Goal: Task Accomplishment & Management: Use online tool/utility

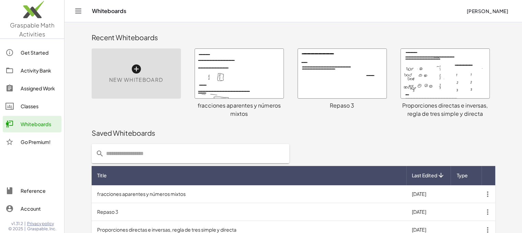
click at [146, 76] on span "New Whiteboard" at bounding box center [136, 80] width 54 height 8
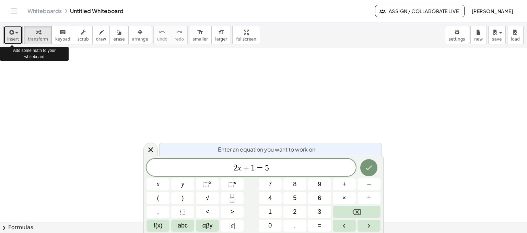
click at [10, 32] on icon "button" at bounding box center [11, 32] width 6 height 8
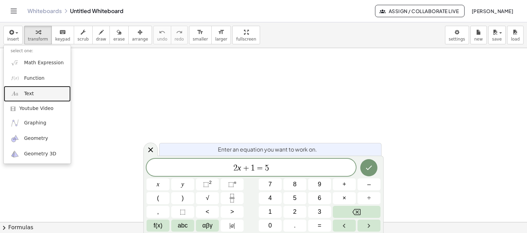
click at [54, 96] on link "Text" at bounding box center [37, 93] width 67 height 15
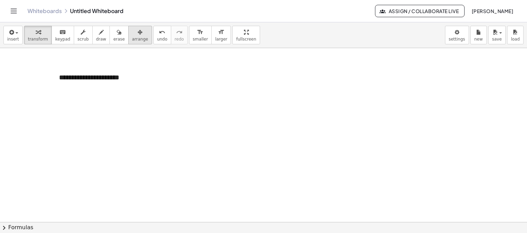
click at [128, 26] on button "arrange" at bounding box center [140, 35] width 24 height 19
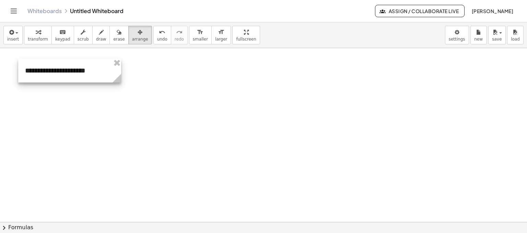
drag, startPoint x: 133, startPoint y: 76, endPoint x: 100, endPoint y: 67, distance: 34.4
click at [100, 67] on div at bounding box center [69, 71] width 103 height 24
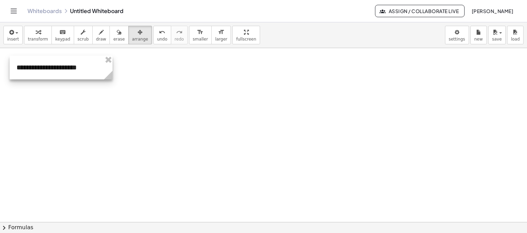
drag, startPoint x: 87, startPoint y: 66, endPoint x: 78, endPoint y: 65, distance: 9.4
click at [78, 65] on div at bounding box center [61, 68] width 103 height 24
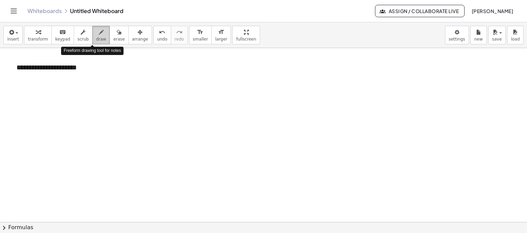
click at [96, 37] on span "draw" at bounding box center [101, 39] width 10 height 5
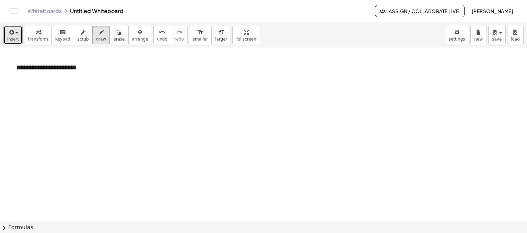
click at [15, 35] on div "button" at bounding box center [13, 32] width 12 height 8
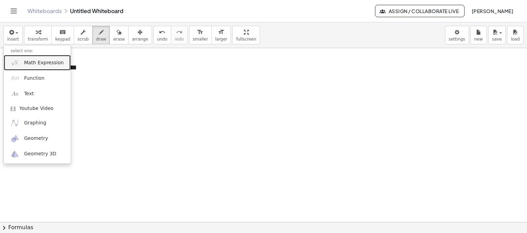
click at [49, 62] on span "Math Expression" at bounding box center [43, 62] width 39 height 7
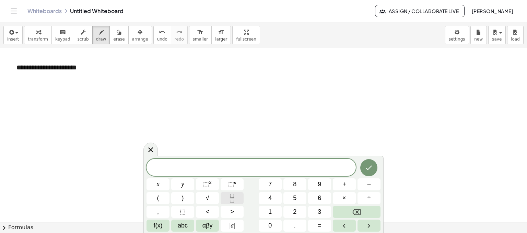
click at [240, 198] on button "Fraction" at bounding box center [232, 198] width 23 height 12
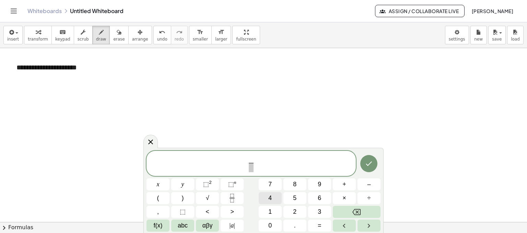
click at [273, 200] on button "4" at bounding box center [270, 198] width 23 height 12
click at [251, 168] on span "​" at bounding box center [250, 167] width 5 height 9
click at [269, 184] on span "7" at bounding box center [269, 183] width 3 height 9
click at [369, 163] on icon "Done" at bounding box center [369, 163] width 6 height 4
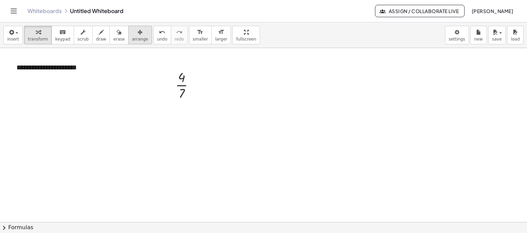
click at [132, 38] on span "arrange" at bounding box center [140, 39] width 16 height 5
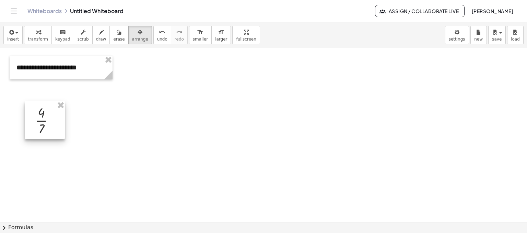
drag, startPoint x: 190, startPoint y: 82, endPoint x: 50, endPoint y: 117, distance: 144.7
click at [50, 117] on div at bounding box center [45, 120] width 40 height 38
click at [96, 39] on span "draw" at bounding box center [101, 39] width 10 height 5
click at [138, 32] on icon "button" at bounding box center [140, 32] width 5 height 8
drag, startPoint x: 50, startPoint y: 126, endPoint x: 39, endPoint y: 120, distance: 12.5
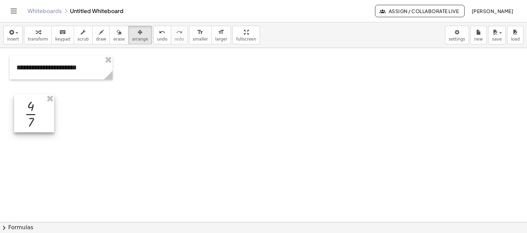
click at [39, 120] on div at bounding box center [34, 113] width 40 height 38
click at [36, 106] on div at bounding box center [32, 112] width 40 height 38
click at [7, 39] on span "insert" at bounding box center [13, 39] width 12 height 5
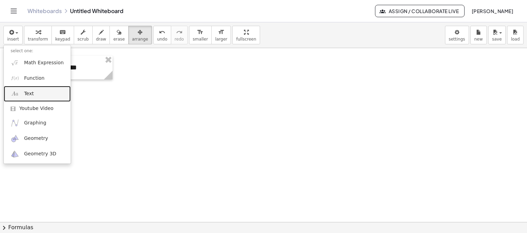
click at [51, 90] on link "Text" at bounding box center [37, 93] width 67 height 15
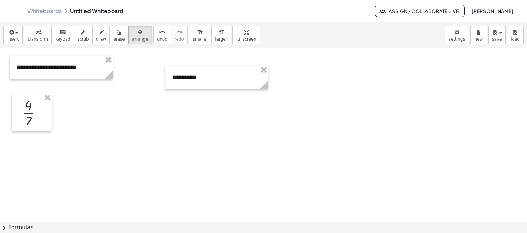
drag, startPoint x: 132, startPoint y: 38, endPoint x: 144, endPoint y: 48, distance: 16.1
click at [132, 38] on span "arrange" at bounding box center [140, 39] width 16 height 5
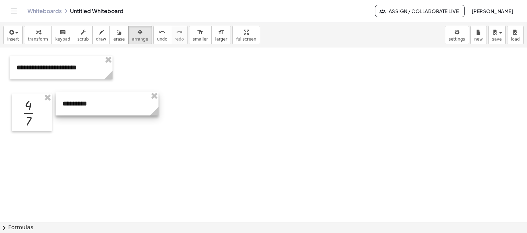
drag, startPoint x: 237, startPoint y: 81, endPoint x: 127, endPoint y: 103, distance: 113.1
click at [128, 105] on div at bounding box center [107, 104] width 103 height 24
click at [14, 35] on div "button" at bounding box center [13, 32] width 12 height 8
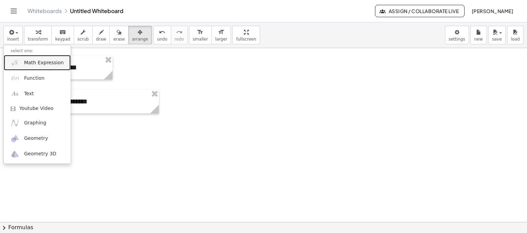
click at [44, 62] on span "Math Expression" at bounding box center [43, 62] width 39 height 7
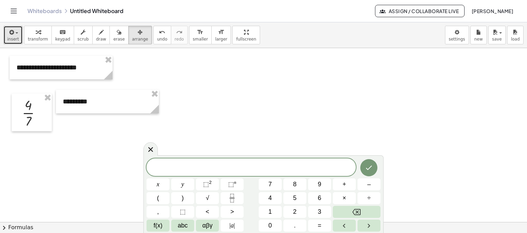
click at [11, 32] on icon "button" at bounding box center [11, 32] width 6 height 8
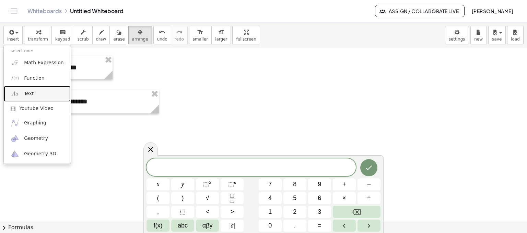
click at [46, 90] on link "Text" at bounding box center [37, 93] width 67 height 15
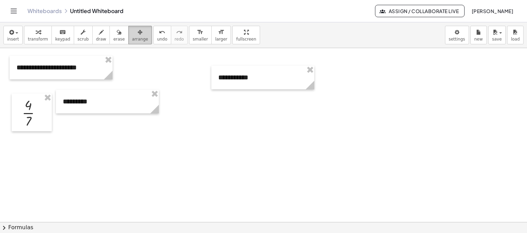
click at [135, 39] on button "arrange" at bounding box center [140, 35] width 24 height 19
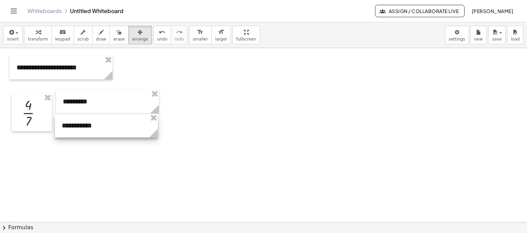
drag, startPoint x: 241, startPoint y: 89, endPoint x: 97, endPoint y: 127, distance: 148.1
click at [97, 127] on div at bounding box center [106, 126] width 103 height 24
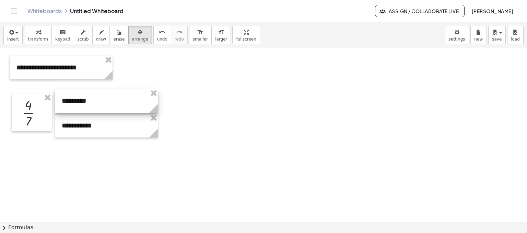
click at [97, 106] on div at bounding box center [106, 101] width 103 height 24
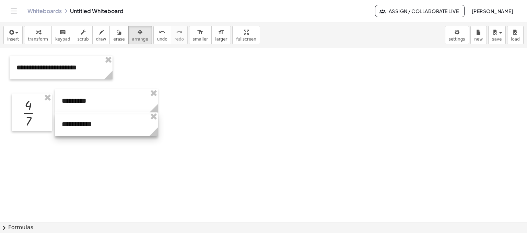
click at [97, 127] on div at bounding box center [106, 124] width 103 height 24
click at [14, 37] on span "insert" at bounding box center [13, 39] width 12 height 5
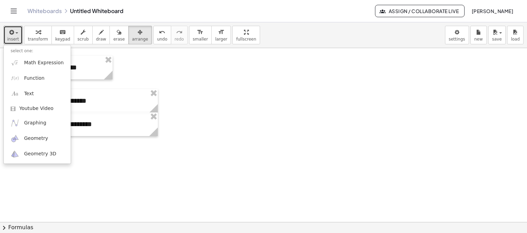
click at [201, 85] on div at bounding box center [263, 222] width 527 height 348
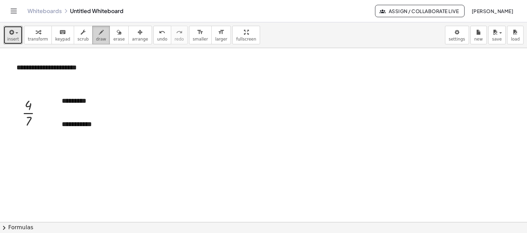
click at [92, 34] on button "draw" at bounding box center [101, 35] width 18 height 19
drag, startPoint x: 38, startPoint y: 98, endPoint x: 34, endPoint y: 126, distance: 28.0
click at [35, 127] on div at bounding box center [263, 222] width 527 height 348
click at [27, 127] on div at bounding box center [263, 222] width 527 height 348
drag, startPoint x: 65, startPoint y: 128, endPoint x: 97, endPoint y: 128, distance: 31.6
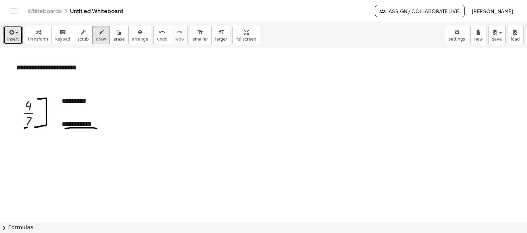
click at [97, 128] on div at bounding box center [263, 222] width 527 height 348
drag, startPoint x: 125, startPoint y: 89, endPoint x: 125, endPoint y: 95, distance: 6.5
click at [125, 108] on div at bounding box center [263, 222] width 527 height 348
drag, startPoint x: 125, startPoint y: 90, endPoint x: 244, endPoint y: 85, distance: 119.5
click at [244, 85] on div at bounding box center [263, 222] width 527 height 348
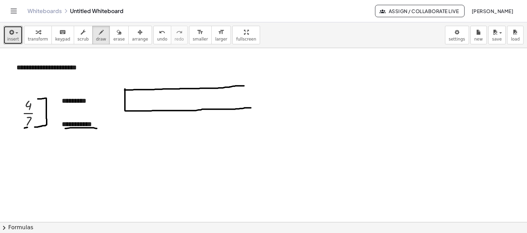
drag, startPoint x: 125, startPoint y: 110, endPoint x: 251, endPoint y: 107, distance: 126.0
click at [251, 107] on div at bounding box center [263, 222] width 527 height 348
drag, startPoint x: 233, startPoint y: 85, endPoint x: 253, endPoint y: 108, distance: 30.1
click at [253, 108] on div at bounding box center [263, 222] width 527 height 348
drag, startPoint x: 144, startPoint y: 90, endPoint x: 144, endPoint y: 107, distance: 17.9
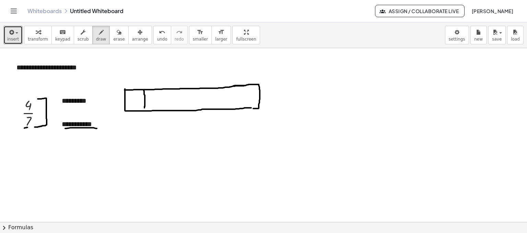
click at [144, 107] on div at bounding box center [263, 222] width 527 height 348
drag, startPoint x: 165, startPoint y: 88, endPoint x: 163, endPoint y: 107, distance: 18.9
click at [163, 107] on div at bounding box center [263, 222] width 527 height 348
drag, startPoint x: 183, startPoint y: 89, endPoint x: 183, endPoint y: 107, distance: 18.9
click at [183, 107] on div at bounding box center [263, 222] width 527 height 348
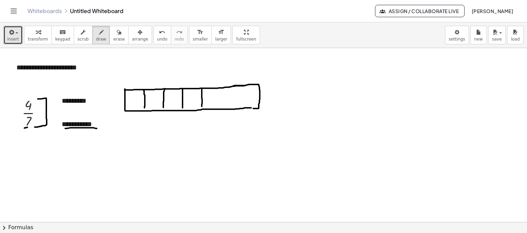
drag, startPoint x: 202, startPoint y: 88, endPoint x: 202, endPoint y: 106, distance: 17.8
click at [202, 106] on div at bounding box center [263, 222] width 527 height 348
drag, startPoint x: 218, startPoint y: 88, endPoint x: 221, endPoint y: 103, distance: 15.7
click at [220, 107] on div at bounding box center [263, 222] width 527 height 348
drag, startPoint x: 237, startPoint y: 86, endPoint x: 239, endPoint y: 107, distance: 21.7
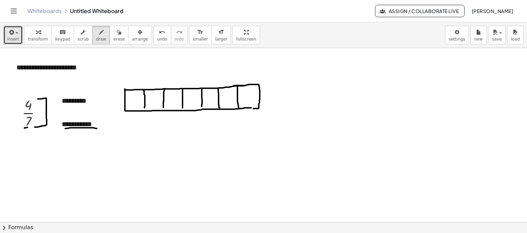
click at [239, 107] on div at bounding box center [263, 222] width 527 height 348
click at [145, 109] on div at bounding box center [263, 222] width 527 height 348
drag, startPoint x: 162, startPoint y: 106, endPoint x: 163, endPoint y: 110, distance: 3.8
click at [163, 110] on div at bounding box center [263, 222] width 527 height 348
click at [183, 109] on div at bounding box center [263, 222] width 527 height 348
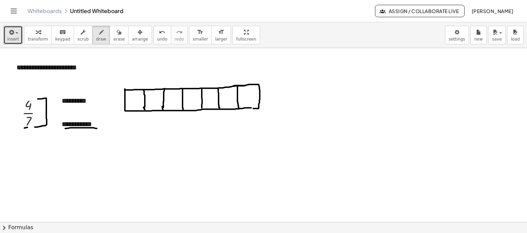
click at [202, 107] on div at bounding box center [263, 222] width 527 height 348
click at [26, 127] on div at bounding box center [263, 222] width 527 height 348
click at [126, 95] on div at bounding box center [263, 222] width 527 height 348
drag, startPoint x: 127, startPoint y: 97, endPoint x: 134, endPoint y: 91, distance: 9.1
click at [135, 90] on div at bounding box center [263, 222] width 527 height 348
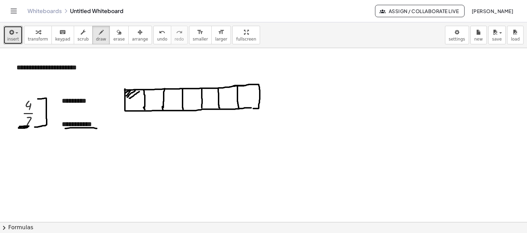
drag, startPoint x: 130, startPoint y: 98, endPoint x: 141, endPoint y: 90, distance: 14.3
click at [141, 90] on div at bounding box center [263, 222] width 527 height 348
drag, startPoint x: 126, startPoint y: 104, endPoint x: 141, endPoint y: 94, distance: 18.5
click at [141, 94] on div at bounding box center [263, 222] width 527 height 348
click at [141, 95] on div at bounding box center [263, 222] width 527 height 348
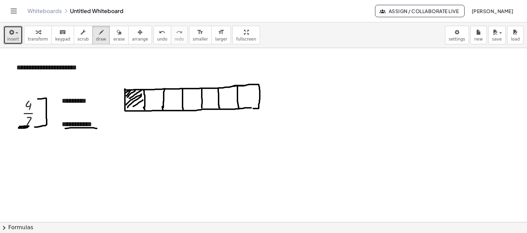
drag, startPoint x: 139, startPoint y: 102, endPoint x: 143, endPoint y: 99, distance: 4.9
click at [143, 99] on div at bounding box center [263, 222] width 527 height 348
click at [139, 105] on div at bounding box center [263, 222] width 527 height 348
drag, startPoint x: 145, startPoint y: 92, endPoint x: 159, endPoint y: 105, distance: 18.4
click at [159, 105] on div at bounding box center [263, 222] width 527 height 348
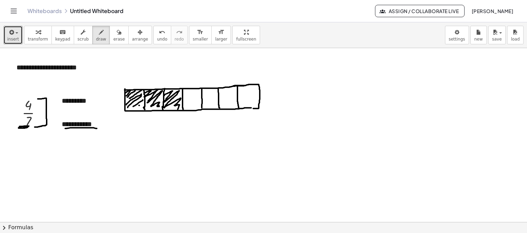
drag, startPoint x: 164, startPoint y: 95, endPoint x: 179, endPoint y: 107, distance: 19.6
click at [179, 108] on div at bounding box center [263, 222] width 527 height 348
drag, startPoint x: 183, startPoint y: 93, endPoint x: 199, endPoint y: 104, distance: 19.6
click at [199, 106] on div at bounding box center [263, 222] width 527 height 348
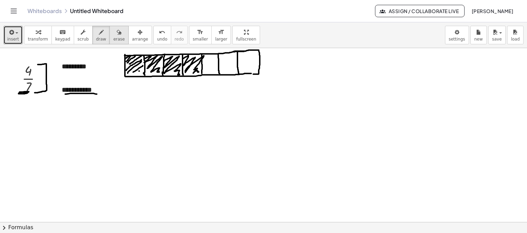
click at [109, 30] on button "erase" at bounding box center [118, 35] width 19 height 19
drag, startPoint x: 21, startPoint y: 106, endPoint x: 22, endPoint y: 102, distance: 4.2
click at [23, 97] on div at bounding box center [263, 188] width 527 height 348
click at [92, 39] on button "draw" at bounding box center [101, 35] width 18 height 19
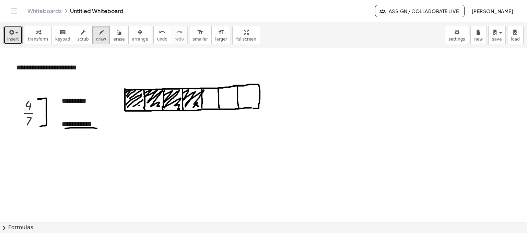
click at [12, 33] on icon "button" at bounding box center [11, 32] width 6 height 8
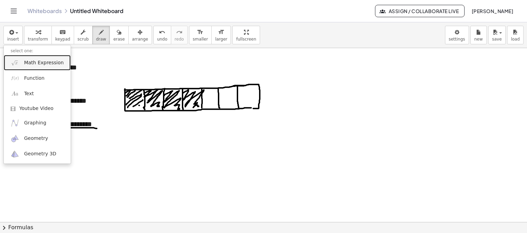
click at [37, 67] on link "Math Expression" at bounding box center [37, 62] width 67 height 15
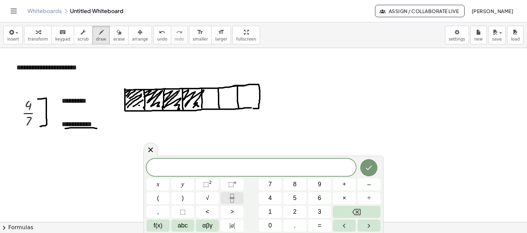
click at [228, 196] on icon "Fraction" at bounding box center [232, 198] width 9 height 9
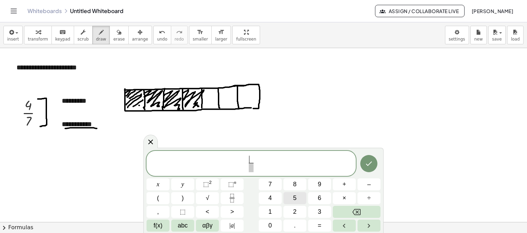
click at [296, 199] on span "5" at bounding box center [294, 197] width 3 height 9
click at [252, 165] on span at bounding box center [250, 167] width 5 height 9
click at [320, 194] on span "6" at bounding box center [319, 197] width 3 height 9
click at [365, 166] on icon "Done" at bounding box center [369, 163] width 8 height 8
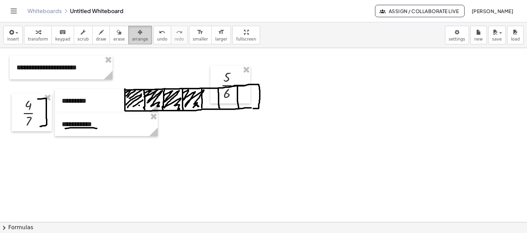
click at [138, 33] on icon "button" at bounding box center [140, 32] width 5 height 8
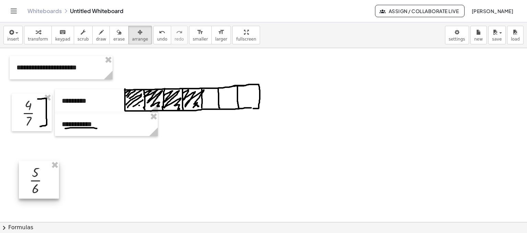
drag, startPoint x: 238, startPoint y: 87, endPoint x: 45, endPoint y: 183, distance: 215.9
click at [46, 183] on div at bounding box center [39, 180] width 40 height 38
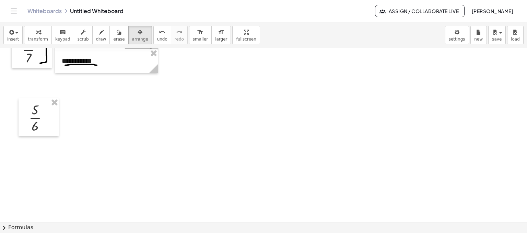
scroll to position [69, 0]
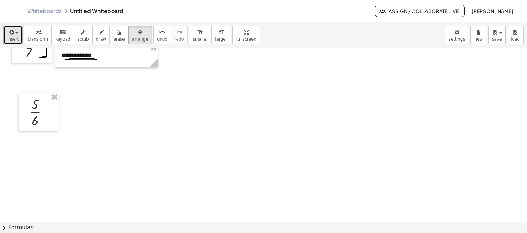
click at [10, 32] on icon "button" at bounding box center [11, 32] width 6 height 8
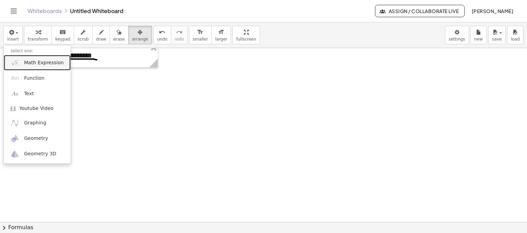
click at [48, 65] on span "Math Expression" at bounding box center [43, 62] width 39 height 7
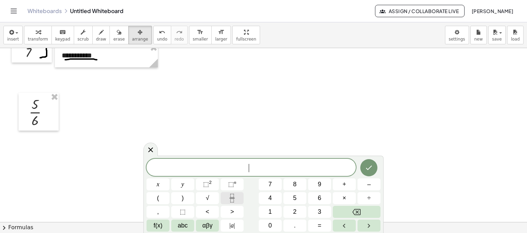
click at [240, 197] on button "Fraction" at bounding box center [232, 198] width 23 height 12
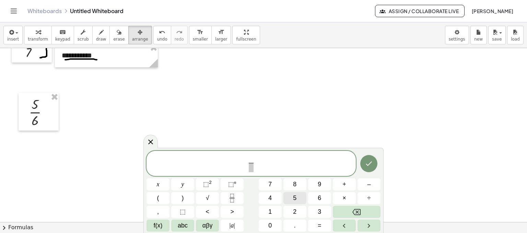
click at [299, 196] on button "5" at bounding box center [294, 198] width 23 height 12
click at [250, 170] on span at bounding box center [250, 167] width 5 height 9
click at [254, 161] on span "5 ​ ​" at bounding box center [251, 163] width 8 height 17
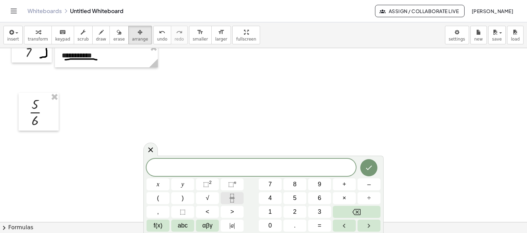
click at [239, 199] on button "Fraction" at bounding box center [232, 198] width 23 height 12
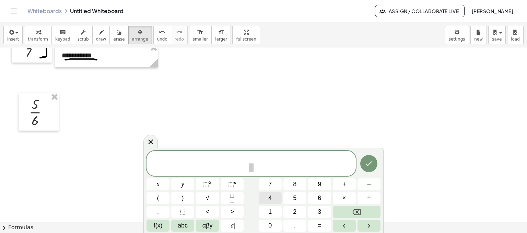
click at [274, 199] on button "4" at bounding box center [270, 198] width 23 height 12
drag, startPoint x: 250, startPoint y: 169, endPoint x: 276, endPoint y: 173, distance: 26.3
click at [250, 169] on span at bounding box center [250, 167] width 5 height 9
click at [296, 184] on button "8" at bounding box center [294, 184] width 23 height 12
click at [372, 159] on button "Done" at bounding box center [368, 163] width 17 height 17
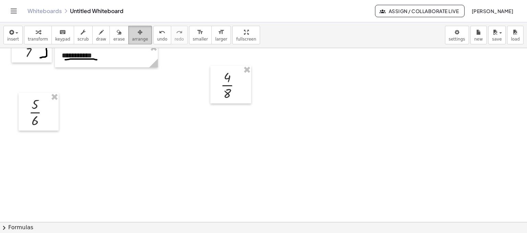
click at [132, 32] on div "button" at bounding box center [140, 32] width 16 height 8
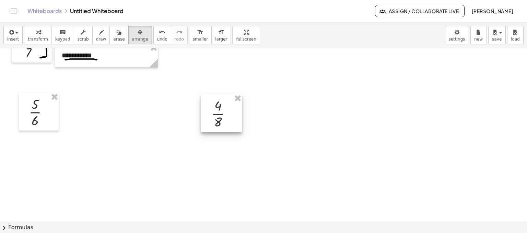
drag, startPoint x: 239, startPoint y: 80, endPoint x: 231, endPoint y: 108, distance: 29.7
click at [231, 108] on div at bounding box center [221, 113] width 41 height 38
drag, startPoint x: 212, startPoint y: 107, endPoint x: 231, endPoint y: 110, distance: 19.1
click at [231, 110] on div at bounding box center [240, 116] width 41 height 38
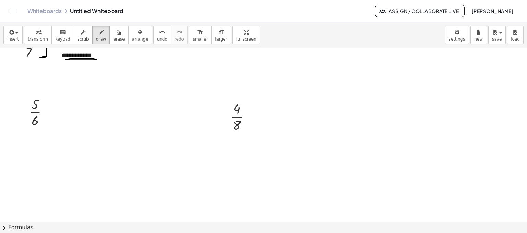
drag, startPoint x: 90, startPoint y: 32, endPoint x: 71, endPoint y: 91, distance: 61.9
click at [99, 32] on icon "button" at bounding box center [101, 32] width 5 height 8
drag, startPoint x: 45, startPoint y: 103, endPoint x: 45, endPoint y: 112, distance: 9.3
click at [45, 112] on div at bounding box center [263, 153] width 527 height 348
drag, startPoint x: 40, startPoint y: 103, endPoint x: 42, endPoint y: 120, distance: 16.5
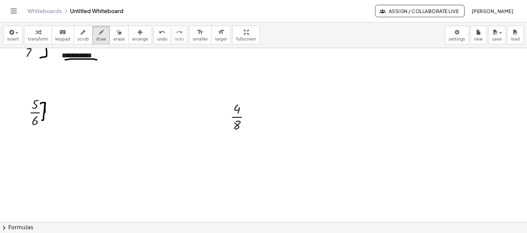
click at [42, 120] on div at bounding box center [263, 153] width 527 height 348
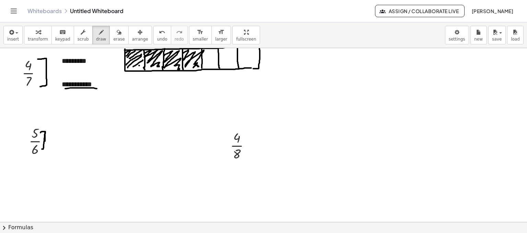
scroll to position [0, 0]
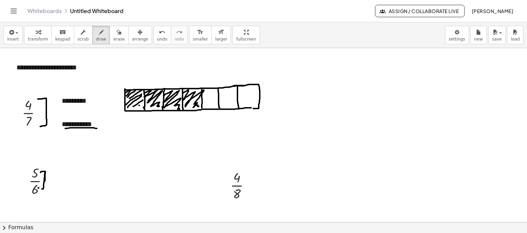
click at [40, 188] on div at bounding box center [263, 222] width 527 height 348
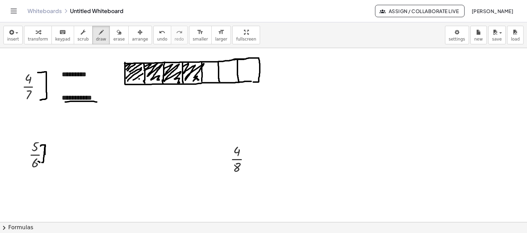
scroll to position [34, 0]
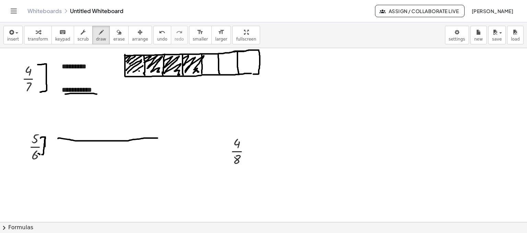
drag, startPoint x: 58, startPoint y: 138, endPoint x: 159, endPoint y: 138, distance: 100.9
click at [159, 138] on div at bounding box center [263, 188] width 527 height 348
drag, startPoint x: 58, startPoint y: 137, endPoint x: 158, endPoint y: 136, distance: 100.2
click at [158, 136] on div at bounding box center [263, 188] width 527 height 348
drag, startPoint x: 83, startPoint y: 141, endPoint x: 96, endPoint y: 146, distance: 14.2
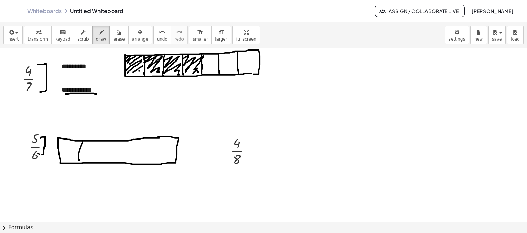
click at [80, 159] on div at bounding box center [263, 188] width 527 height 348
drag, startPoint x: 100, startPoint y: 141, endPoint x: 98, endPoint y: 159, distance: 17.2
click at [97, 161] on div at bounding box center [263, 188] width 527 height 348
drag, startPoint x: 111, startPoint y: 140, endPoint x: 115, endPoint y: 156, distance: 17.0
click at [114, 157] on div at bounding box center [263, 188] width 527 height 348
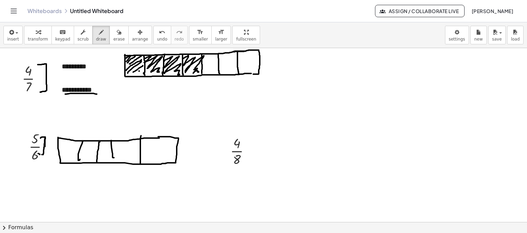
drag, startPoint x: 140, startPoint y: 148, endPoint x: 151, endPoint y: 148, distance: 10.6
click at [141, 163] on div at bounding box center [263, 188] width 527 height 348
drag, startPoint x: 158, startPoint y: 138, endPoint x: 161, endPoint y: 162, distance: 23.5
click at [161, 162] on div at bounding box center [263, 188] width 527 height 348
click at [113, 160] on div at bounding box center [263, 188] width 527 height 348
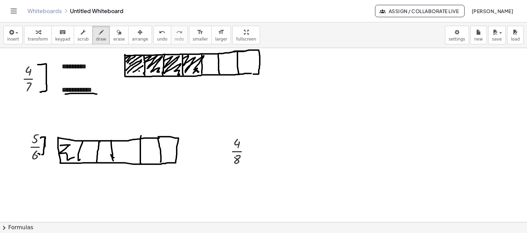
drag, startPoint x: 70, startPoint y: 144, endPoint x: 74, endPoint y: 158, distance: 14.5
click at [74, 158] on div at bounding box center [263, 188] width 527 height 348
drag, startPoint x: 90, startPoint y: 145, endPoint x: 107, endPoint y: 153, distance: 18.9
click at [92, 157] on div at bounding box center [263, 188] width 527 height 348
drag, startPoint x: 106, startPoint y: 148, endPoint x: 107, endPoint y: 161, distance: 13.0
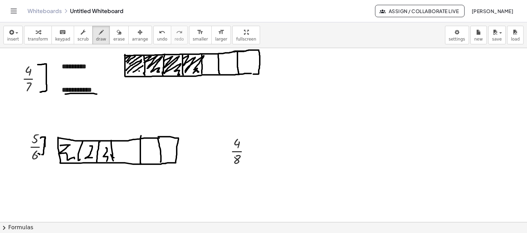
click at [107, 161] on div at bounding box center [263, 188] width 527 height 348
drag, startPoint x: 122, startPoint y: 147, endPoint x: 142, endPoint y: 153, distance: 20.0
click at [131, 158] on div at bounding box center [263, 188] width 527 height 348
drag, startPoint x: 146, startPoint y: 145, endPoint x: 152, endPoint y: 159, distance: 14.4
click at [152, 159] on div at bounding box center [263, 188] width 527 height 348
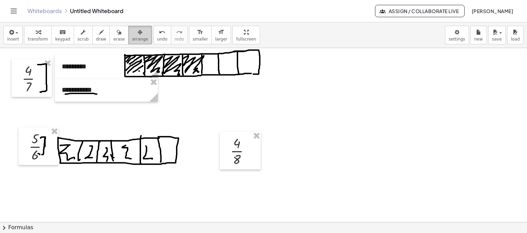
click at [132, 37] on span "arrange" at bounding box center [140, 39] width 16 height 5
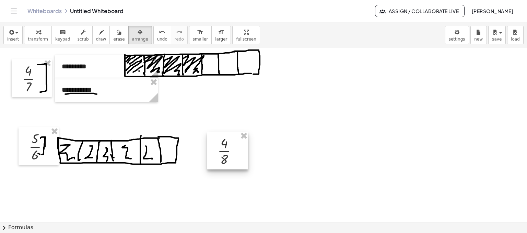
drag, startPoint x: 239, startPoint y: 149, endPoint x: 178, endPoint y: 89, distance: 85.2
click at [225, 149] on div at bounding box center [227, 150] width 41 height 38
drag, startPoint x: 89, startPoint y: 40, endPoint x: 97, endPoint y: 40, distance: 8.2
click at [96, 39] on span "draw" at bounding box center [101, 39] width 10 height 5
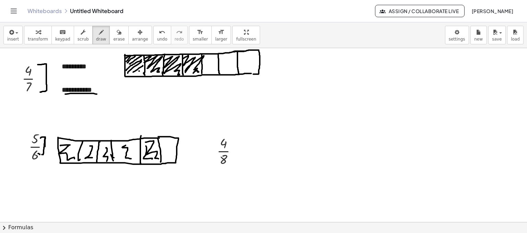
drag, startPoint x: 145, startPoint y: 142, endPoint x: 159, endPoint y: 159, distance: 22.0
click at [159, 159] on div at bounding box center [263, 188] width 527 height 348
drag, startPoint x: 128, startPoint y: 144, endPoint x: 134, endPoint y: 161, distance: 17.6
click at [134, 161] on div at bounding box center [263, 188] width 527 height 348
drag, startPoint x: 102, startPoint y: 148, endPoint x: 107, endPoint y: 158, distance: 11.5
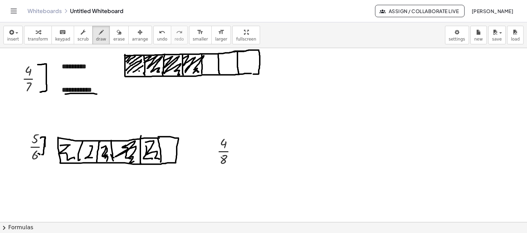
click at [107, 158] on div at bounding box center [263, 188] width 527 height 348
drag, startPoint x: 94, startPoint y: 146, endPoint x: 86, endPoint y: 156, distance: 13.0
click at [87, 157] on div at bounding box center [263, 188] width 527 height 348
drag, startPoint x: 76, startPoint y: 145, endPoint x: 70, endPoint y: 147, distance: 6.5
click at [70, 147] on div at bounding box center [263, 188] width 527 height 348
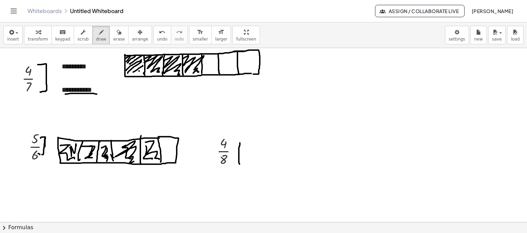
drag, startPoint x: 240, startPoint y: 142, endPoint x: 239, endPoint y: 164, distance: 21.3
click at [239, 164] on div at bounding box center [263, 188] width 527 height 348
drag, startPoint x: 239, startPoint y: 143, endPoint x: 335, endPoint y: 142, distance: 96.1
click at [335, 142] on div at bounding box center [263, 188] width 527 height 348
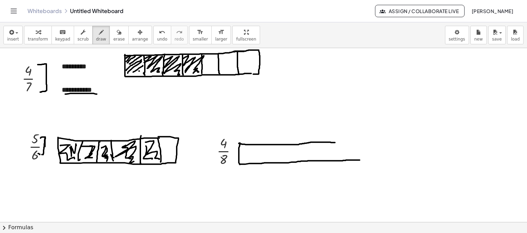
drag, startPoint x: 240, startPoint y: 164, endPoint x: 342, endPoint y: 151, distance: 103.5
click at [360, 160] on div at bounding box center [263, 188] width 527 height 348
drag, startPoint x: 331, startPoint y: 143, endPoint x: 356, endPoint y: 161, distance: 31.0
click at [357, 161] on div at bounding box center [263, 188] width 527 height 348
drag, startPoint x: 278, startPoint y: 143, endPoint x: 283, endPoint y: 159, distance: 16.6
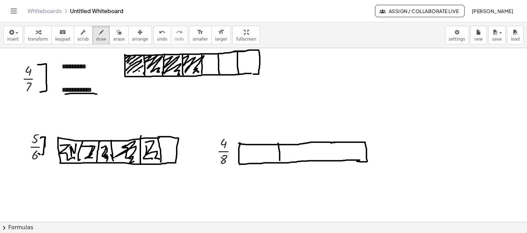
click at [280, 161] on div at bounding box center [263, 188] width 527 height 348
drag, startPoint x: 309, startPoint y: 142, endPoint x: 310, endPoint y: 158, distance: 15.8
click at [310, 158] on div at bounding box center [263, 188] width 527 height 348
drag, startPoint x: 331, startPoint y: 140, endPoint x: 331, endPoint y: 161, distance: 21.6
click at [331, 161] on div at bounding box center [263, 188] width 527 height 348
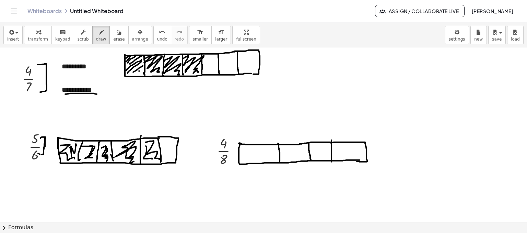
click at [311, 160] on div at bounding box center [263, 188] width 527 height 348
drag, startPoint x: 246, startPoint y: 149, endPoint x: 262, endPoint y: 157, distance: 17.8
click at [262, 157] on div at bounding box center [263, 188] width 527 height 348
drag, startPoint x: 292, startPoint y: 147, endPoint x: 305, endPoint y: 151, distance: 13.5
click at [295, 155] on div at bounding box center [263, 188] width 527 height 348
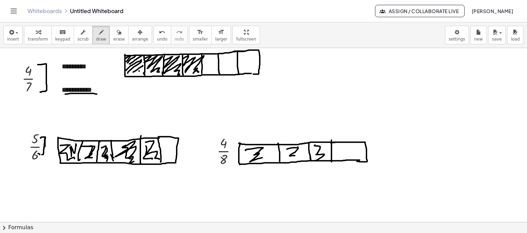
drag, startPoint x: 315, startPoint y: 144, endPoint x: 340, endPoint y: 148, distance: 24.9
click at [315, 160] on div at bounding box center [263, 188] width 527 height 348
drag, startPoint x: 340, startPoint y: 147, endPoint x: 353, endPoint y: 157, distance: 15.9
click at [353, 157] on div at bounding box center [263, 188] width 527 height 348
drag, startPoint x: 216, startPoint y: 165, endPoint x: 228, endPoint y: 162, distance: 11.9
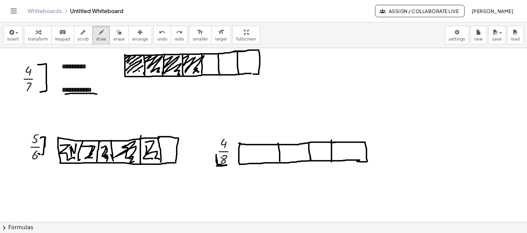
click at [221, 164] on div at bounding box center [263, 188] width 527 height 348
drag, startPoint x: 260, startPoint y: 143, endPoint x: 275, endPoint y: 155, distance: 19.3
click at [261, 160] on div at bounding box center [263, 188] width 527 height 348
drag, startPoint x: 296, startPoint y: 143, endPoint x: 295, endPoint y: 161, distance: 17.9
click at [295, 161] on div at bounding box center [263, 188] width 527 height 348
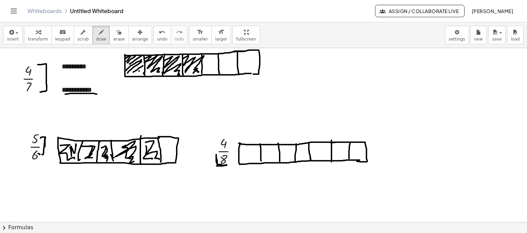
drag, startPoint x: 350, startPoint y: 142, endPoint x: 349, endPoint y: 158, distance: 16.2
click at [349, 158] on div at bounding box center [263, 188] width 527 height 348
drag, startPoint x: 12, startPoint y: 96, endPoint x: 50, endPoint y: 95, distance: 37.8
click at [37, 95] on div at bounding box center [263, 188] width 527 height 348
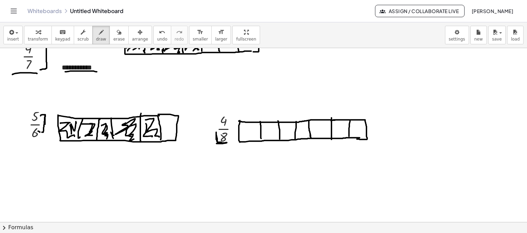
scroll to position [69, 0]
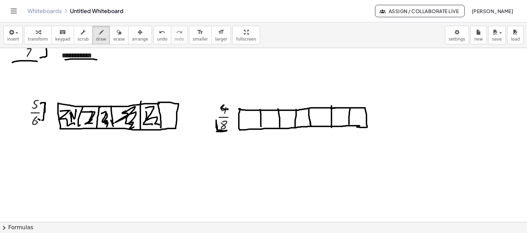
drag, startPoint x: 223, startPoint y: 105, endPoint x: 228, endPoint y: 110, distance: 7.3
click at [228, 110] on div at bounding box center [263, 153] width 527 height 348
click at [113, 34] on div "button" at bounding box center [118, 32] width 11 height 8
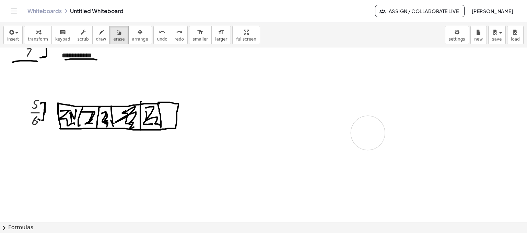
drag, startPoint x: 230, startPoint y: 75, endPoint x: 299, endPoint y: 122, distance: 83.6
click at [335, 125] on div at bounding box center [263, 153] width 527 height 348
click at [132, 34] on div "button" at bounding box center [140, 32] width 16 height 8
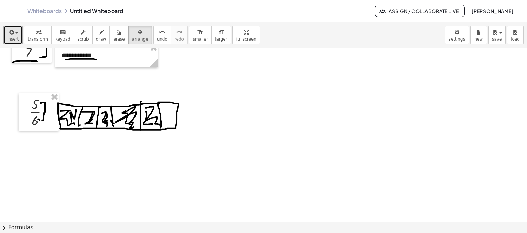
click at [11, 33] on icon "button" at bounding box center [11, 32] width 6 height 8
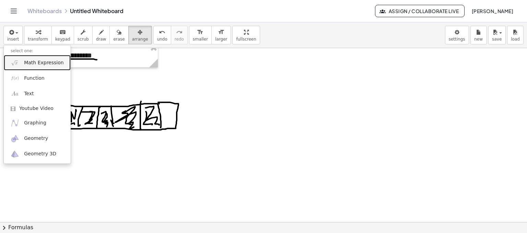
click at [51, 64] on span "Math Expression" at bounding box center [43, 62] width 39 height 7
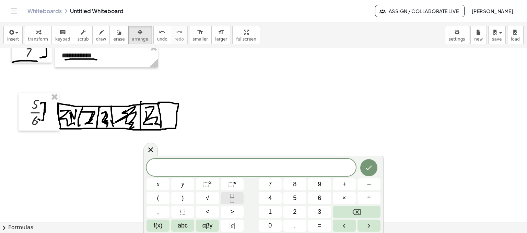
click at [236, 192] on button "Fraction" at bounding box center [232, 198] width 23 height 12
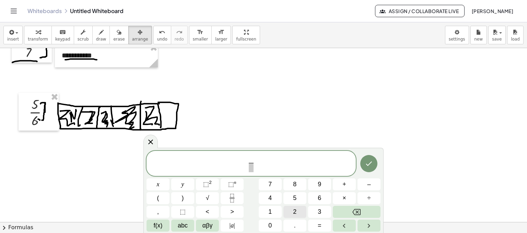
click at [299, 207] on button "2" at bounding box center [294, 212] width 23 height 12
click at [251, 165] on span "​" at bounding box center [250, 167] width 5 height 9
click at [314, 198] on button "6" at bounding box center [319, 198] width 23 height 12
click at [363, 166] on button "Done" at bounding box center [368, 163] width 17 height 17
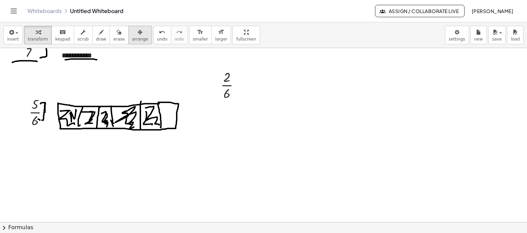
click at [132, 37] on span "arrange" at bounding box center [140, 39] width 16 height 5
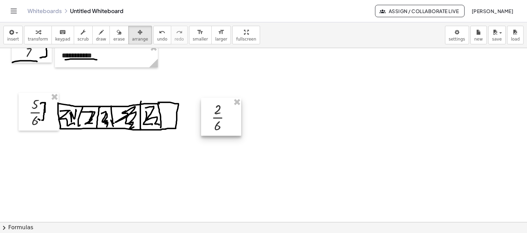
drag, startPoint x: 230, startPoint y: 85, endPoint x: 221, endPoint y: 117, distance: 33.6
click at [221, 117] on div at bounding box center [221, 117] width 40 height 38
click at [99, 33] on icon "button" at bounding box center [101, 32] width 5 height 8
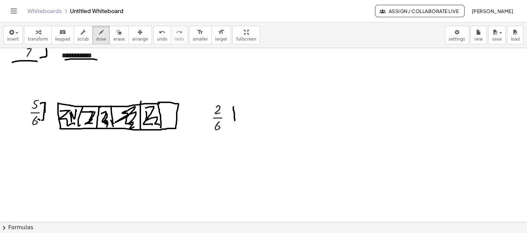
drag, startPoint x: 233, startPoint y: 106, endPoint x: 235, endPoint y: 123, distance: 16.9
click at [235, 123] on div at bounding box center [263, 153] width 527 height 348
drag, startPoint x: 235, startPoint y: 105, endPoint x: 342, endPoint y: 108, distance: 107.1
click at [342, 108] on div at bounding box center [263, 153] width 527 height 348
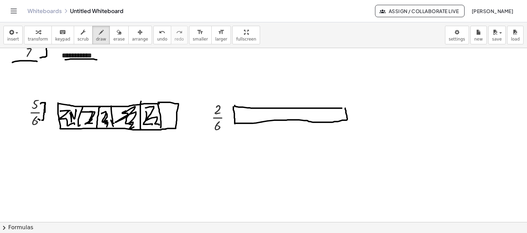
drag, startPoint x: 235, startPoint y: 123, endPoint x: 292, endPoint y: 113, distance: 57.9
click at [345, 107] on div at bounding box center [263, 153] width 527 height 348
drag, startPoint x: 253, startPoint y: 108, endPoint x: 253, endPoint y: 121, distance: 13.4
click at [253, 121] on div at bounding box center [263, 153] width 527 height 348
drag, startPoint x: 268, startPoint y: 112, endPoint x: 285, endPoint y: 108, distance: 17.2
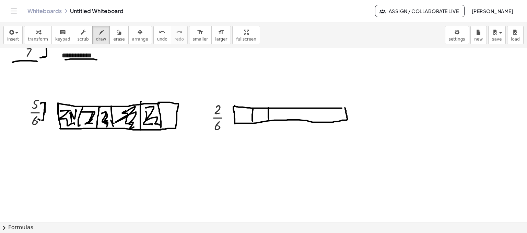
click at [270, 118] on div at bounding box center [263, 153] width 527 height 348
drag, startPoint x: 288, startPoint y: 109, endPoint x: 288, endPoint y: 119, distance: 10.3
click at [288, 119] on div at bounding box center [263, 153] width 527 height 348
drag, startPoint x: 309, startPoint y: 108, endPoint x: 310, endPoint y: 119, distance: 10.6
click at [310, 119] on div at bounding box center [263, 153] width 527 height 348
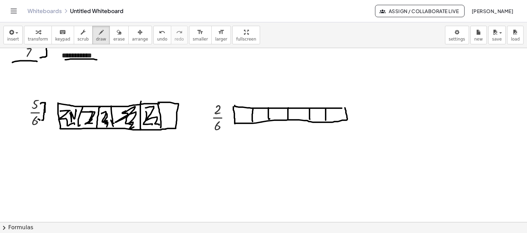
drag, startPoint x: 326, startPoint y: 108, endPoint x: 325, endPoint y: 120, distance: 11.7
click at [325, 120] on div at bounding box center [263, 153] width 527 height 348
drag, startPoint x: 237, startPoint y: 110, endPoint x: 263, endPoint y: 108, distance: 26.9
click at [246, 119] on div at bounding box center [263, 153] width 527 height 348
drag, startPoint x: 255, startPoint y: 109, endPoint x: 253, endPoint y: 115, distance: 6.3
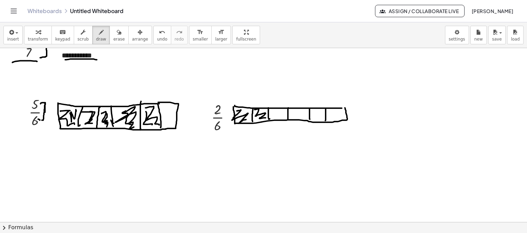
click at [266, 117] on div at bounding box center [263, 153] width 527 height 348
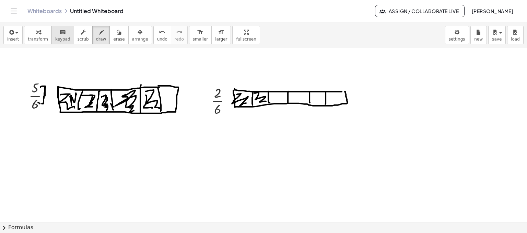
scroll to position [137, 0]
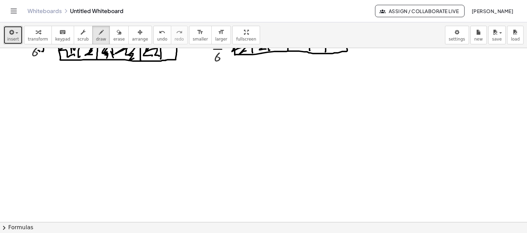
click at [9, 36] on icon "button" at bounding box center [11, 32] width 6 height 8
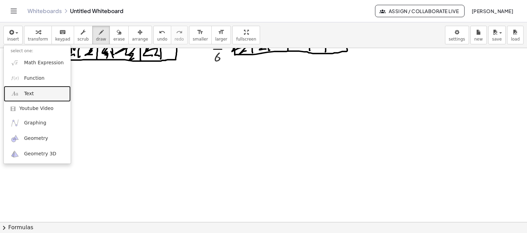
drag, startPoint x: 42, startPoint y: 92, endPoint x: 57, endPoint y: 93, distance: 14.4
click at [42, 92] on link "Text" at bounding box center [37, 93] width 67 height 15
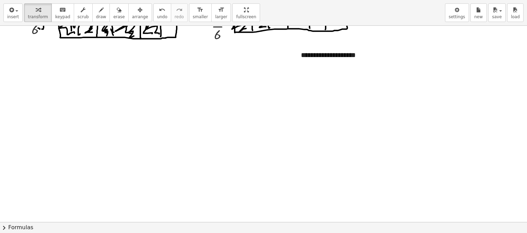
click at [192, 46] on div "**********" at bounding box center [263, 116] width 527 height 233
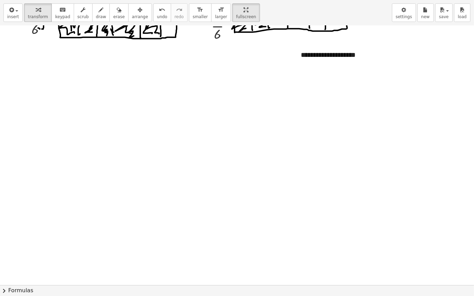
drag, startPoint x: 223, startPoint y: 13, endPoint x: 253, endPoint y: 10, distance: 29.6
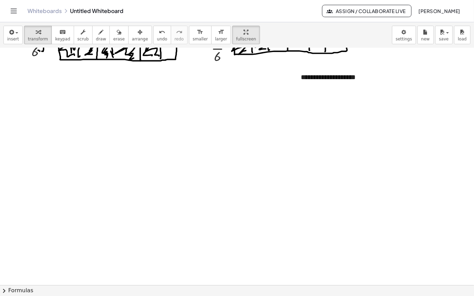
click at [253, 10] on div "**********" at bounding box center [237, 148] width 474 height 296
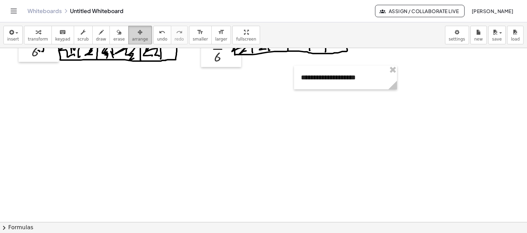
click at [132, 34] on div "button" at bounding box center [140, 32] width 16 height 8
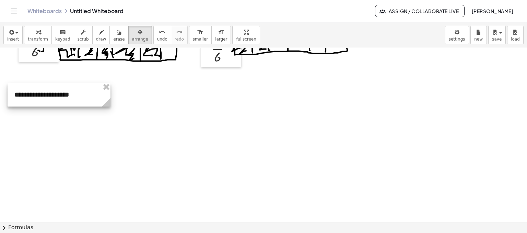
drag, startPoint x: 366, startPoint y: 81, endPoint x: 80, endPoint y: 98, distance: 287.0
click at [80, 98] on div at bounding box center [59, 95] width 103 height 24
click at [11, 38] on span "insert" at bounding box center [13, 39] width 12 height 5
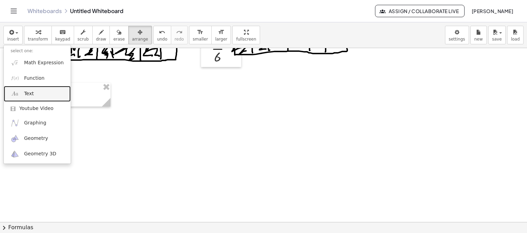
click at [43, 94] on link "Text" at bounding box center [37, 93] width 67 height 15
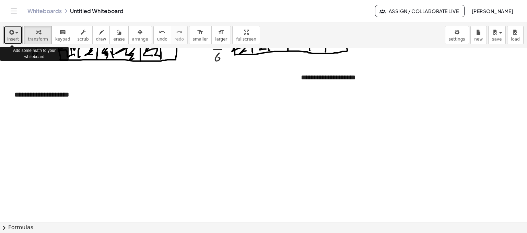
click at [11, 36] on icon "button" at bounding box center [11, 32] width 6 height 8
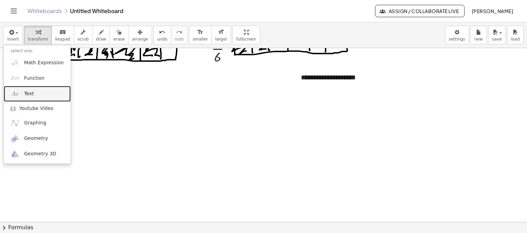
click at [45, 96] on link "Text" at bounding box center [37, 93] width 67 height 15
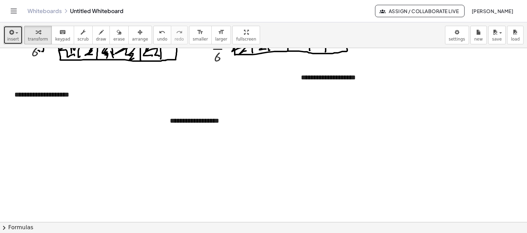
click at [9, 38] on span "insert" at bounding box center [13, 39] width 12 height 5
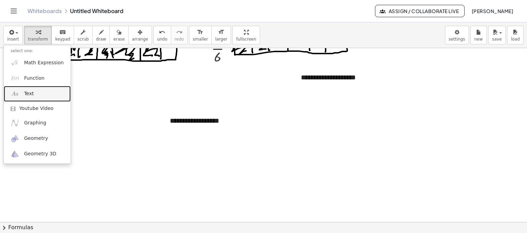
drag, startPoint x: 48, startPoint y: 90, endPoint x: 131, endPoint y: 125, distance: 90.7
click at [48, 90] on link "Text" at bounding box center [37, 93] width 67 height 15
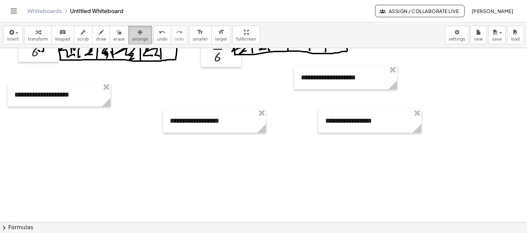
click at [132, 35] on div "button" at bounding box center [140, 32] width 16 height 8
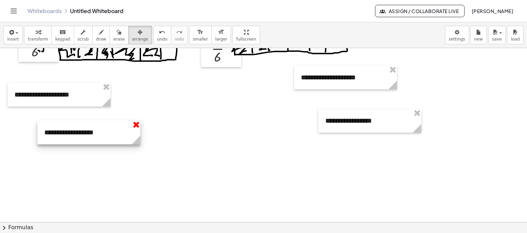
drag, startPoint x: 192, startPoint y: 134, endPoint x: 152, endPoint y: 175, distance: 57.0
click at [140, 144] on div at bounding box center [88, 132] width 103 height 24
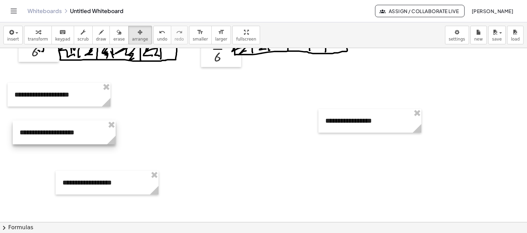
drag, startPoint x: 331, startPoint y: 83, endPoint x: 59, endPoint y: 131, distance: 277.0
click at [57, 131] on div at bounding box center [64, 132] width 103 height 24
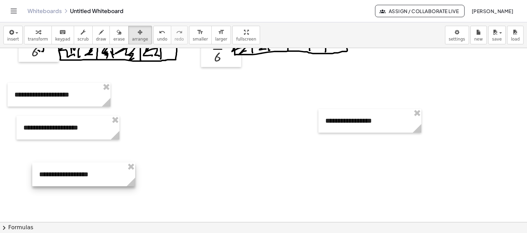
drag, startPoint x: 106, startPoint y: 180, endPoint x: 90, endPoint y: 168, distance: 19.8
click at [90, 168] on div at bounding box center [83, 174] width 103 height 24
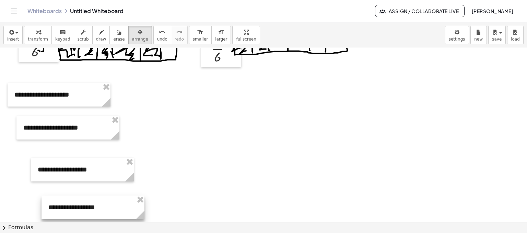
drag, startPoint x: 356, startPoint y: 121, endPoint x: 71, endPoint y: 206, distance: 297.8
click at [72, 208] on div at bounding box center [93, 207] width 103 height 24
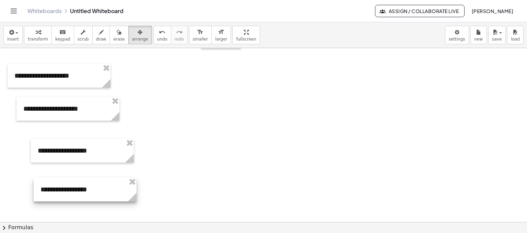
scroll to position [174, 0]
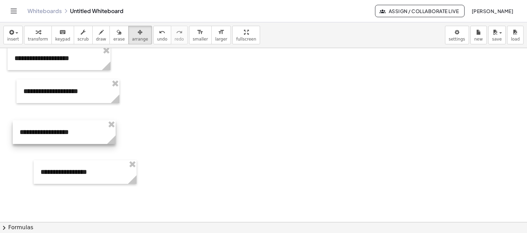
drag, startPoint x: 80, startPoint y: 137, endPoint x: 62, endPoint y: 136, distance: 18.2
click at [62, 136] on div at bounding box center [64, 132] width 103 height 24
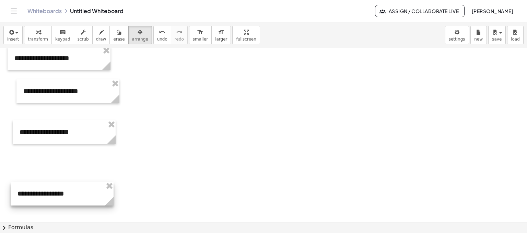
drag, startPoint x: 81, startPoint y: 164, endPoint x: 69, endPoint y: 161, distance: 13.1
click at [62, 182] on div at bounding box center [62, 193] width 103 height 24
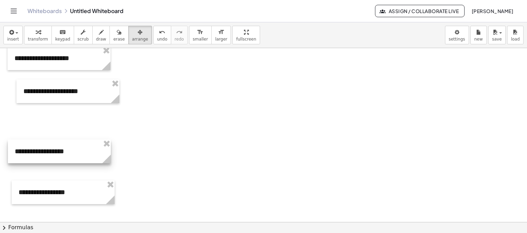
drag, startPoint x: 70, startPoint y: 142, endPoint x: 67, endPoint y: 151, distance: 9.9
click at [67, 151] on div at bounding box center [59, 151] width 103 height 24
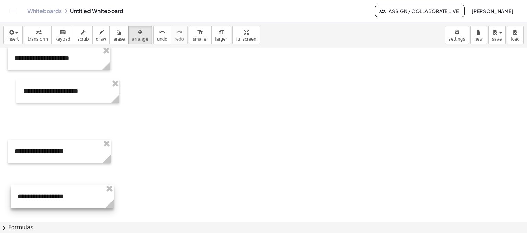
drag, startPoint x: 81, startPoint y: 184, endPoint x: 75, endPoint y: 183, distance: 6.0
click at [77, 200] on div at bounding box center [62, 196] width 103 height 24
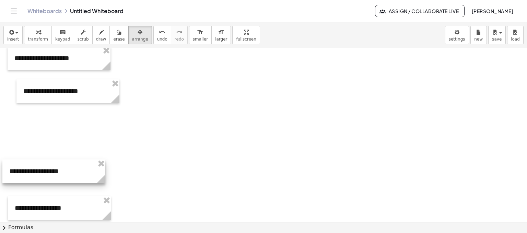
drag, startPoint x: 73, startPoint y: 158, endPoint x: 67, endPoint y: 178, distance: 20.6
click at [67, 178] on div at bounding box center [53, 171] width 103 height 24
click at [13, 32] on icon "button" at bounding box center [11, 32] width 6 height 8
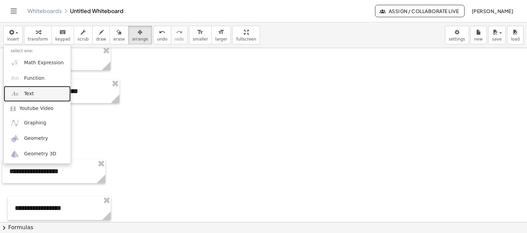
click at [44, 96] on link "Text" at bounding box center [37, 93] width 67 height 15
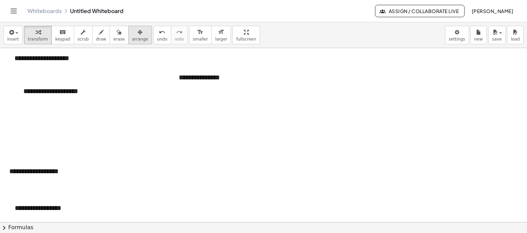
click at [132, 40] on span "arrange" at bounding box center [140, 39] width 16 height 5
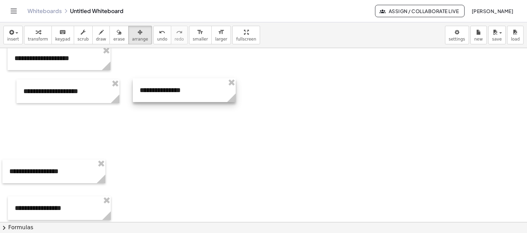
drag, startPoint x: 243, startPoint y: 77, endPoint x: 213, endPoint y: 86, distance: 31.1
click at [213, 86] on div at bounding box center [184, 90] width 103 height 24
click at [195, 90] on div at bounding box center [192, 89] width 103 height 24
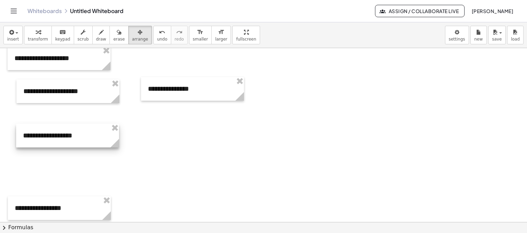
drag, startPoint x: 58, startPoint y: 177, endPoint x: 71, endPoint y: 141, distance: 38.2
click at [71, 141] on div at bounding box center [67, 136] width 103 height 24
click at [14, 34] on span "button" at bounding box center [14, 33] width 1 height 5
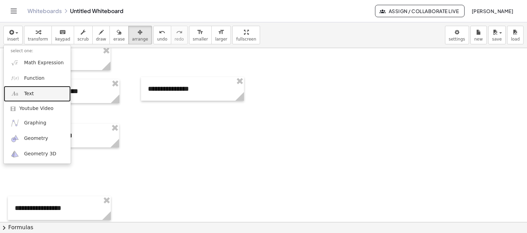
click at [46, 90] on link "Text" at bounding box center [37, 93] width 67 height 15
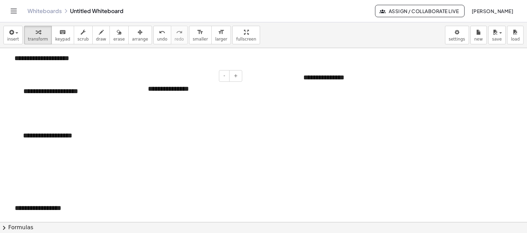
click at [186, 87] on div "**********" at bounding box center [192, 89] width 103 height 24
drag, startPoint x: 161, startPoint y: 92, endPoint x: 148, endPoint y: 88, distance: 13.2
click at [148, 88] on div "**********" at bounding box center [192, 89] width 103 height 24
drag, startPoint x: 122, startPoint y: 31, endPoint x: 136, endPoint y: 66, distance: 37.8
click at [132, 31] on div "button" at bounding box center [140, 32] width 16 height 8
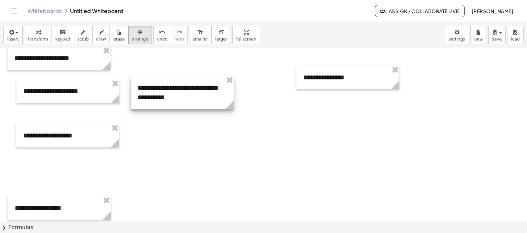
drag, startPoint x: 193, startPoint y: 99, endPoint x: 181, endPoint y: 97, distance: 11.7
click at [183, 97] on div at bounding box center [182, 92] width 103 height 33
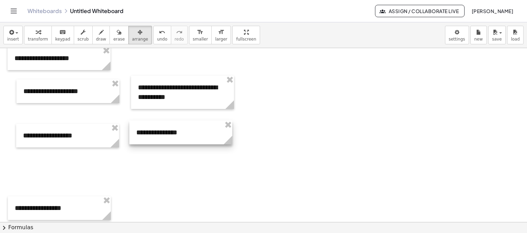
drag, startPoint x: 314, startPoint y: 81, endPoint x: 145, endPoint y: 139, distance: 178.0
click at [145, 139] on div at bounding box center [180, 132] width 103 height 24
drag, startPoint x: 39, startPoint y: 34, endPoint x: 186, endPoint y: 148, distance: 185.6
click at [39, 34] on div "button" at bounding box center [38, 32] width 20 height 8
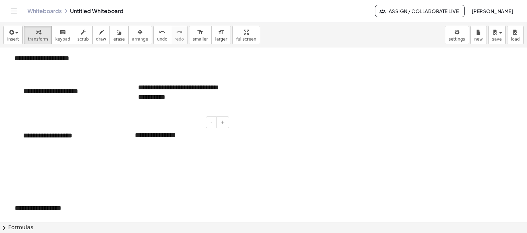
click at [177, 132] on div "**********" at bounding box center [179, 135] width 103 height 24
click at [132, 31] on div "button" at bounding box center [140, 32] width 16 height 8
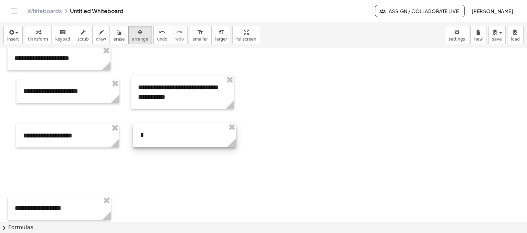
drag, startPoint x: 181, startPoint y: 139, endPoint x: 187, endPoint y: 139, distance: 5.2
click at [187, 139] on div at bounding box center [184, 135] width 103 height 24
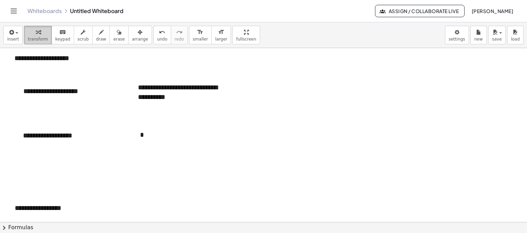
click at [37, 37] on span "transform" at bounding box center [38, 39] width 20 height 5
click at [160, 138] on div "*" at bounding box center [184, 135] width 103 height 24
click at [162, 177] on div at bounding box center [263, 134] width 527 height 521
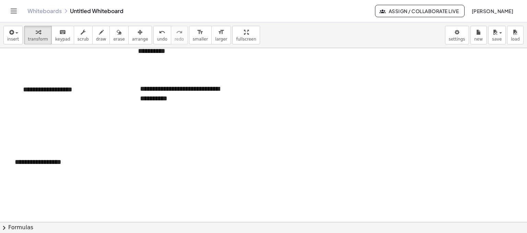
scroll to position [208, 0]
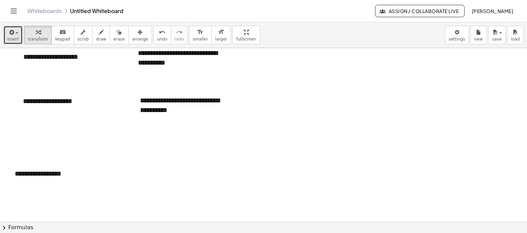
click at [15, 38] on span "insert" at bounding box center [13, 39] width 12 height 5
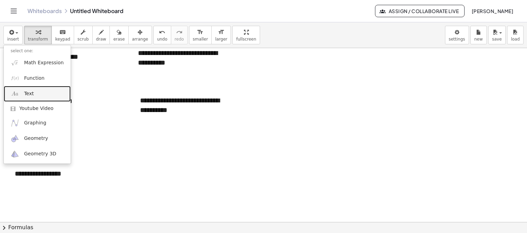
click at [45, 95] on link "Text" at bounding box center [37, 93] width 67 height 15
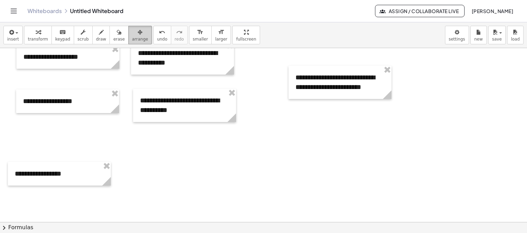
click at [132, 37] on span "arrange" at bounding box center [140, 39] width 16 height 5
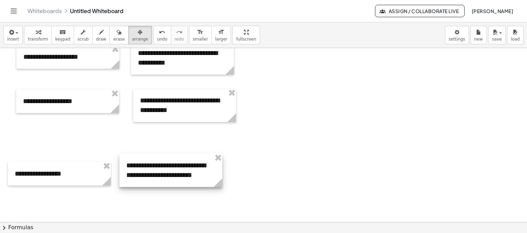
drag, startPoint x: 342, startPoint y: 75, endPoint x: 173, endPoint y: 163, distance: 190.4
click at [173, 163] on div at bounding box center [170, 169] width 103 height 33
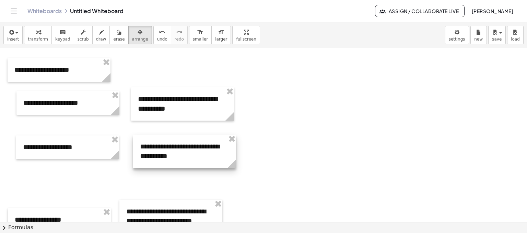
scroll to position [174, 0]
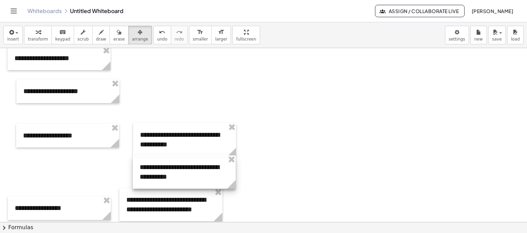
drag, startPoint x: 203, startPoint y: 97, endPoint x: 202, endPoint y: 173, distance: 75.8
click at [203, 175] on div at bounding box center [184, 171] width 103 height 33
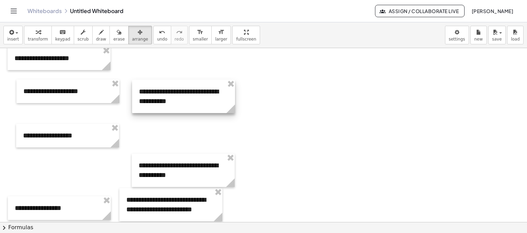
drag, startPoint x: 200, startPoint y: 143, endPoint x: 200, endPoint y: 97, distance: 46.3
click at [200, 97] on div at bounding box center [183, 96] width 103 height 33
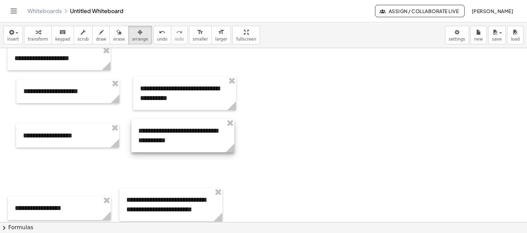
drag, startPoint x: 184, startPoint y: 168, endPoint x: 179, endPoint y: 134, distance: 35.0
click at [183, 134] on div at bounding box center [182, 135] width 103 height 33
click at [161, 136] on div at bounding box center [181, 136] width 103 height 33
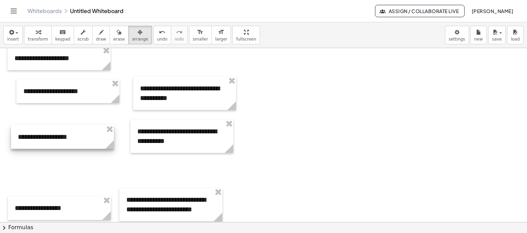
drag, startPoint x: 104, startPoint y: 136, endPoint x: 99, endPoint y: 138, distance: 5.3
click at [99, 138] on div at bounding box center [62, 137] width 103 height 24
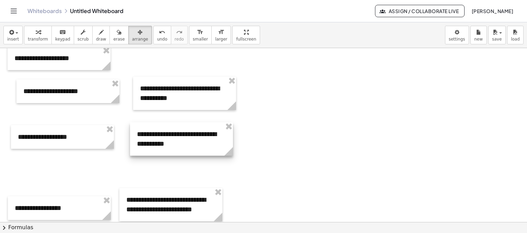
click at [161, 142] on div at bounding box center [181, 138] width 103 height 33
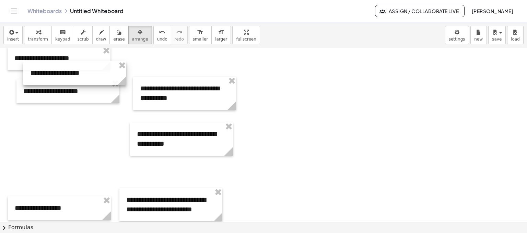
drag, startPoint x: 86, startPoint y: 137, endPoint x: 97, endPoint y: 91, distance: 47.3
click at [98, 77] on div at bounding box center [74, 73] width 103 height 24
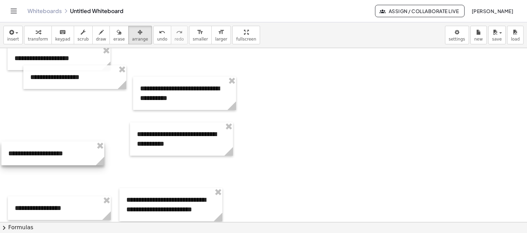
drag, startPoint x: 91, startPoint y: 99, endPoint x: 88, endPoint y: 155, distance: 56.3
click at [79, 155] on div at bounding box center [52, 153] width 103 height 24
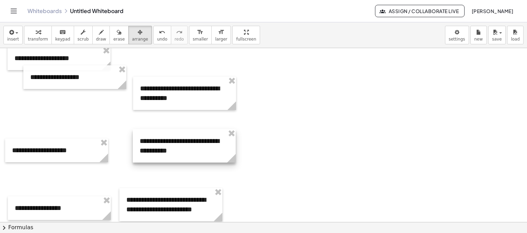
drag, startPoint x: 140, startPoint y: 151, endPoint x: 129, endPoint y: 174, distance: 25.0
click at [133, 162] on div at bounding box center [184, 145] width 103 height 33
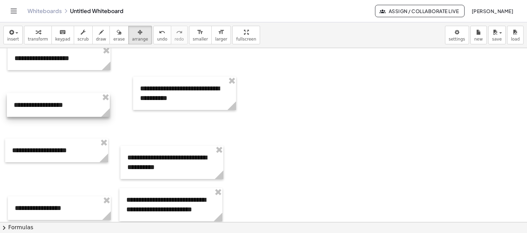
drag, startPoint x: 104, startPoint y: 84, endPoint x: 88, endPoint y: 111, distance: 31.2
click at [86, 112] on div at bounding box center [58, 105] width 103 height 24
drag, startPoint x: 189, startPoint y: 110, endPoint x: 161, endPoint y: 121, distance: 30.8
click at [161, 122] on div at bounding box center [263, 134] width 527 height 521
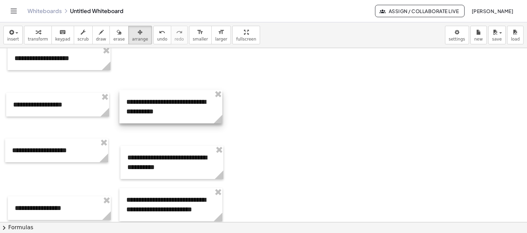
drag, startPoint x: 169, startPoint y: 98, endPoint x: 155, endPoint y: 112, distance: 19.2
click at [155, 112] on div at bounding box center [170, 106] width 103 height 33
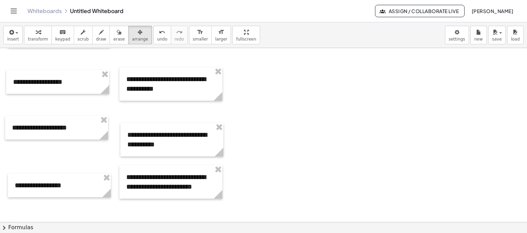
scroll to position [208, 0]
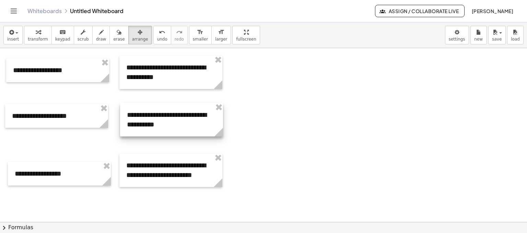
drag, startPoint x: 181, startPoint y: 135, endPoint x: 181, endPoint y: 128, distance: 6.9
click at [181, 128] on div at bounding box center [171, 119] width 103 height 33
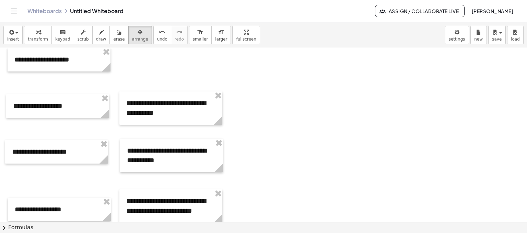
scroll to position [174, 0]
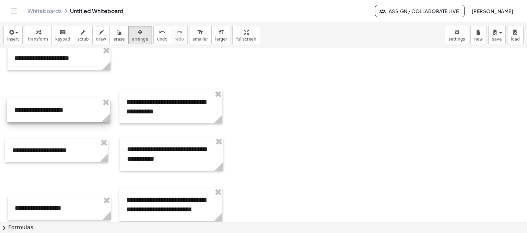
click at [96, 116] on div at bounding box center [58, 110] width 103 height 24
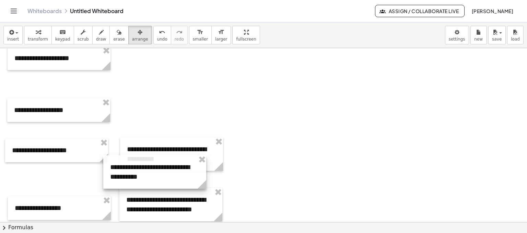
drag, startPoint x: 190, startPoint y: 109, endPoint x: 174, endPoint y: 175, distance: 67.2
click at [174, 175] on div at bounding box center [154, 171] width 103 height 33
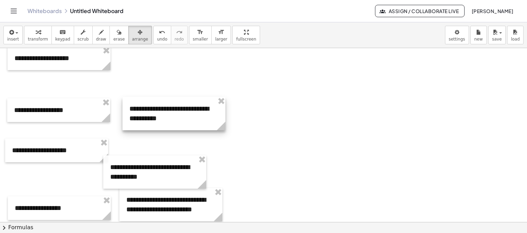
drag, startPoint x: 176, startPoint y: 153, endPoint x: 162, endPoint y: 162, distance: 16.0
click at [178, 113] on div at bounding box center [173, 113] width 103 height 33
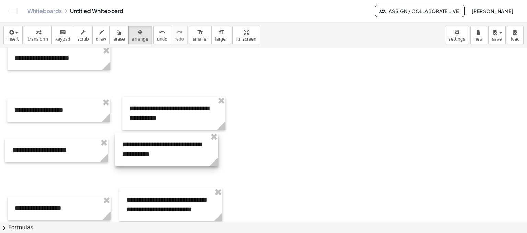
drag, startPoint x: 161, startPoint y: 162, endPoint x: 165, endPoint y: 163, distance: 4.2
click at [165, 163] on div at bounding box center [166, 148] width 103 height 33
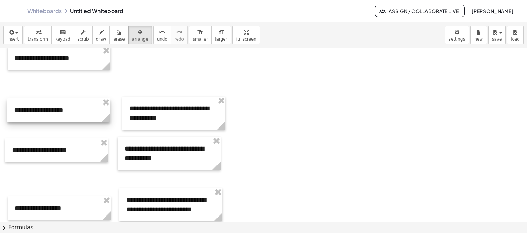
click at [81, 108] on div at bounding box center [58, 110] width 103 height 24
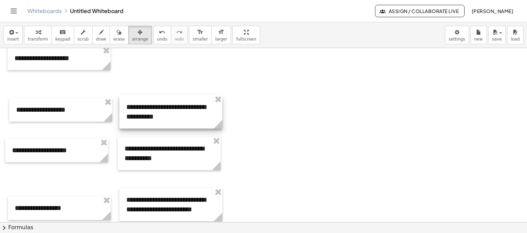
drag, startPoint x: 147, startPoint y: 120, endPoint x: 143, endPoint y: 119, distance: 4.0
click at [143, 119] on div at bounding box center [170, 111] width 103 height 33
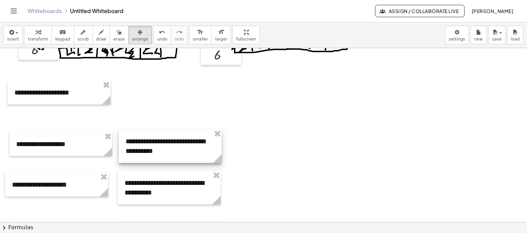
scroll to position [208, 0]
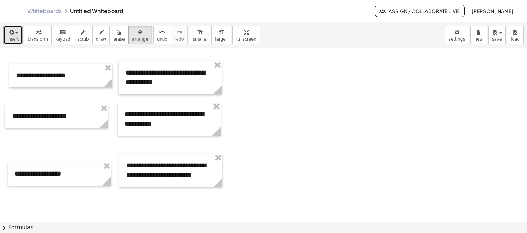
click at [17, 42] on span "insert" at bounding box center [13, 39] width 12 height 5
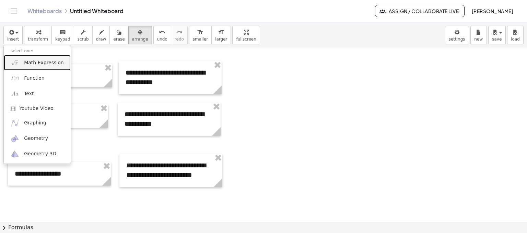
click at [52, 60] on span "Math Expression" at bounding box center [43, 62] width 39 height 7
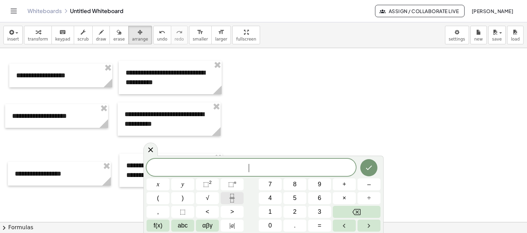
click at [238, 195] on button "Fraction" at bounding box center [232, 198] width 23 height 12
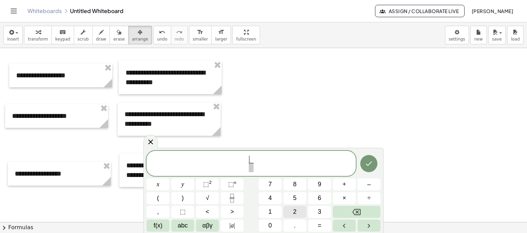
click at [296, 210] on button "2" at bounding box center [294, 212] width 23 height 12
click at [295, 201] on span "5" at bounding box center [294, 197] width 3 height 9
click at [360, 211] on icon "Backspace" at bounding box center [356, 212] width 8 height 8
click at [251, 168] on span at bounding box center [250, 167] width 5 height 9
click at [296, 199] on button "5" at bounding box center [294, 198] width 23 height 12
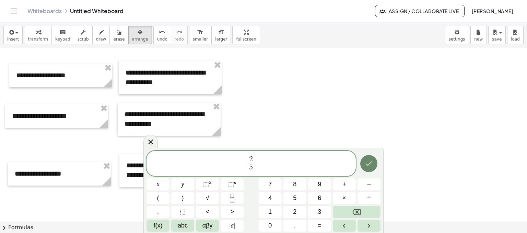
click at [368, 165] on icon "Done" at bounding box center [369, 163] width 6 height 4
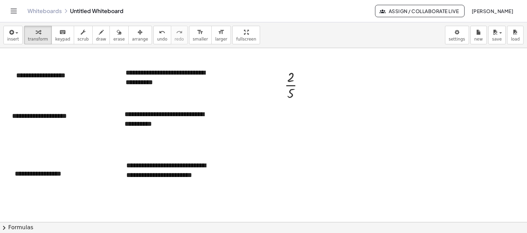
drag, startPoint x: 125, startPoint y: 33, endPoint x: 168, endPoint y: 57, distance: 49.9
click at [132, 33] on div "button" at bounding box center [140, 32] width 16 height 8
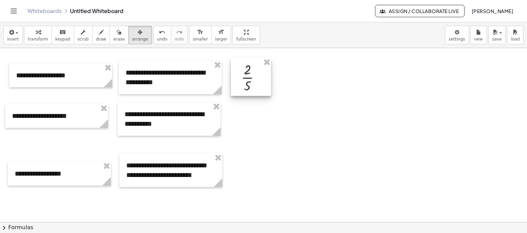
drag, startPoint x: 279, startPoint y: 92, endPoint x: 255, endPoint y: 87, distance: 24.5
click at [255, 87] on div at bounding box center [251, 77] width 40 height 38
click at [263, 82] on div at bounding box center [252, 78] width 40 height 38
click at [15, 37] on span "insert" at bounding box center [13, 39] width 12 height 5
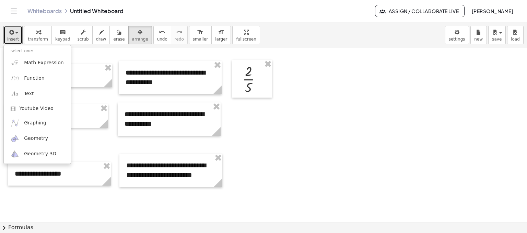
click at [304, 183] on div at bounding box center [263, 100] width 527 height 521
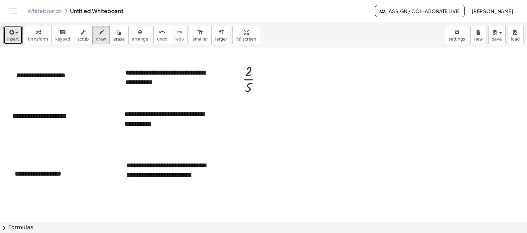
drag, startPoint x: 93, startPoint y: 35, endPoint x: 208, endPoint y: 58, distance: 116.6
click at [99, 35] on icon "button" at bounding box center [101, 32] width 5 height 8
click at [9, 32] on icon "button" at bounding box center [11, 32] width 6 height 8
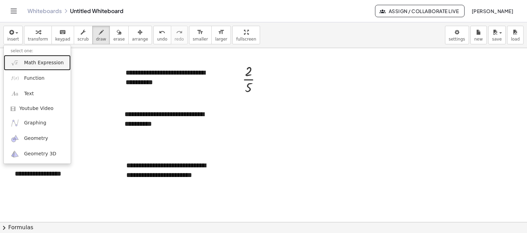
click at [52, 66] on link "Math Expression" at bounding box center [37, 62] width 67 height 15
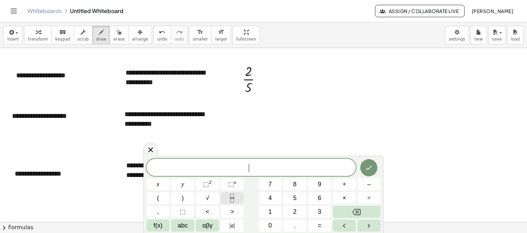
click at [231, 196] on icon "Fraction" at bounding box center [232, 198] width 9 height 9
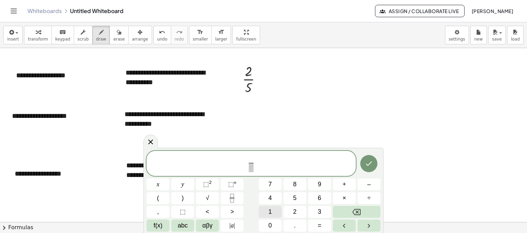
click at [271, 210] on span "1" at bounding box center [269, 211] width 3 height 9
drag, startPoint x: 249, startPoint y: 166, endPoint x: 286, endPoint y: 196, distance: 47.3
click at [249, 166] on span at bounding box center [250, 167] width 5 height 9
click at [294, 210] on span "2" at bounding box center [294, 211] width 3 height 9
click at [369, 162] on icon "Done" at bounding box center [369, 163] width 8 height 8
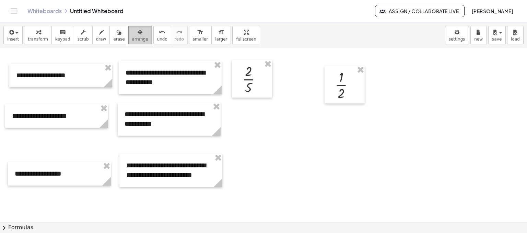
click at [132, 40] on span "arrange" at bounding box center [140, 39] width 16 height 5
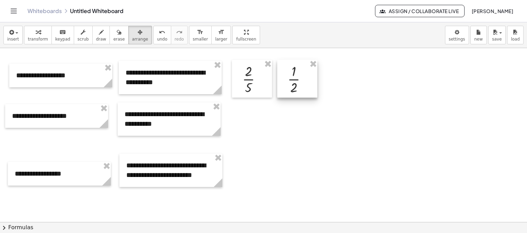
drag, startPoint x: 318, startPoint y: 83, endPoint x: 309, endPoint y: 91, distance: 11.4
click at [309, 91] on div at bounding box center [297, 79] width 40 height 38
click at [9, 36] on icon "button" at bounding box center [11, 32] width 6 height 8
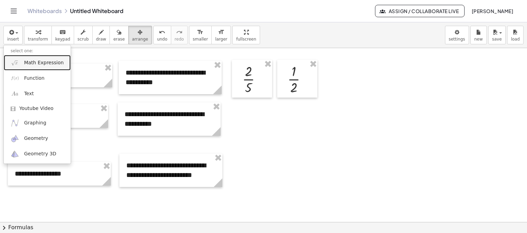
click at [60, 65] on link "Math Expression" at bounding box center [37, 62] width 67 height 15
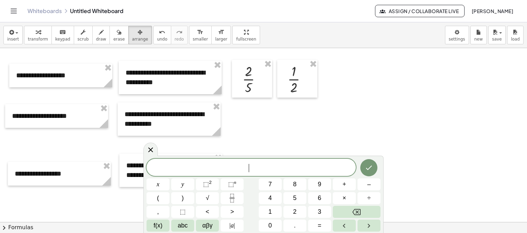
click at [230, 190] on div "​ x y ⬚ 2 ⬚ n 7 8 9 + – ( ) √ 4 5 6 × ÷ , ⬚ < > 1 2 3 f(x) abc αβγ | a | 0 . =" at bounding box center [263, 195] width 234 height 73
click at [232, 194] on icon "Fraction" at bounding box center [232, 198] width 9 height 9
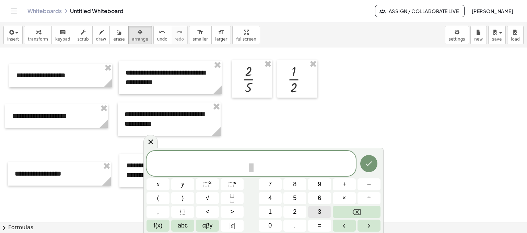
click at [326, 212] on button "3" at bounding box center [319, 212] width 23 height 12
click at [251, 168] on span at bounding box center [250, 167] width 5 height 9
click at [271, 197] on span "4" at bounding box center [269, 197] width 3 height 9
click at [366, 164] on icon "Done" at bounding box center [369, 163] width 8 height 8
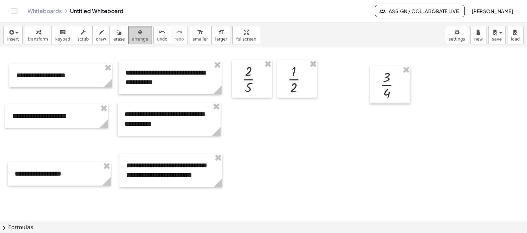
click at [128, 42] on button "arrange" at bounding box center [140, 35] width 24 height 19
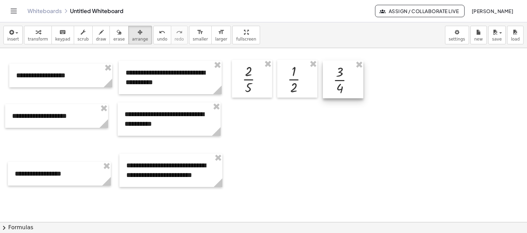
drag, startPoint x: 400, startPoint y: 89, endPoint x: 353, endPoint y: 84, distance: 47.3
click at [353, 84] on div at bounding box center [343, 79] width 40 height 38
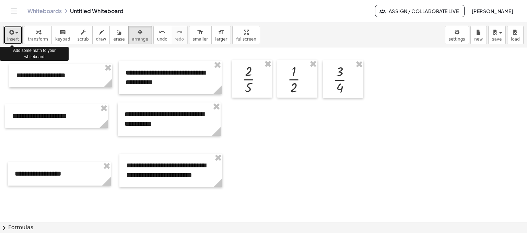
click at [14, 37] on span "insert" at bounding box center [13, 39] width 12 height 5
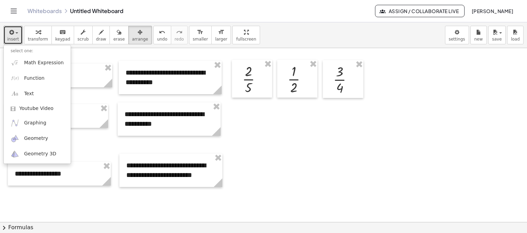
click at [254, 150] on div at bounding box center [263, 100] width 527 height 521
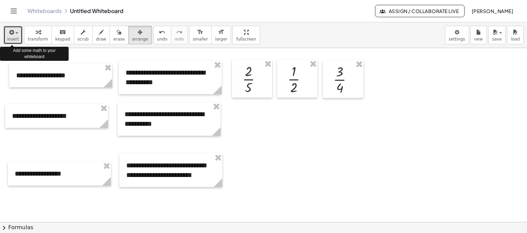
click at [9, 35] on icon "button" at bounding box center [11, 32] width 6 height 8
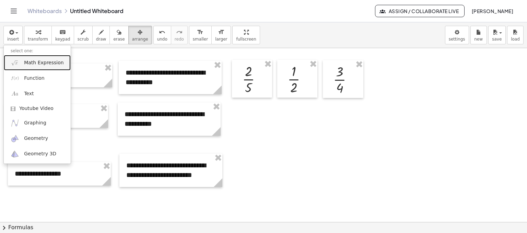
click at [55, 65] on span "Math Expression" at bounding box center [43, 62] width 39 height 7
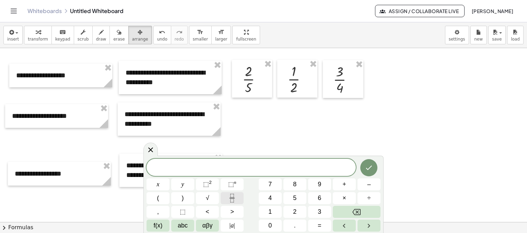
click at [232, 198] on rect "Fraction" at bounding box center [232, 198] width 5 height 0
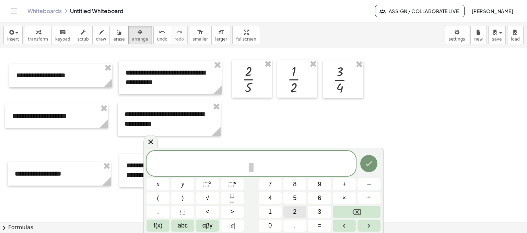
click at [290, 210] on button "2" at bounding box center [294, 212] width 23 height 12
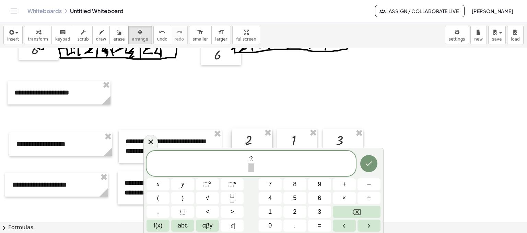
scroll to position [242, 0]
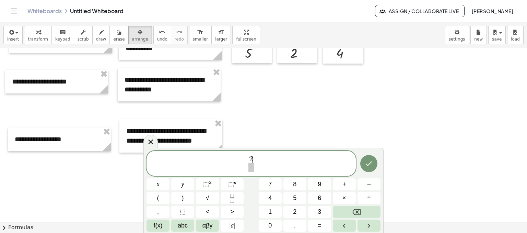
click at [248, 166] on span "2 ​ ​" at bounding box center [251, 163] width 8 height 17
click at [250, 168] on span "​" at bounding box center [250, 167] width 5 height 9
click at [274, 211] on button "1" at bounding box center [270, 212] width 23 height 12
click at [374, 168] on button "Done" at bounding box center [368, 163] width 17 height 17
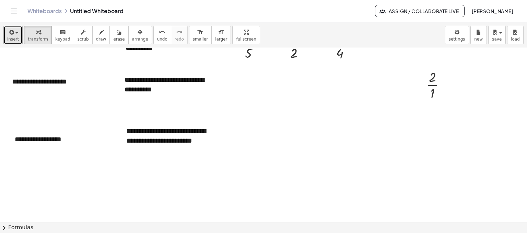
click at [14, 32] on span "button" at bounding box center [14, 33] width 1 height 5
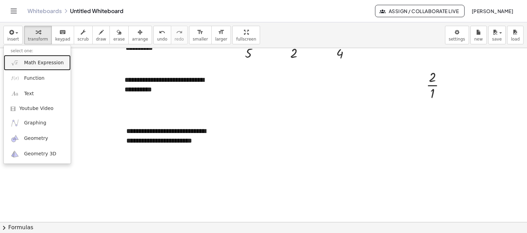
drag, startPoint x: 43, startPoint y: 60, endPoint x: 144, endPoint y: 96, distance: 108.1
click at [43, 60] on span "Math Expression" at bounding box center [43, 62] width 39 height 7
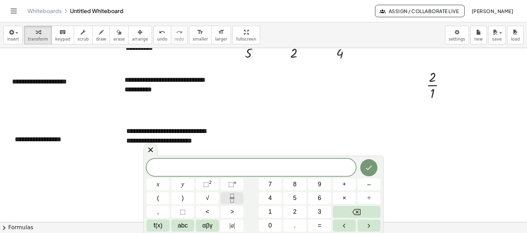
click at [230, 198] on rect "Fraction" at bounding box center [232, 198] width 5 height 0
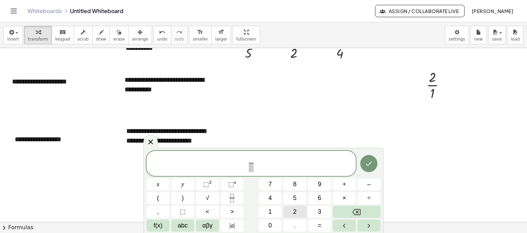
click at [293, 209] on span "2" at bounding box center [294, 211] width 3 height 9
click at [250, 166] on span at bounding box center [250, 167] width 5 height 9
click at [272, 208] on button "1" at bounding box center [270, 212] width 23 height 12
click at [375, 163] on button "Done" at bounding box center [368, 163] width 17 height 17
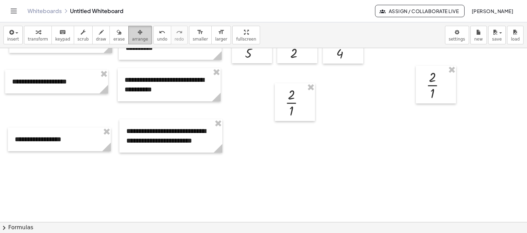
click at [132, 37] on span "arrange" at bounding box center [140, 39] width 16 height 5
drag, startPoint x: 290, startPoint y: 106, endPoint x: 247, endPoint y: 93, distance: 44.9
click at [247, 93] on div at bounding box center [252, 89] width 40 height 38
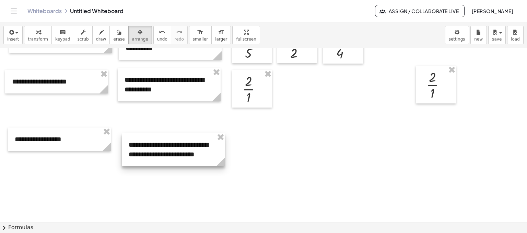
drag, startPoint x: 212, startPoint y: 129, endPoint x: 220, endPoint y: 184, distance: 54.8
click at [220, 166] on div at bounding box center [173, 149] width 103 height 33
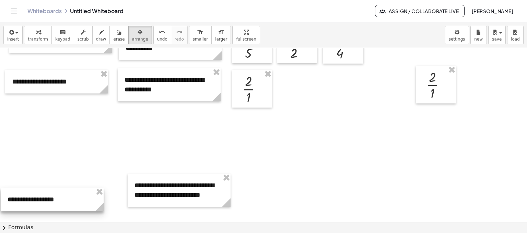
drag, startPoint x: 85, startPoint y: 141, endPoint x: 80, endPoint y: 201, distance: 59.9
click at [78, 201] on div at bounding box center [52, 199] width 103 height 24
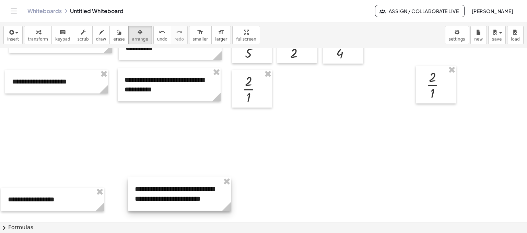
drag, startPoint x: 177, startPoint y: 192, endPoint x: 177, endPoint y: 201, distance: 8.6
click at [177, 201] on div at bounding box center [179, 193] width 103 height 33
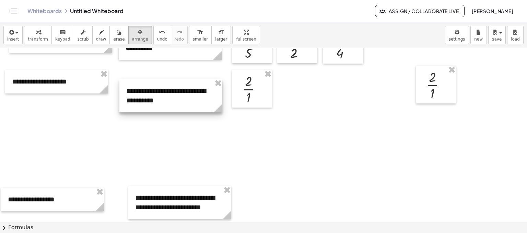
drag, startPoint x: 187, startPoint y: 90, endPoint x: 188, endPoint y: 102, distance: 11.3
click at [188, 102] on div at bounding box center [170, 95] width 103 height 33
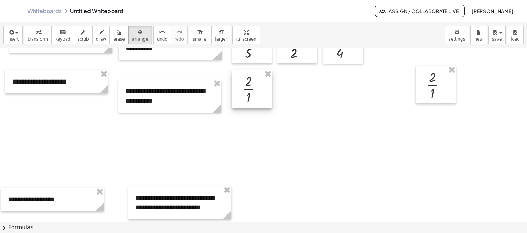
drag, startPoint x: 231, startPoint y: 101, endPoint x: 240, endPoint y: 99, distance: 9.1
click at [235, 107] on div at bounding box center [263, 66] width 527 height 521
drag, startPoint x: 243, startPoint y: 98, endPoint x: 238, endPoint y: 106, distance: 9.1
click at [243, 106] on div at bounding box center [252, 89] width 40 height 38
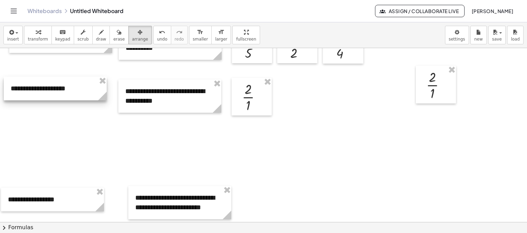
drag, startPoint x: 69, startPoint y: 90, endPoint x: 67, endPoint y: 96, distance: 7.0
click at [67, 96] on div at bounding box center [55, 89] width 103 height 24
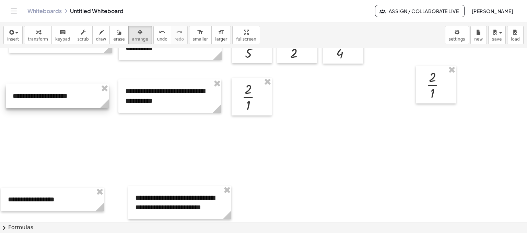
drag, startPoint x: 85, startPoint y: 89, endPoint x: 86, endPoint y: 103, distance: 13.8
click at [87, 100] on div at bounding box center [57, 96] width 103 height 24
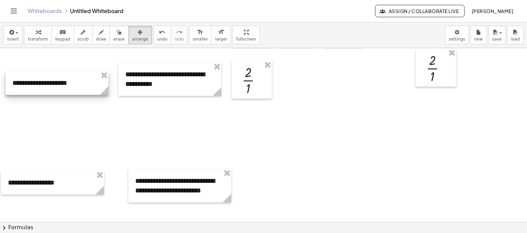
scroll to position [311, 0]
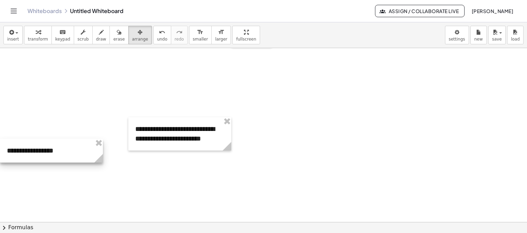
drag, startPoint x: 73, startPoint y: 142, endPoint x: 70, endPoint y: 158, distance: 16.8
click at [70, 158] on div at bounding box center [51, 151] width 103 height 24
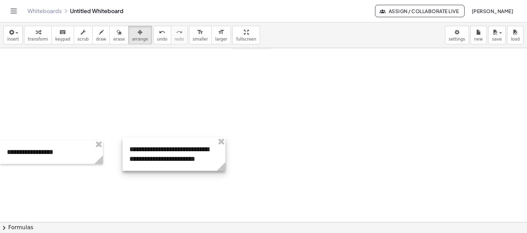
drag, startPoint x: 171, startPoint y: 157, endPoint x: 168, endPoint y: 190, distance: 33.1
click at [169, 171] on div at bounding box center [173, 153] width 103 height 33
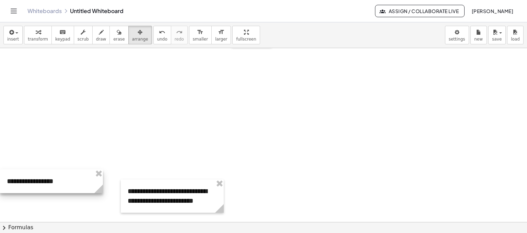
drag, startPoint x: 87, startPoint y: 172, endPoint x: 87, endPoint y: 193, distance: 21.3
click at [87, 193] on div at bounding box center [51, 181] width 103 height 24
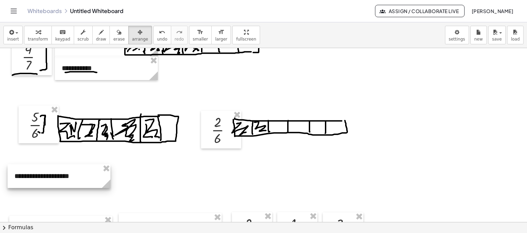
scroll to position [0, 0]
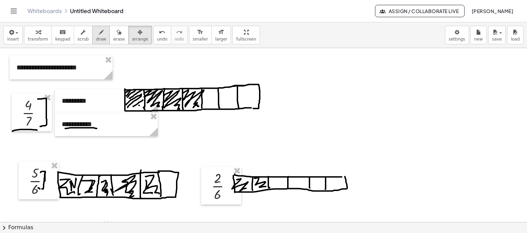
click at [96, 33] on div "button" at bounding box center [101, 32] width 10 height 8
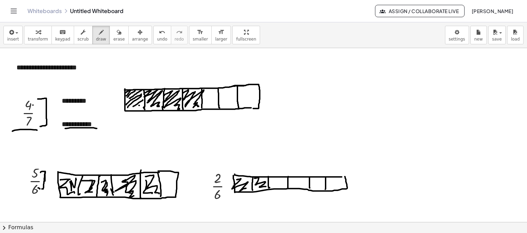
drag, startPoint x: 125, startPoint y: 114, endPoint x: 258, endPoint y: 112, distance: 133.5
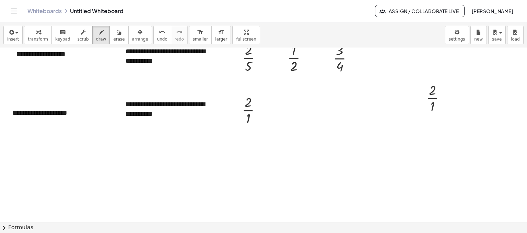
scroll to position [240, 0]
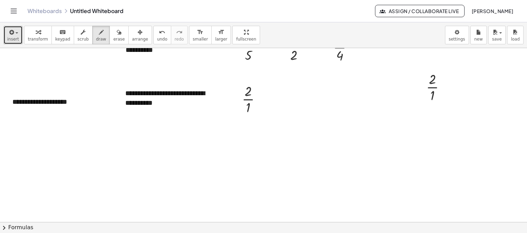
click at [10, 39] on span "insert" at bounding box center [13, 39] width 12 height 5
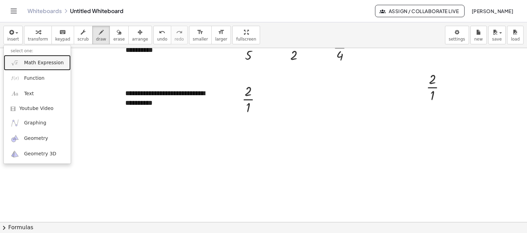
click at [49, 62] on span "Math Expression" at bounding box center [43, 62] width 39 height 7
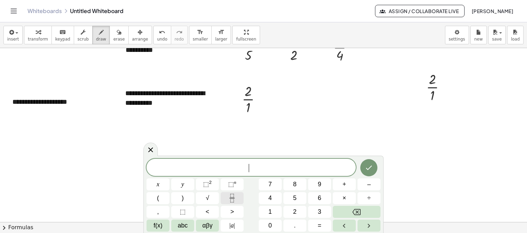
click at [237, 201] on button "Fraction" at bounding box center [232, 198] width 23 height 12
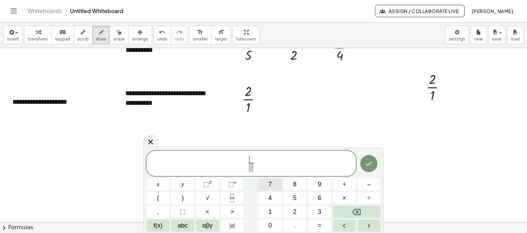
click at [277, 186] on button "7" at bounding box center [270, 184] width 23 height 12
click at [251, 169] on span at bounding box center [250, 167] width 5 height 9
click at [275, 196] on button "4" at bounding box center [270, 198] width 23 height 12
click at [376, 164] on button "Done" at bounding box center [368, 163] width 17 height 17
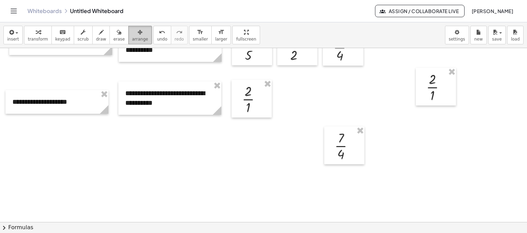
click at [132, 38] on span "arrange" at bounding box center [140, 39] width 16 height 5
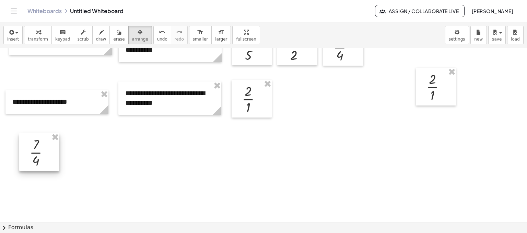
drag, startPoint x: 333, startPoint y: 153, endPoint x: 39, endPoint y: 164, distance: 294.5
click at [45, 161] on div at bounding box center [39, 152] width 40 height 38
click at [11, 30] on icon "button" at bounding box center [11, 32] width 6 height 8
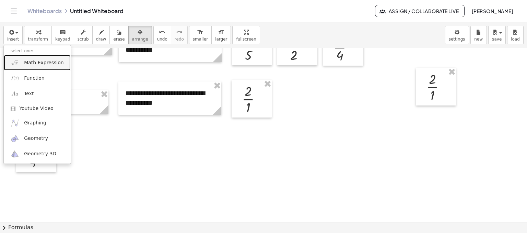
click at [45, 62] on span "Math Expression" at bounding box center [43, 62] width 39 height 7
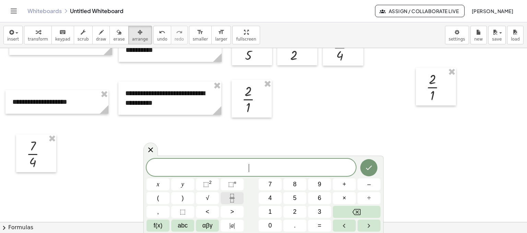
click at [237, 198] on button "Fraction" at bounding box center [232, 198] width 23 height 12
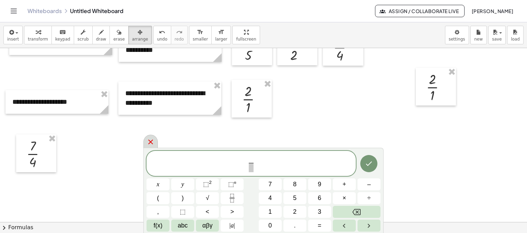
click at [157, 141] on div at bounding box center [150, 140] width 14 height 13
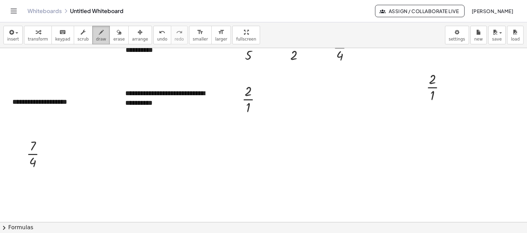
click at [99, 35] on icon "button" at bounding box center [101, 32] width 5 height 8
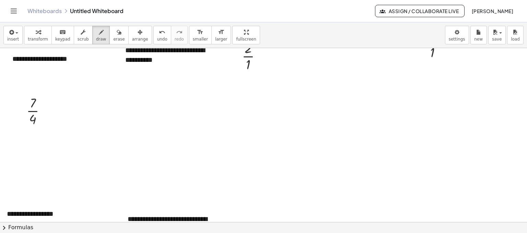
scroll to position [279, 0]
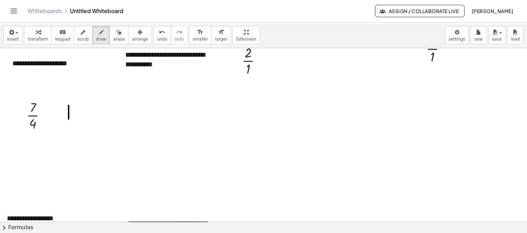
drag, startPoint x: 69, startPoint y: 105, endPoint x: 69, endPoint y: 122, distance: 17.5
click at [69, 122] on div at bounding box center [263, 116] width 527 height 695
drag, startPoint x: 69, startPoint y: 105, endPoint x: 130, endPoint y: 107, distance: 60.4
click at [130, 107] on div at bounding box center [263, 116] width 527 height 695
drag, startPoint x: 71, startPoint y: 124, endPoint x: 126, endPoint y: 107, distance: 57.3
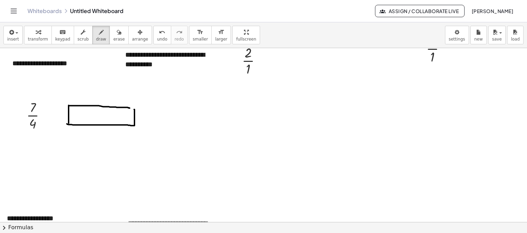
click at [126, 107] on div at bounding box center [263, 116] width 527 height 695
drag, startPoint x: 86, startPoint y: 105, endPoint x: 87, endPoint y: 121, distance: 16.5
click at [87, 121] on div at bounding box center [263, 116] width 527 height 695
drag, startPoint x: 104, startPoint y: 105, endPoint x: 114, endPoint y: 114, distance: 12.9
click at [105, 122] on div at bounding box center [263, 116] width 527 height 695
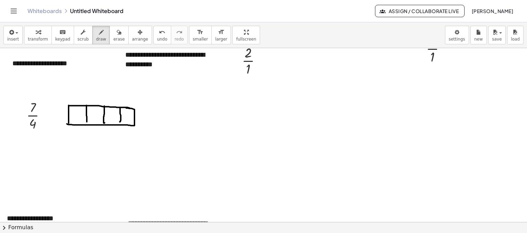
drag, startPoint x: 120, startPoint y: 108, endPoint x: 120, endPoint y: 121, distance: 13.4
click at [120, 121] on div at bounding box center [263, 116] width 527 height 695
click at [119, 121] on div at bounding box center [263, 116] width 527 height 695
drag, startPoint x: 71, startPoint y: 111, endPoint x: 86, endPoint y: 112, distance: 15.1
click at [79, 119] on div at bounding box center [263, 116] width 527 height 695
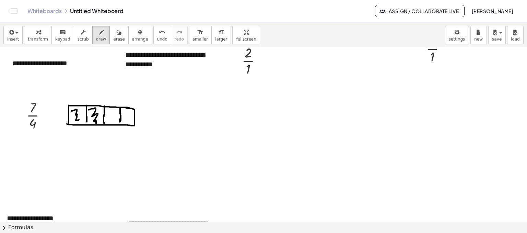
drag, startPoint x: 89, startPoint y: 109, endPoint x: 100, endPoint y: 122, distance: 17.8
click at [99, 124] on div at bounding box center [263, 116] width 527 height 695
drag, startPoint x: 107, startPoint y: 109, endPoint x: 116, endPoint y: 120, distance: 13.9
click at [116, 120] on div at bounding box center [263, 116] width 527 height 695
drag, startPoint x: 124, startPoint y: 112, endPoint x: 129, endPoint y: 122, distance: 11.7
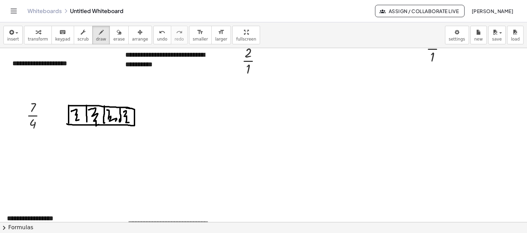
click at [129, 122] on div at bounding box center [263, 116] width 527 height 695
drag, startPoint x: 146, startPoint y: 110, endPoint x: 151, endPoint y: 109, distance: 4.7
click at [145, 125] on div at bounding box center [263, 116] width 527 height 695
drag, startPoint x: 146, startPoint y: 111, endPoint x: 192, endPoint y: 110, distance: 46.7
click at [194, 110] on div at bounding box center [263, 116] width 527 height 695
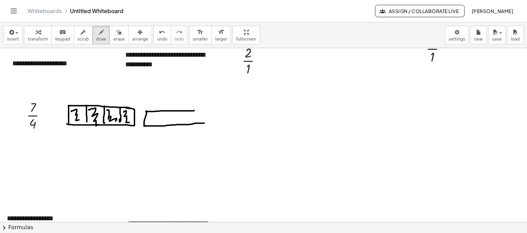
drag, startPoint x: 144, startPoint y: 125, endPoint x: 199, endPoint y: 114, distance: 55.7
click at [206, 122] on div at bounding box center [263, 116] width 527 height 695
drag, startPoint x: 192, startPoint y: 109, endPoint x: 201, endPoint y: 124, distance: 17.2
click at [202, 124] on div at bounding box center [263, 116] width 527 height 695
drag, startPoint x: 164, startPoint y: 111, endPoint x: 178, endPoint y: 118, distance: 15.5
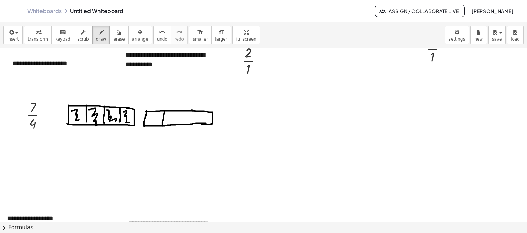
click at [163, 125] on div at bounding box center [263, 116] width 527 height 695
drag, startPoint x: 181, startPoint y: 112, endPoint x: 181, endPoint y: 125, distance: 13.7
click at [181, 125] on div at bounding box center [263, 116] width 527 height 695
drag, startPoint x: 197, startPoint y: 111, endPoint x: 196, endPoint y: 123, distance: 11.7
click at [196, 122] on div at bounding box center [263, 116] width 527 height 695
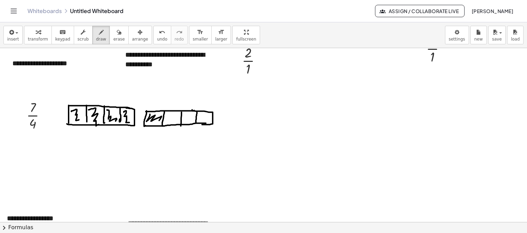
drag, startPoint x: 150, startPoint y: 114, endPoint x: 157, endPoint y: 122, distance: 10.7
click at [157, 122] on div at bounding box center [263, 116] width 527 height 695
drag, startPoint x: 166, startPoint y: 117, endPoint x: 175, endPoint y: 121, distance: 10.3
click at [175, 121] on div at bounding box center [263, 116] width 527 height 695
drag, startPoint x: 184, startPoint y: 114, endPoint x: 192, endPoint y: 120, distance: 10.2
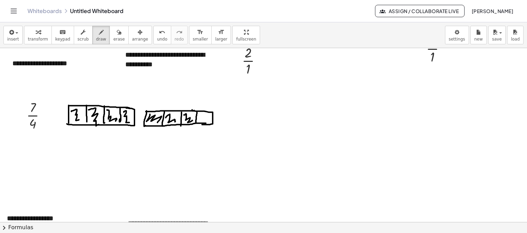
click at [192, 120] on div at bounding box center [263, 116] width 527 height 695
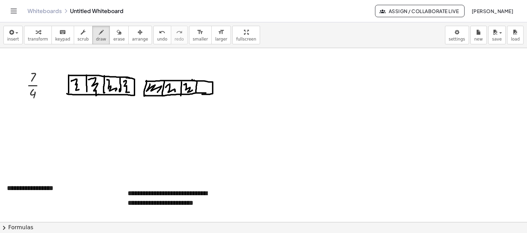
scroll to position [240, 0]
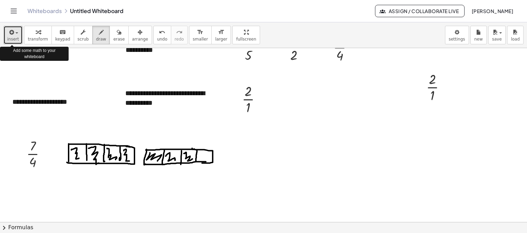
click at [11, 40] on span "insert" at bounding box center [13, 39] width 12 height 5
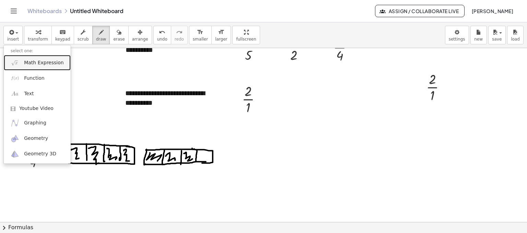
click at [49, 62] on span "Math Expression" at bounding box center [43, 62] width 39 height 7
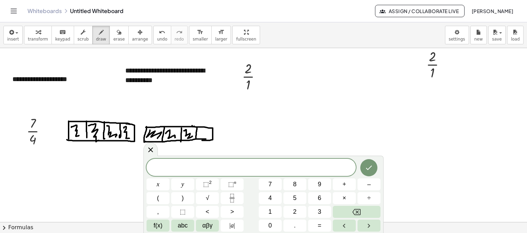
scroll to position [274, 0]
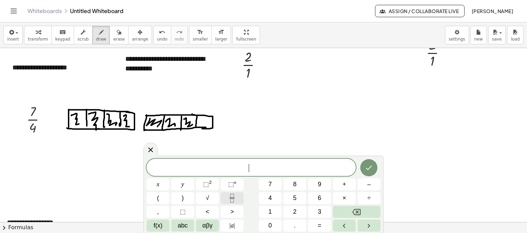
click at [235, 197] on icon "Fraction" at bounding box center [232, 198] width 9 height 9
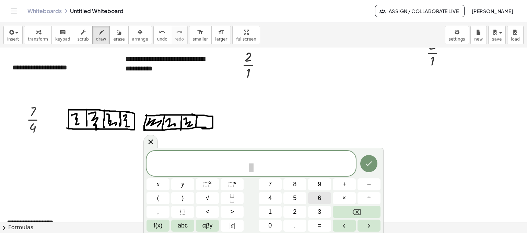
click at [319, 196] on span "6" at bounding box center [319, 197] width 3 height 9
click at [297, 212] on button "2" at bounding box center [294, 212] width 23 height 12
click at [346, 208] on button "Backspace" at bounding box center [357, 212] width 48 height 12
click at [251, 166] on span at bounding box center [250, 167] width 5 height 9
click at [296, 212] on span "2" at bounding box center [294, 211] width 3 height 9
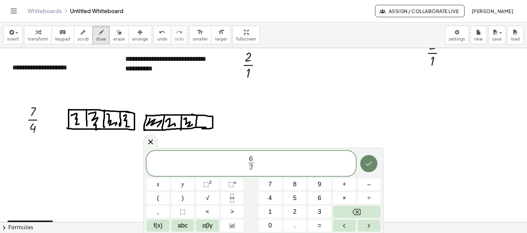
click at [368, 164] on icon "Done" at bounding box center [369, 163] width 8 height 8
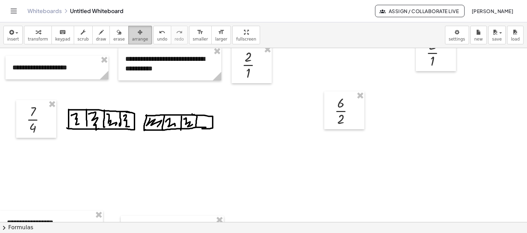
click at [132, 41] on span "arrange" at bounding box center [140, 39] width 16 height 5
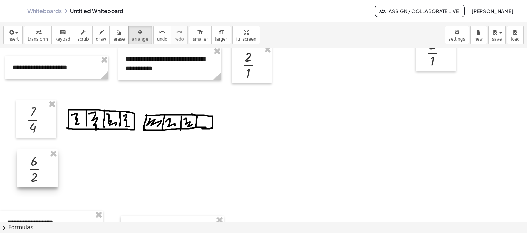
drag, startPoint x: 345, startPoint y: 111, endPoint x: 38, endPoint y: 171, distance: 313.5
click at [38, 171] on div at bounding box center [37, 168] width 40 height 38
click at [96, 38] on span "draw" at bounding box center [101, 39] width 10 height 5
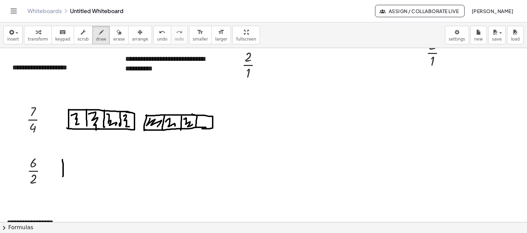
drag, startPoint x: 62, startPoint y: 159, endPoint x: 65, endPoint y: 163, distance: 4.7
click at [63, 176] on div at bounding box center [263, 121] width 527 height 695
drag, startPoint x: 63, startPoint y: 158, endPoint x: 94, endPoint y: 165, distance: 31.3
click at [65, 176] on div at bounding box center [263, 121] width 527 height 695
drag, startPoint x: 85, startPoint y: 160, endPoint x: 84, endPoint y: 177, distance: 17.5
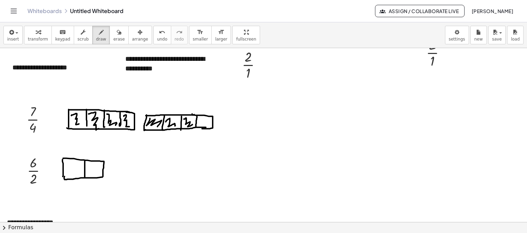
click at [84, 177] on div at bounding box center [263, 121] width 527 height 695
drag, startPoint x: 67, startPoint y: 165, endPoint x: 75, endPoint y: 177, distance: 14.6
click at [75, 177] on div at bounding box center [263, 121] width 527 height 695
drag, startPoint x: 87, startPoint y: 164, endPoint x: 102, endPoint y: 173, distance: 17.6
click at [98, 174] on div at bounding box center [263, 121] width 527 height 695
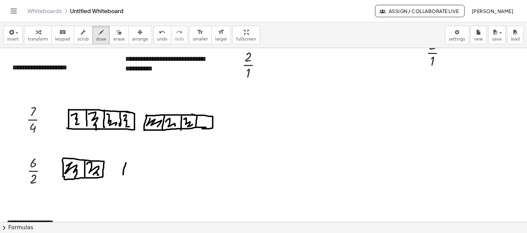
drag, startPoint x: 126, startPoint y: 162, endPoint x: 124, endPoint y: 175, distance: 12.5
click at [124, 175] on div at bounding box center [263, 121] width 527 height 695
drag, startPoint x: 125, startPoint y: 163, endPoint x: 134, endPoint y: 165, distance: 9.6
click at [124, 172] on div at bounding box center [263, 121] width 527 height 695
drag, startPoint x: 142, startPoint y: 163, endPoint x: 143, endPoint y: 176, distance: 13.0
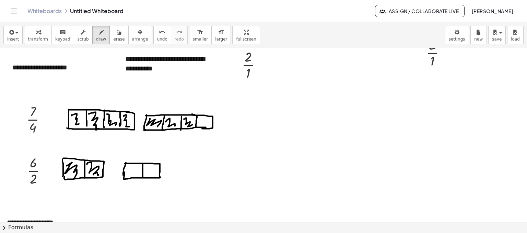
click at [143, 176] on div at bounding box center [263, 121] width 527 height 695
drag, startPoint x: 128, startPoint y: 168, endPoint x: 145, endPoint y: 168, distance: 17.2
click at [138, 175] on div at bounding box center [263, 121] width 527 height 695
drag, startPoint x: 146, startPoint y: 167, endPoint x: 155, endPoint y: 175, distance: 11.9
click at [154, 176] on div at bounding box center [263, 121] width 527 height 695
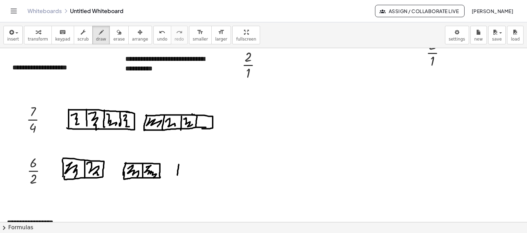
drag, startPoint x: 179, startPoint y: 164, endPoint x: 177, endPoint y: 178, distance: 13.8
click at [177, 178] on div at bounding box center [263, 121] width 527 height 695
drag, startPoint x: 178, startPoint y: 166, endPoint x: 179, endPoint y: 175, distance: 8.7
click at [179, 176] on div at bounding box center [263, 121] width 527 height 695
drag, startPoint x: 195, startPoint y: 165, endPoint x: 192, endPoint y: 180, distance: 15.3
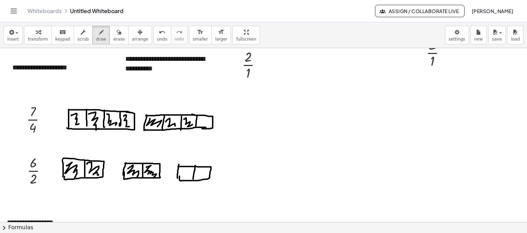
click at [193, 180] on div at bounding box center [263, 121] width 527 height 695
drag, startPoint x: 180, startPoint y: 169, endPoint x: 203, endPoint y: 170, distance: 23.0
click at [187, 178] on div at bounding box center [263, 121] width 527 height 695
drag, startPoint x: 196, startPoint y: 171, endPoint x: 208, endPoint y: 175, distance: 12.2
click at [208, 175] on div at bounding box center [263, 121] width 527 height 695
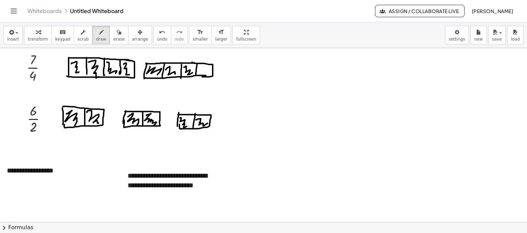
scroll to position [343, 0]
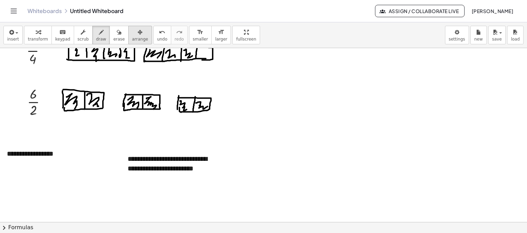
click at [138, 35] on icon "button" at bounding box center [140, 32] width 5 height 8
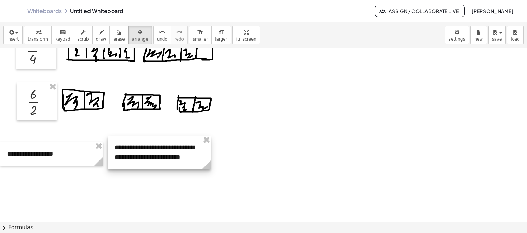
drag, startPoint x: 177, startPoint y: 169, endPoint x: 164, endPoint y: 158, distance: 17.3
click at [164, 158] on div at bounding box center [159, 152] width 103 height 33
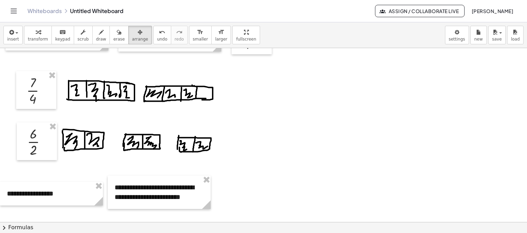
scroll to position [274, 0]
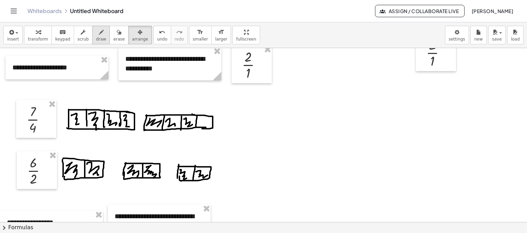
click at [99, 36] on icon "button" at bounding box center [101, 32] width 5 height 8
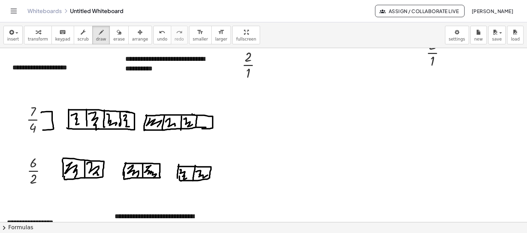
drag, startPoint x: 41, startPoint y: 112, endPoint x: 43, endPoint y: 130, distance: 17.6
click at [43, 130] on div at bounding box center [263, 121] width 527 height 695
drag, startPoint x: 233, startPoint y: 106, endPoint x: 239, endPoint y: 119, distance: 13.8
click at [237, 119] on div at bounding box center [263, 121] width 527 height 695
drag, startPoint x: 252, startPoint y: 104, endPoint x: 249, endPoint y: 124, distance: 19.9
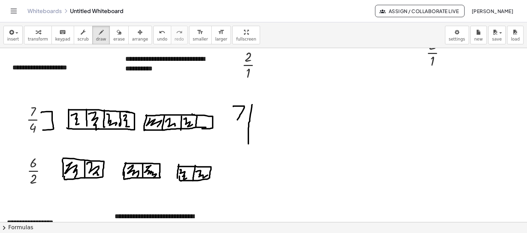
click at [248, 142] on div at bounding box center [263, 121] width 527 height 695
drag, startPoint x: 249, startPoint y: 122, endPoint x: 259, endPoint y: 108, distance: 17.3
click at [280, 121] on div at bounding box center [263, 121] width 527 height 695
drag, startPoint x: 259, startPoint y: 104, endPoint x: 263, endPoint y: 115, distance: 12.2
click at [263, 115] on div at bounding box center [263, 121] width 527 height 695
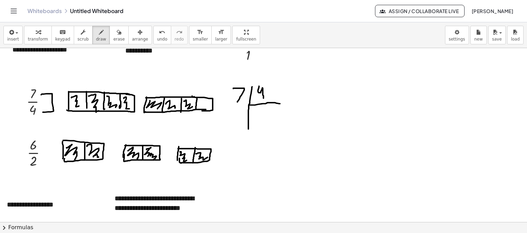
scroll to position [309, 0]
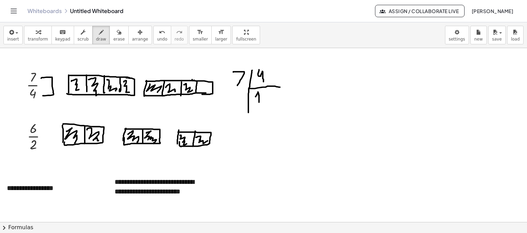
drag, startPoint x: 256, startPoint y: 96, endPoint x: 235, endPoint y: 106, distance: 23.0
click at [259, 102] on div at bounding box center [263, 86] width 527 height 695
drag, startPoint x: 234, startPoint y: 94, endPoint x: 235, endPoint y: 106, distance: 12.1
click at [235, 106] on div at bounding box center [263, 86] width 527 height 695
drag, startPoint x: 231, startPoint y: 93, endPoint x: 235, endPoint y: 94, distance: 4.1
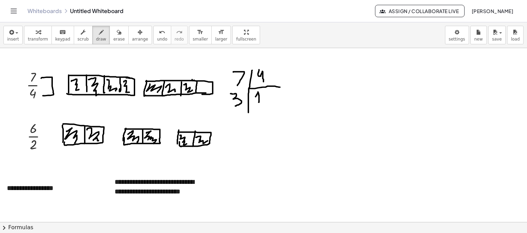
click at [234, 94] on div at bounding box center [263, 86] width 527 height 695
click at [12, 40] on span "insert" at bounding box center [13, 39] width 12 height 5
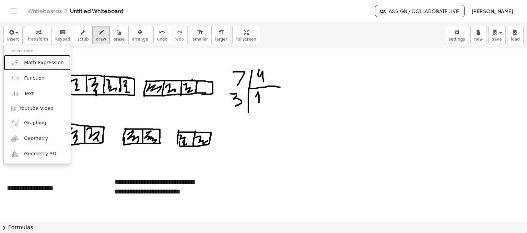
click at [50, 64] on span "Math Expression" at bounding box center [43, 62] width 39 height 7
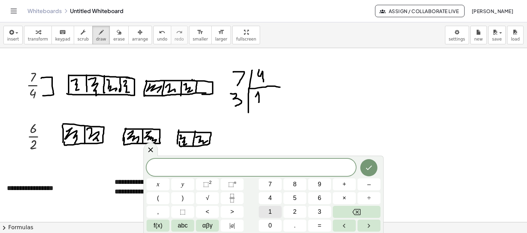
click at [275, 206] on button "1" at bounding box center [270, 212] width 23 height 12
click at [365, 165] on icon "Done" at bounding box center [369, 167] width 8 height 8
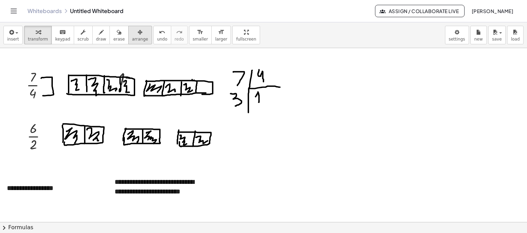
click at [132, 35] on div "button" at bounding box center [140, 32] width 16 height 8
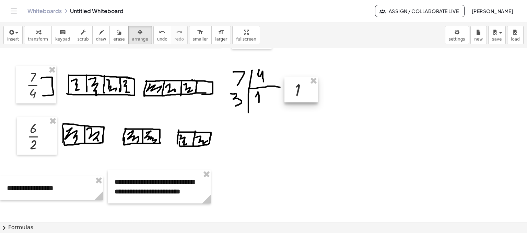
drag, startPoint x: 125, startPoint y: 82, endPoint x: 304, endPoint y: 94, distance: 179.4
click at [303, 94] on div at bounding box center [300, 90] width 33 height 26
click at [13, 42] on button "insert" at bounding box center [12, 35] width 19 height 19
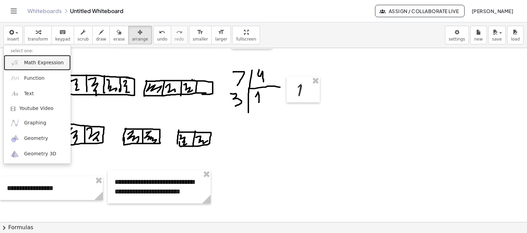
click at [51, 61] on span "Math Expression" at bounding box center [43, 62] width 39 height 7
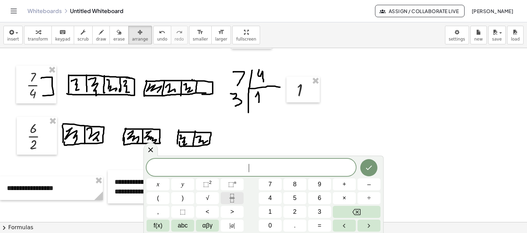
click at [233, 199] on icon "Fraction" at bounding box center [231, 199] width 3 height 3
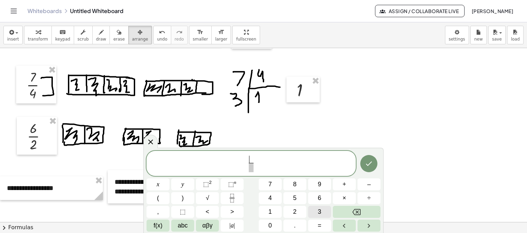
click at [321, 211] on button "3" at bounding box center [319, 212] width 23 height 12
click at [252, 167] on span "​" at bounding box center [250, 167] width 5 height 9
click at [273, 195] on button "4" at bounding box center [270, 198] width 23 height 12
click at [373, 160] on icon "Done" at bounding box center [369, 163] width 8 height 8
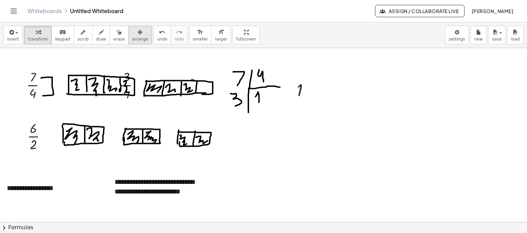
click at [132, 37] on span "arrange" at bounding box center [140, 39] width 16 height 5
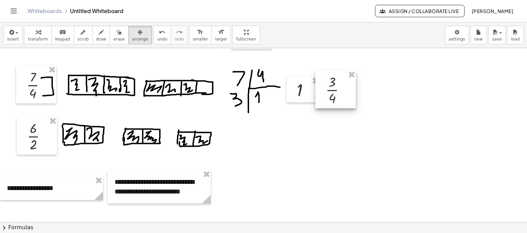
drag, startPoint x: 136, startPoint y: 94, endPoint x: 341, endPoint y: 98, distance: 205.6
click at [341, 98] on div at bounding box center [335, 89] width 40 height 38
click at [321, 117] on div at bounding box center [263, 86] width 527 height 695
click at [307, 154] on div at bounding box center [263, 86] width 527 height 695
click at [36, 33] on icon "button" at bounding box center [38, 32] width 5 height 8
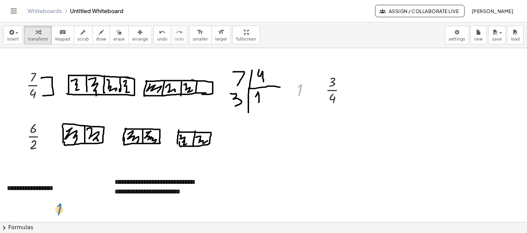
drag, startPoint x: 298, startPoint y: 94, endPoint x: 57, endPoint y: 213, distance: 268.8
click at [57, 213] on div "**********" at bounding box center [263, 86] width 527 height 695
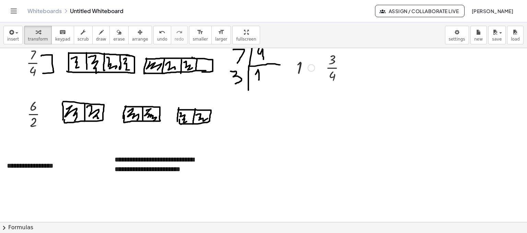
scroll to position [343, 0]
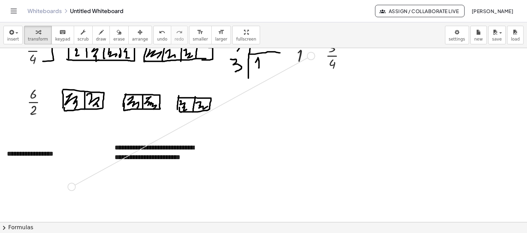
drag, startPoint x: 310, startPoint y: 57, endPoint x: 69, endPoint y: 188, distance: 275.1
click at [69, 188] on div "**********" at bounding box center [263, 52] width 527 height 695
drag, startPoint x: 346, startPoint y: 56, endPoint x: 74, endPoint y: 186, distance: 300.9
click at [74, 186] on div "**********" at bounding box center [263, 52] width 527 height 695
drag, startPoint x: 344, startPoint y: 59, endPoint x: 90, endPoint y: 186, distance: 284.8
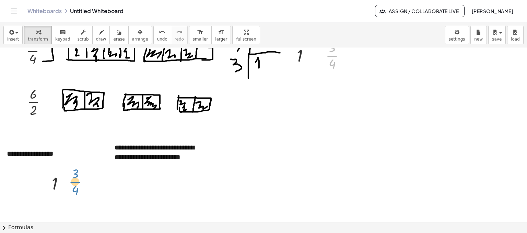
click at [90, 186] on div "**********" at bounding box center [263, 52] width 527 height 695
drag, startPoint x: 348, startPoint y: 58, endPoint x: 77, endPoint y: 187, distance: 299.7
click at [77, 187] on div "**********" at bounding box center [263, 52] width 527 height 695
click at [15, 43] on button "insert" at bounding box center [12, 35] width 19 height 19
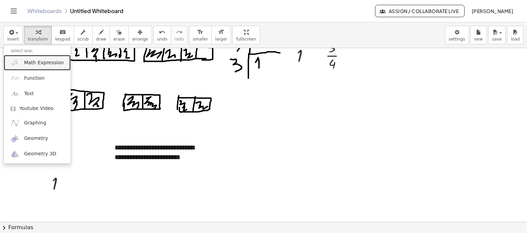
click at [43, 65] on span "Math Expression" at bounding box center [43, 62] width 39 height 7
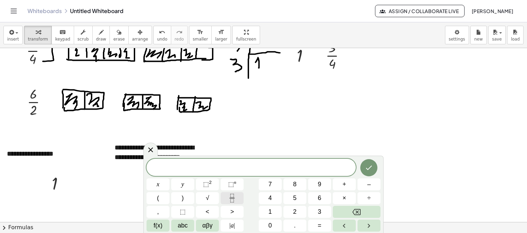
click at [235, 197] on icon "Fraction" at bounding box center [232, 198] width 9 height 9
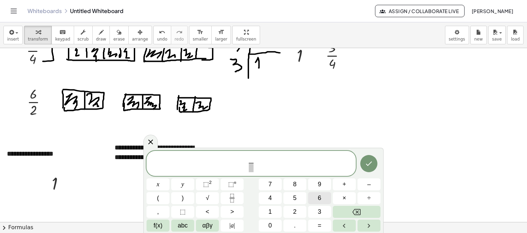
click at [314, 200] on button "6" at bounding box center [319, 198] width 23 height 12
click at [365, 214] on button "Backspace" at bounding box center [357, 212] width 48 height 12
click at [321, 208] on button "3" at bounding box center [319, 212] width 23 height 12
click at [250, 168] on span at bounding box center [250, 167] width 5 height 9
click at [273, 200] on button "4" at bounding box center [270, 198] width 23 height 12
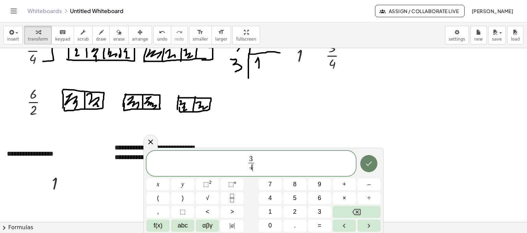
click at [368, 164] on icon "Done" at bounding box center [369, 163] width 6 height 4
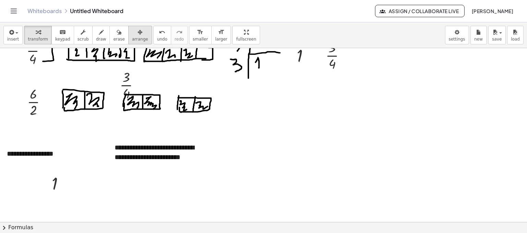
click at [132, 37] on span "arrange" at bounding box center [140, 39] width 16 height 5
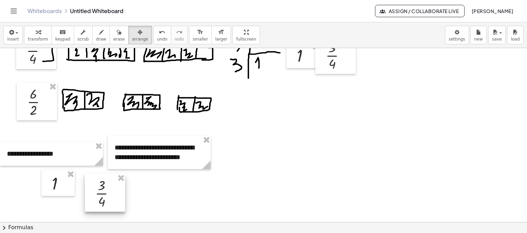
drag, startPoint x: 118, startPoint y: 132, endPoint x: 62, endPoint y: 181, distance: 74.4
click at [106, 187] on div at bounding box center [105, 193] width 40 height 38
drag, startPoint x: 60, startPoint y: 180, endPoint x: 60, endPoint y: 190, distance: 9.6
click at [56, 192] on div at bounding box center [56, 189] width 33 height 26
drag, startPoint x: 93, startPoint y: 202, endPoint x: 89, endPoint y: 203, distance: 4.2
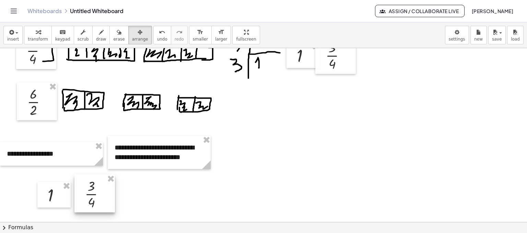
click at [89, 203] on div at bounding box center [94, 193] width 40 height 38
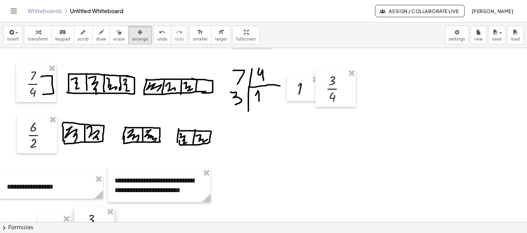
scroll to position [309, 0]
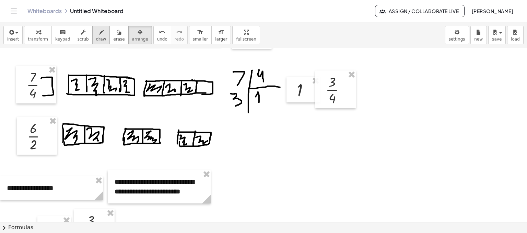
click at [96, 37] on span "draw" at bounding box center [101, 39] width 10 height 5
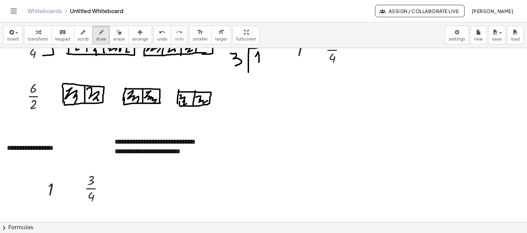
scroll to position [343, 0]
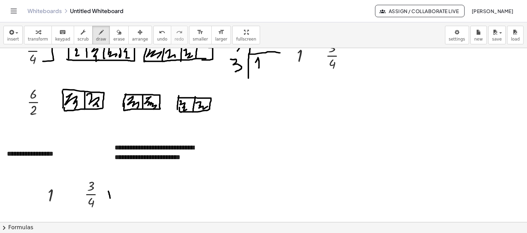
drag, startPoint x: 110, startPoint y: 198, endPoint x: 108, endPoint y: 191, distance: 7.1
click at [108, 191] on div at bounding box center [263, 52] width 527 height 695
drag, startPoint x: 109, startPoint y: 190, endPoint x: 108, endPoint y: 195, distance: 4.8
click at [108, 195] on div at bounding box center [263, 52] width 527 height 695
drag, startPoint x: 108, startPoint y: 195, endPoint x: 155, endPoint y: 197, distance: 47.0
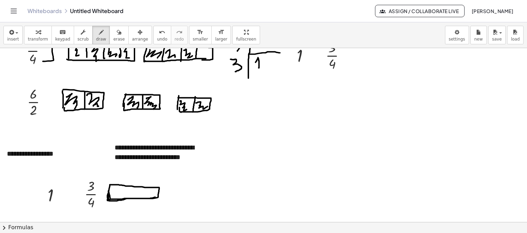
click at [155, 197] on div at bounding box center [263, 52] width 527 height 695
drag, startPoint x: 111, startPoint y: 187, endPoint x: 141, endPoint y: 198, distance: 32.1
click at [146, 196] on div at bounding box center [263, 52] width 527 height 695
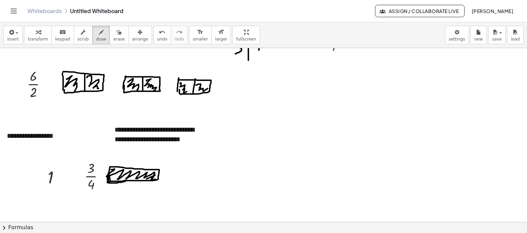
scroll to position [377, 0]
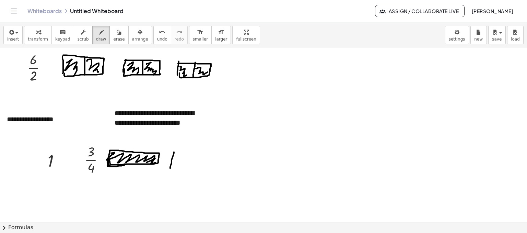
click at [171, 168] on div at bounding box center [263, 18] width 527 height 695
drag, startPoint x: 175, startPoint y: 154, endPoint x: 229, endPoint y: 155, distance: 53.9
click at [229, 155] on div at bounding box center [263, 18] width 527 height 695
drag, startPoint x: 170, startPoint y: 168, endPoint x: 223, endPoint y: 156, distance: 53.8
click at [223, 156] on div at bounding box center [263, 18] width 527 height 695
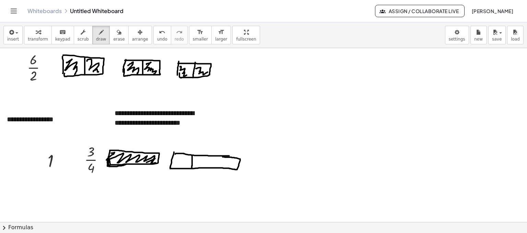
drag, startPoint x: 192, startPoint y: 155, endPoint x: 192, endPoint y: 168, distance: 12.7
click at [192, 168] on div at bounding box center [263, 18] width 527 height 695
drag, startPoint x: 211, startPoint y: 155, endPoint x: 224, endPoint y: 162, distance: 14.3
click at [211, 165] on div at bounding box center [263, 18] width 527 height 695
drag, startPoint x: 225, startPoint y: 157, endPoint x: 222, endPoint y: 167, distance: 10.0
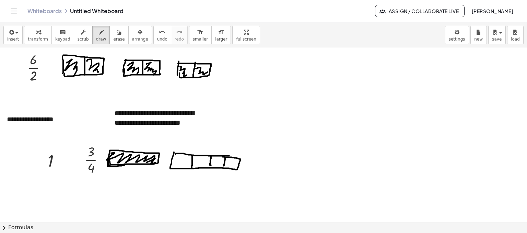
click at [223, 167] on div at bounding box center [263, 18] width 527 height 695
drag, startPoint x: 177, startPoint y: 156, endPoint x: 192, endPoint y: 162, distance: 16.7
click at [183, 165] on div at bounding box center [263, 18] width 527 height 695
drag, startPoint x: 195, startPoint y: 159, endPoint x: 208, endPoint y: 162, distance: 12.9
click at [201, 168] on div at bounding box center [263, 18] width 527 height 695
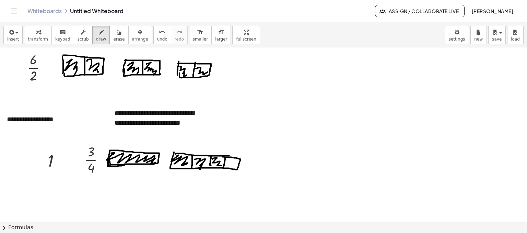
drag, startPoint x: 212, startPoint y: 159, endPoint x: 222, endPoint y: 165, distance: 11.7
click at [222, 165] on div at bounding box center [263, 18] width 527 height 695
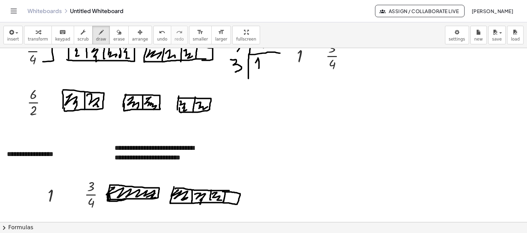
scroll to position [343, 0]
click at [138, 30] on icon "button" at bounding box center [140, 32] width 5 height 8
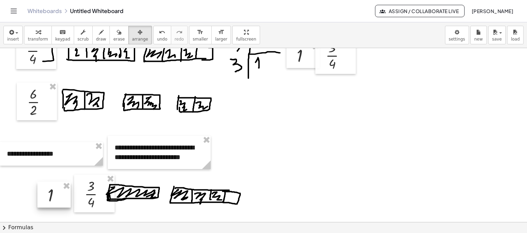
drag, startPoint x: 52, startPoint y: 200, endPoint x: 48, endPoint y: 190, distance: 10.8
click at [48, 190] on div at bounding box center [53, 194] width 33 height 26
drag, startPoint x: 81, startPoint y: 197, endPoint x: 80, endPoint y: 189, distance: 7.4
click at [80, 189] on div at bounding box center [92, 186] width 40 height 38
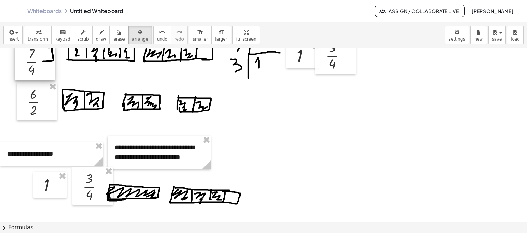
drag, startPoint x: 38, startPoint y: 60, endPoint x: 37, endPoint y: 70, distance: 10.7
click at [37, 70] on div at bounding box center [35, 61] width 40 height 38
click at [97, 39] on button "draw" at bounding box center [101, 35] width 18 height 19
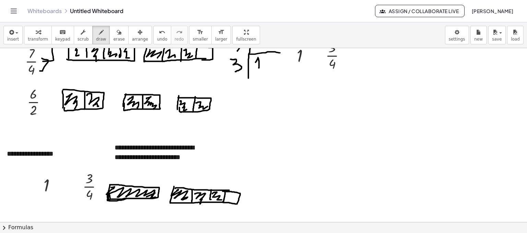
drag, startPoint x: 42, startPoint y: 58, endPoint x: 39, endPoint y: 71, distance: 12.9
click at [39, 71] on div at bounding box center [263, 52] width 527 height 695
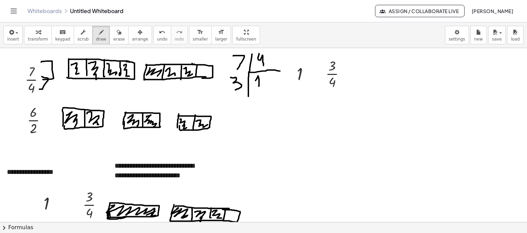
scroll to position [309, 0]
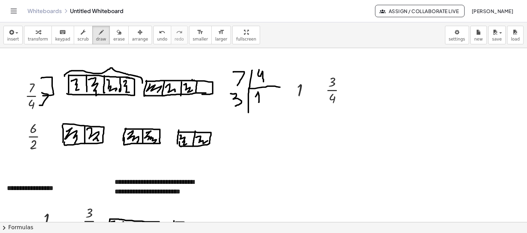
drag, startPoint x: 65, startPoint y: 76, endPoint x: 114, endPoint y: 65, distance: 50.6
click at [142, 83] on div at bounding box center [263, 86] width 527 height 695
drag, startPoint x: 110, startPoint y: 59, endPoint x: 117, endPoint y: 63, distance: 7.7
click at [117, 63] on div at bounding box center [263, 86] width 527 height 695
drag, startPoint x: 146, startPoint y: 79, endPoint x: 210, endPoint y: 77, distance: 63.8
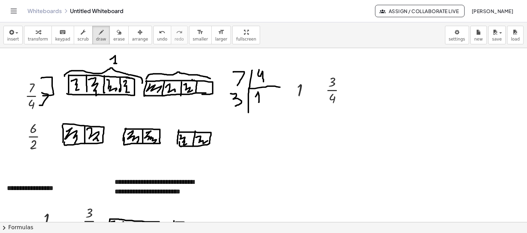
click at [213, 81] on div at bounding box center [263, 86] width 527 height 695
drag, startPoint x: 167, startPoint y: 61, endPoint x: 183, endPoint y: 63, distance: 15.2
click at [186, 60] on div at bounding box center [263, 86] width 527 height 695
drag, startPoint x: 175, startPoint y: 62, endPoint x: 179, endPoint y: 71, distance: 10.4
click at [179, 71] on div at bounding box center [263, 86] width 527 height 695
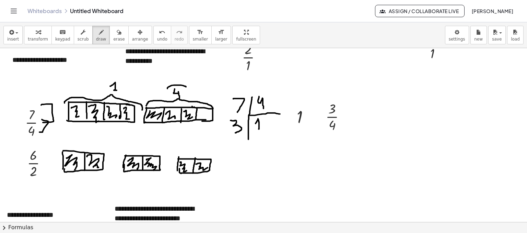
scroll to position [274, 0]
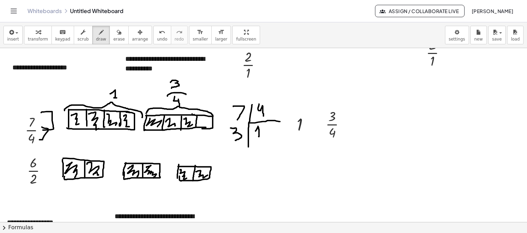
drag, startPoint x: 171, startPoint y: 82, endPoint x: 189, endPoint y: 100, distance: 26.4
click at [172, 90] on div at bounding box center [263, 121] width 527 height 695
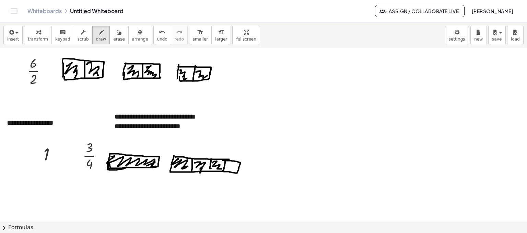
scroll to position [377, 0]
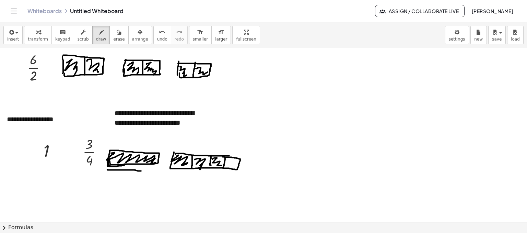
drag, startPoint x: 107, startPoint y: 169, endPoint x: 181, endPoint y: 172, distance: 73.8
click at [154, 172] on div at bounding box center [263, 18] width 527 height 695
click at [10, 38] on span "insert" at bounding box center [13, 39] width 12 height 5
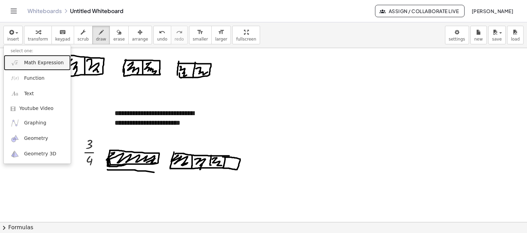
click at [53, 60] on span "Math Expression" at bounding box center [43, 62] width 39 height 7
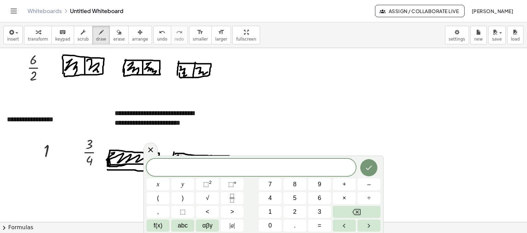
scroll to position [412, 0]
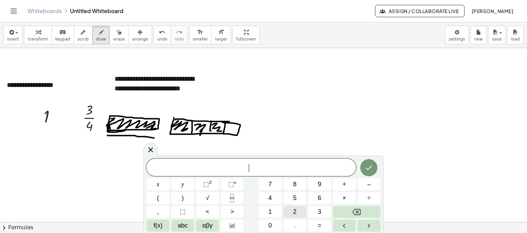
click at [299, 207] on button "2" at bounding box center [294, 212] width 23 height 12
click at [358, 167] on div at bounding box center [368, 168] width 23 height 18
click at [364, 166] on button "Done" at bounding box center [368, 167] width 17 height 17
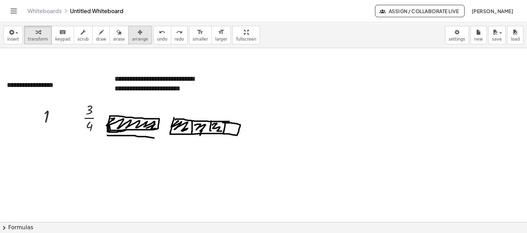
drag, startPoint x: 140, startPoint y: 38, endPoint x: 136, endPoint y: 39, distance: 4.2
click at [137, 38] on div "insert select one: Math Expression Function Text Youtube Video Graphing Geometr…" at bounding box center [263, 35] width 527 height 26
click at [132, 37] on span "arrange" at bounding box center [140, 39] width 16 height 5
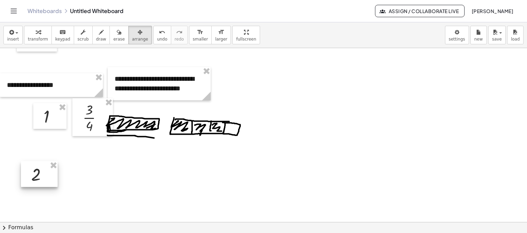
drag, startPoint x: 292, startPoint y: 81, endPoint x: 52, endPoint y: 176, distance: 257.8
click at [52, 176] on div at bounding box center [39, 174] width 37 height 26
click at [13, 32] on icon "button" at bounding box center [11, 32] width 6 height 8
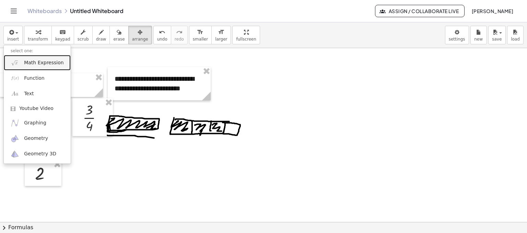
click at [34, 62] on span "Math Expression" at bounding box center [43, 62] width 39 height 7
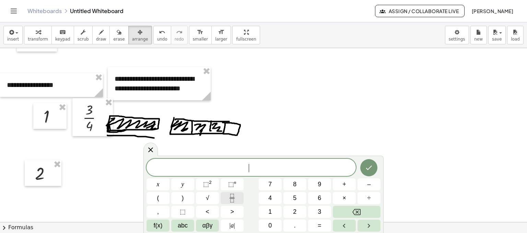
click at [233, 198] on icon "Fraction" at bounding box center [232, 198] width 9 height 9
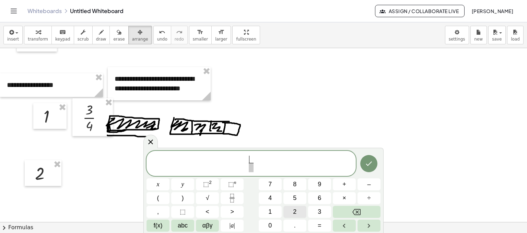
click at [293, 210] on span "2" at bounding box center [294, 211] width 3 height 9
click at [253, 167] on span "​" at bounding box center [250, 167] width 5 height 9
click at [314, 208] on button "3" at bounding box center [319, 212] width 23 height 12
click at [362, 162] on button "Done" at bounding box center [368, 163] width 17 height 17
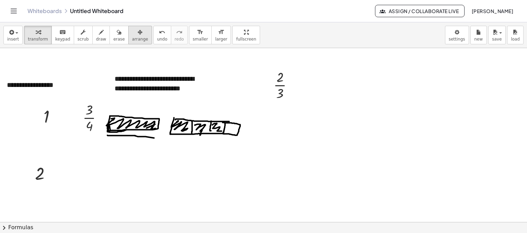
click at [135, 39] on button "arrange" at bounding box center [140, 35] width 24 height 19
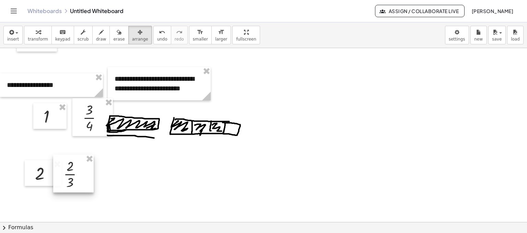
drag, startPoint x: 292, startPoint y: 100, endPoint x: 83, endPoint y: 189, distance: 227.4
click at [83, 189] on div at bounding box center [73, 173] width 40 height 38
click at [96, 38] on span "draw" at bounding box center [101, 39] width 10 height 5
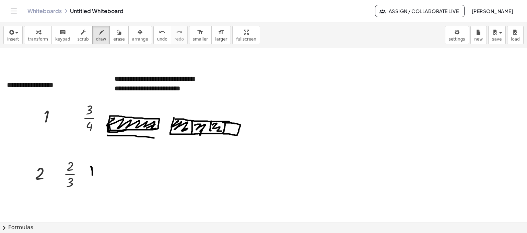
drag, startPoint x: 91, startPoint y: 166, endPoint x: 92, endPoint y: 180, distance: 13.5
drag, startPoint x: 92, startPoint y: 168, endPoint x: 125, endPoint y: 175, distance: 33.8
drag, startPoint x: 136, startPoint y: 170, endPoint x: 132, endPoint y: 183, distance: 13.7
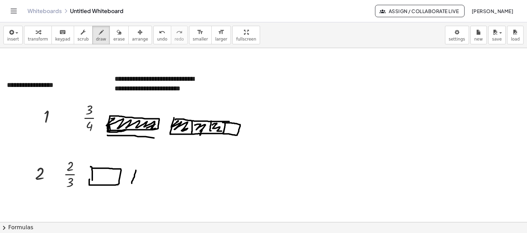
drag, startPoint x: 138, startPoint y: 169, endPoint x: 130, endPoint y: 183, distance: 16.1
drag, startPoint x: 100, startPoint y: 168, endPoint x: 112, endPoint y: 166, distance: 12.1
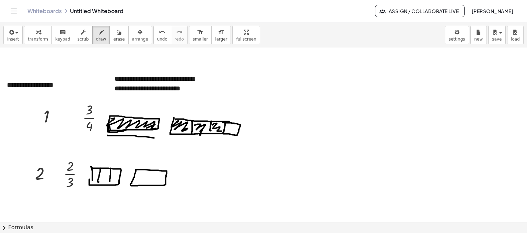
drag, startPoint x: 110, startPoint y: 168, endPoint x: 110, endPoint y: 183, distance: 14.8
drag, startPoint x: 146, startPoint y: 169, endPoint x: 145, endPoint y: 182, distance: 12.7
drag, startPoint x: 155, startPoint y: 170, endPoint x: 154, endPoint y: 181, distance: 11.5
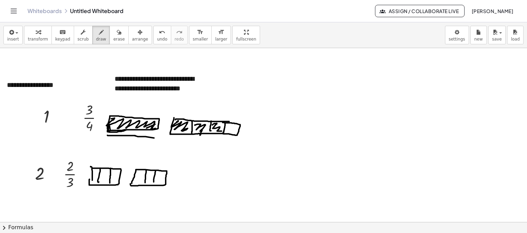
drag, startPoint x: 91, startPoint y: 174, endPoint x: 90, endPoint y: 183, distance: 8.6
drag, startPoint x: 96, startPoint y: 170, endPoint x: 94, endPoint y: 182, distance: 12.1
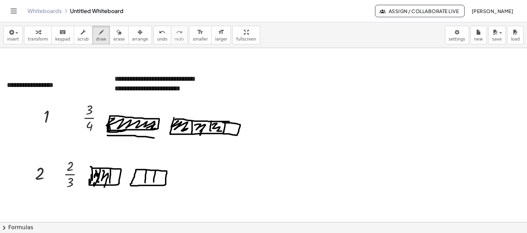
drag, startPoint x: 103, startPoint y: 171, endPoint x: 109, endPoint y: 180, distance: 11.6
click at [113, 37] on span "erase" at bounding box center [118, 39] width 11 height 5
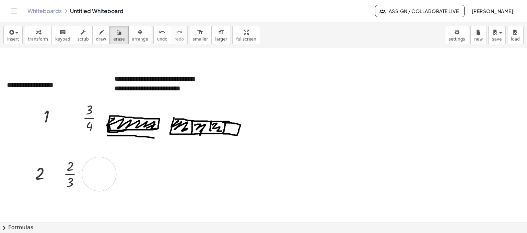
drag, startPoint x: 181, startPoint y: 184, endPoint x: 127, endPoint y: 70, distance: 126.1
click at [96, 37] on span "draw" at bounding box center [101, 39] width 10 height 5
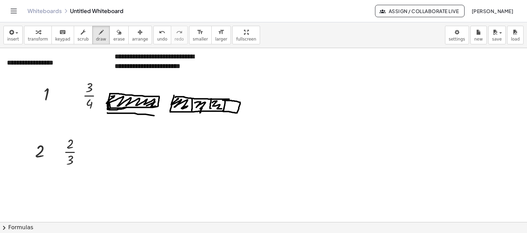
scroll to position [446, 0]
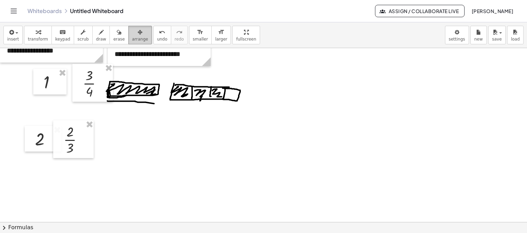
click at [132, 39] on span "arrange" at bounding box center [140, 39] width 16 height 5
drag, startPoint x: 74, startPoint y: 136, endPoint x: 96, endPoint y: 79, distance: 61.8
click at [70, 139] on div at bounding box center [69, 141] width 40 height 38
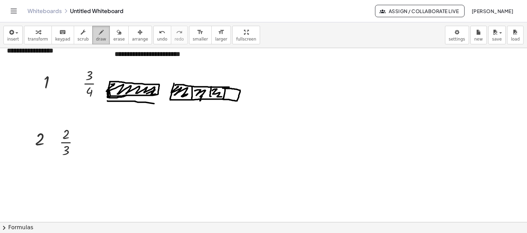
click at [96, 37] on span "draw" at bounding box center [101, 39] width 10 height 5
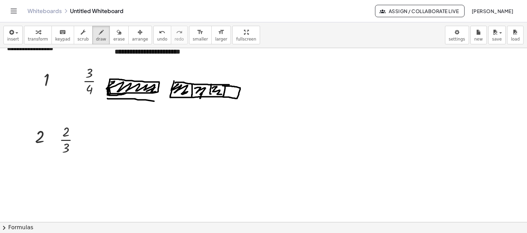
scroll to position [412, 0]
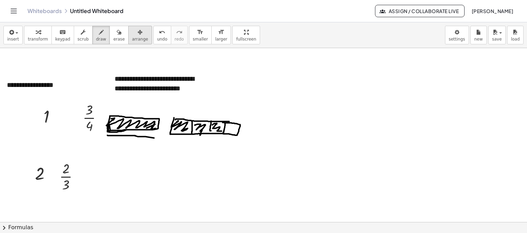
click at [132, 37] on span "arrange" at bounding box center [140, 39] width 16 height 5
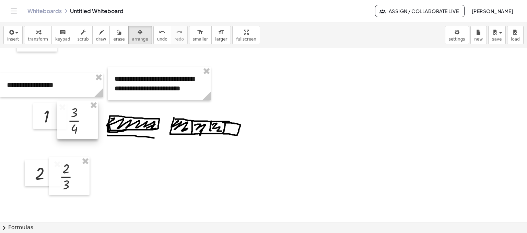
drag, startPoint x: 87, startPoint y: 116, endPoint x: 79, endPoint y: 114, distance: 8.7
click at [79, 114] on div at bounding box center [77, 120] width 40 height 38
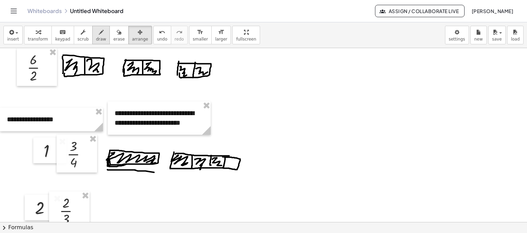
click at [96, 39] on span "draw" at bounding box center [101, 39] width 10 height 5
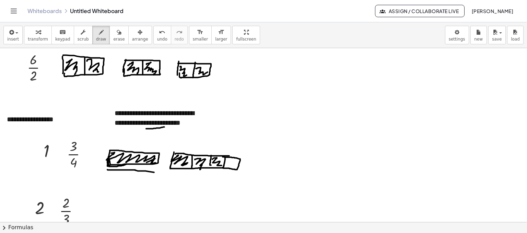
drag, startPoint x: 146, startPoint y: 128, endPoint x: 164, endPoint y: 127, distance: 18.3
click at [164, 127] on div at bounding box center [263, 18] width 527 height 695
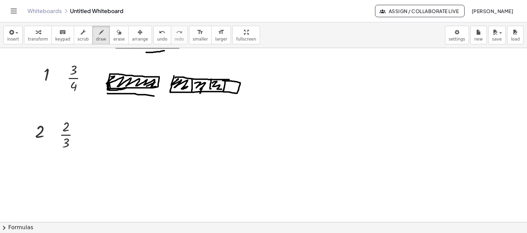
scroll to position [446, 0]
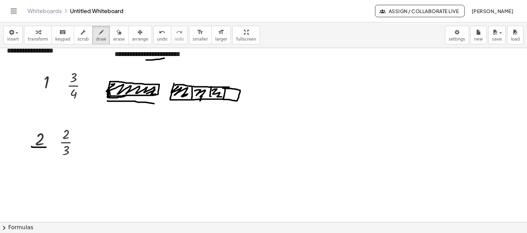
drag, startPoint x: 32, startPoint y: 146, endPoint x: 46, endPoint y: 147, distance: 14.4
drag, startPoint x: 89, startPoint y: 139, endPoint x: 115, endPoint y: 140, distance: 26.1
drag, startPoint x: 125, startPoint y: 142, endPoint x: 125, endPoint y: 137, distance: 4.8
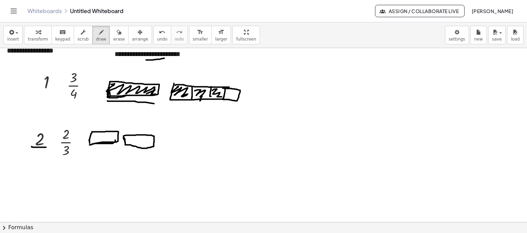
drag, startPoint x: 92, startPoint y: 134, endPoint x: 117, endPoint y: 140, distance: 25.9
drag, startPoint x: 125, startPoint y: 137, endPoint x: 148, endPoint y: 140, distance: 23.5
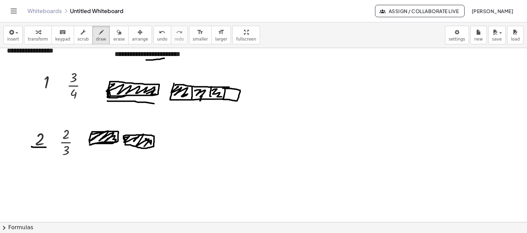
scroll to position [480, 0]
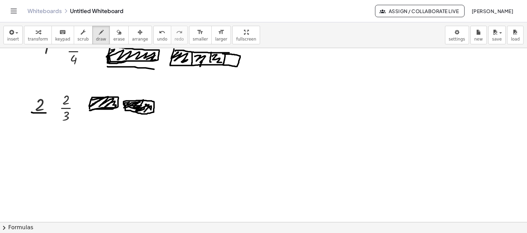
drag, startPoint x: 130, startPoint y: 105, endPoint x: 138, endPoint y: 103, distance: 7.5
drag, startPoint x: 59, startPoint y: 125, endPoint x: 81, endPoint y: 125, distance: 22.0
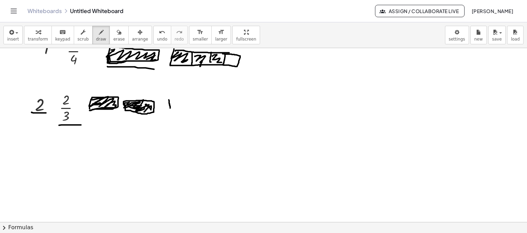
drag, startPoint x: 169, startPoint y: 99, endPoint x: 170, endPoint y: 104, distance: 5.0
drag, startPoint x: 170, startPoint y: 99, endPoint x: 207, endPoint y: 100, distance: 36.4
drag, startPoint x: 169, startPoint y: 109, endPoint x: 194, endPoint y: 102, distance: 25.6
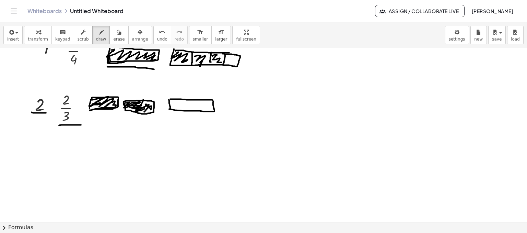
drag, startPoint x: 188, startPoint y: 99, endPoint x: 199, endPoint y: 104, distance: 11.2
drag, startPoint x: 201, startPoint y: 100, endPoint x: 201, endPoint y: 110, distance: 9.6
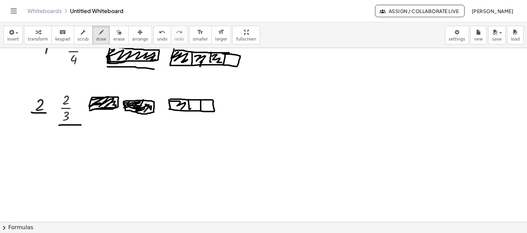
drag, startPoint x: 171, startPoint y: 101, endPoint x: 184, endPoint y: 106, distance: 14.8
drag, startPoint x: 191, startPoint y: 102, endPoint x: 198, endPoint y: 109, distance: 9.2
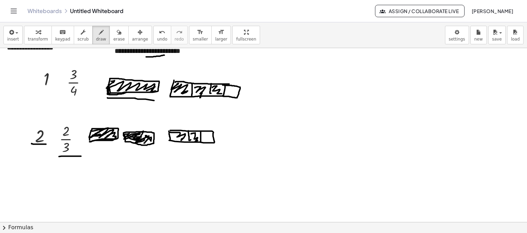
scroll to position [446, 0]
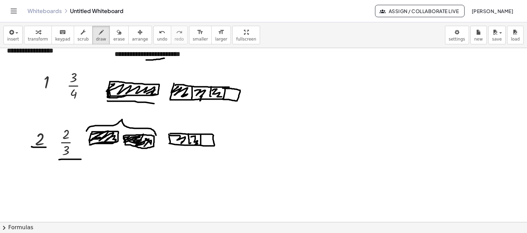
drag, startPoint x: 86, startPoint y: 131, endPoint x: 156, endPoint y: 135, distance: 69.8
drag, startPoint x: 176, startPoint y: 138, endPoint x: 183, endPoint y: 140, distance: 6.9
drag, startPoint x: 99, startPoint y: 137, endPoint x: 115, endPoint y: 140, distance: 15.7
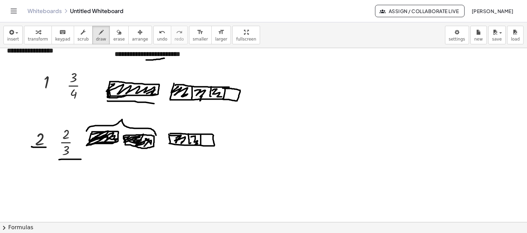
drag, startPoint x: 136, startPoint y: 142, endPoint x: 144, endPoint y: 142, distance: 8.6
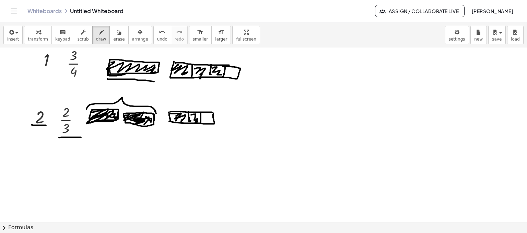
scroll to position [480, 0]
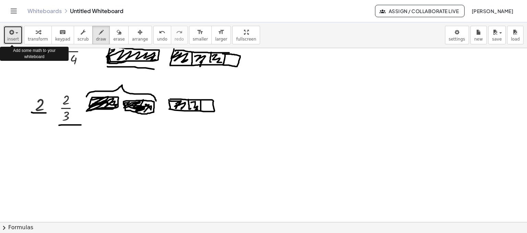
click at [12, 36] on icon "button" at bounding box center [11, 32] width 6 height 8
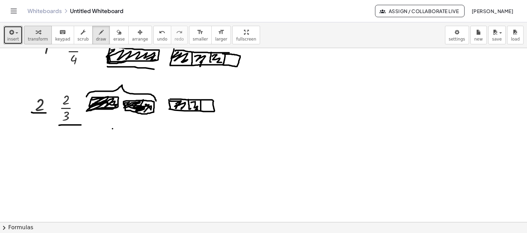
click at [31, 34] on div "button" at bounding box center [38, 32] width 20 height 8
click at [11, 37] on span "insert" at bounding box center [13, 39] width 12 height 5
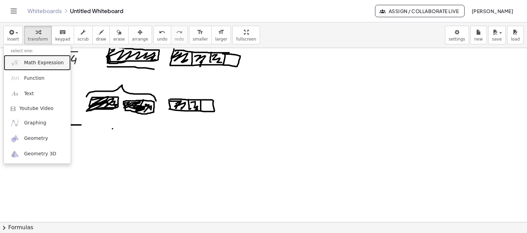
click at [48, 63] on span "Math Expression" at bounding box center [43, 62] width 39 height 7
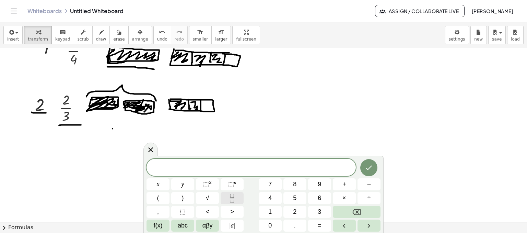
click at [243, 196] on button "Fraction" at bounding box center [232, 198] width 23 height 12
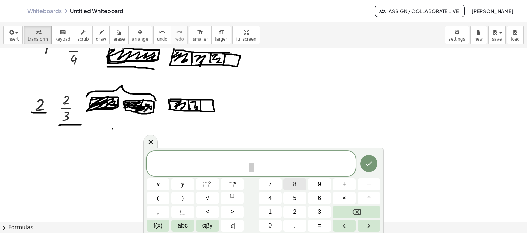
click at [303, 184] on button "8" at bounding box center [294, 184] width 23 height 12
click at [250, 168] on span at bounding box center [250, 167] width 5 height 9
click at [321, 208] on span "3" at bounding box center [319, 211] width 3 height 9
click at [372, 165] on icon "Done" at bounding box center [369, 163] width 8 height 8
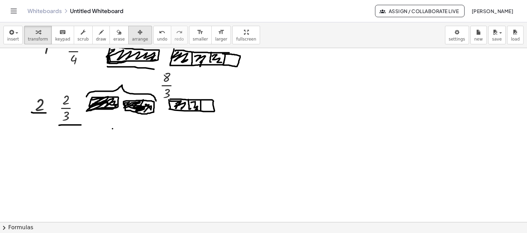
click at [133, 33] on div "button" at bounding box center [140, 32] width 16 height 8
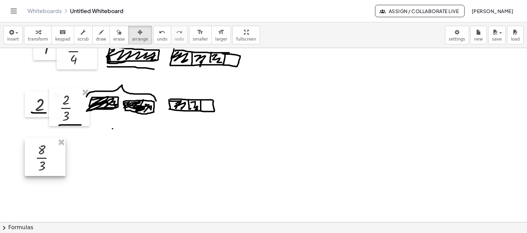
drag, startPoint x: 167, startPoint y: 84, endPoint x: 43, endPoint y: 156, distance: 144.3
click at [43, 156] on div at bounding box center [45, 157] width 41 height 38
click at [49, 161] on div at bounding box center [42, 157] width 41 height 38
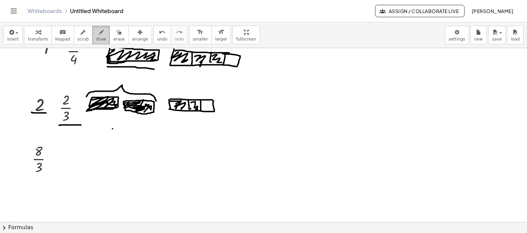
click at [96, 40] on span "draw" at bounding box center [101, 39] width 10 height 5
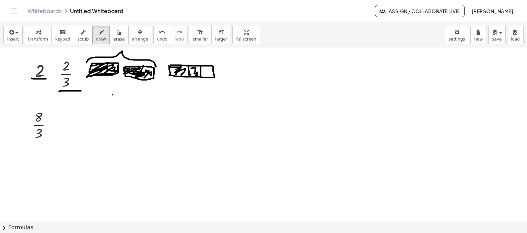
scroll to position [515, 0]
drag, startPoint x: 70, startPoint y: 113, endPoint x: 74, endPoint y: 117, distance: 5.3
drag, startPoint x: 71, startPoint y: 114, endPoint x: 71, endPoint y: 124, distance: 10.3
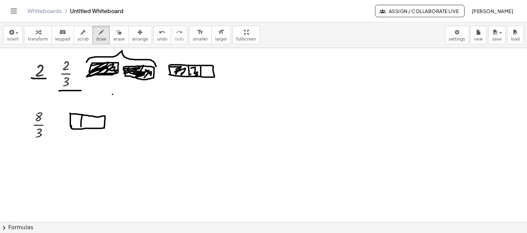
drag, startPoint x: 82, startPoint y: 115, endPoint x: 92, endPoint y: 118, distance: 10.0
drag, startPoint x: 92, startPoint y: 117, endPoint x: 80, endPoint y: 127, distance: 15.4
drag, startPoint x: 72, startPoint y: 118, endPoint x: 83, endPoint y: 119, distance: 11.8
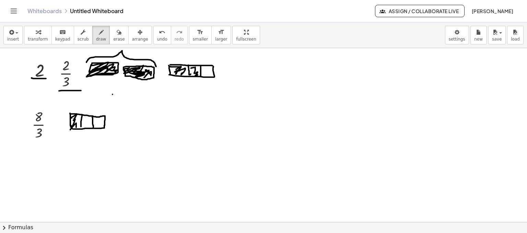
drag, startPoint x: 84, startPoint y: 118, endPoint x: 90, endPoint y: 123, distance: 7.0
drag, startPoint x: 98, startPoint y: 118, endPoint x: 99, endPoint y: 124, distance: 5.6
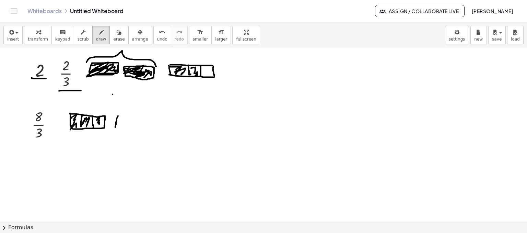
drag, startPoint x: 115, startPoint y: 117, endPoint x: 117, endPoint y: 125, distance: 7.7
drag, startPoint x: 128, startPoint y: 118, endPoint x: 126, endPoint y: 126, distance: 8.3
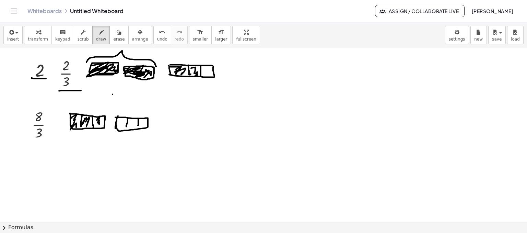
drag, startPoint x: 138, startPoint y: 118, endPoint x: 137, endPoint y: 127, distance: 8.9
drag, startPoint x: 122, startPoint y: 116, endPoint x: 118, endPoint y: 124, distance: 9.5
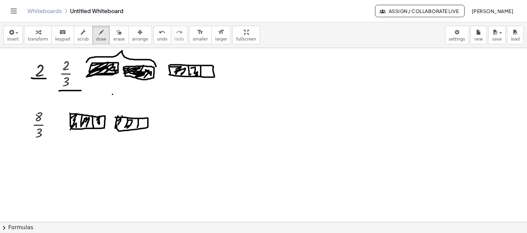
drag, startPoint x: 129, startPoint y: 120, endPoint x: 132, endPoint y: 125, distance: 6.2
drag, startPoint x: 142, startPoint y: 120, endPoint x: 143, endPoint y: 125, distance: 5.6
drag, startPoint x: 166, startPoint y: 112, endPoint x: 166, endPoint y: 124, distance: 12.4
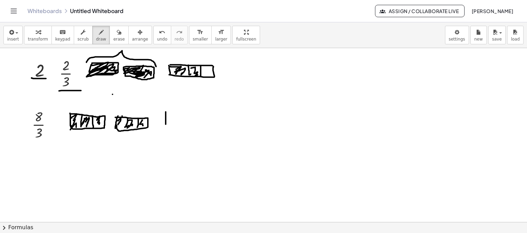
drag, startPoint x: 167, startPoint y: 113, endPoint x: 176, endPoint y: 115, distance: 9.2
drag, startPoint x: 177, startPoint y: 113, endPoint x: 188, endPoint y: 117, distance: 11.2
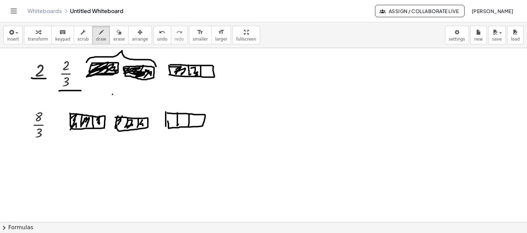
drag, startPoint x: 189, startPoint y: 114, endPoint x: 188, endPoint y: 128, distance: 14.1
drag, startPoint x: 169, startPoint y: 116, endPoint x: 174, endPoint y: 120, distance: 6.7
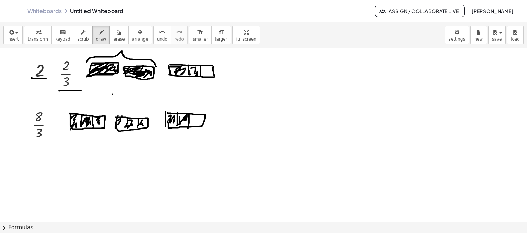
drag, startPoint x: 87, startPoint y: 117, endPoint x: 90, endPoint y: 125, distance: 8.5
drag, startPoint x: 96, startPoint y: 122, endPoint x: 101, endPoint y: 122, distance: 4.9
drag, startPoint x: 121, startPoint y: 118, endPoint x: 135, endPoint y: 119, distance: 13.7
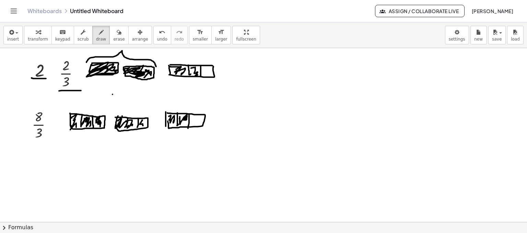
drag, startPoint x: 134, startPoint y: 121, endPoint x: 140, endPoint y: 123, distance: 6.4
drag, startPoint x: 68, startPoint y: 133, endPoint x: 153, endPoint y: 128, distance: 85.3
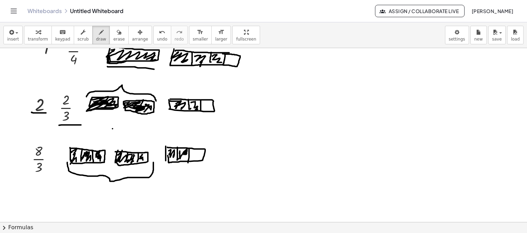
drag, startPoint x: 104, startPoint y: 103, endPoint x: 162, endPoint y: 101, distance: 57.3
drag, startPoint x: 144, startPoint y: 103, endPoint x: 143, endPoint y: 112, distance: 8.7
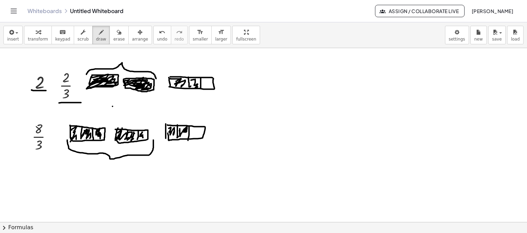
scroll to position [515, 0]
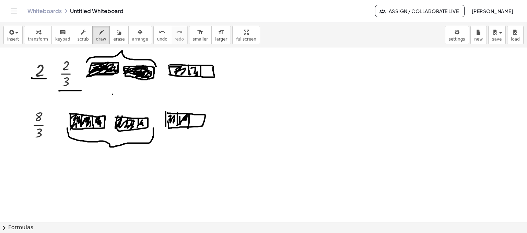
drag, startPoint x: 76, startPoint y: 118, endPoint x: 89, endPoint y: 117, distance: 12.7
drag, startPoint x: 88, startPoint y: 122, endPoint x: 88, endPoint y: 119, distance: 3.8
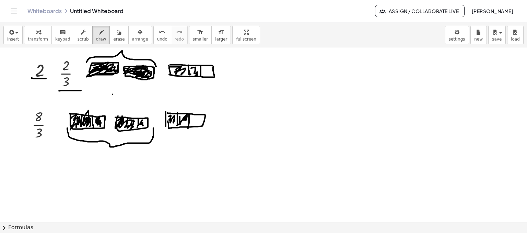
drag, startPoint x: 227, startPoint y: 66, endPoint x: 200, endPoint y: 143, distance: 81.7
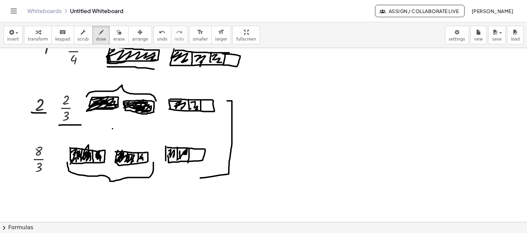
scroll to position [480, 0]
drag, startPoint x: 133, startPoint y: 156, endPoint x: 149, endPoint y: 153, distance: 16.1
drag, startPoint x: 62, startPoint y: 157, endPoint x: 110, endPoint y: 152, distance: 48.2
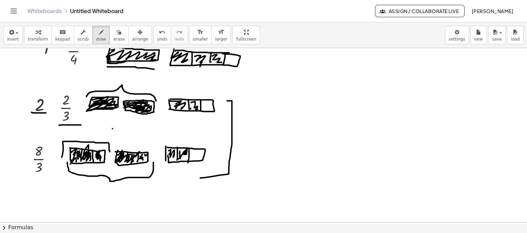
drag, startPoint x: 115, startPoint y: 155, endPoint x: 156, endPoint y: 153, distance: 41.6
drag, startPoint x: 127, startPoint y: 152, endPoint x: 136, endPoint y: 158, distance: 10.8
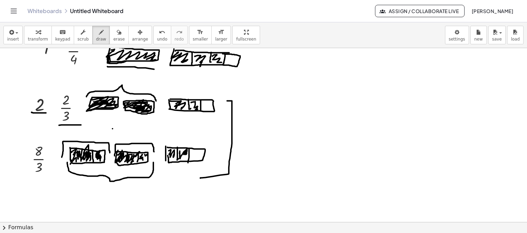
drag, startPoint x: 139, startPoint y: 152, endPoint x: 137, endPoint y: 160, distance: 7.3
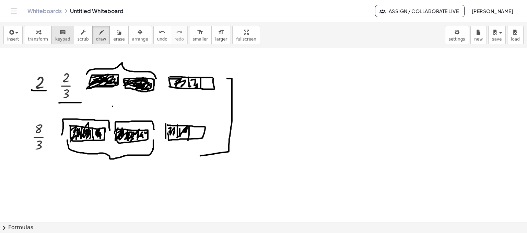
scroll to position [515, 0]
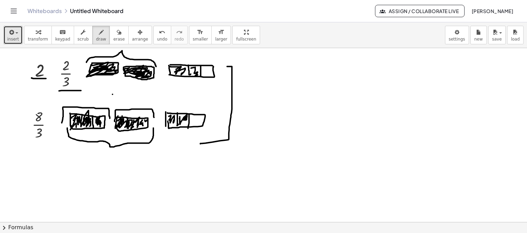
click at [14, 35] on span "button" at bounding box center [14, 33] width 1 height 5
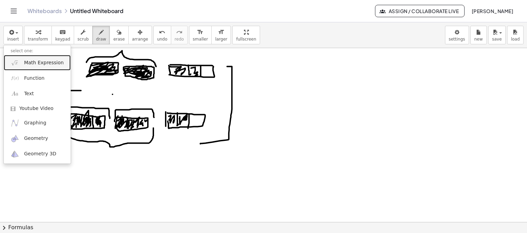
click at [36, 63] on span "Math Expression" at bounding box center [43, 62] width 39 height 7
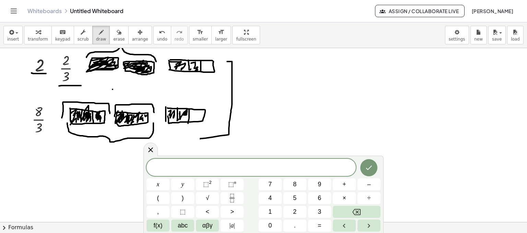
scroll to position [521, 0]
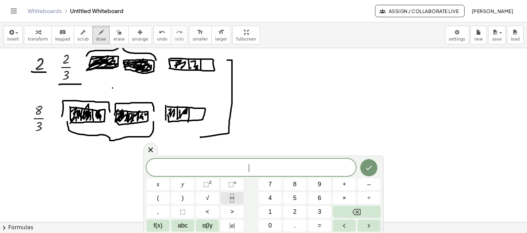
click at [236, 196] on icon "Fraction" at bounding box center [232, 198] width 9 height 9
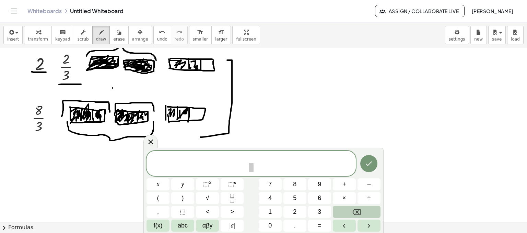
click at [365, 210] on button "Backspace" at bounding box center [357, 212] width 48 height 12
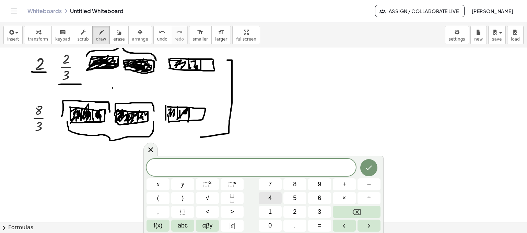
click at [273, 196] on button "4" at bounding box center [270, 198] width 23 height 12
click at [368, 208] on button "Backspace" at bounding box center [357, 212] width 48 height 12
click at [317, 211] on button "3" at bounding box center [319, 212] width 23 height 12
click at [367, 166] on icon "Done" at bounding box center [369, 167] width 8 height 8
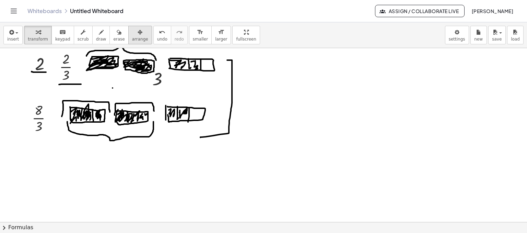
click at [132, 32] on div "button" at bounding box center [140, 32] width 16 height 8
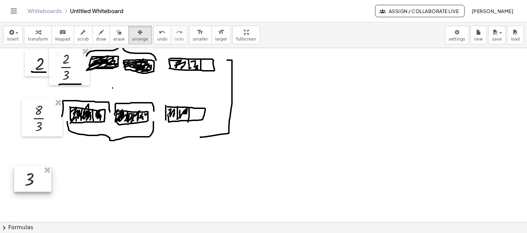
drag, startPoint x: 157, startPoint y: 86, endPoint x: 33, endPoint y: 181, distance: 155.9
click at [33, 181] on div at bounding box center [32, 179] width 37 height 26
click at [11, 37] on span "insert" at bounding box center [13, 39] width 12 height 5
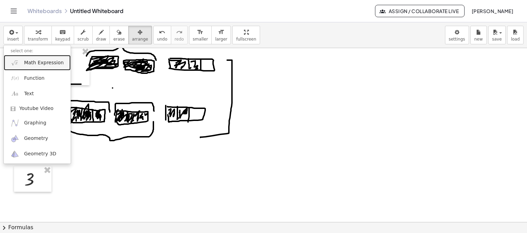
click at [39, 63] on span "Math Expression" at bounding box center [43, 62] width 39 height 7
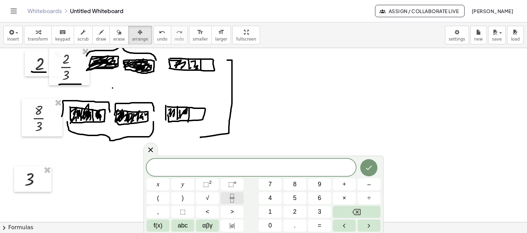
click at [233, 199] on icon "Fraction" at bounding box center [232, 198] width 9 height 9
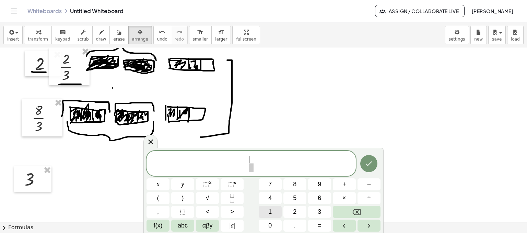
click at [273, 210] on button "1" at bounding box center [270, 212] width 23 height 12
click at [250, 168] on span at bounding box center [250, 167] width 5 height 9
click at [276, 199] on button "4" at bounding box center [270, 198] width 23 height 12
click at [369, 161] on icon "Done" at bounding box center [369, 163] width 8 height 8
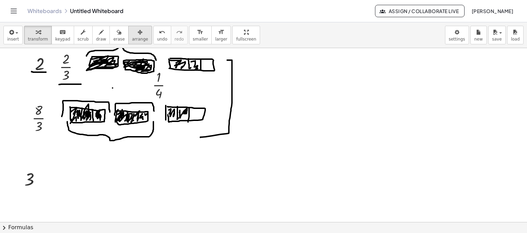
click at [132, 37] on span "arrange" at bounding box center [140, 39] width 16 height 5
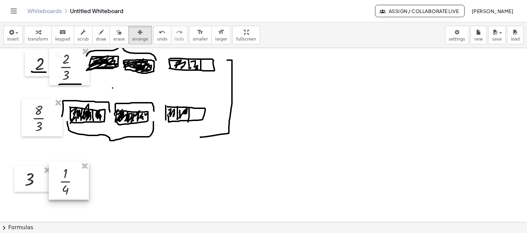
drag, startPoint x: 167, startPoint y: 90, endPoint x: 74, endPoint y: 186, distance: 133.9
click at [74, 186] on div at bounding box center [69, 181] width 40 height 38
drag, startPoint x: 184, startPoint y: 169, endPoint x: 179, endPoint y: 162, distance: 8.4
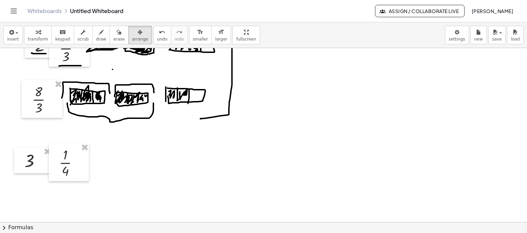
scroll to position [555, 0]
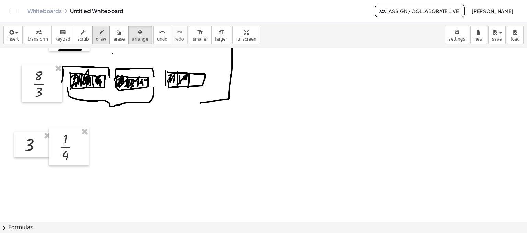
click at [99, 36] on icon "button" at bounding box center [101, 32] width 5 height 8
drag, startPoint x: 87, startPoint y: 136, endPoint x: 86, endPoint y: 150, distance: 14.8
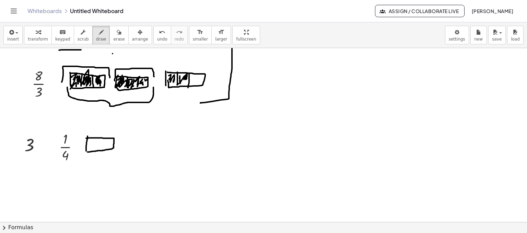
drag, startPoint x: 86, startPoint y: 138, endPoint x: 87, endPoint y: 151, distance: 13.8
drag, startPoint x: 158, startPoint y: 148, endPoint x: 158, endPoint y: 151, distance: 3.4
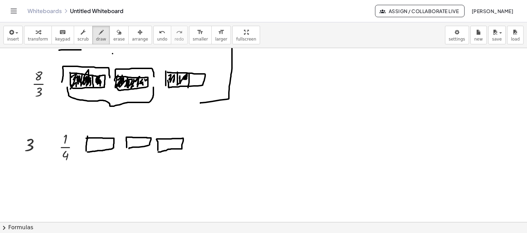
drag, startPoint x: 93, startPoint y: 138, endPoint x: 94, endPoint y: 152, distance: 14.1
drag, startPoint x: 99, startPoint y: 141, endPoint x: 97, endPoint y: 149, distance: 8.2
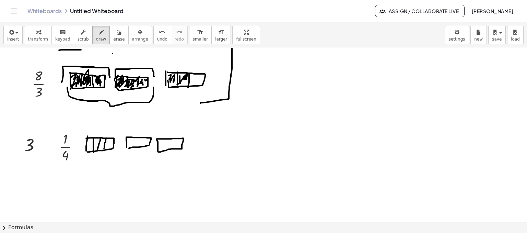
drag, startPoint x: 107, startPoint y: 138, endPoint x: 104, endPoint y: 149, distance: 11.6
drag, startPoint x: 132, startPoint y: 136, endPoint x: 132, endPoint y: 145, distance: 8.6
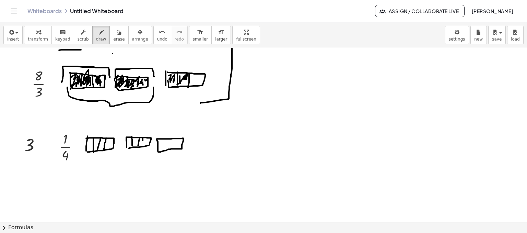
drag, startPoint x: 143, startPoint y: 140, endPoint x: 143, endPoint y: 144, distance: 3.8
drag, startPoint x: 164, startPoint y: 139, endPoint x: 163, endPoint y: 149, distance: 9.7
drag, startPoint x: 169, startPoint y: 139, endPoint x: 168, endPoint y: 149, distance: 10.0
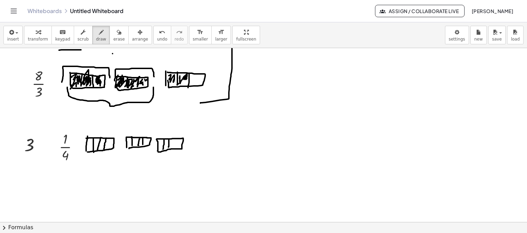
drag, startPoint x: 88, startPoint y: 143, endPoint x: 89, endPoint y: 147, distance: 3.5
drag, startPoint x: 89, startPoint y: 140, endPoint x: 92, endPoint y: 148, distance: 8.0
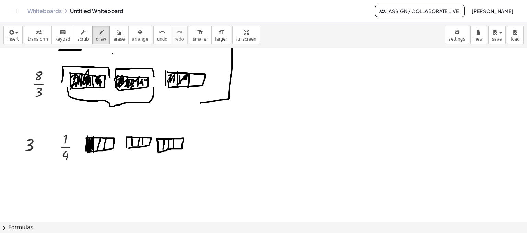
click at [12, 31] on icon "button" at bounding box center [11, 32] width 6 height 8
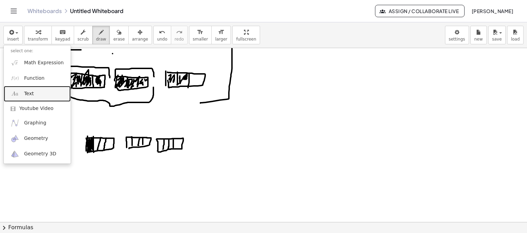
click at [37, 92] on link "Text" at bounding box center [37, 93] width 67 height 15
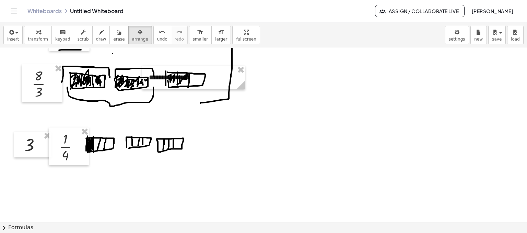
drag, startPoint x: 125, startPoint y: 37, endPoint x: 180, endPoint y: 59, distance: 58.7
click at [132, 37] on span "arrange" at bounding box center [140, 39] width 16 height 5
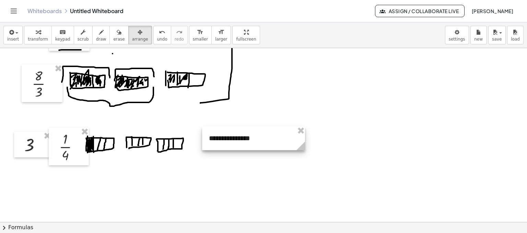
drag, startPoint x: 205, startPoint y: 70, endPoint x: 265, endPoint y: 131, distance: 85.4
click at [265, 131] on div at bounding box center [253, 138] width 103 height 24
click at [11, 33] on icon "button" at bounding box center [11, 32] width 6 height 8
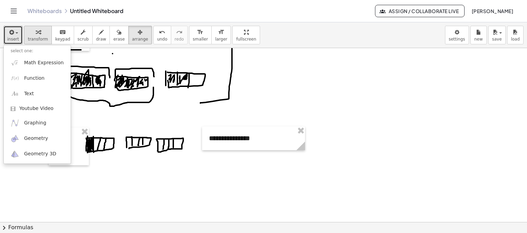
click at [36, 32] on icon "button" at bounding box center [38, 32] width 5 height 8
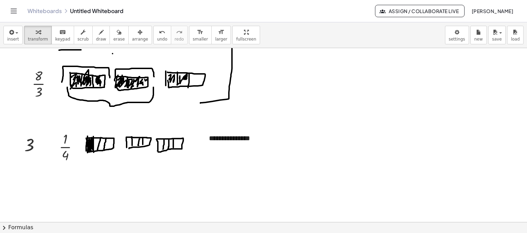
drag, startPoint x: 253, startPoint y: 136, endPoint x: 183, endPoint y: 138, distance: 69.3
drag, startPoint x: 225, startPoint y: 139, endPoint x: 203, endPoint y: 141, distance: 21.7
click at [203, 141] on div "**********" at bounding box center [253, 138] width 103 height 24
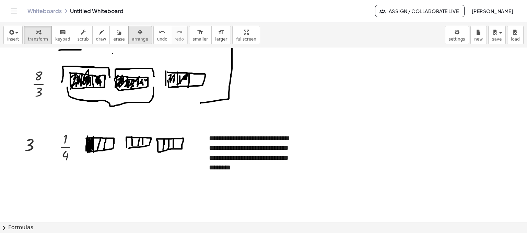
click at [134, 36] on button "arrange" at bounding box center [140, 35] width 24 height 19
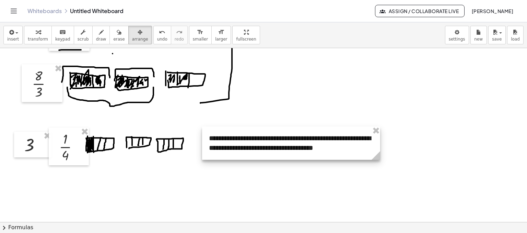
drag, startPoint x: 305, startPoint y: 185, endPoint x: 313, endPoint y: 166, distance: 20.0
click at [380, 157] on circle at bounding box center [377, 157] width 12 height 12
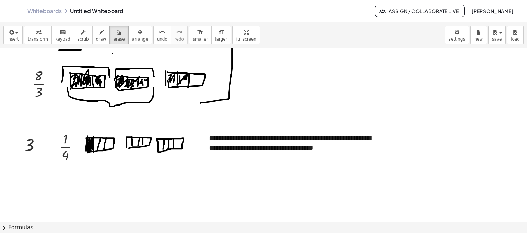
drag, startPoint x: 106, startPoint y: 36, endPoint x: 146, endPoint y: 108, distance: 82.3
click at [113, 37] on span "erase" at bounding box center [118, 39] width 11 height 5
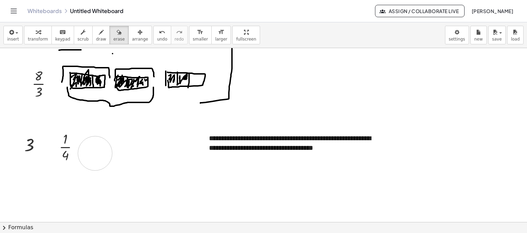
drag, startPoint x: 179, startPoint y: 136, endPoint x: 154, endPoint y: 19, distance: 120.0
click at [99, 34] on icon "button" at bounding box center [101, 32] width 5 height 8
drag, startPoint x: 324, startPoint y: 143, endPoint x: 357, endPoint y: 141, distance: 32.6
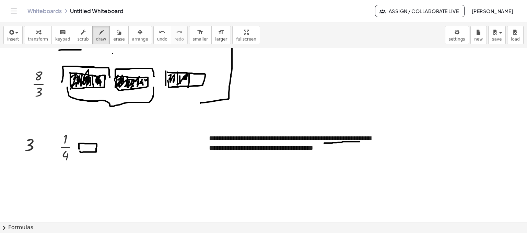
drag, startPoint x: 79, startPoint y: 148, endPoint x: 80, endPoint y: 144, distance: 3.4
drag, startPoint x: 103, startPoint y: 144, endPoint x: 118, endPoint y: 149, distance: 15.5
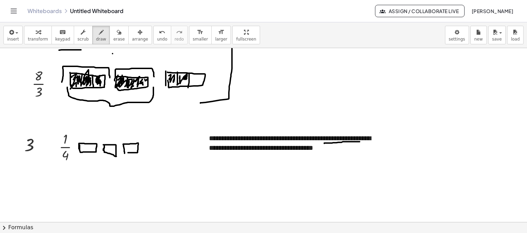
drag, startPoint x: 112, startPoint y: 154, endPoint x: 156, endPoint y: 145, distance: 45.7
drag, startPoint x: 81, startPoint y: 145, endPoint x: 110, endPoint y: 148, distance: 29.3
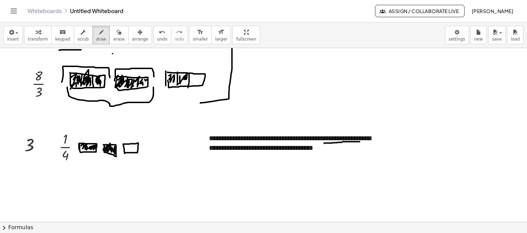
drag, startPoint x: 105, startPoint y: 148, endPoint x: 128, endPoint y: 143, distance: 23.8
drag, startPoint x: 126, startPoint y: 146, endPoint x: 131, endPoint y: 149, distance: 6.2
click at [20, 36] on button "insert" at bounding box center [12, 35] width 19 height 19
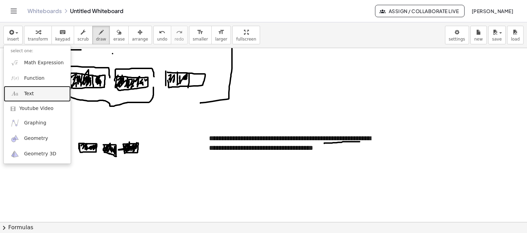
click at [48, 91] on link "Text" at bounding box center [37, 93] width 67 height 15
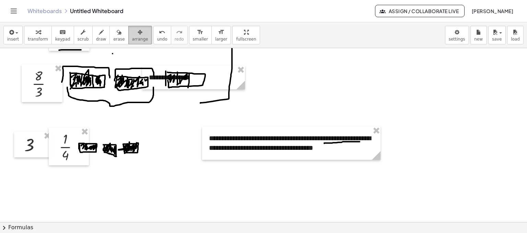
click at [132, 38] on span "arrange" at bounding box center [140, 39] width 16 height 5
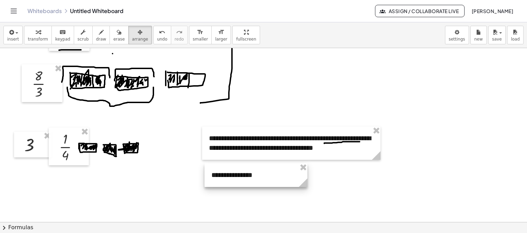
drag, startPoint x: 205, startPoint y: 84, endPoint x: 218, endPoint y: 127, distance: 45.0
click at [268, 181] on div at bounding box center [255, 175] width 103 height 24
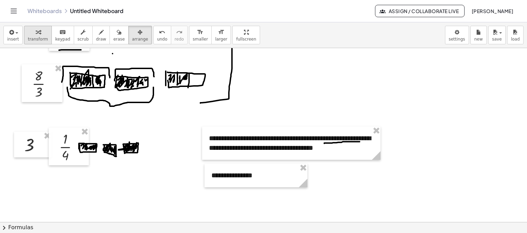
drag, startPoint x: 38, startPoint y: 36, endPoint x: 236, endPoint y: 109, distance: 210.9
click at [38, 36] on button "transform" at bounding box center [38, 35] width 28 height 19
click at [257, 175] on div "**********" at bounding box center [255, 175] width 103 height 24
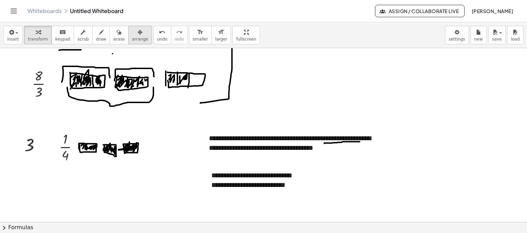
click at [132, 40] on span "arrange" at bounding box center [140, 39] width 16 height 5
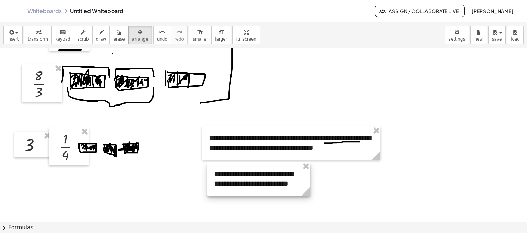
click at [297, 173] on div at bounding box center [258, 178] width 103 height 33
drag, startPoint x: 96, startPoint y: 33, endPoint x: 135, endPoint y: 99, distance: 76.7
click at [96, 33] on div "button" at bounding box center [101, 32] width 10 height 8
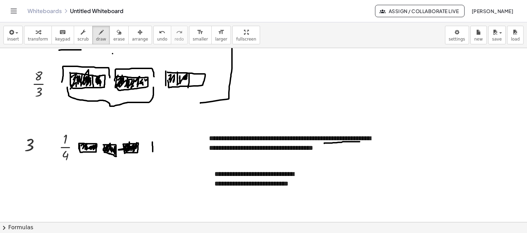
drag, startPoint x: 152, startPoint y: 141, endPoint x: 153, endPoint y: 146, distance: 5.2
drag, startPoint x: 154, startPoint y: 141, endPoint x: 156, endPoint y: 146, distance: 6.2
drag, startPoint x: 58, startPoint y: 163, endPoint x: 75, endPoint y: 162, distance: 17.9
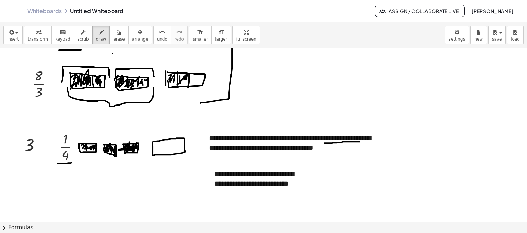
drag, startPoint x: 159, startPoint y: 141, endPoint x: 160, endPoint y: 153, distance: 11.4
drag, startPoint x: 168, startPoint y: 138, endPoint x: 168, endPoint y: 152, distance: 14.1
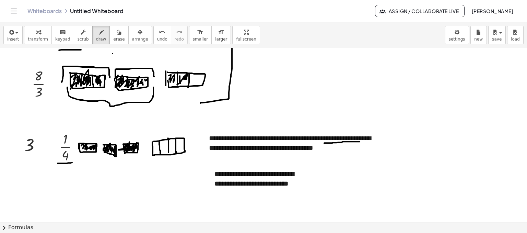
drag, startPoint x: 176, startPoint y: 138, endPoint x: 156, endPoint y: 147, distance: 21.3
drag, startPoint x: 75, startPoint y: 139, endPoint x: 145, endPoint y: 140, distance: 69.3
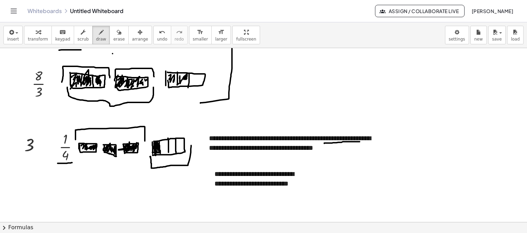
drag, startPoint x: 150, startPoint y: 156, endPoint x: 191, endPoint y: 145, distance: 42.7
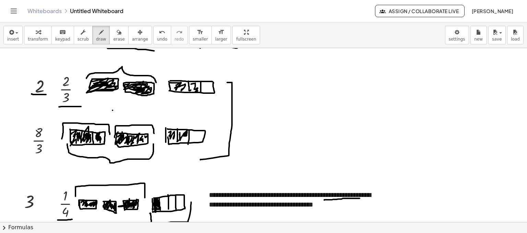
scroll to position [487, 0]
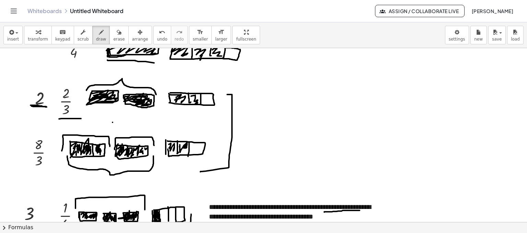
drag, startPoint x: 31, startPoint y: 105, endPoint x: 47, endPoint y: 106, distance: 16.2
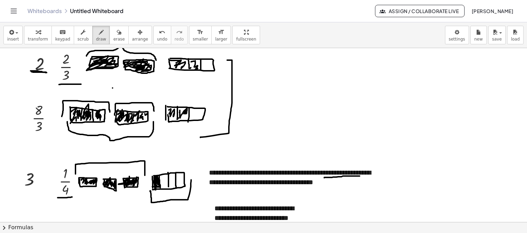
scroll to position [453, 0]
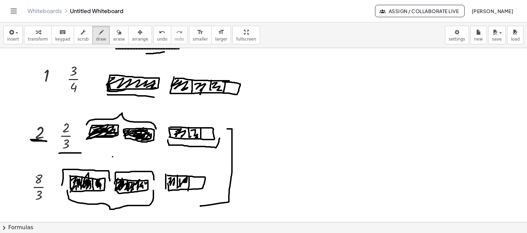
drag, startPoint x: 168, startPoint y: 139, endPoint x: 220, endPoint y: 138, distance: 51.8
click at [220, 138] on div at bounding box center [263, 30] width 527 height 869
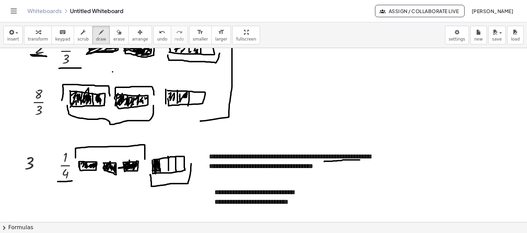
scroll to position [487, 0]
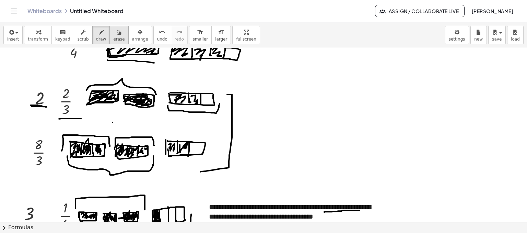
click at [117, 35] on icon "button" at bounding box center [119, 32] width 5 height 8
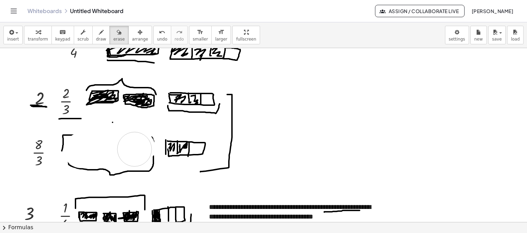
drag, startPoint x: 95, startPoint y: 147, endPoint x: 91, endPoint y: 15, distance: 131.8
click at [96, 37] on span "draw" at bounding box center [101, 39] width 10 height 5
drag, startPoint x: 71, startPoint y: 147, endPoint x: 74, endPoint y: 142, distance: 6.7
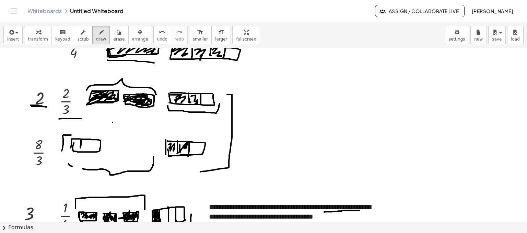
drag, startPoint x: 81, startPoint y: 139, endPoint x: 80, endPoint y: 148, distance: 9.3
drag, startPoint x: 90, startPoint y: 140, endPoint x: 117, endPoint y: 150, distance: 28.8
drag, startPoint x: 132, startPoint y: 146, endPoint x: 123, endPoint y: 140, distance: 10.8
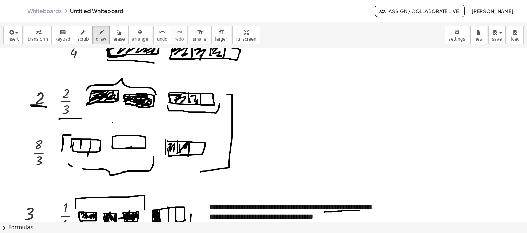
drag, startPoint x: 122, startPoint y: 136, endPoint x: 131, endPoint y: 138, distance: 8.4
drag, startPoint x: 133, startPoint y: 135, endPoint x: 133, endPoint y: 144, distance: 8.6
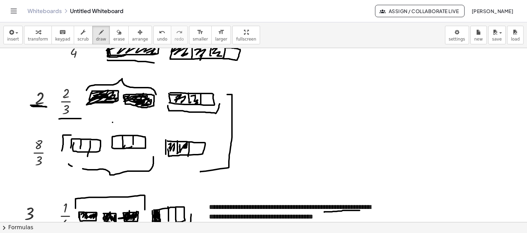
drag, startPoint x: 80, startPoint y: 147, endPoint x: 76, endPoint y: 150, distance: 4.7
drag, startPoint x: 74, startPoint y: 141, endPoint x: 79, endPoint y: 143, distance: 5.4
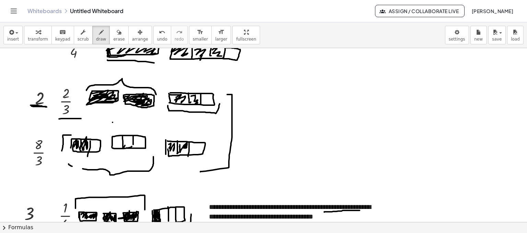
drag, startPoint x: 86, startPoint y: 142, endPoint x: 87, endPoint y: 149, distance: 6.6
drag, startPoint x: 94, startPoint y: 105, endPoint x: 107, endPoint y: 128, distance: 26.6
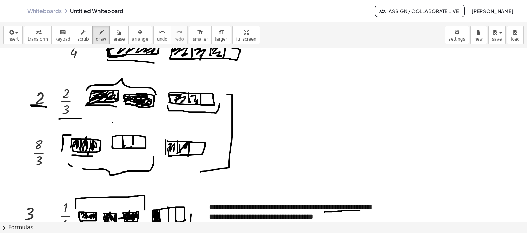
drag, startPoint x: 72, startPoint y: 154, endPoint x: 94, endPoint y: 155, distance: 21.6
drag, startPoint x: 115, startPoint y: 139, endPoint x: 124, endPoint y: 142, distance: 8.7
drag, startPoint x: 124, startPoint y: 141, endPoint x: 134, endPoint y: 141, distance: 10.6
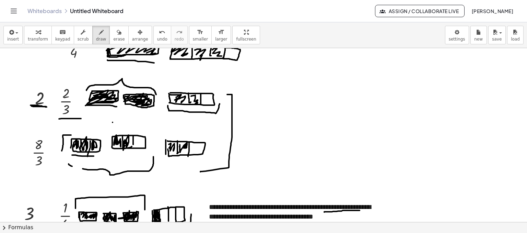
drag, startPoint x: 137, startPoint y: 139, endPoint x: 140, endPoint y: 144, distance: 5.8
drag, startPoint x: 109, startPoint y: 153, endPoint x: 150, endPoint y: 154, distance: 40.9
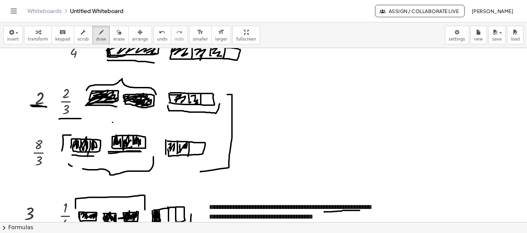
drag, startPoint x: 108, startPoint y: 151, endPoint x: 141, endPoint y: 151, distance: 32.6
drag, startPoint x: 127, startPoint y: 90, endPoint x: 127, endPoint y: 107, distance: 16.5
drag, startPoint x: 123, startPoint y: 109, endPoint x: 167, endPoint y: 125, distance: 47.4
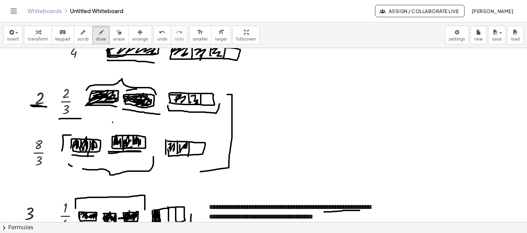
drag, startPoint x: 157, startPoint y: 147, endPoint x: 215, endPoint y: 153, distance: 58.6
drag, startPoint x: 71, startPoint y: 136, endPoint x: 107, endPoint y: 137, distance: 35.7
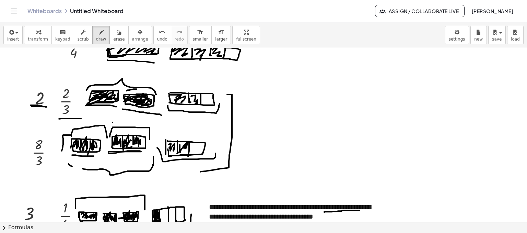
drag, startPoint x: 110, startPoint y: 136, endPoint x: 150, endPoint y: 140, distance: 40.0
drag, startPoint x: 105, startPoint y: 99, endPoint x: 113, endPoint y: 94, distance: 9.6
drag, startPoint x: 130, startPoint y: 96, endPoint x: 145, endPoint y: 114, distance: 23.6
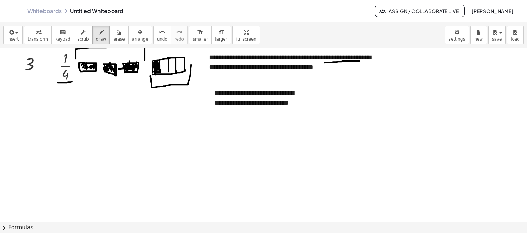
scroll to position [624, 0]
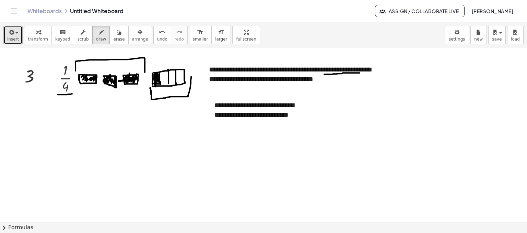
click at [16, 31] on div "button" at bounding box center [13, 32] width 12 height 8
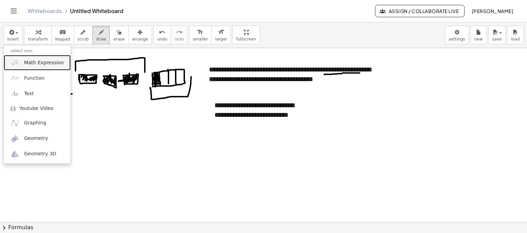
click at [42, 62] on span "Math Expression" at bounding box center [43, 62] width 39 height 7
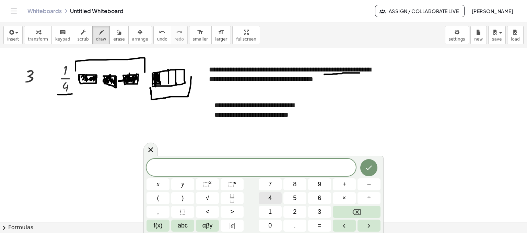
click at [275, 198] on button "4" at bounding box center [270, 198] width 23 height 12
click at [237, 201] on button "Fraction" at bounding box center [232, 198] width 23 height 12
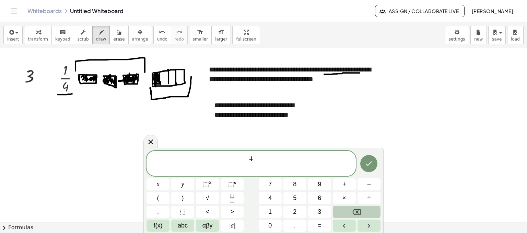
click at [365, 209] on button "Backspace" at bounding box center [357, 212] width 48 height 12
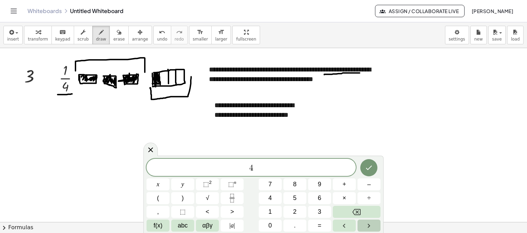
click at [374, 222] on button "Right arrow" at bounding box center [368, 225] width 23 height 12
click at [239, 201] on button "Fraction" at bounding box center [232, 198] width 23 height 12
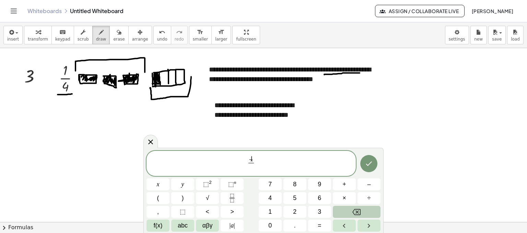
click at [355, 213] on icon "Backspace" at bounding box center [356, 212] width 8 height 8
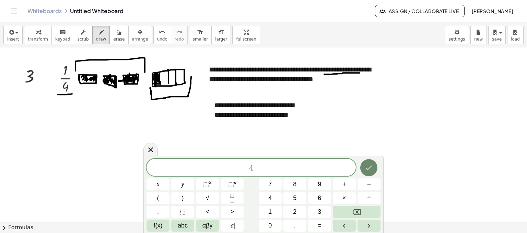
click at [370, 167] on icon "Done" at bounding box center [369, 167] width 6 height 4
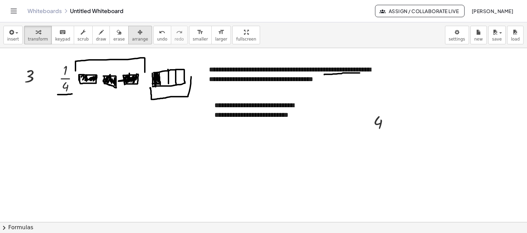
click at [138, 36] on icon "button" at bounding box center [140, 32] width 5 height 8
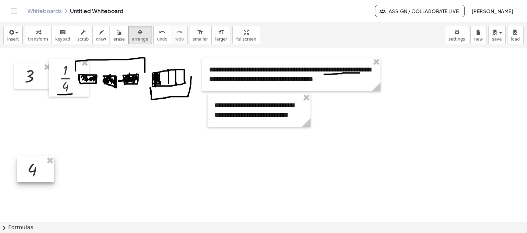
drag, startPoint x: 372, startPoint y: 124, endPoint x: 28, endPoint y: 171, distance: 347.4
click at [28, 171] on div at bounding box center [35, 169] width 37 height 26
click at [11, 40] on span "insert" at bounding box center [13, 39] width 12 height 5
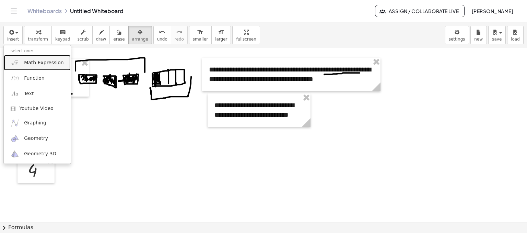
drag, startPoint x: 43, startPoint y: 62, endPoint x: 61, endPoint y: 74, distance: 22.0
click at [43, 62] on span "Math Expression" at bounding box center [43, 62] width 39 height 7
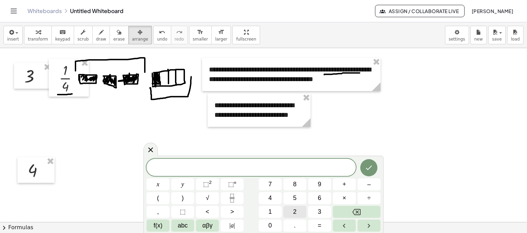
click at [295, 211] on span "2" at bounding box center [294, 211] width 3 height 9
click at [358, 211] on button "Backspace" at bounding box center [357, 212] width 48 height 12
click at [235, 200] on icon "Fraction" at bounding box center [232, 198] width 9 height 9
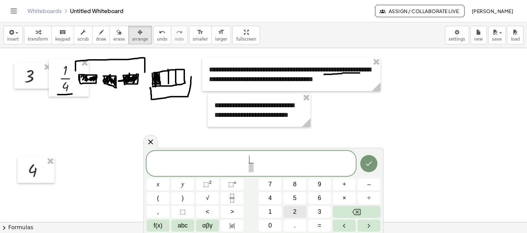
click at [289, 210] on button "2" at bounding box center [294, 212] width 23 height 12
click at [254, 171] on span "2 ​ ​" at bounding box center [251, 163] width 8 height 17
click at [273, 196] on button "4" at bounding box center [270, 198] width 23 height 12
click at [362, 170] on div at bounding box center [368, 164] width 23 height 26
click at [367, 166] on icon "Done" at bounding box center [369, 163] width 8 height 8
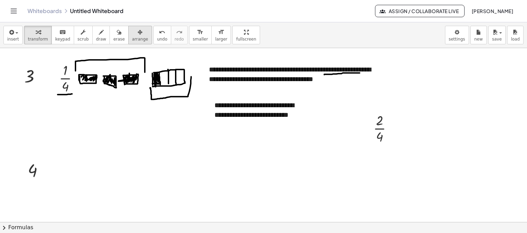
click at [132, 39] on span "arrange" at bounding box center [140, 39] width 16 height 5
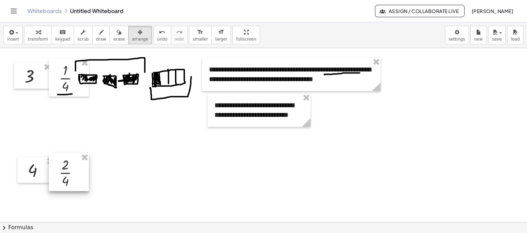
drag, startPoint x: 377, startPoint y: 129, endPoint x: 63, endPoint y: 173, distance: 317.0
click at [63, 173] on div at bounding box center [69, 172] width 40 height 38
click at [96, 37] on span "draw" at bounding box center [101, 39] width 10 height 5
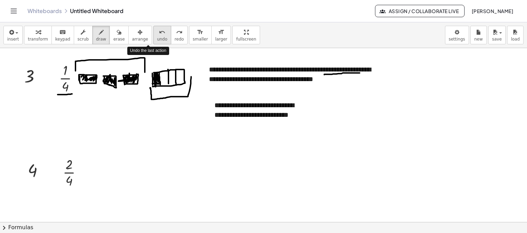
click at [153, 36] on button "undo undo" at bounding box center [162, 35] width 18 height 19
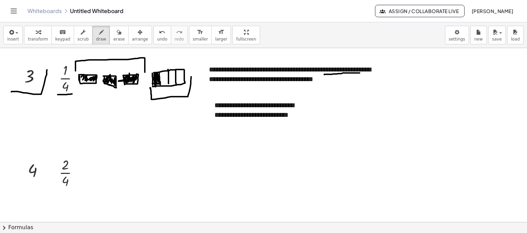
drag, startPoint x: 11, startPoint y: 91, endPoint x: 47, endPoint y: 69, distance: 41.9
drag, startPoint x: 73, startPoint y: 94, endPoint x: 74, endPoint y: 85, distance: 8.4
drag, startPoint x: 78, startPoint y: 174, endPoint x: 119, endPoint y: 181, distance: 41.8
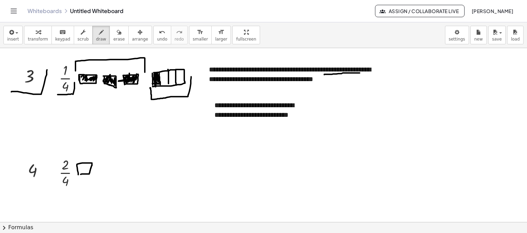
drag, startPoint x: 99, startPoint y: 171, endPoint x: 100, endPoint y: 174, distance: 3.5
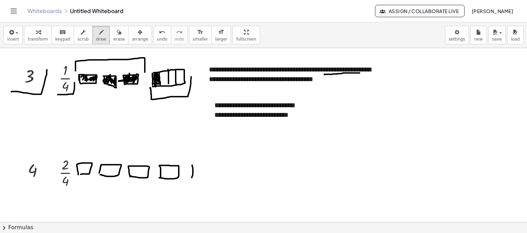
drag, startPoint x: 192, startPoint y: 164, endPoint x: 191, endPoint y: 179, distance: 14.8
drag, startPoint x: 193, startPoint y: 164, endPoint x: 193, endPoint y: 181, distance: 16.8
drag, startPoint x: 201, startPoint y: 164, endPoint x: 204, endPoint y: 174, distance: 10.5
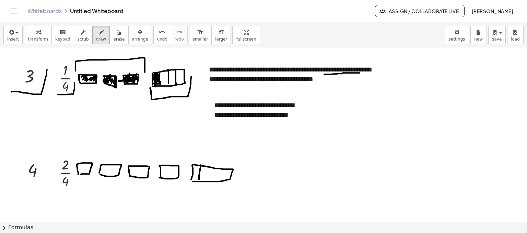
drag, startPoint x: 210, startPoint y: 166, endPoint x: 210, endPoint y: 180, distance: 13.4
drag, startPoint x: 220, startPoint y: 169, endPoint x: 211, endPoint y: 166, distance: 8.6
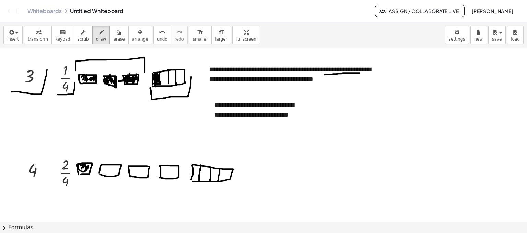
drag, startPoint x: 101, startPoint y: 168, endPoint x: 131, endPoint y: 169, distance: 30.2
drag, startPoint x: 132, startPoint y: 169, endPoint x: 145, endPoint y: 170, distance: 13.8
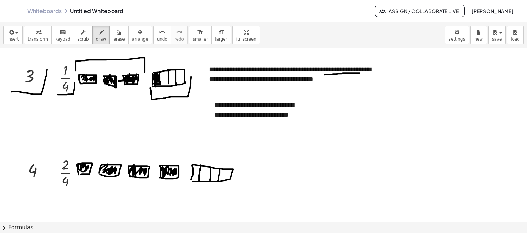
drag, startPoint x: 161, startPoint y: 168, endPoint x: 163, endPoint y: 173, distance: 5.2
drag, startPoint x: 196, startPoint y: 174, endPoint x: 195, endPoint y: 166, distance: 8.3
drag, startPoint x: 198, startPoint y: 173, endPoint x: 192, endPoint y: 165, distance: 9.4
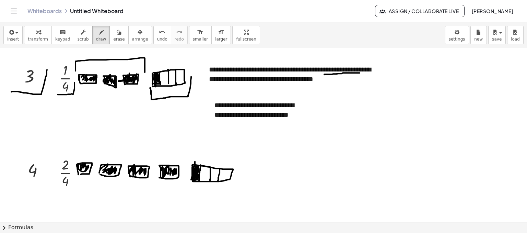
drag, startPoint x: 205, startPoint y: 175, endPoint x: 196, endPoint y: 175, distance: 9.3
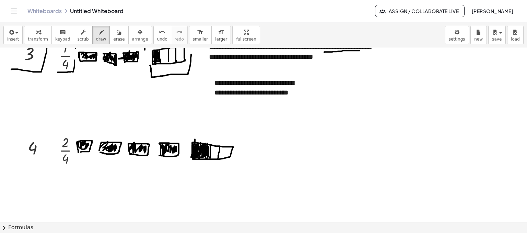
scroll to position [658, 0]
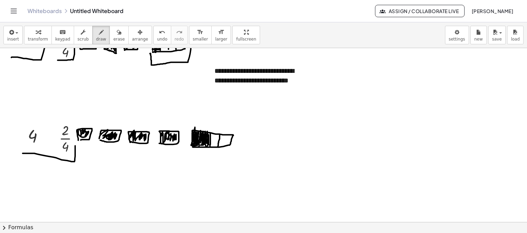
drag, startPoint x: 23, startPoint y: 153, endPoint x: 75, endPoint y: 145, distance: 53.4
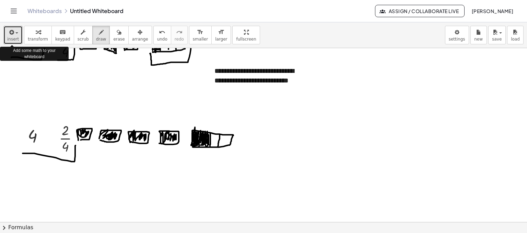
click at [10, 31] on icon "button" at bounding box center [11, 32] width 6 height 8
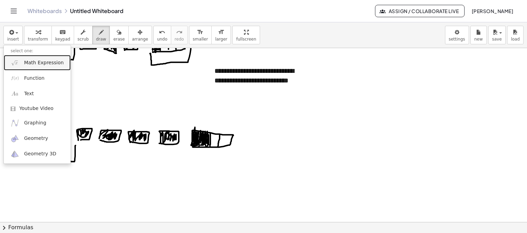
click at [54, 61] on span "Math Expression" at bounding box center [43, 62] width 39 height 7
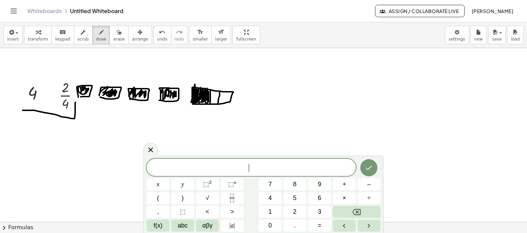
scroll to position [695, 0]
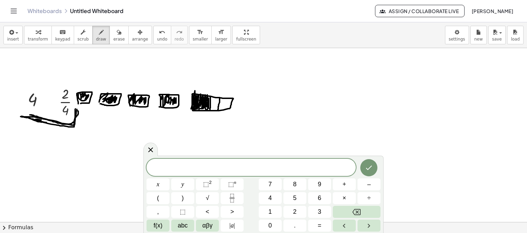
drag, startPoint x: 25, startPoint y: 117, endPoint x: 42, endPoint y: 119, distance: 17.0
click at [495, 37] on span "save" at bounding box center [497, 39] width 10 height 5
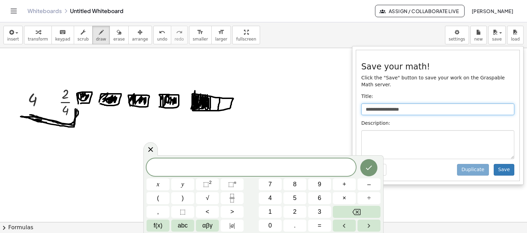
click at [444, 103] on input "**********" at bounding box center [437, 109] width 153 height 12
type input "*"
type input "**********"
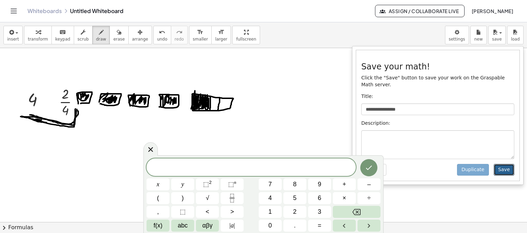
click at [505, 164] on button "Save" at bounding box center [504, 170] width 21 height 12
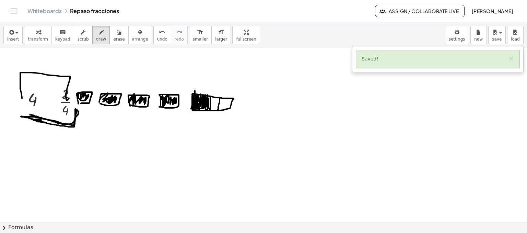
drag, startPoint x: 22, startPoint y: 98, endPoint x: 69, endPoint y: 97, distance: 47.0
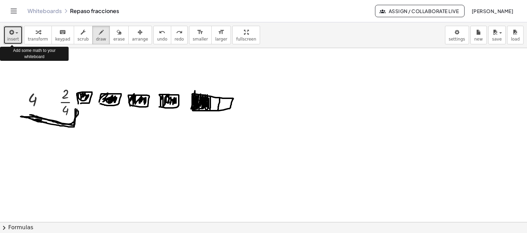
click at [15, 40] on span "insert" at bounding box center [13, 39] width 12 height 5
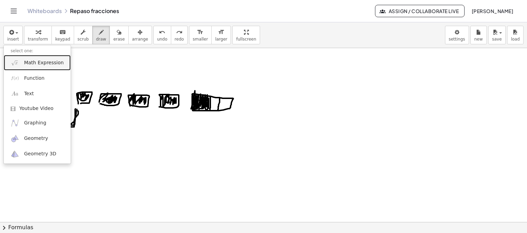
click at [47, 66] on link "Math Expression" at bounding box center [37, 62] width 67 height 15
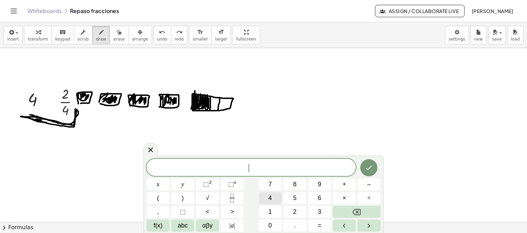
click at [273, 201] on button "4" at bounding box center [270, 198] width 23 height 12
click at [340, 199] on button "×" at bounding box center [344, 198] width 23 height 12
click at [294, 211] on span "2" at bounding box center [294, 211] width 3 height 9
click at [371, 166] on icon "Done" at bounding box center [369, 167] width 6 height 4
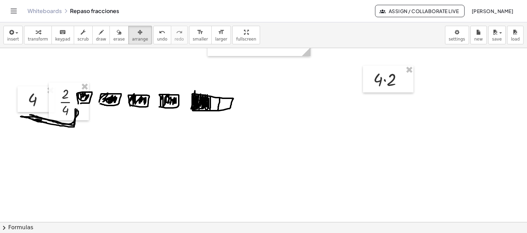
drag, startPoint x: 128, startPoint y: 41, endPoint x: 330, endPoint y: 98, distance: 209.5
click at [136, 43] on button "arrange" at bounding box center [140, 35] width 24 height 19
drag, startPoint x: 392, startPoint y: 80, endPoint x: 35, endPoint y: 157, distance: 366.0
click at [35, 157] on div at bounding box center [30, 155] width 50 height 27
click at [35, 154] on div at bounding box center [30, 155] width 50 height 27
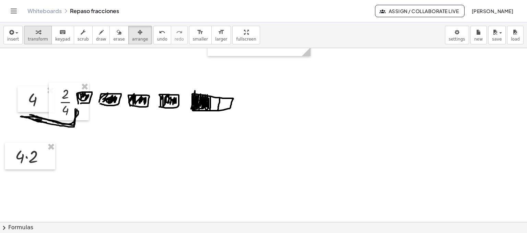
click at [37, 31] on icon "button" at bounding box center [38, 32] width 5 height 8
click at [38, 161] on div at bounding box center [33, 155] width 42 height 23
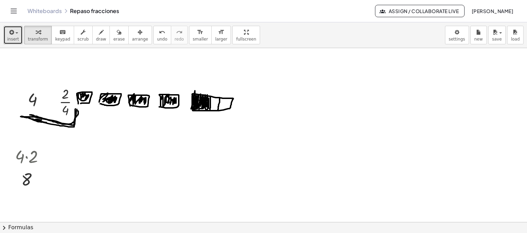
click at [15, 33] on span "button" at bounding box center [16, 32] width 3 height 1
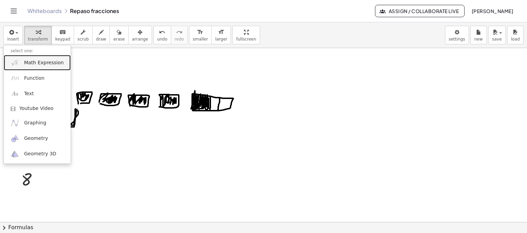
click at [42, 59] on span "Math Expression" at bounding box center [43, 62] width 39 height 7
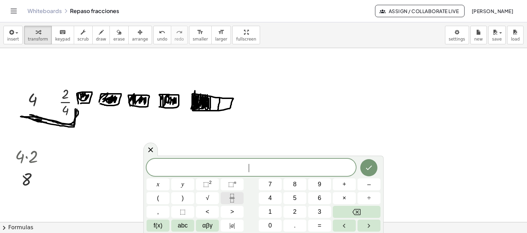
click at [235, 194] on icon "Fraction" at bounding box center [232, 198] width 9 height 9
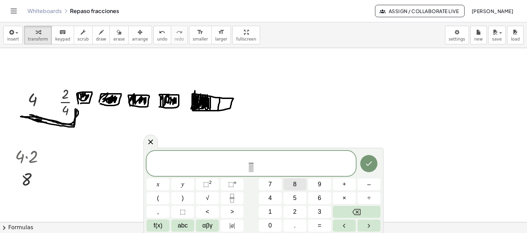
click at [292, 186] on button "8" at bounding box center [294, 184] width 23 height 12
click at [250, 168] on span at bounding box center [250, 167] width 5 height 9
click at [277, 197] on button "4" at bounding box center [270, 198] width 23 height 12
click at [372, 162] on icon "Done" at bounding box center [369, 163] width 8 height 8
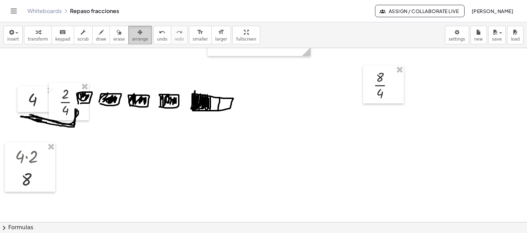
click at [132, 39] on span "arrange" at bounding box center [140, 39] width 16 height 5
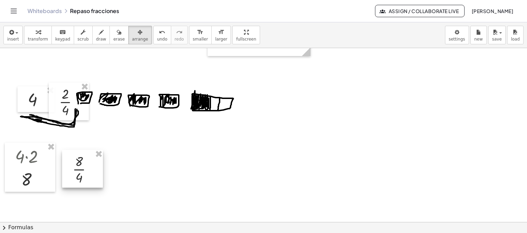
drag, startPoint x: 350, startPoint y: 112, endPoint x: 77, endPoint y: 172, distance: 279.9
click at [77, 172] on div at bounding box center [82, 169] width 41 height 38
click at [495, 43] on button "save" at bounding box center [496, 35] width 17 height 19
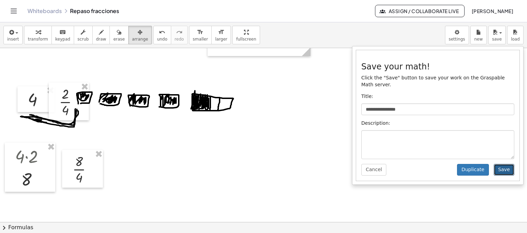
click at [506, 165] on button "Save" at bounding box center [504, 170] width 21 height 12
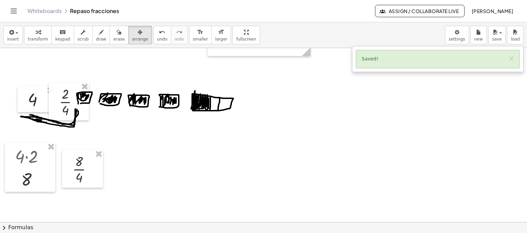
click at [55, 12] on link "Whiteboards" at bounding box center [44, 11] width 34 height 7
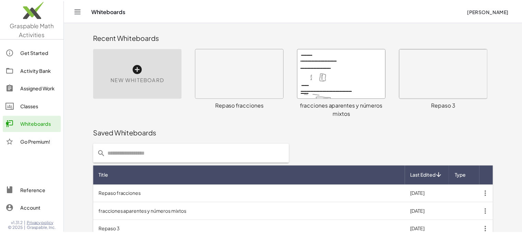
scroll to position [34, 0]
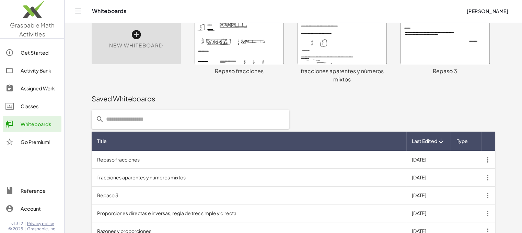
click at [326, 55] on div at bounding box center [342, 38] width 89 height 49
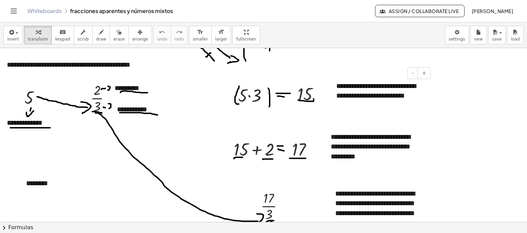
scroll to position [1815, 0]
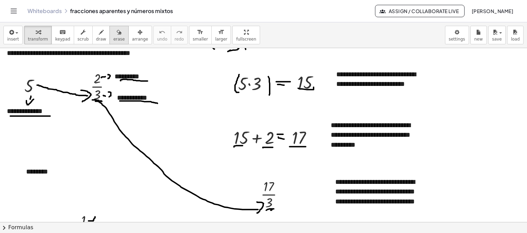
drag, startPoint x: 114, startPoint y: 32, endPoint x: 101, endPoint y: 40, distance: 16.0
click at [113, 33] on button "erase" at bounding box center [118, 35] width 19 height 19
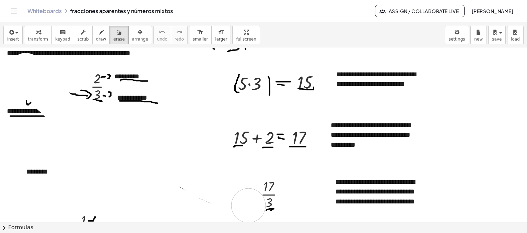
drag, startPoint x: 30, startPoint y: 72, endPoint x: 4, endPoint y: 92, distance: 33.2
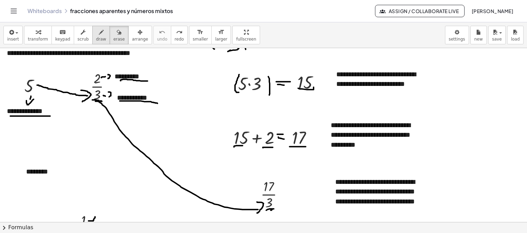
click at [99, 35] on button "draw" at bounding box center [101, 35] width 18 height 19
drag, startPoint x: 290, startPoint y: 145, endPoint x: 308, endPoint y: 144, distance: 17.5
drag, startPoint x: 93, startPoint y: 99, endPoint x: 104, endPoint y: 99, distance: 11.7
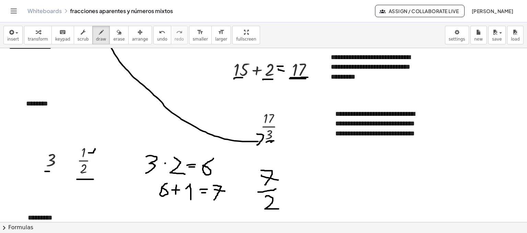
scroll to position [1883, 0]
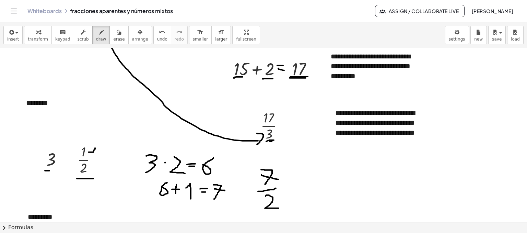
drag, startPoint x: 52, startPoint y: 12, endPoint x: 313, endPoint y: 27, distance: 260.8
click at [52, 12] on link "Whiteboards" at bounding box center [44, 11] width 34 height 7
click at [56, 9] on link "Whiteboards" at bounding box center [44, 11] width 34 height 7
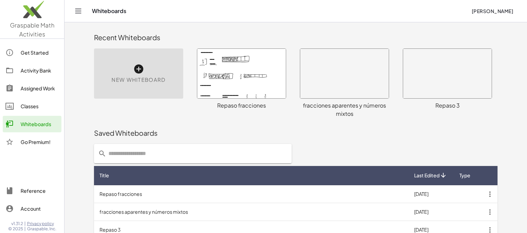
click at [254, 75] on div at bounding box center [241, 73] width 89 height 49
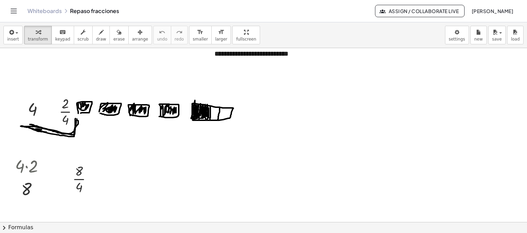
scroll to position [697, 0]
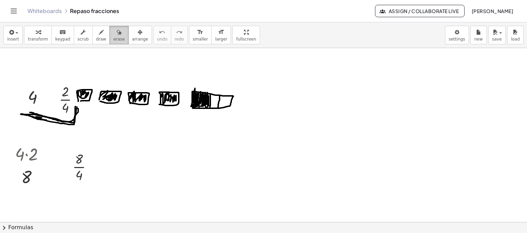
click at [113, 39] on span "erase" at bounding box center [118, 39] width 11 height 5
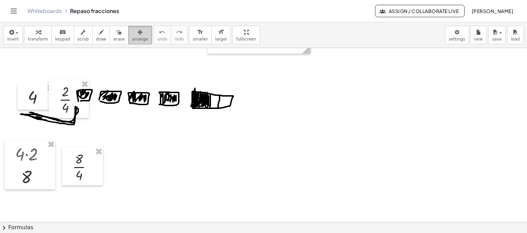
click at [138, 36] on button "arrange" at bounding box center [140, 35] width 24 height 19
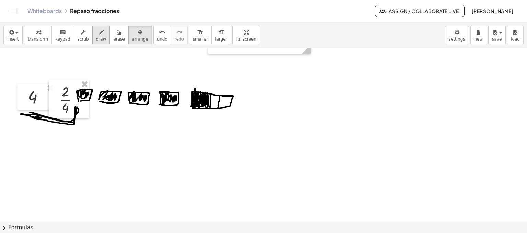
click at [96, 38] on span "draw" at bounding box center [101, 39] width 10 height 5
drag, startPoint x: 25, startPoint y: 89, endPoint x: 42, endPoint y: 88, distance: 16.1
drag, startPoint x: 62, startPoint y: 113, endPoint x: 70, endPoint y: 113, distance: 7.2
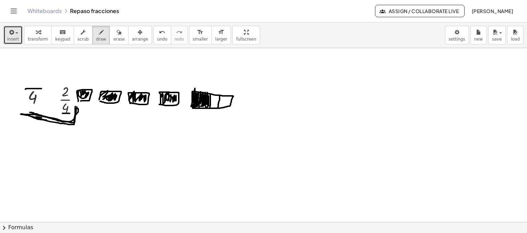
click at [17, 37] on span "insert" at bounding box center [13, 39] width 12 height 5
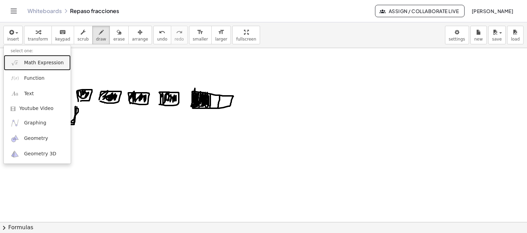
drag, startPoint x: 44, startPoint y: 64, endPoint x: 100, endPoint y: 76, distance: 56.9
click at [44, 64] on span "Math Expression" at bounding box center [43, 62] width 39 height 7
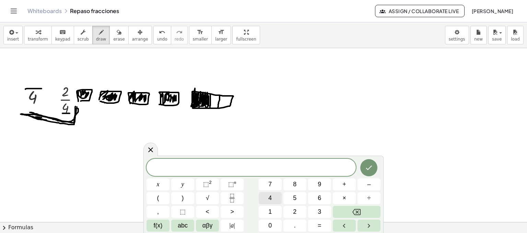
click at [277, 199] on button "4" at bounding box center [270, 198] width 23 height 12
click at [342, 198] on span "×" at bounding box center [344, 197] width 4 height 9
click at [277, 197] on button "4" at bounding box center [270, 198] width 23 height 12
click at [371, 164] on icon "Done" at bounding box center [369, 167] width 8 height 8
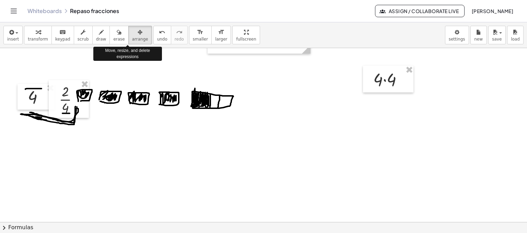
drag, startPoint x: 125, startPoint y: 38, endPoint x: 329, endPoint y: 70, distance: 207.0
click at [132, 38] on span "arrange" at bounding box center [140, 39] width 16 height 5
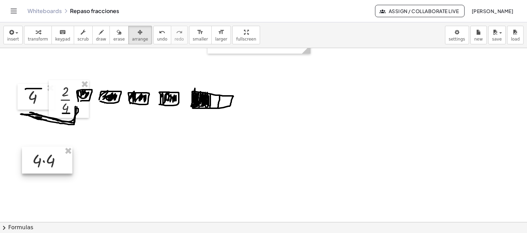
drag, startPoint x: 353, startPoint y: 114, endPoint x: 45, endPoint y: 154, distance: 311.1
click at [45, 155] on div at bounding box center [47, 159] width 50 height 27
click at [96, 39] on span "draw" at bounding box center [101, 39] width 10 height 5
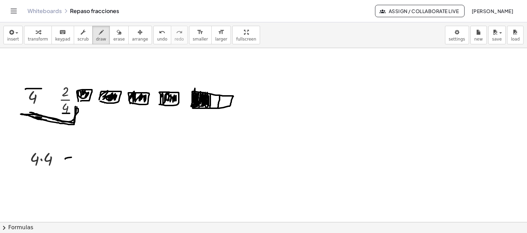
drag, startPoint x: 66, startPoint y: 158, endPoint x: 74, endPoint y: 157, distance: 9.0
drag, startPoint x: 67, startPoint y: 161, endPoint x: 75, endPoint y: 162, distance: 8.6
click at [13, 37] on span "insert" at bounding box center [13, 39] width 12 height 5
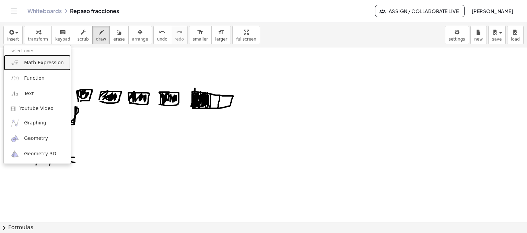
drag, startPoint x: 43, startPoint y: 63, endPoint x: 49, endPoint y: 69, distance: 8.5
click at [43, 63] on span "Math Expression" at bounding box center [43, 62] width 39 height 7
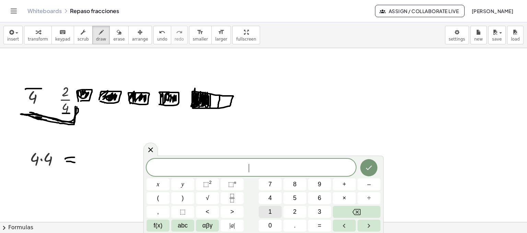
click at [275, 210] on button "1" at bounding box center [270, 212] width 23 height 12
click at [317, 199] on button "6" at bounding box center [319, 198] width 23 height 12
click at [365, 170] on icon "Done" at bounding box center [369, 167] width 8 height 8
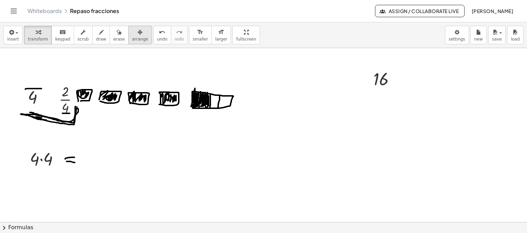
drag, startPoint x: 132, startPoint y: 37, endPoint x: 365, endPoint y: 107, distance: 244.1
click at [132, 37] on span "arrange" at bounding box center [140, 39] width 16 height 5
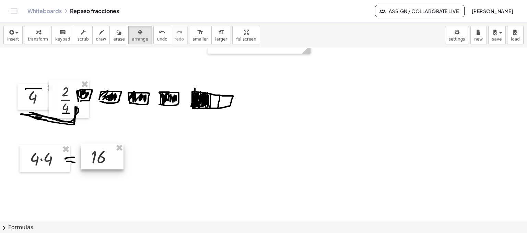
drag, startPoint x: 381, startPoint y: 82, endPoint x: 98, endPoint y: 161, distance: 293.3
click at [98, 161] on div at bounding box center [102, 156] width 43 height 26
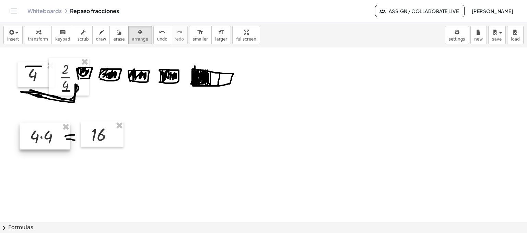
scroll to position [731, 0]
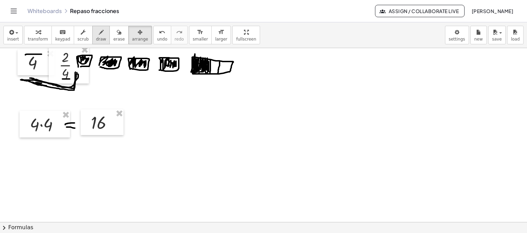
click at [96, 38] on span "draw" at bounding box center [101, 39] width 10 height 5
click at [9, 37] on span "insert" at bounding box center [13, 39] width 12 height 5
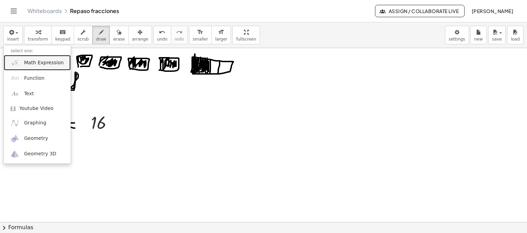
click at [51, 62] on span "Math Expression" at bounding box center [43, 62] width 39 height 7
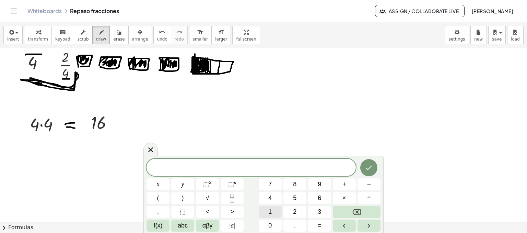
click at [272, 213] on button "1" at bounding box center [270, 212] width 23 height 12
click at [319, 200] on span "6" at bounding box center [319, 197] width 3 height 9
click at [345, 185] on span "+" at bounding box center [344, 183] width 4 height 9
click at [297, 212] on button "2" at bounding box center [294, 212] width 23 height 12
click at [367, 166] on icon "Done" at bounding box center [369, 167] width 8 height 8
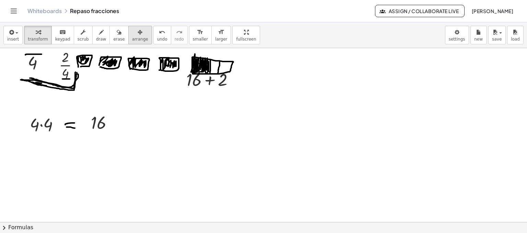
click at [132, 40] on span "arrange" at bounding box center [140, 39] width 16 height 5
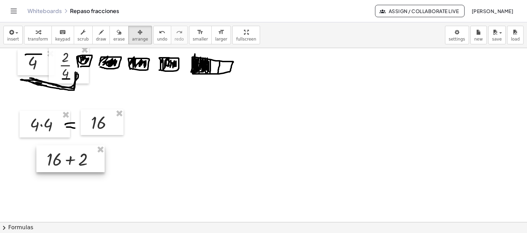
drag, startPoint x: 204, startPoint y: 93, endPoint x: 72, endPoint y: 167, distance: 151.9
click at [72, 167] on div at bounding box center [70, 158] width 68 height 27
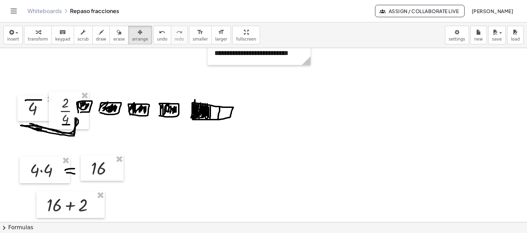
scroll to position [697, 0]
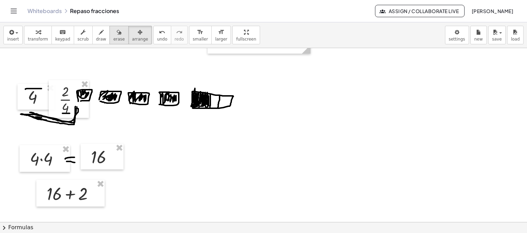
click at [117, 35] on icon "button" at bounding box center [119, 32] width 5 height 8
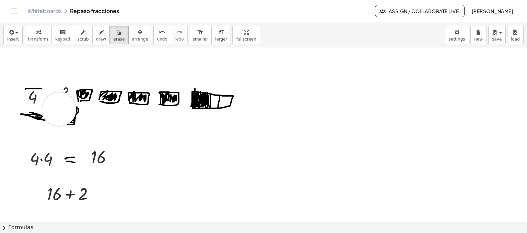
click at [96, 40] on span "draw" at bounding box center [101, 39] width 10 height 5
drag, startPoint x: 42, startPoint y: 116, endPoint x: 58, endPoint y: 126, distance: 19.4
drag, startPoint x: 50, startPoint y: 120, endPoint x: 67, endPoint y: 122, distance: 17.3
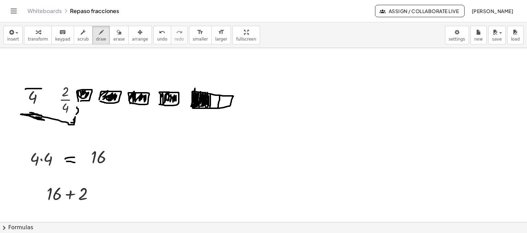
drag, startPoint x: 60, startPoint y: 112, endPoint x: 77, endPoint y: 105, distance: 18.6
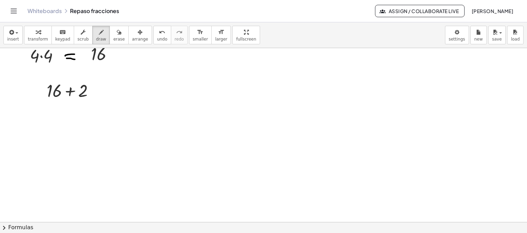
scroll to position [766, 0]
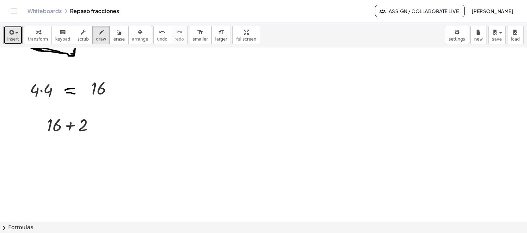
click at [13, 39] on span "insert" at bounding box center [13, 39] width 12 height 5
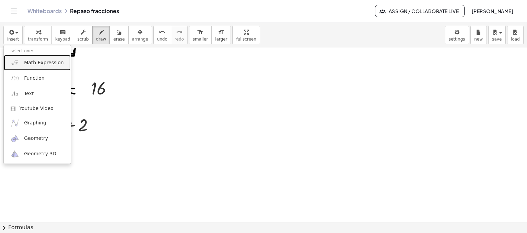
click at [40, 61] on span "Math Expression" at bounding box center [43, 62] width 39 height 7
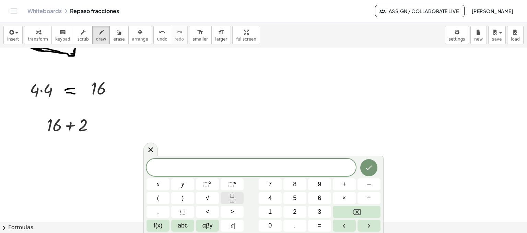
click at [240, 199] on button "Fraction" at bounding box center [232, 198] width 23 height 12
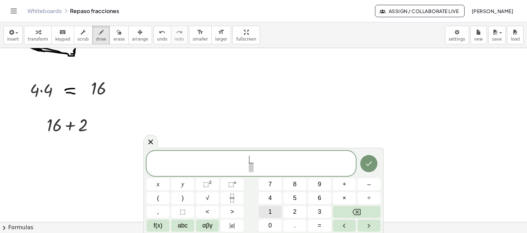
click at [277, 212] on button "1" at bounding box center [270, 212] width 23 height 12
click at [292, 185] on button "8" at bounding box center [294, 184] width 23 height 12
click at [256, 169] on span "1 8 ​ ​" at bounding box center [251, 163] width 12 height 17
click at [269, 197] on span "4" at bounding box center [269, 197] width 3 height 9
click at [365, 163] on icon "Done" at bounding box center [369, 163] width 8 height 8
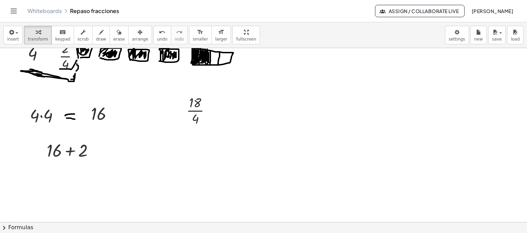
scroll to position [697, 0]
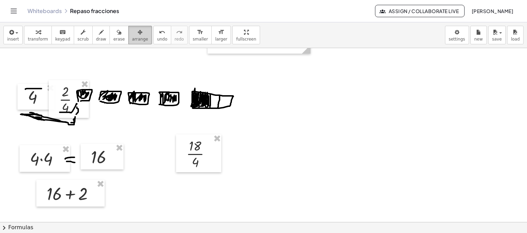
drag, startPoint x: 125, startPoint y: 33, endPoint x: 209, endPoint y: 146, distance: 140.5
click at [138, 35] on icon "button" at bounding box center [140, 32] width 5 height 8
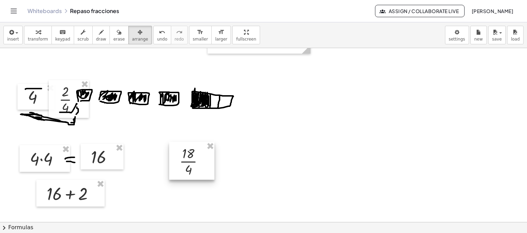
drag, startPoint x: 188, startPoint y: 157, endPoint x: 202, endPoint y: 161, distance: 14.9
click at [202, 161] on div at bounding box center [191, 161] width 45 height 38
click at [73, 197] on div at bounding box center [70, 192] width 68 height 27
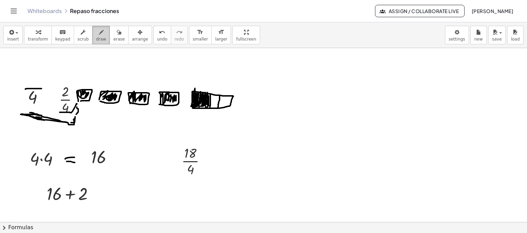
click at [96, 37] on span "draw" at bounding box center [101, 39] width 10 height 5
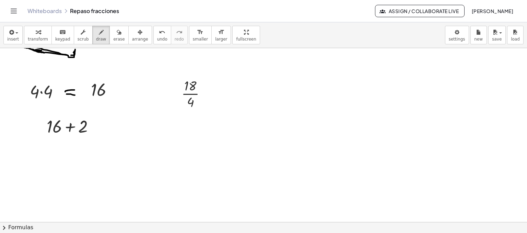
scroll to position [766, 0]
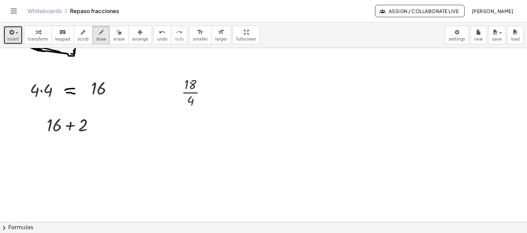
click at [9, 34] on icon "button" at bounding box center [11, 32] width 6 height 8
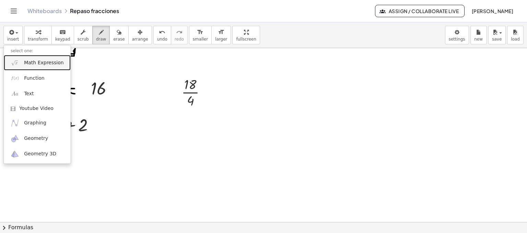
click at [51, 62] on span "Math Expression" at bounding box center [43, 62] width 39 height 7
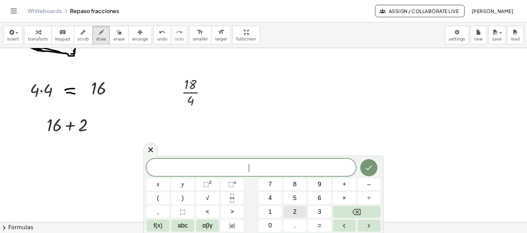
click at [299, 210] on button "2" at bounding box center [294, 212] width 23 height 12
click at [367, 167] on icon "Done" at bounding box center [369, 167] width 8 height 8
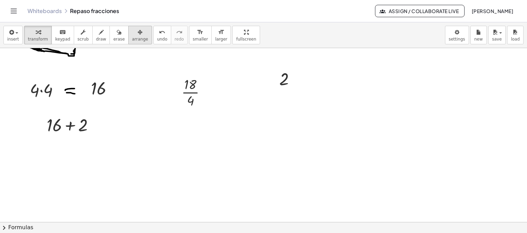
click at [132, 35] on div "button" at bounding box center [140, 32] width 16 height 8
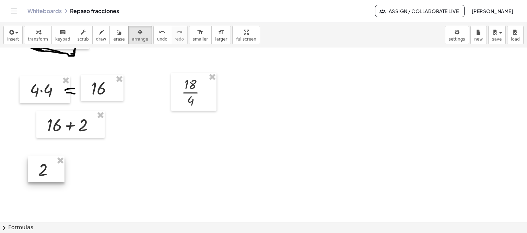
drag, startPoint x: 292, startPoint y: 83, endPoint x: 41, endPoint y: 100, distance: 252.1
click at [48, 175] on div at bounding box center [46, 169] width 37 height 26
drag, startPoint x: 10, startPoint y: 32, endPoint x: 48, endPoint y: 50, distance: 41.9
click at [12, 33] on icon "button" at bounding box center [11, 32] width 6 height 8
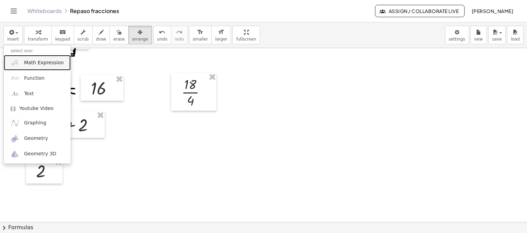
click at [27, 66] on link "Math Expression" at bounding box center [37, 62] width 67 height 15
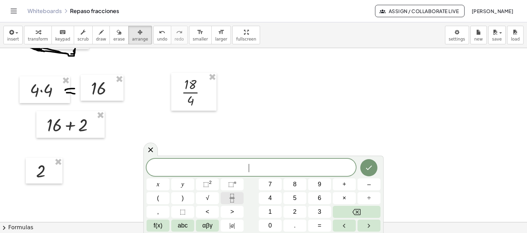
click at [236, 199] on icon "Fraction" at bounding box center [232, 198] width 9 height 9
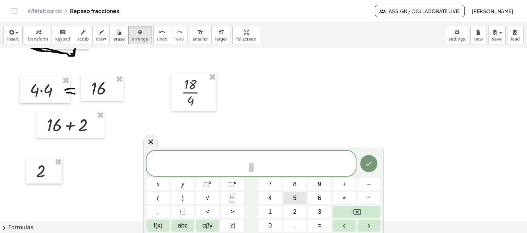
click at [301, 201] on button "5" at bounding box center [294, 198] width 23 height 12
click at [253, 171] on span at bounding box center [250, 167] width 5 height 9
click at [317, 195] on button "6" at bounding box center [319, 198] width 23 height 12
click at [361, 162] on button "Done" at bounding box center [368, 163] width 17 height 17
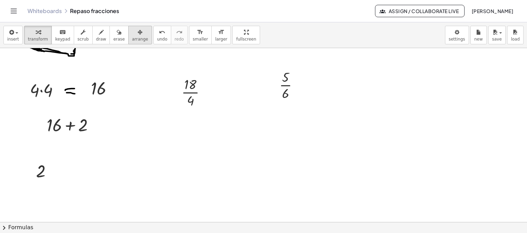
click at [132, 41] on span "arrange" at bounding box center [140, 39] width 16 height 5
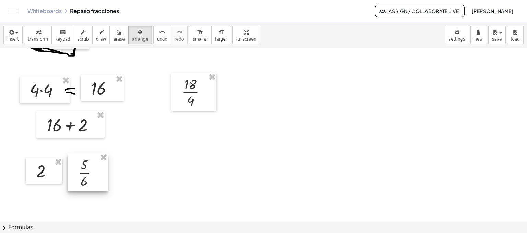
drag, startPoint x: 281, startPoint y: 90, endPoint x: 81, endPoint y: 174, distance: 217.0
click at [81, 174] on div at bounding box center [88, 172] width 40 height 38
drag, startPoint x: 44, startPoint y: 170, endPoint x: 57, endPoint y: 177, distance: 14.7
click at [42, 178] on div at bounding box center [42, 178] width 37 height 26
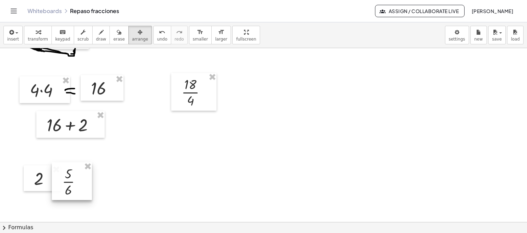
drag, startPoint x: 98, startPoint y: 175, endPoint x: 82, endPoint y: 184, distance: 18.1
click at [82, 184] on div at bounding box center [72, 181] width 40 height 38
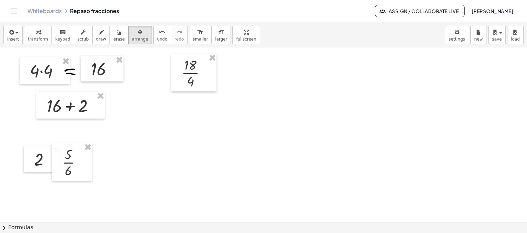
scroll to position [800, 0]
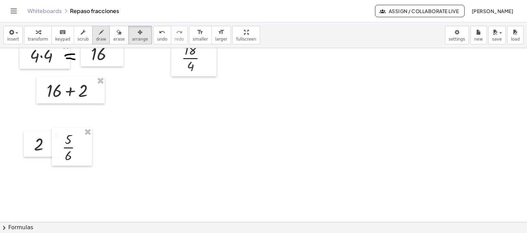
click at [99, 36] on icon "button" at bounding box center [101, 32] width 5 height 8
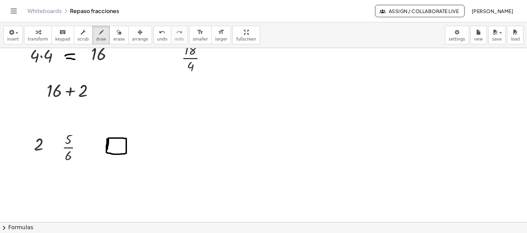
drag, startPoint x: 107, startPoint y: 138, endPoint x: 136, endPoint y: 139, distance: 28.5
drag, startPoint x: 143, startPoint y: 139, endPoint x: 143, endPoint y: 153, distance: 14.1
drag, startPoint x: 35, startPoint y: 157, endPoint x: 81, endPoint y: 134, distance: 50.9
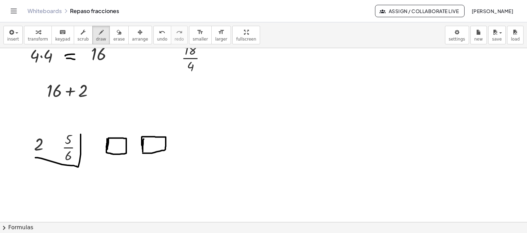
click at [113, 37] on span "erase" at bounding box center [118, 39] width 11 height 5
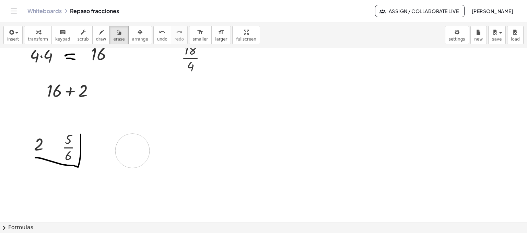
drag, startPoint x: 157, startPoint y: 132, endPoint x: 106, endPoint y: 141, distance: 52.5
click at [16, 39] on span "insert" at bounding box center [13, 39] width 12 height 5
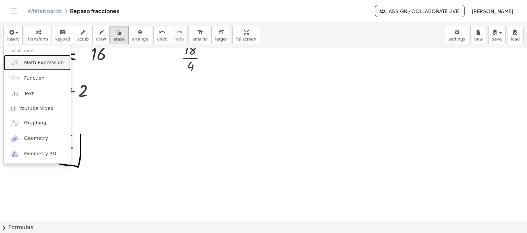
drag, startPoint x: 52, startPoint y: 65, endPoint x: 60, endPoint y: 67, distance: 8.0
click at [52, 65] on span "Math Expression" at bounding box center [43, 62] width 39 height 7
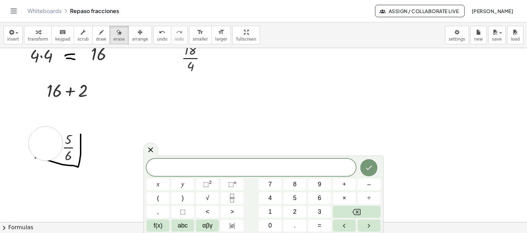
click at [96, 36] on button "draw" at bounding box center [101, 35] width 18 height 19
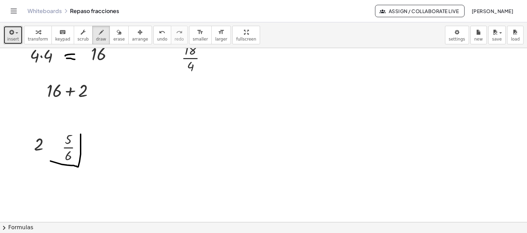
click at [10, 40] on span "insert" at bounding box center [13, 39] width 12 height 5
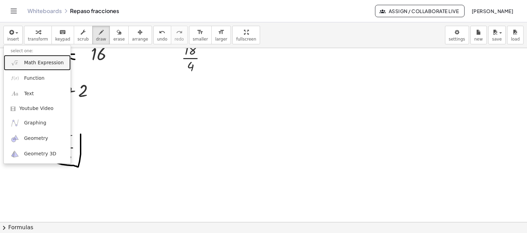
click at [47, 66] on link "Math Expression" at bounding box center [37, 62] width 67 height 15
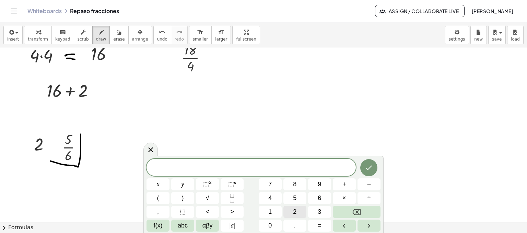
click at [299, 211] on button "2" at bounding box center [294, 212] width 23 height 12
click at [345, 196] on button "×" at bounding box center [344, 198] width 23 height 12
click at [313, 195] on button "6" at bounding box center [319, 198] width 23 height 12
click at [370, 165] on icon "Done" at bounding box center [369, 167] width 8 height 8
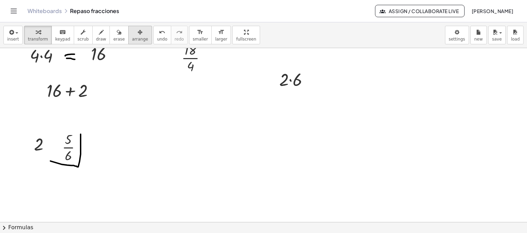
click at [132, 39] on span "arrange" at bounding box center [140, 39] width 16 height 5
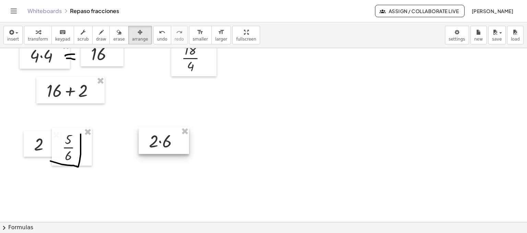
drag, startPoint x: 294, startPoint y: 88, endPoint x: 172, endPoint y: 144, distance: 133.7
click at [172, 144] on div at bounding box center [164, 140] width 50 height 27
click at [15, 39] on span "insert" at bounding box center [13, 39] width 12 height 5
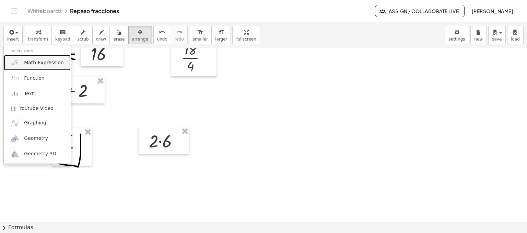
click at [50, 63] on span "Math Expression" at bounding box center [43, 62] width 39 height 7
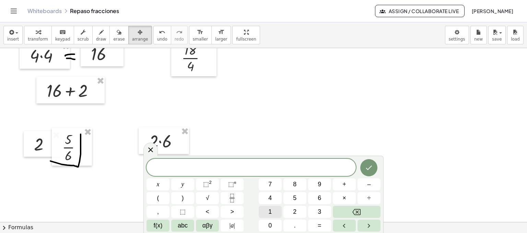
click at [266, 208] on button "1" at bounding box center [270, 212] width 23 height 12
click at [301, 211] on button "2" at bounding box center [294, 212] width 23 height 12
click at [365, 162] on button "Done" at bounding box center [368, 167] width 17 height 17
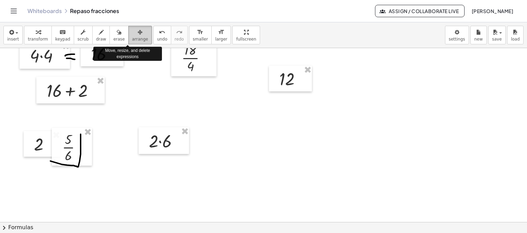
click at [132, 38] on span "arrange" at bounding box center [140, 39] width 16 height 5
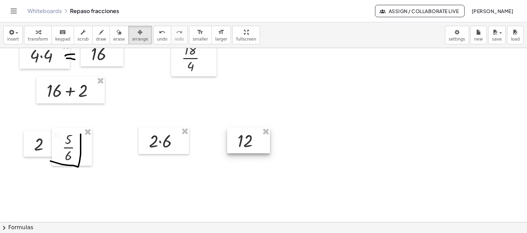
drag, startPoint x: 296, startPoint y: 85, endPoint x: 233, endPoint y: 127, distance: 75.2
click at [250, 145] on div at bounding box center [248, 140] width 43 height 26
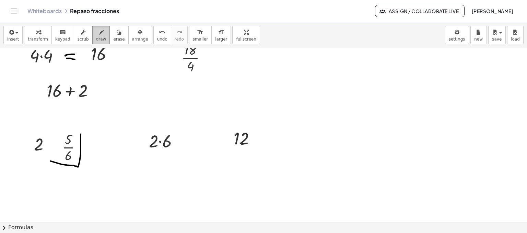
click at [95, 42] on button "draw" at bounding box center [101, 35] width 18 height 19
drag, startPoint x: 186, startPoint y: 143, endPoint x: 204, endPoint y: 140, distance: 19.1
drag, startPoint x: 192, startPoint y: 134, endPoint x: 188, endPoint y: 136, distance: 4.3
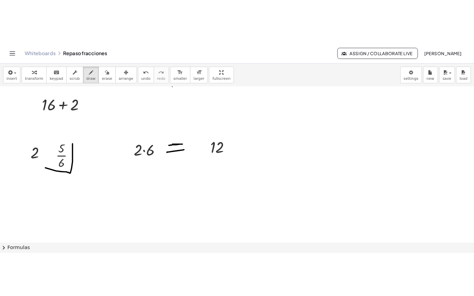
scroll to position [834, 0]
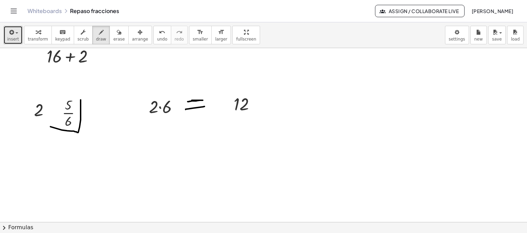
click at [10, 40] on span "insert" at bounding box center [13, 39] width 12 height 5
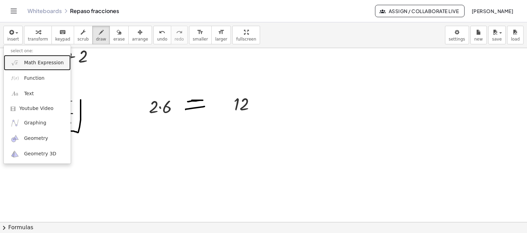
click at [48, 62] on span "Math Expression" at bounding box center [43, 62] width 39 height 7
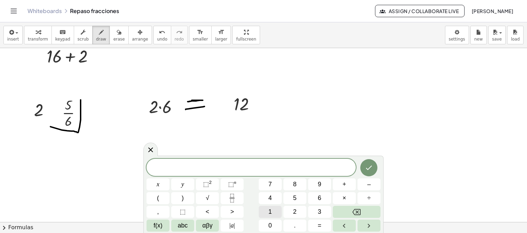
click at [273, 213] on button "1" at bounding box center [270, 212] width 23 height 12
click at [292, 213] on button "2" at bounding box center [294, 212] width 23 height 12
click at [348, 195] on button "×" at bounding box center [344, 198] width 23 height 12
click at [299, 201] on button "5" at bounding box center [294, 198] width 23 height 12
click at [374, 164] on button "Done" at bounding box center [368, 167] width 17 height 17
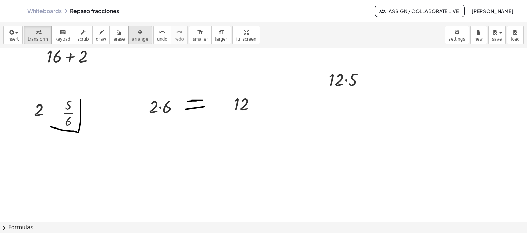
drag, startPoint x: 127, startPoint y: 39, endPoint x: 135, endPoint y: 39, distance: 8.2
click at [132, 39] on span "arrange" at bounding box center [140, 39] width 16 height 5
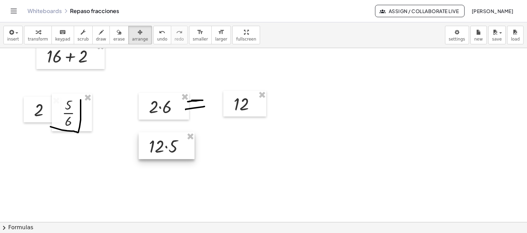
drag, startPoint x: 363, startPoint y: 84, endPoint x: 332, endPoint y: 165, distance: 86.3
click at [184, 151] on div at bounding box center [167, 145] width 56 height 27
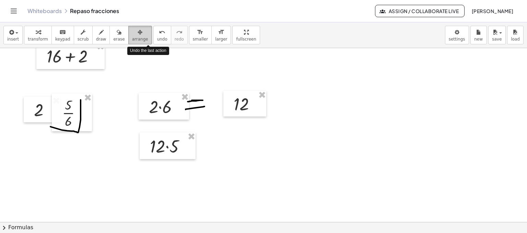
click at [132, 34] on div "button" at bounding box center [140, 32] width 16 height 8
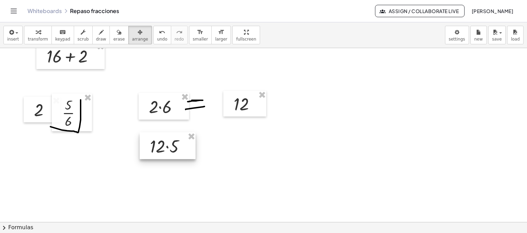
click at [162, 153] on div at bounding box center [168, 145] width 56 height 27
click at [177, 146] on div at bounding box center [168, 145] width 56 height 27
drag, startPoint x: 42, startPoint y: 31, endPoint x: 42, endPoint y: 35, distance: 4.1
click at [42, 31] on div "button" at bounding box center [38, 32] width 20 height 8
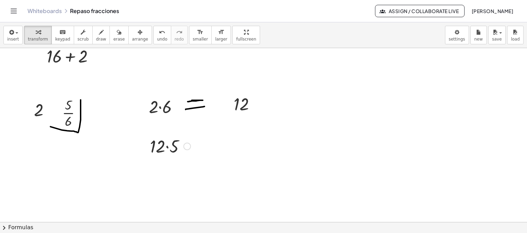
click at [158, 150] on div at bounding box center [169, 145] width 47 height 23
click at [189, 143] on div at bounding box center [187, 146] width 8 height 8
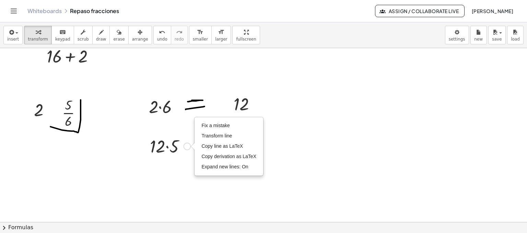
click at [165, 142] on div at bounding box center [169, 145] width 47 height 23
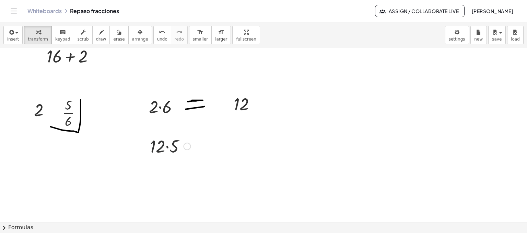
drag, startPoint x: 165, startPoint y: 143, endPoint x: 170, endPoint y: 156, distance: 13.5
click at [165, 144] on div at bounding box center [169, 145] width 47 height 23
click at [166, 148] on div at bounding box center [169, 145] width 47 height 23
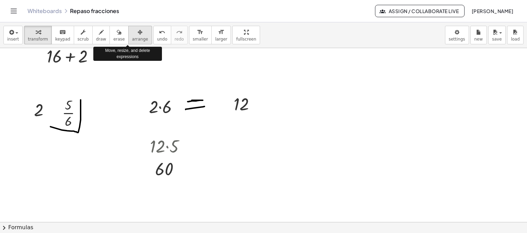
click at [132, 39] on span "arrange" at bounding box center [140, 39] width 16 height 5
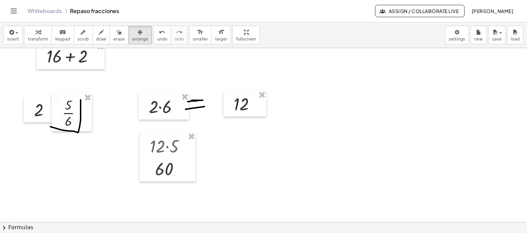
click at [1, 35] on div "insert select one: Math Expression Function Text Youtube Video Graphing Geometr…" at bounding box center [263, 35] width 527 height 26
click at [11, 36] on icon "button" at bounding box center [11, 32] width 6 height 8
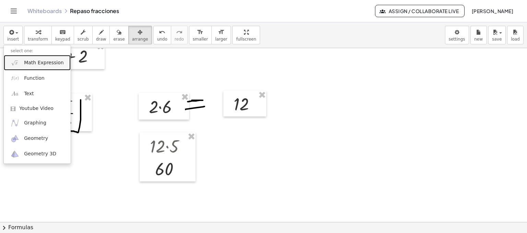
drag, startPoint x: 47, startPoint y: 65, endPoint x: 67, endPoint y: 67, distance: 20.0
click at [47, 65] on span "Math Expression" at bounding box center [43, 62] width 39 height 7
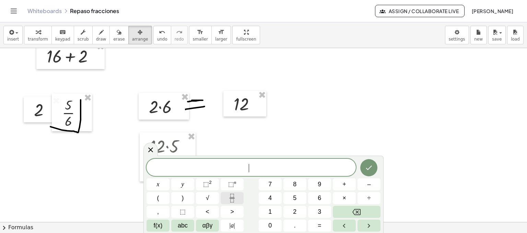
click at [236, 197] on icon "Fraction" at bounding box center [232, 198] width 9 height 9
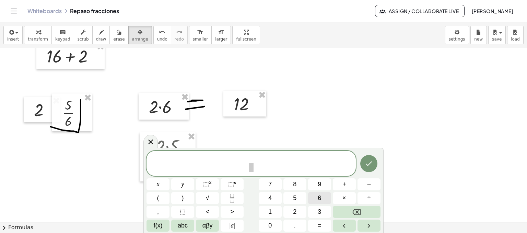
click at [317, 196] on button "6" at bounding box center [319, 198] width 23 height 12
click at [272, 225] on button "0" at bounding box center [270, 225] width 23 height 12
click at [249, 168] on span at bounding box center [251, 167] width 9 height 9
click at [322, 198] on button "6" at bounding box center [319, 198] width 23 height 12
click at [366, 162] on icon "Done" at bounding box center [369, 163] width 8 height 8
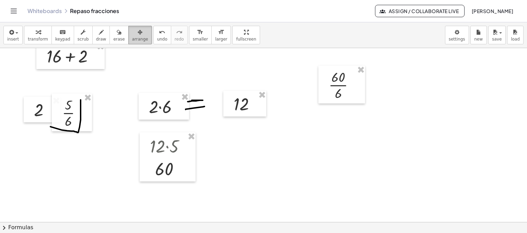
click at [138, 34] on icon "button" at bounding box center [140, 32] width 5 height 8
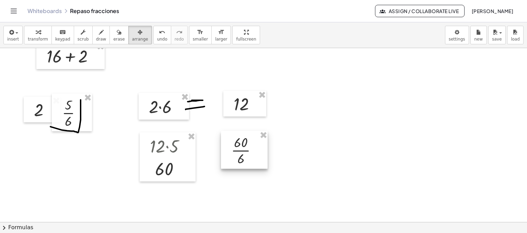
drag, startPoint x: 277, startPoint y: 146, endPoint x: 246, endPoint y: 132, distance: 34.4
click at [253, 152] on div at bounding box center [244, 150] width 47 height 38
drag, startPoint x: 92, startPoint y: 32, endPoint x: 93, endPoint y: 39, distance: 7.3
click at [99, 33] on icon "button" at bounding box center [101, 32] width 5 height 8
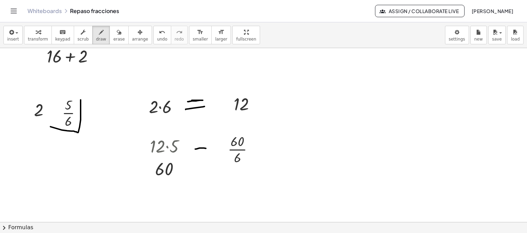
drag, startPoint x: 195, startPoint y: 149, endPoint x: 211, endPoint y: 149, distance: 16.1
drag, startPoint x: 201, startPoint y: 152, endPoint x: 213, endPoint y: 152, distance: 12.7
click at [96, 38] on span "draw" at bounding box center [101, 39] width 10 height 5
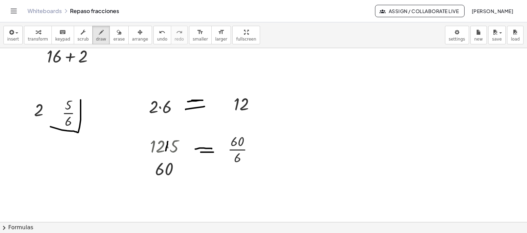
drag, startPoint x: 168, startPoint y: 141, endPoint x: 165, endPoint y: 146, distance: 5.7
drag, startPoint x: 164, startPoint y: 145, endPoint x: 170, endPoint y: 146, distance: 5.5
drag, startPoint x: 232, startPoint y: 163, endPoint x: 238, endPoint y: 162, distance: 6.2
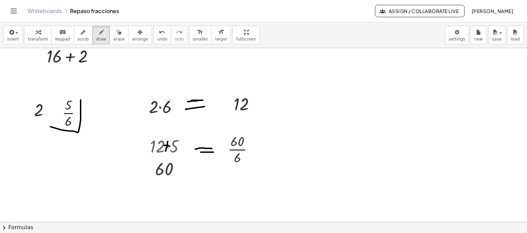
drag, startPoint x: 226, startPoint y: 157, endPoint x: 237, endPoint y: 135, distance: 23.9
drag, startPoint x: 242, startPoint y: 148, endPoint x: 247, endPoint y: 157, distance: 10.4
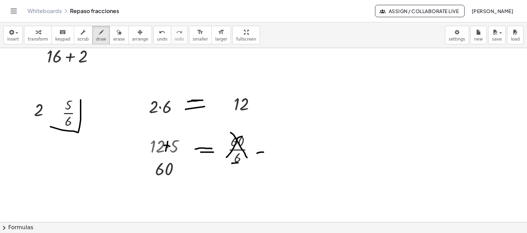
drag, startPoint x: 257, startPoint y: 153, endPoint x: 261, endPoint y: 150, distance: 5.1
drag, startPoint x: 258, startPoint y: 148, endPoint x: 263, endPoint y: 148, distance: 5.5
drag, startPoint x: 286, startPoint y: 145, endPoint x: 293, endPoint y: 143, distance: 7.7
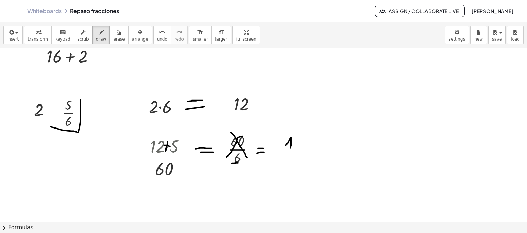
drag, startPoint x: 296, startPoint y: 137, endPoint x: 300, endPoint y: 143, distance: 6.9
drag, startPoint x: 299, startPoint y: 139, endPoint x: 305, endPoint y: 142, distance: 6.3
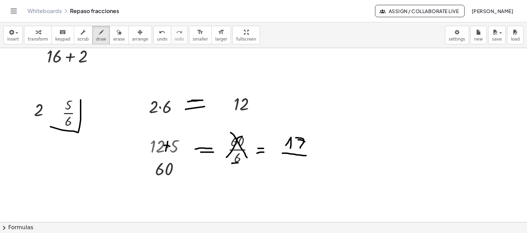
drag, startPoint x: 302, startPoint y: 155, endPoint x: 306, endPoint y: 155, distance: 4.5
drag, startPoint x: 293, startPoint y: 158, endPoint x: 283, endPoint y: 162, distance: 10.9
click at [113, 40] on span "erase" at bounding box center [118, 39] width 11 height 5
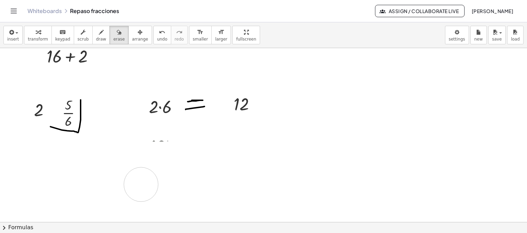
drag, startPoint x: 320, startPoint y: 175, endPoint x: 399, endPoint y: 52, distance: 146.9
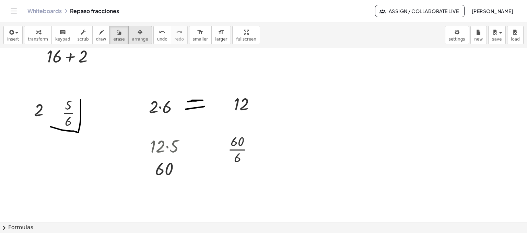
click at [128, 33] on button "arrange" at bounding box center [140, 35] width 24 height 19
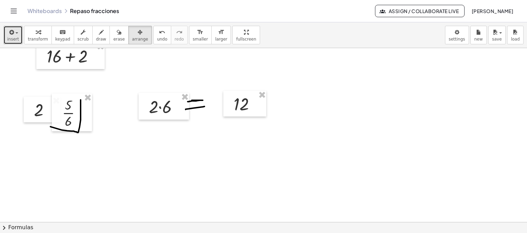
click at [13, 38] on span "insert" at bounding box center [13, 39] width 12 height 5
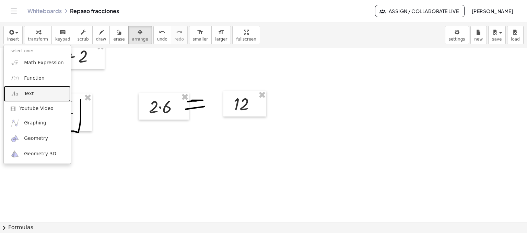
click at [38, 92] on link "Text" at bounding box center [37, 93] width 67 height 15
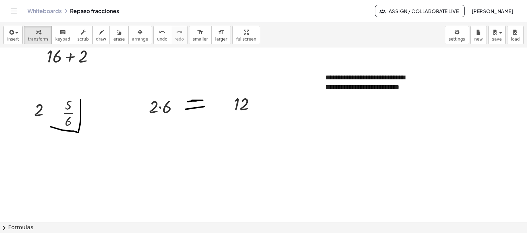
drag, startPoint x: 234, startPoint y: 35, endPoint x: 199, endPoint y: 45, distance: 36.3
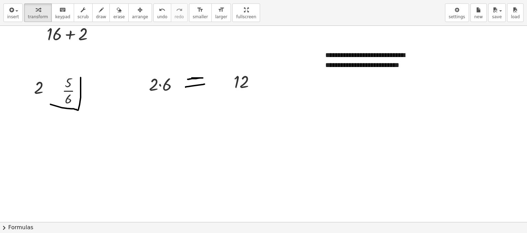
click at [199, 45] on div "**********" at bounding box center [263, 116] width 527 height 233
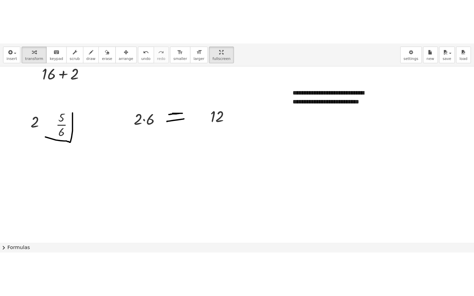
scroll to position [782, 0]
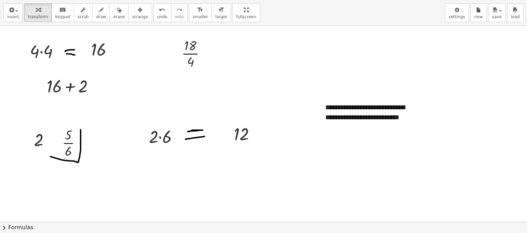
drag, startPoint x: 219, startPoint y: 15, endPoint x: 250, endPoint y: 12, distance: 30.7
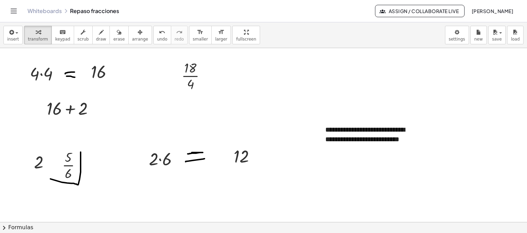
click at [250, 12] on div "**********" at bounding box center [263, 116] width 527 height 233
drag, startPoint x: 198, startPoint y: 40, endPoint x: 187, endPoint y: 42, distance: 11.0
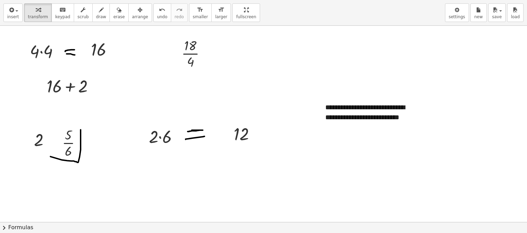
click at [198, 40] on div "**********" at bounding box center [263, 116] width 527 height 233
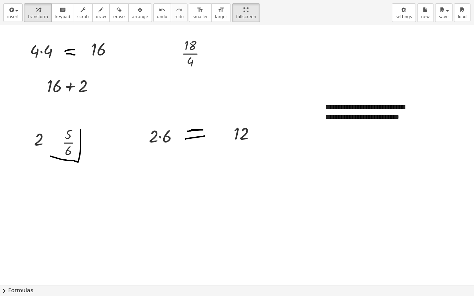
click at [138, 12] on icon "button" at bounding box center [140, 10] width 5 height 8
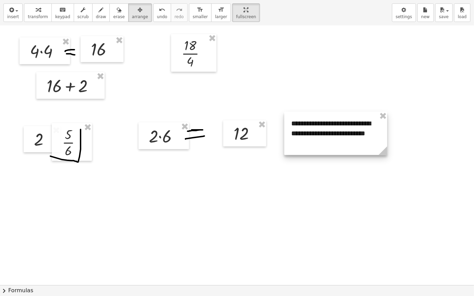
drag, startPoint x: 389, startPoint y: 128, endPoint x: 355, endPoint y: 145, distance: 39.0
click at [356, 145] on div at bounding box center [335, 133] width 103 height 43
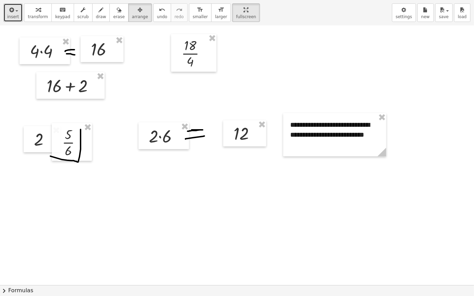
click at [8, 16] on span "insert" at bounding box center [13, 16] width 12 height 5
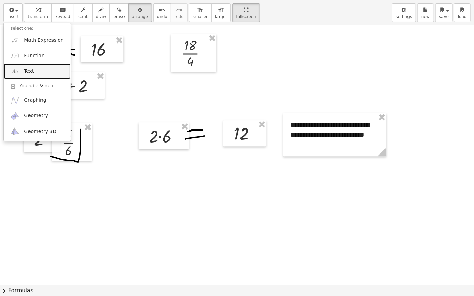
click at [40, 71] on link "Text" at bounding box center [37, 71] width 67 height 15
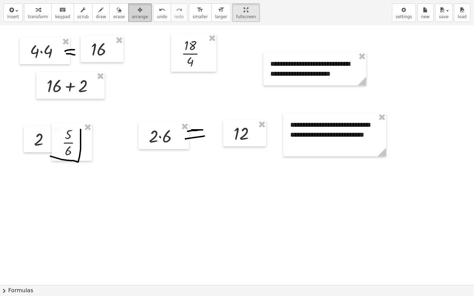
drag, startPoint x: 127, startPoint y: 19, endPoint x: 319, endPoint y: 74, distance: 200.5
click at [130, 19] on button "arrange" at bounding box center [140, 12] width 24 height 19
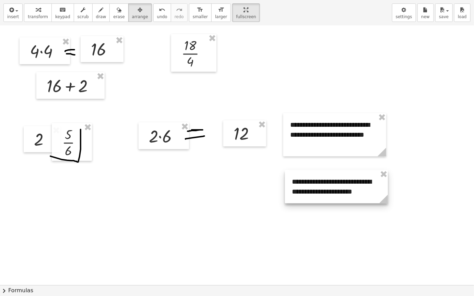
drag, startPoint x: 323, startPoint y: 68, endPoint x: 345, endPoint y: 186, distance: 120.0
click at [345, 186] on div at bounding box center [336, 186] width 103 height 33
click at [12, 18] on span "insert" at bounding box center [13, 16] width 12 height 5
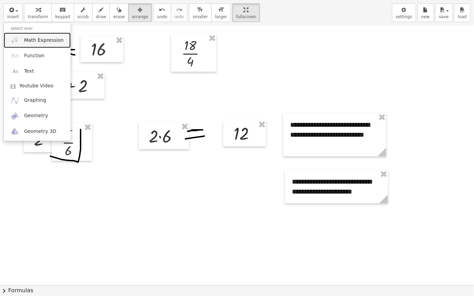
click at [53, 39] on span "Math Expression" at bounding box center [43, 40] width 39 height 7
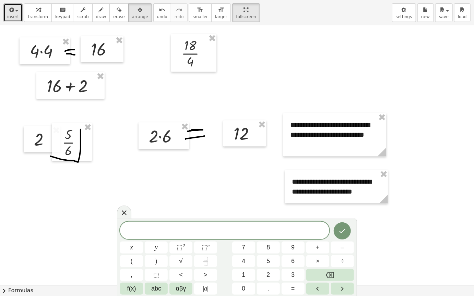
click at [14, 14] on span "insert" at bounding box center [13, 16] width 12 height 5
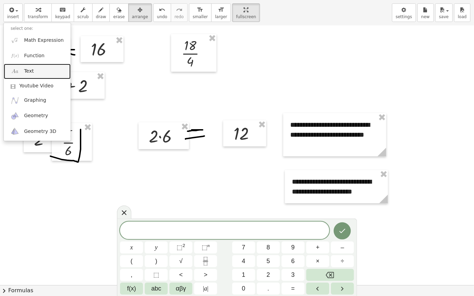
click at [39, 71] on link "Text" at bounding box center [37, 71] width 67 height 15
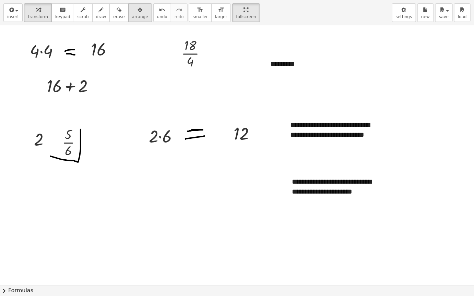
drag, startPoint x: 127, startPoint y: 13, endPoint x: 261, endPoint y: 68, distance: 145.5
click at [138, 11] on button "arrange" at bounding box center [140, 12] width 24 height 19
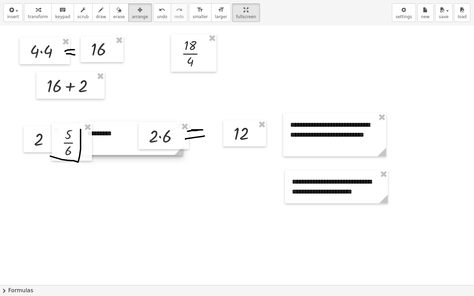
drag, startPoint x: 314, startPoint y: 81, endPoint x: 138, endPoint y: 143, distance: 186.8
click at [138, 143] on div at bounding box center [131, 138] width 103 height 33
click at [17, 14] on button "insert" at bounding box center [12, 12] width 19 height 19
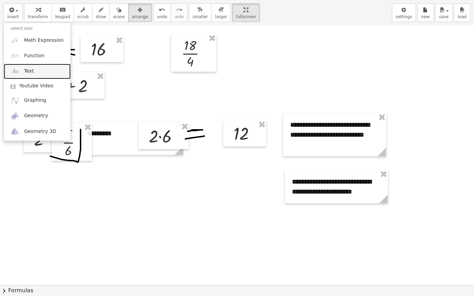
click at [38, 70] on link "Text" at bounding box center [37, 71] width 67 height 15
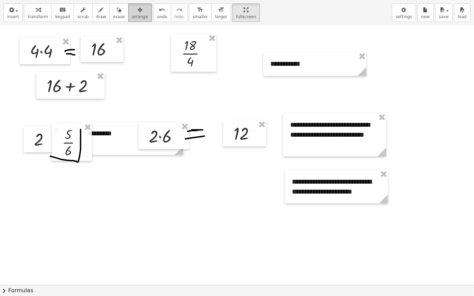
click at [131, 20] on button "arrange" at bounding box center [140, 12] width 24 height 19
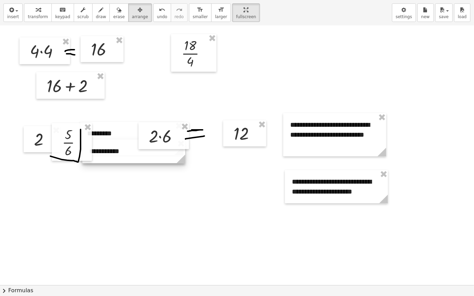
drag, startPoint x: 305, startPoint y: 66, endPoint x: 125, endPoint y: 153, distance: 200.1
click at [125, 153] on div at bounding box center [133, 152] width 103 height 24
click at [14, 12] on div "button" at bounding box center [13, 9] width 12 height 8
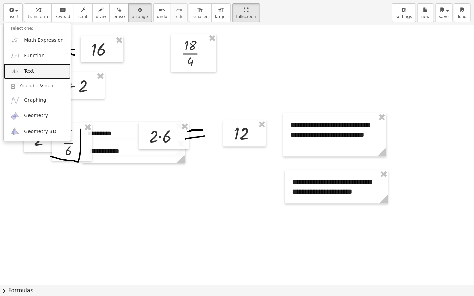
click at [46, 70] on link "Text" at bounding box center [37, 71] width 67 height 15
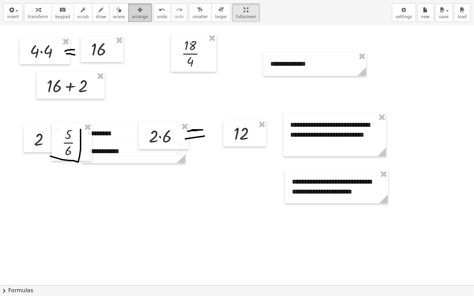
click at [133, 10] on div "button" at bounding box center [140, 9] width 16 height 8
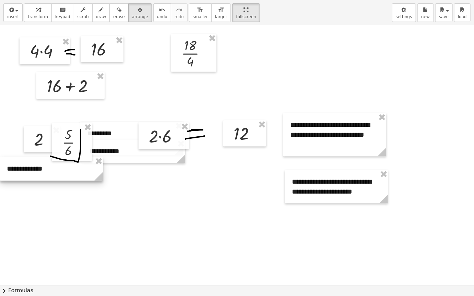
drag, startPoint x: 318, startPoint y: 64, endPoint x: 47, endPoint y: 167, distance: 289.7
click at [47, 169] on div at bounding box center [51, 169] width 103 height 24
drag, startPoint x: 147, startPoint y: 239, endPoint x: 125, endPoint y: 221, distance: 29.0
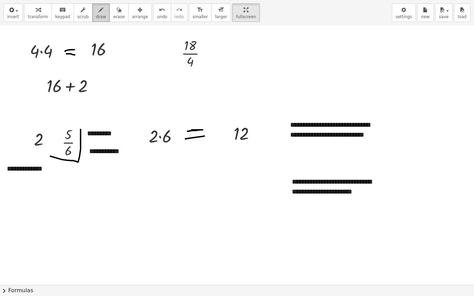
click at [96, 5] on div "button" at bounding box center [101, 9] width 10 height 8
click at [109, 16] on button "erase" at bounding box center [118, 12] width 19 height 19
drag, startPoint x: 83, startPoint y: 156, endPoint x: 65, endPoint y: 137, distance: 26.0
drag, startPoint x: 98, startPoint y: 9, endPoint x: 55, endPoint y: 155, distance: 153.3
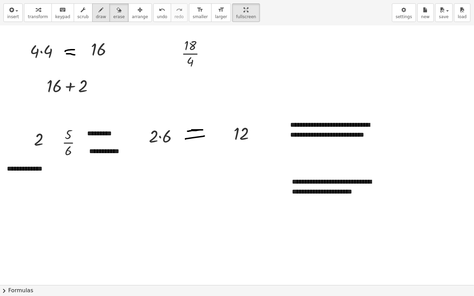
click at [97, 10] on button "draw" at bounding box center [101, 12] width 18 height 19
drag, startPoint x: 34, startPoint y: 152, endPoint x: 27, endPoint y: 161, distance: 11.0
drag, startPoint x: 27, startPoint y: 161, endPoint x: 32, endPoint y: 161, distance: 4.9
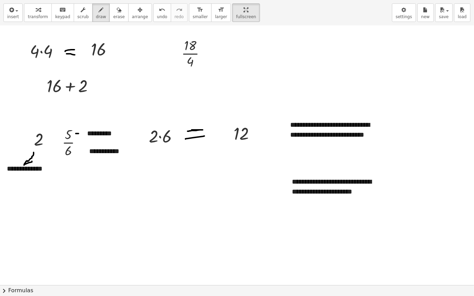
drag, startPoint x: 77, startPoint y: 150, endPoint x: 81, endPoint y: 155, distance: 7.1
click at [19, 16] on button "insert" at bounding box center [12, 12] width 19 height 19
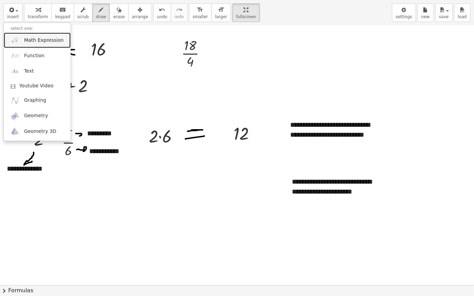
drag, startPoint x: 51, startPoint y: 40, endPoint x: 124, endPoint y: 91, distance: 88.7
click at [51, 41] on span "Math Expression" at bounding box center [43, 40] width 39 height 7
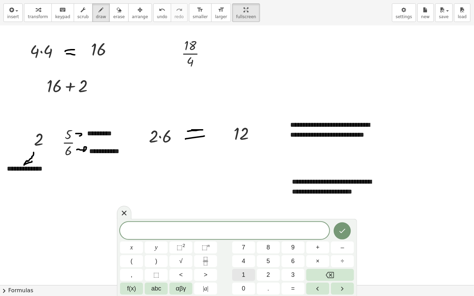
click at [254, 250] on button "1" at bounding box center [243, 275] width 23 height 12
click at [271, 250] on button "2" at bounding box center [268, 275] width 23 height 12
click at [319, 246] on button "+" at bounding box center [317, 248] width 23 height 12
click at [272, 250] on button "5" at bounding box center [268, 262] width 23 height 12
click at [344, 233] on icon "Done" at bounding box center [342, 231] width 8 height 8
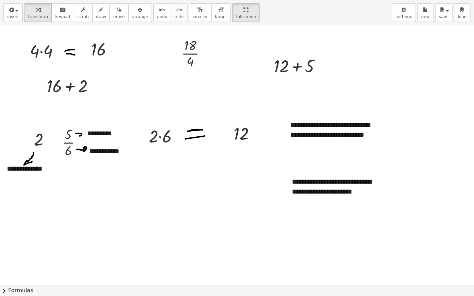
drag, startPoint x: 127, startPoint y: 14, endPoint x: 260, endPoint y: 57, distance: 139.2
click at [133, 14] on span "arrange" at bounding box center [140, 16] width 16 height 5
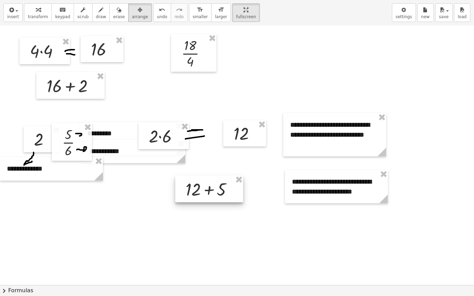
drag, startPoint x: 294, startPoint y: 80, endPoint x: 206, endPoint y: 193, distance: 143.0
click at [206, 193] on div at bounding box center [209, 189] width 68 height 27
click at [9, 16] on span "insert" at bounding box center [13, 16] width 12 height 5
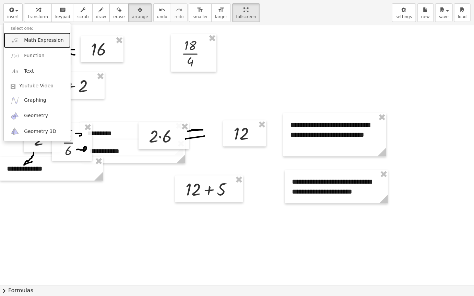
click at [45, 39] on span "Math Expression" at bounding box center [43, 40] width 39 height 7
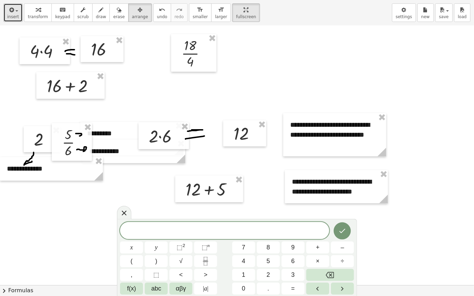
click at [13, 14] on span "insert" at bounding box center [13, 16] width 12 height 5
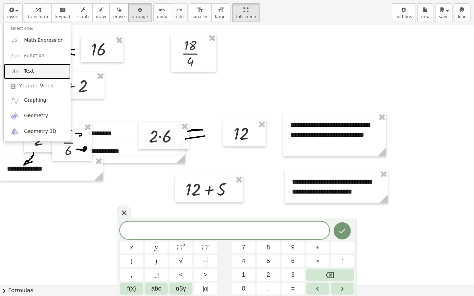
click at [41, 66] on link "Text" at bounding box center [37, 71] width 67 height 15
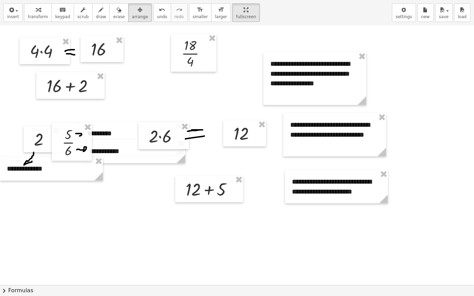
drag, startPoint x: 132, startPoint y: 10, endPoint x: 355, endPoint y: 119, distance: 248.1
click at [133, 10] on div "button" at bounding box center [140, 9] width 16 height 8
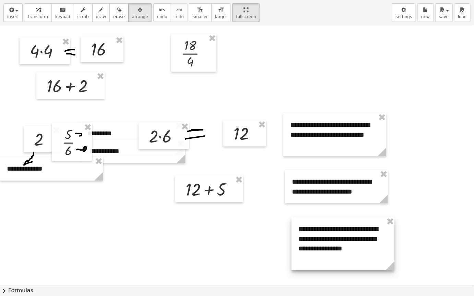
drag, startPoint x: 340, startPoint y: 84, endPoint x: 361, endPoint y: 248, distance: 164.9
click at [368, 249] on div at bounding box center [343, 244] width 103 height 53
drag, startPoint x: 13, startPoint y: 14, endPoint x: 48, endPoint y: 28, distance: 36.8
click at [13, 14] on span "insert" at bounding box center [13, 16] width 12 height 5
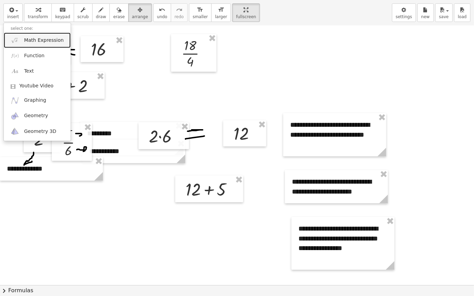
click at [51, 40] on span "Math Expression" at bounding box center [43, 40] width 39 height 7
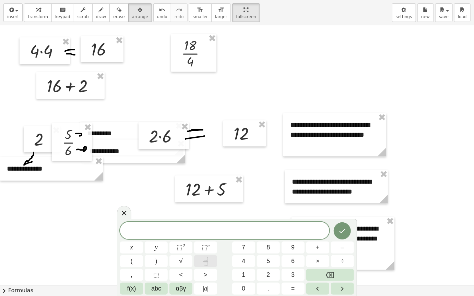
click at [208, 250] on icon "Fraction" at bounding box center [205, 261] width 9 height 9
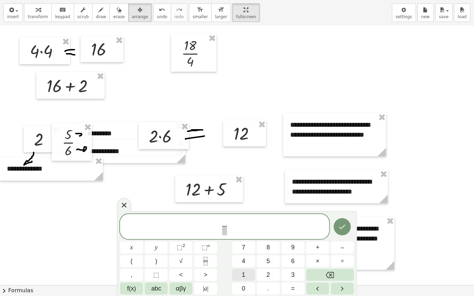
click at [250, 250] on button "1" at bounding box center [243, 275] width 23 height 12
click at [245, 245] on span "7" at bounding box center [243, 247] width 3 height 9
click at [341, 228] on icon "Done" at bounding box center [342, 227] width 8 height 8
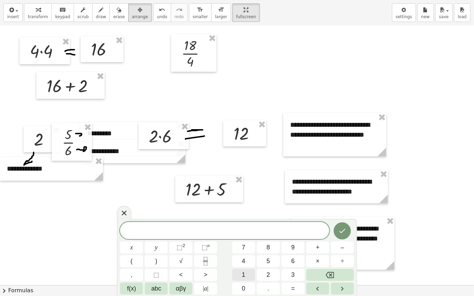
click at [249, 250] on div "​ x y ⬚ 2 ⬚ n 7 8 9 + – ( ) √ 4 5 6 × ÷ , ⬚ < > 1 2 3 f(x) abc αβγ | a | 0 . =" at bounding box center [237, 258] width 234 height 73
click at [249, 250] on button "1" at bounding box center [243, 275] width 23 height 12
click at [249, 247] on button "7" at bounding box center [243, 248] width 23 height 12
click at [347, 233] on button "Done" at bounding box center [342, 231] width 17 height 17
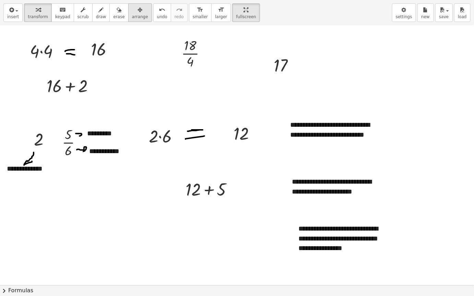
click at [132, 9] on div "button" at bounding box center [140, 9] width 16 height 8
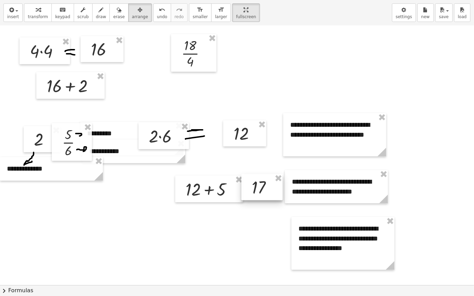
drag, startPoint x: 252, startPoint y: 148, endPoint x: 203, endPoint y: 140, distance: 49.4
click at [255, 185] on div at bounding box center [262, 187] width 41 height 26
drag, startPoint x: 93, startPoint y: 11, endPoint x: 242, endPoint y: 137, distance: 195.0
click at [102, 12] on div "transform keyboard keypad scrub draw erase arrange" at bounding box center [88, 12] width 128 height 19
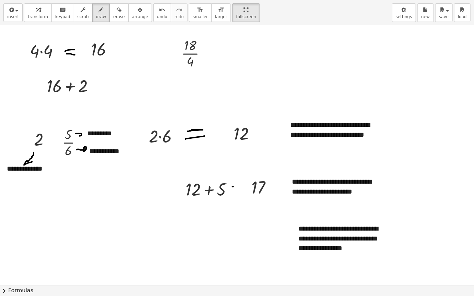
drag, startPoint x: 233, startPoint y: 187, endPoint x: 237, endPoint y: 187, distance: 4.5
drag, startPoint x: 231, startPoint y: 189, endPoint x: 244, endPoint y: 191, distance: 12.8
click at [10, 14] on span "insert" at bounding box center [13, 16] width 12 height 5
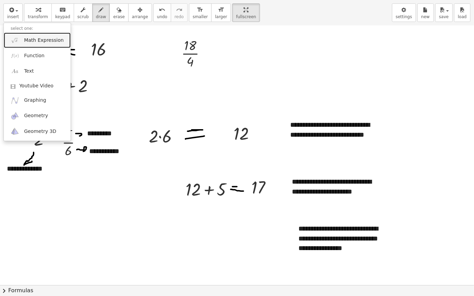
click at [42, 40] on span "Math Expression" at bounding box center [43, 40] width 39 height 7
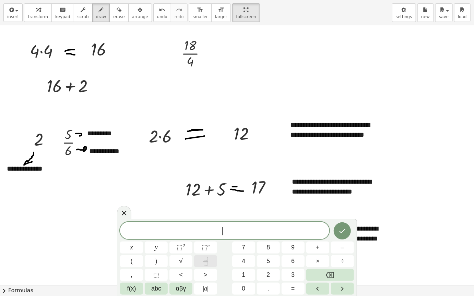
click at [203, 250] on icon "Fraction" at bounding box center [205, 261] width 9 height 9
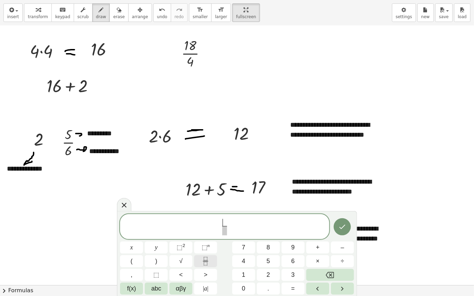
click at [206, 250] on icon "Fraction" at bounding box center [205, 261] width 9 height 9
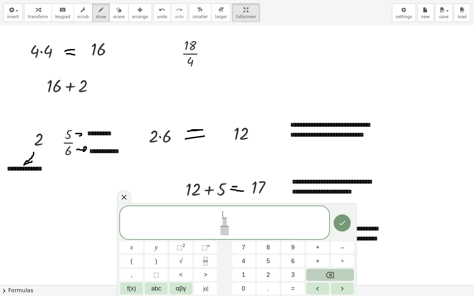
click at [337, 250] on button "Backspace" at bounding box center [330, 275] width 48 height 12
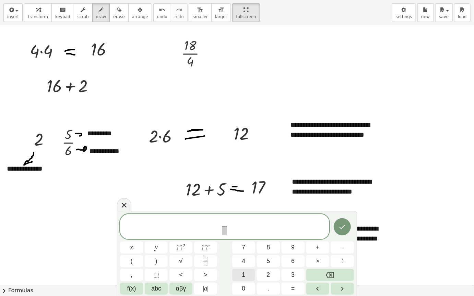
click at [247, 250] on button "1" at bounding box center [243, 275] width 23 height 12
click at [245, 248] on span "7" at bounding box center [243, 247] width 3 height 9
click at [226, 229] on span at bounding box center [224, 230] width 9 height 9
click at [295, 250] on button "6" at bounding box center [293, 262] width 23 height 12
click at [345, 224] on icon "Done" at bounding box center [342, 227] width 8 height 8
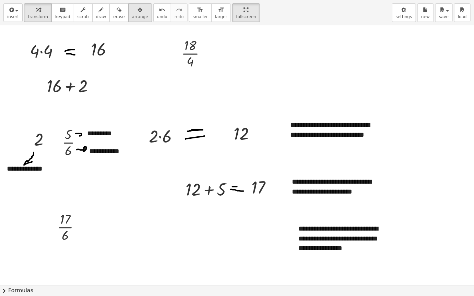
click at [132, 14] on span "arrange" at bounding box center [140, 16] width 16 height 5
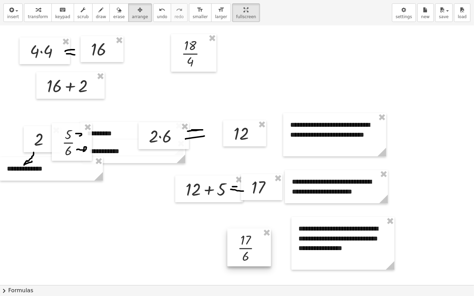
drag, startPoint x: 65, startPoint y: 232, endPoint x: 245, endPoint y: 252, distance: 181.0
click at [245, 250] on div at bounding box center [249, 248] width 44 height 38
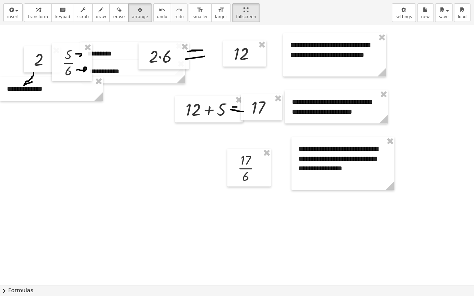
scroll to position [851, 0]
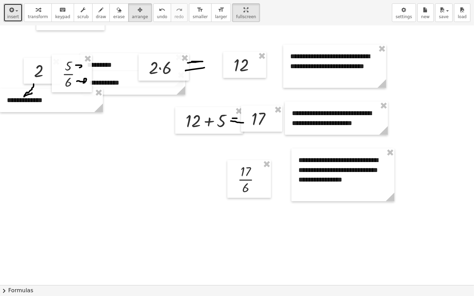
click at [12, 11] on icon "button" at bounding box center [11, 10] width 6 height 8
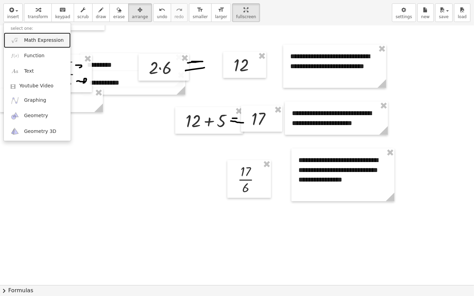
click at [42, 43] on span "Math Expression" at bounding box center [43, 40] width 39 height 7
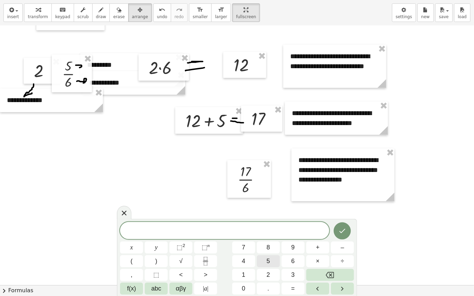
click at [270, 250] on button "5" at bounding box center [268, 262] width 23 height 12
click at [203, 250] on icon "Fraction" at bounding box center [205, 261] width 9 height 9
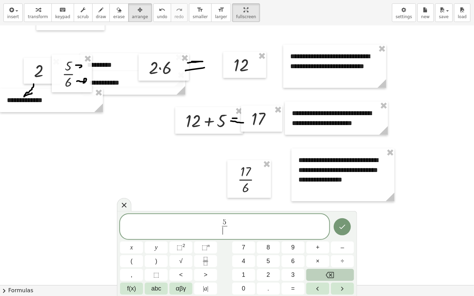
click at [343, 250] on button "Backspace" at bounding box center [330, 275] width 48 height 12
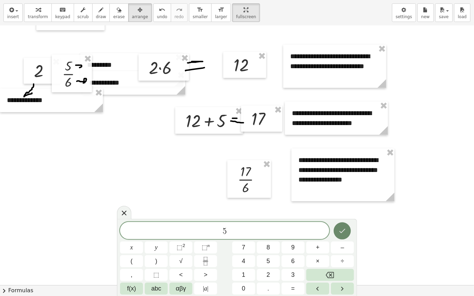
click at [338, 229] on icon "Done" at bounding box center [342, 231] width 8 height 8
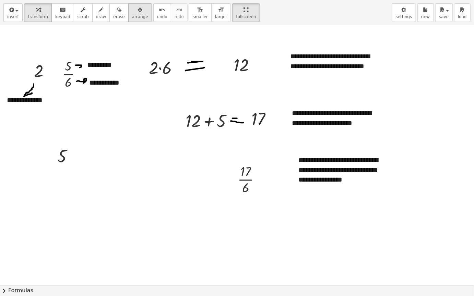
click at [132, 10] on div "button" at bounding box center [140, 9] width 16 height 8
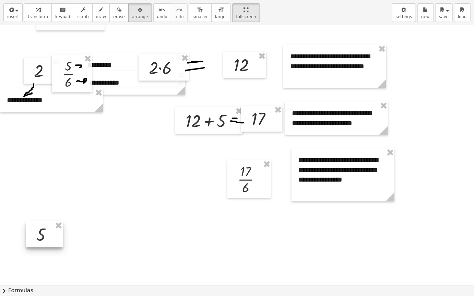
drag, startPoint x: 68, startPoint y: 156, endPoint x: 47, endPoint y: 234, distance: 80.6
click at [47, 234] on div at bounding box center [44, 235] width 37 height 26
click at [5, 14] on button "insert" at bounding box center [12, 12] width 19 height 19
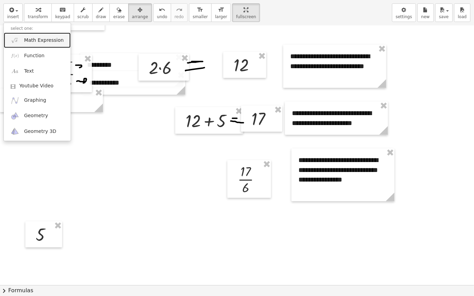
drag, startPoint x: 41, startPoint y: 40, endPoint x: 54, endPoint y: 48, distance: 15.1
click at [41, 40] on span "Math Expression" at bounding box center [43, 40] width 39 height 7
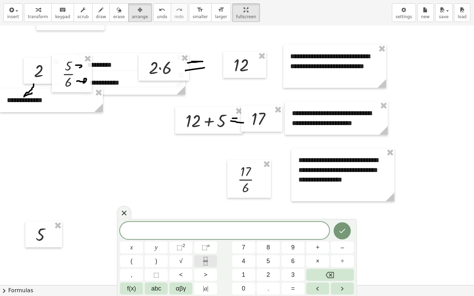
click at [211, 250] on button "Fraction" at bounding box center [205, 262] width 23 height 12
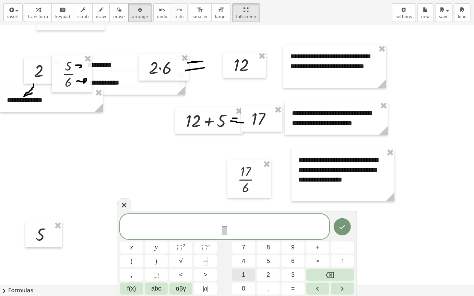
click at [244, 250] on span "1" at bounding box center [243, 275] width 3 height 9
click at [223, 234] on span at bounding box center [224, 230] width 5 height 9
click at [267, 250] on span "2" at bounding box center [268, 275] width 3 height 9
click at [345, 230] on icon "Done" at bounding box center [342, 227] width 8 height 8
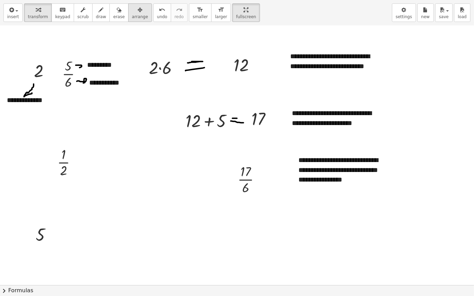
click at [133, 16] on span "arrange" at bounding box center [140, 16] width 16 height 5
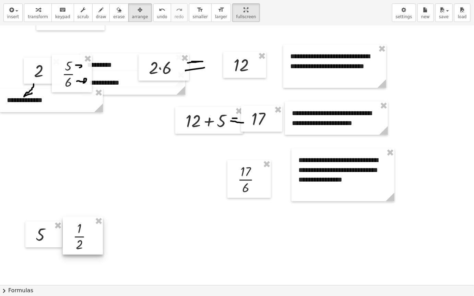
drag, startPoint x: 80, startPoint y: 213, endPoint x: 84, endPoint y: 224, distance: 12.0
click at [84, 224] on div at bounding box center [83, 236] width 40 height 38
click at [96, 15] on span "draw" at bounding box center [101, 16] width 10 height 5
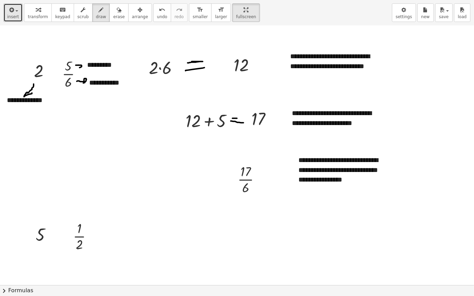
click at [8, 14] on icon "button" at bounding box center [11, 10] width 6 height 8
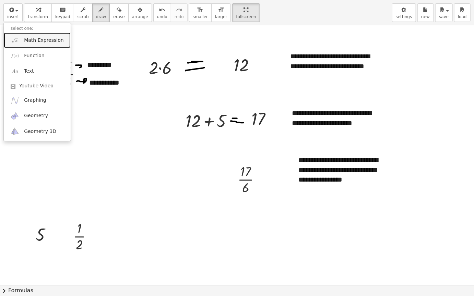
click at [28, 39] on span "Math Expression" at bounding box center [43, 40] width 39 height 7
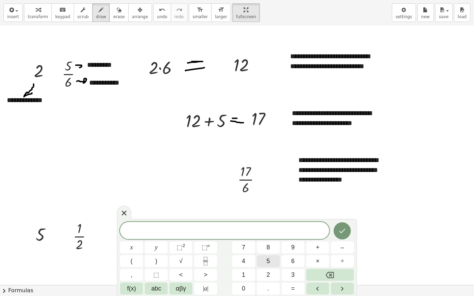
click at [266, 250] on button "5" at bounding box center [268, 262] width 23 height 12
click at [322, 250] on button "×" at bounding box center [317, 262] width 23 height 12
click at [266, 250] on button "2" at bounding box center [268, 275] width 23 height 12
click at [342, 232] on icon "Done" at bounding box center [342, 231] width 8 height 8
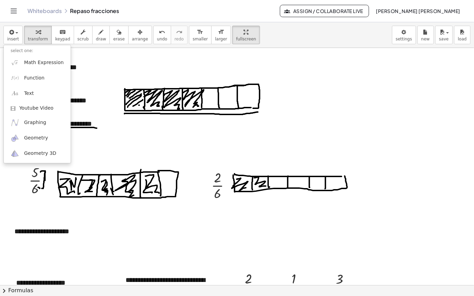
scroll to position [851, 0]
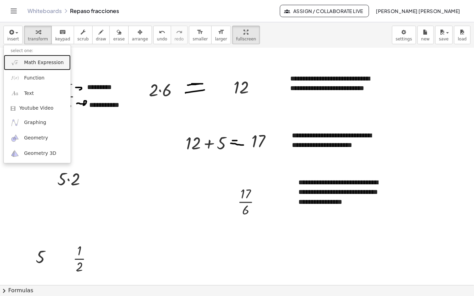
click at [60, 55] on link "Math Expression" at bounding box center [37, 62] width 67 height 15
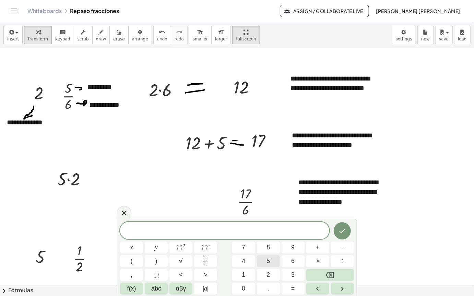
click at [272, 258] on button "5" at bounding box center [268, 262] width 23 height 12
click at [313, 258] on button "×" at bounding box center [317, 262] width 23 height 12
click at [273, 275] on button "2" at bounding box center [268, 275] width 23 height 12
click at [344, 228] on icon "Done" at bounding box center [342, 231] width 8 height 8
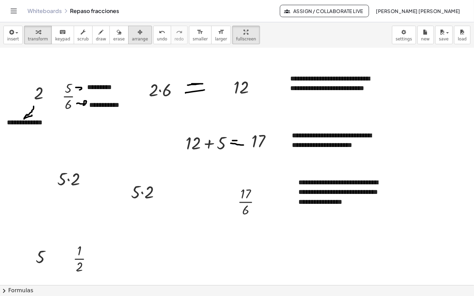
click at [132, 37] on span "arrange" at bounding box center [140, 39] width 16 height 5
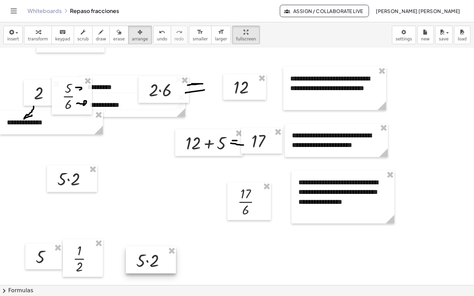
drag, startPoint x: 134, startPoint y: 201, endPoint x: 153, endPoint y: 231, distance: 35.3
click at [149, 247] on div at bounding box center [151, 260] width 50 height 27
drag, startPoint x: 92, startPoint y: 7, endPoint x: 97, endPoint y: 19, distance: 12.2
click at [99, 28] on icon "button" at bounding box center [101, 32] width 5 height 8
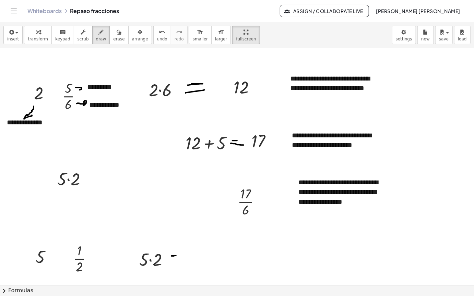
drag, startPoint x: 172, startPoint y: 234, endPoint x: 175, endPoint y: 237, distance: 4.6
drag, startPoint x: 172, startPoint y: 238, endPoint x: 141, endPoint y: 185, distance: 61.5
click at [14, 37] on span "insert" at bounding box center [13, 39] width 12 height 5
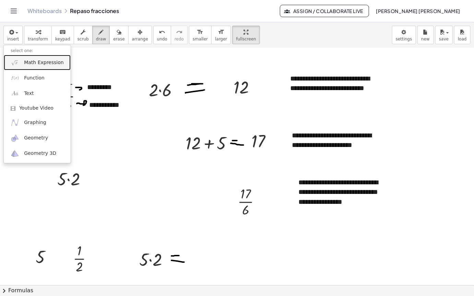
click at [32, 59] on span "Math Expression" at bounding box center [43, 62] width 39 height 7
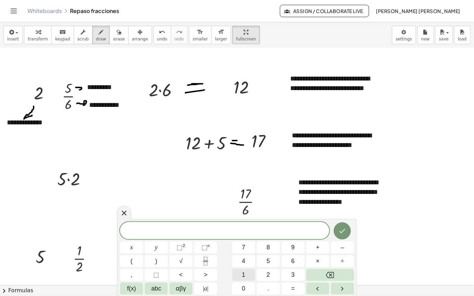
click at [247, 270] on button "1" at bounding box center [243, 275] width 23 height 12
click at [247, 285] on button "0" at bounding box center [243, 289] width 23 height 12
click at [342, 231] on icon "Done" at bounding box center [342, 231] width 8 height 8
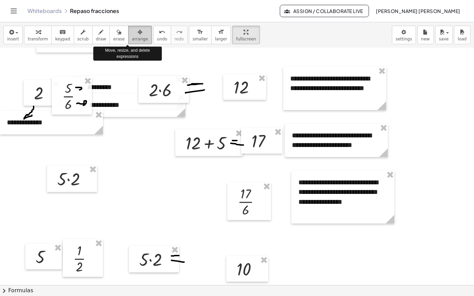
drag, startPoint x: 122, startPoint y: 14, endPoint x: 125, endPoint y: 18, distance: 4.9
click at [132, 37] on span "arrange" at bounding box center [140, 39] width 16 height 5
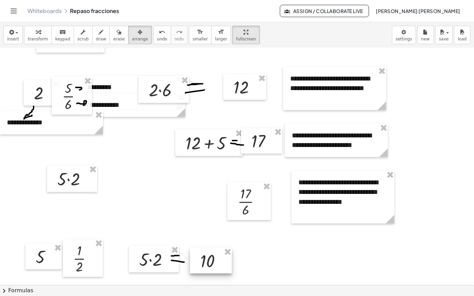
drag, startPoint x: 252, startPoint y: 245, endPoint x: 216, endPoint y: 237, distance: 37.3
click at [216, 248] on div at bounding box center [211, 261] width 42 height 26
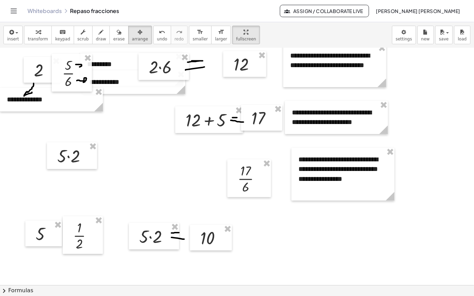
scroll to position [885, 0]
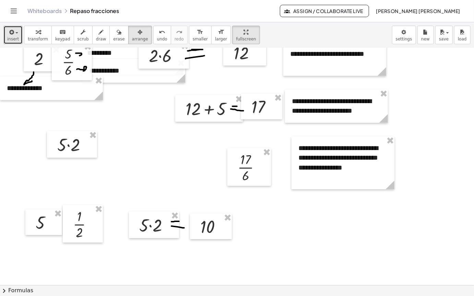
click at [15, 37] on span "insert" at bounding box center [13, 39] width 12 height 5
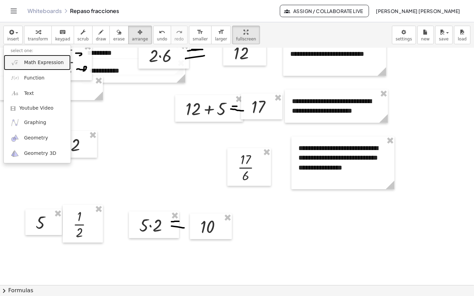
click at [35, 55] on link "Math Expression" at bounding box center [37, 62] width 67 height 15
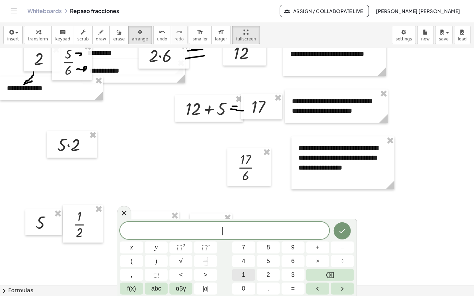
click at [249, 273] on button "1" at bounding box center [243, 275] width 23 height 12
click at [249, 284] on button "0" at bounding box center [243, 289] width 23 height 12
click at [317, 248] on span "+" at bounding box center [318, 247] width 4 height 9
click at [249, 276] on button "1" at bounding box center [243, 275] width 23 height 12
click at [348, 230] on button "Done" at bounding box center [342, 231] width 17 height 17
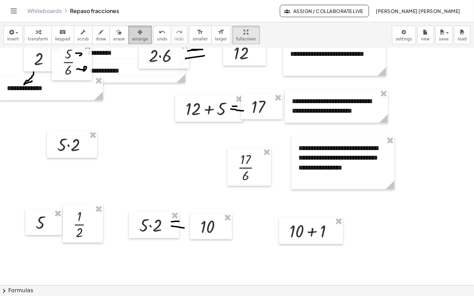
click at [132, 37] on span "arrange" at bounding box center [140, 39] width 16 height 5
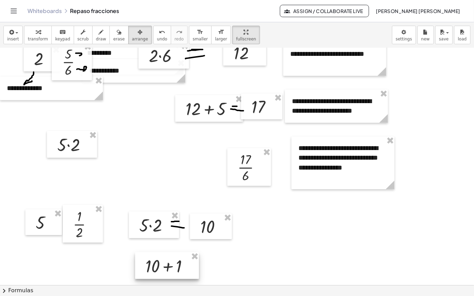
drag, startPoint x: 318, startPoint y: 212, endPoint x: 132, endPoint y: 207, distance: 186.7
click at [168, 253] on div at bounding box center [167, 266] width 64 height 27
click at [16, 37] on span "insert" at bounding box center [13, 39] width 12 height 5
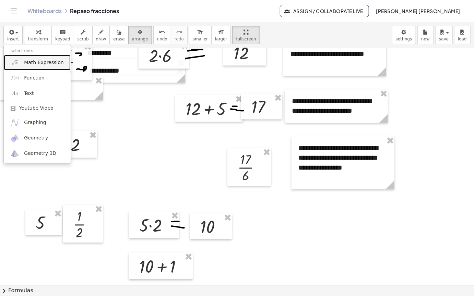
click at [48, 59] on span "Math Expression" at bounding box center [43, 62] width 39 height 7
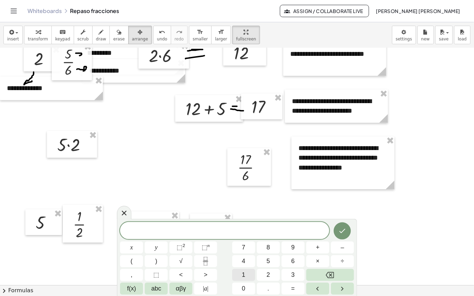
click at [244, 273] on span "1" at bounding box center [243, 275] width 3 height 9
click at [345, 232] on icon "Done" at bounding box center [342, 231] width 8 height 8
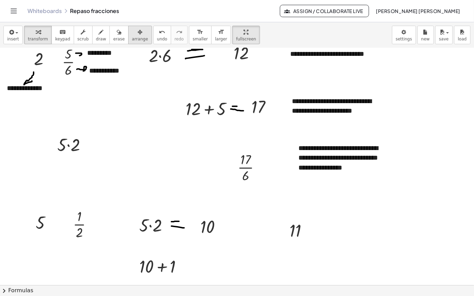
drag, startPoint x: 126, startPoint y: 14, endPoint x: 132, endPoint y: 20, distance: 8.0
click at [132, 37] on span "arrange" at bounding box center [140, 39] width 16 height 5
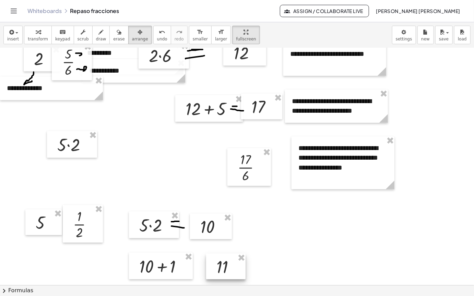
drag, startPoint x: 294, startPoint y: 210, endPoint x: 212, endPoint y: 239, distance: 86.8
click at [221, 254] on div at bounding box center [225, 267] width 39 height 26
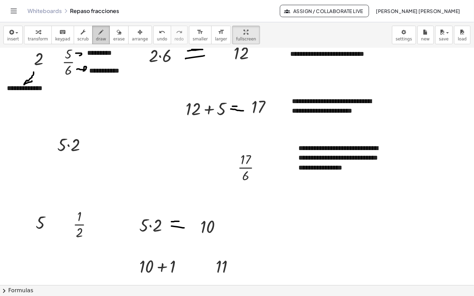
drag, startPoint x: 95, startPoint y: 12, endPoint x: 190, endPoint y: 199, distance: 210.2
click at [96, 28] on div "button" at bounding box center [101, 32] width 10 height 8
drag, startPoint x: 185, startPoint y: 242, endPoint x: 197, endPoint y: 241, distance: 12.0
drag, startPoint x: 189, startPoint y: 245, endPoint x: 193, endPoint y: 245, distance: 3.4
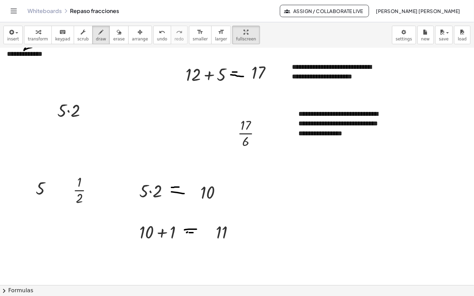
drag, startPoint x: 187, startPoint y: 210, endPoint x: 187, endPoint y: 196, distance: 14.4
click at [16, 37] on span "insert" at bounding box center [13, 39] width 12 height 5
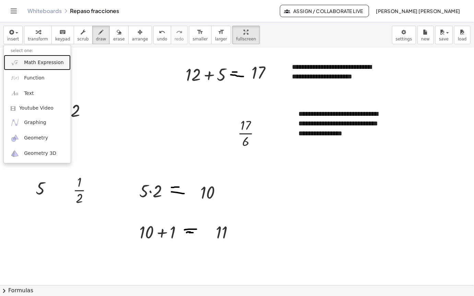
click at [48, 59] on span "Math Expression" at bounding box center [43, 62] width 39 height 7
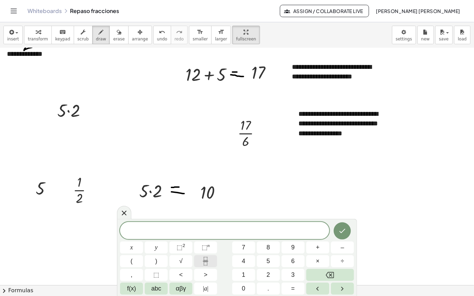
click at [209, 261] on icon "Fraction" at bounding box center [205, 261] width 9 height 9
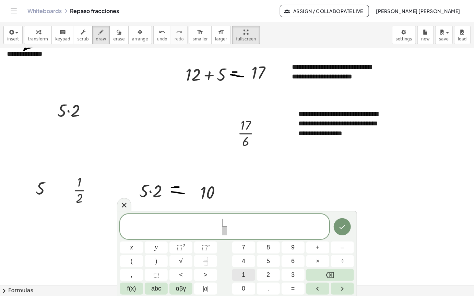
click at [246, 273] on button "1" at bounding box center [243, 275] width 23 height 12
click at [222, 230] on span at bounding box center [224, 230] width 9 height 9
click at [269, 276] on span "2" at bounding box center [268, 275] width 3 height 9
click at [343, 227] on icon "Done" at bounding box center [343, 227] width 6 height 4
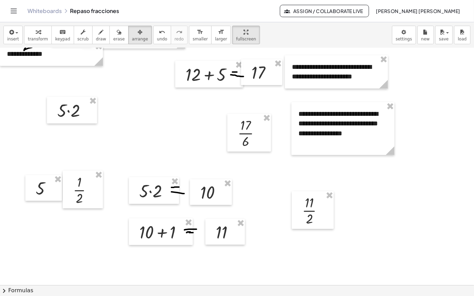
drag, startPoint x: 122, startPoint y: 14, endPoint x: 303, endPoint y: 149, distance: 224.6
click at [132, 37] on span "arrange" at bounding box center [140, 39] width 16 height 5
drag, startPoint x: 320, startPoint y: 191, endPoint x: 305, endPoint y: 188, distance: 15.4
click at [305, 188] on div at bounding box center [298, 207] width 42 height 38
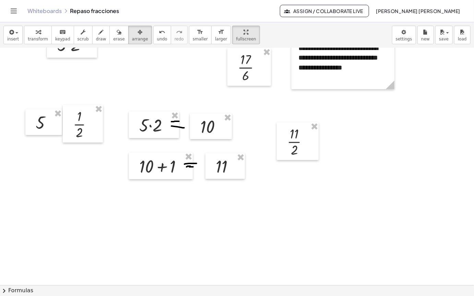
scroll to position [1040, 0]
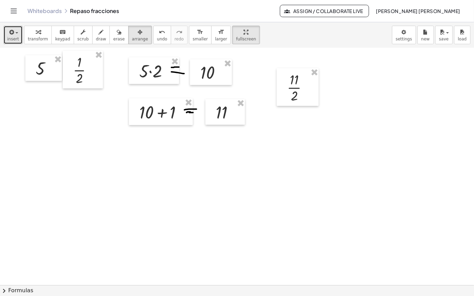
click at [12, 37] on span "insert" at bounding box center [13, 39] width 12 height 5
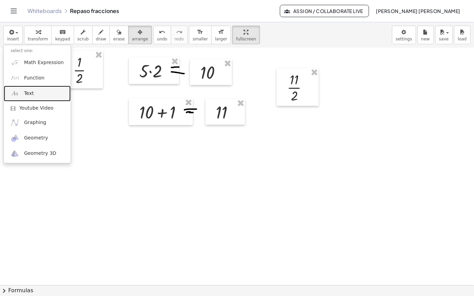
click at [44, 86] on link "Text" at bounding box center [37, 93] width 67 height 15
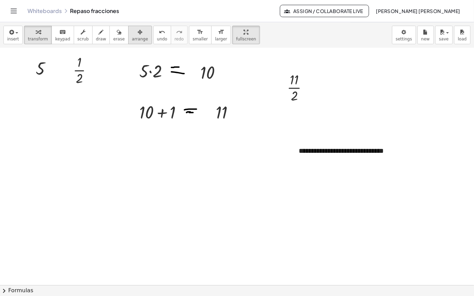
click at [132, 28] on div "button" at bounding box center [140, 32] width 16 height 8
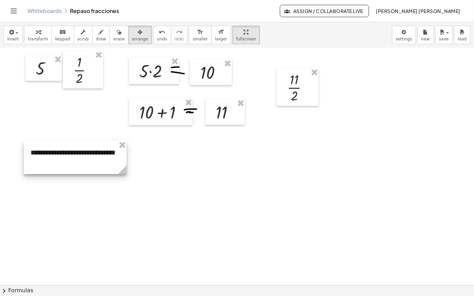
drag, startPoint x: 363, startPoint y: 140, endPoint x: 84, endPoint y: 140, distance: 278.6
click at [84, 141] on div at bounding box center [75, 157] width 103 height 33
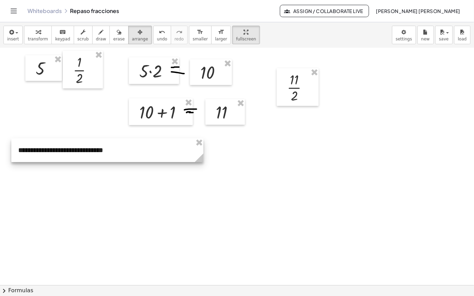
drag, startPoint x: 109, startPoint y: 149, endPoint x: 242, endPoint y: 146, distance: 133.1
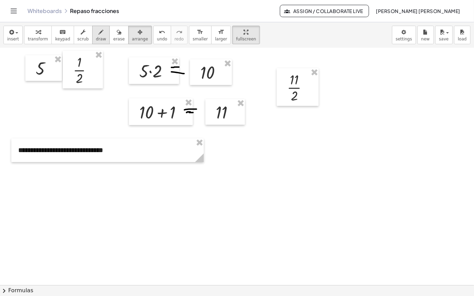
click at [97, 26] on button "draw" at bounding box center [101, 35] width 18 height 19
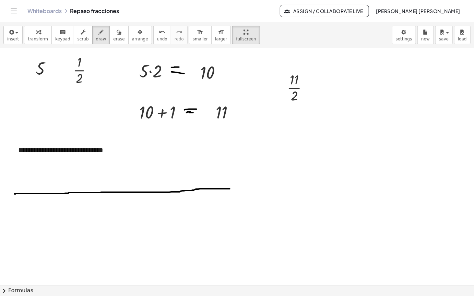
drag, startPoint x: 14, startPoint y: 172, endPoint x: 237, endPoint y: 167, distance: 223.1
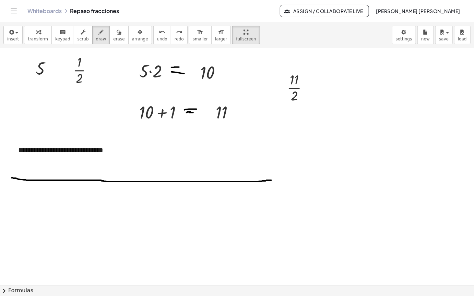
drag, startPoint x: 12, startPoint y: 156, endPoint x: 275, endPoint y: 158, distance: 263.8
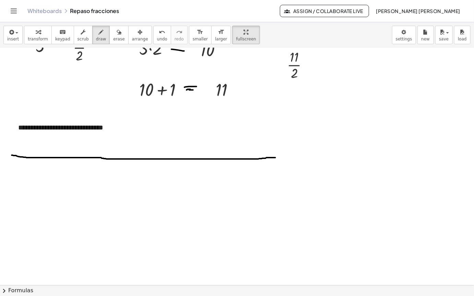
scroll to position [1074, 0]
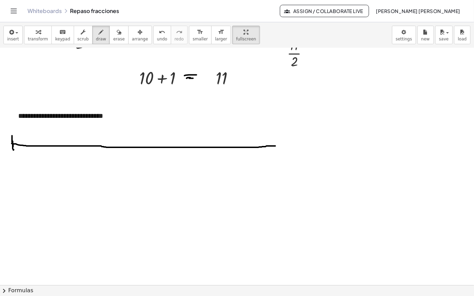
drag, startPoint x: 13, startPoint y: 128, endPoint x: 111, endPoint y: 129, distance: 97.8
drag, startPoint x: 277, startPoint y: 123, endPoint x: 269, endPoint y: 129, distance: 10.0
drag, startPoint x: 75, startPoint y: 86, endPoint x: 86, endPoint y: 80, distance: 12.7
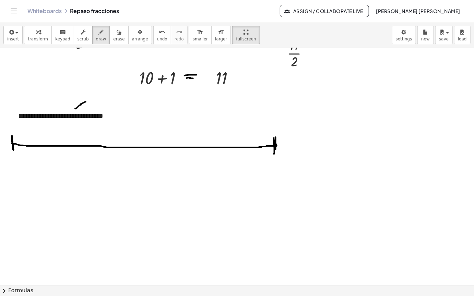
drag, startPoint x: 32, startPoint y: 118, endPoint x: 31, endPoint y: 128, distance: 10.0
drag, startPoint x: 56, startPoint y: 118, endPoint x: 69, endPoint y: 126, distance: 15.6
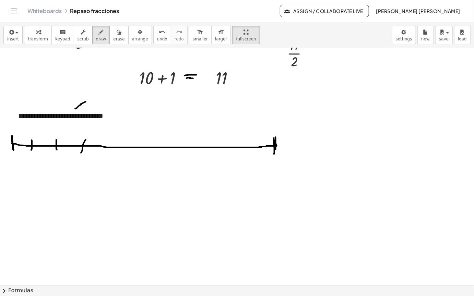
drag, startPoint x: 86, startPoint y: 118, endPoint x: 95, endPoint y: 127, distance: 13.3
drag, startPoint x: 103, startPoint y: 117, endPoint x: 105, endPoint y: 132, distance: 15.2
drag, startPoint x: 133, startPoint y: 120, endPoint x: 134, endPoint y: 130, distance: 10.3
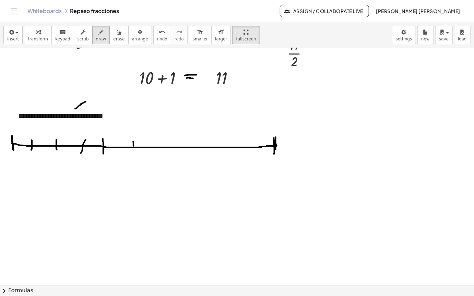
drag, startPoint x: 155, startPoint y: 122, endPoint x: 180, endPoint y: 126, distance: 25.6
drag, startPoint x: 183, startPoint y: 123, endPoint x: 183, endPoint y: 132, distance: 8.9
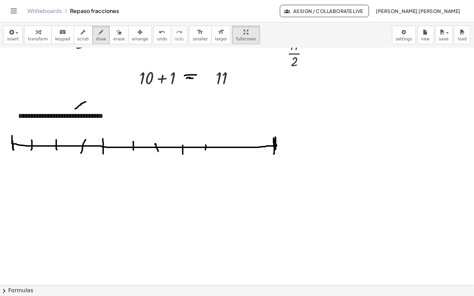
drag, startPoint x: 206, startPoint y: 123, endPoint x: 204, endPoint y: 137, distance: 14.2
drag, startPoint x: 225, startPoint y: 119, endPoint x: 223, endPoint y: 130, distance: 11.1
drag, startPoint x: 236, startPoint y: 123, endPoint x: 241, endPoint y: 136, distance: 13.6
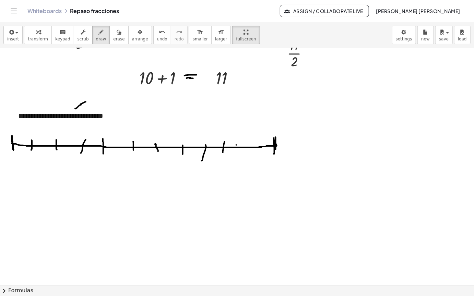
drag, startPoint x: 30, startPoint y: 140, endPoint x: 51, endPoint y: 141, distance: 21.0
drag, startPoint x: 51, startPoint y: 138, endPoint x: 76, endPoint y: 139, distance: 24.7
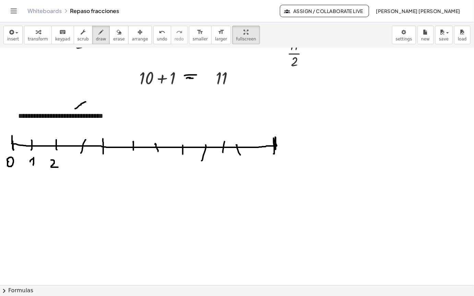
drag, startPoint x: 78, startPoint y: 137, endPoint x: 79, endPoint y: 145, distance: 8.7
drag, startPoint x: 100, startPoint y: 136, endPoint x: 102, endPoint y: 148, distance: 12.1
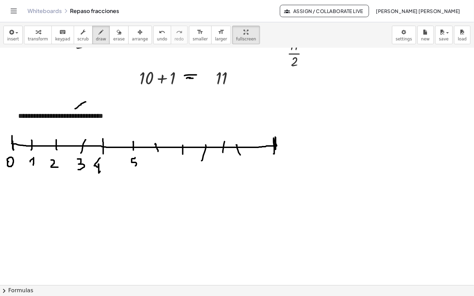
drag, startPoint x: 135, startPoint y: 136, endPoint x: 133, endPoint y: 146, distance: 10.8
drag, startPoint x: 159, startPoint y: 137, endPoint x: 157, endPoint y: 143, distance: 6.5
drag, startPoint x: 181, startPoint y: 140, endPoint x: 181, endPoint y: 144, distance: 3.4
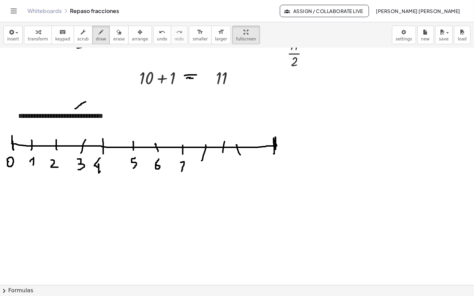
drag, startPoint x: 181, startPoint y: 144, endPoint x: 198, endPoint y: 144, distance: 16.5
drag, startPoint x: 197, startPoint y: 142, endPoint x: 221, endPoint y: 146, distance: 24.4
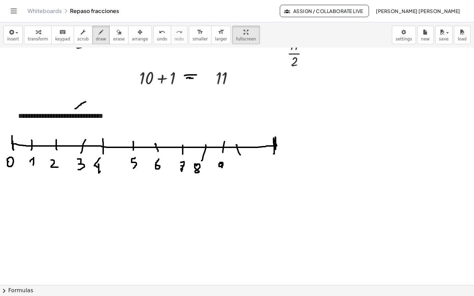
drag, startPoint x: 219, startPoint y: 142, endPoint x: 219, endPoint y: 150, distance: 7.9
drag, startPoint x: 233, startPoint y: 150, endPoint x: 252, endPoint y: 149, distance: 18.9
drag, startPoint x: 252, startPoint y: 149, endPoint x: 267, endPoint y: 149, distance: 15.1
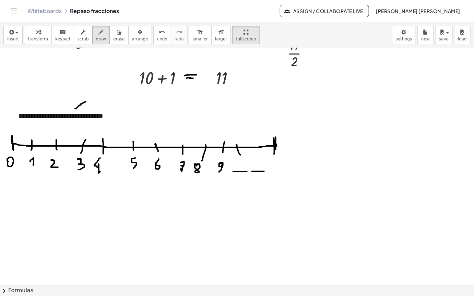
drag, startPoint x: 267, startPoint y: 149, endPoint x: 286, endPoint y: 149, distance: 19.2
drag, startPoint x: 286, startPoint y: 149, endPoint x: 293, endPoint y: 150, distance: 6.9
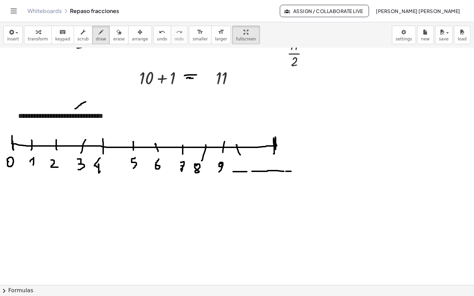
drag, startPoint x: 105, startPoint y: 11, endPoint x: 272, endPoint y: 72, distance: 177.6
click at [113, 28] on div "button" at bounding box center [118, 32] width 11 height 8
drag, startPoint x: 281, startPoint y: 104, endPoint x: 198, endPoint y: 75, distance: 87.1
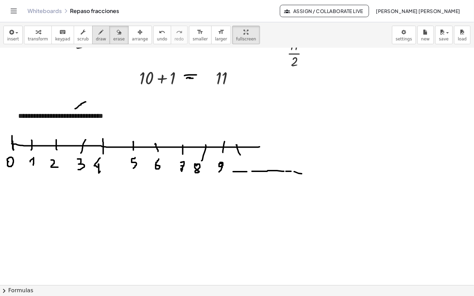
click at [99, 28] on icon "button" at bounding box center [101, 32] width 5 height 8
drag, startPoint x: 261, startPoint y: 118, endPoint x: 275, endPoint y: 125, distance: 15.5
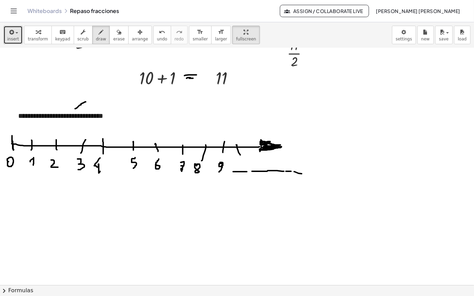
click at [12, 28] on icon "button" at bounding box center [11, 32] width 6 height 8
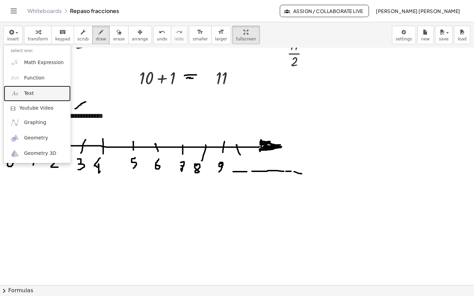
click at [44, 86] on link "Text" at bounding box center [37, 93] width 67 height 15
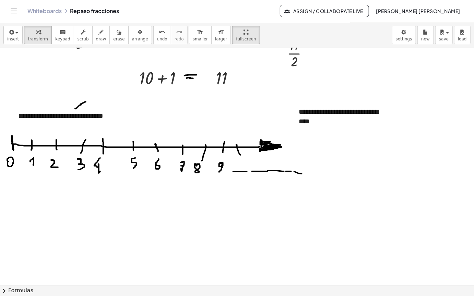
click at [138, 28] on icon "button" at bounding box center [140, 32] width 5 height 8
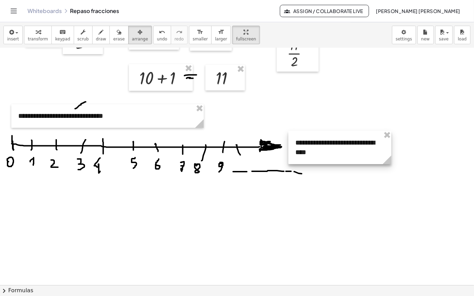
drag, startPoint x: 326, startPoint y: 98, endPoint x: 323, endPoint y: 129, distance: 31.1
click at [323, 131] on div at bounding box center [340, 147] width 103 height 33
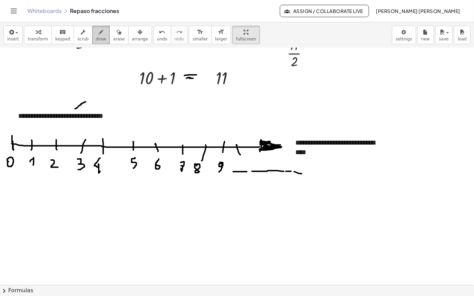
click at [96, 28] on div "button" at bounding box center [101, 32] width 10 height 8
click at [40, 37] on span "transform" at bounding box center [38, 39] width 20 height 5
click at [55, 104] on div "**********" at bounding box center [107, 116] width 192 height 24
click at [198, 97] on button "+" at bounding box center [195, 103] width 13 height 12
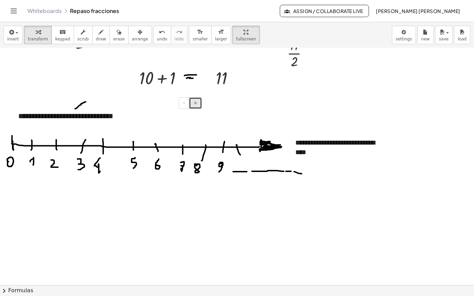
click at [198, 97] on button "+" at bounding box center [195, 103] width 13 height 12
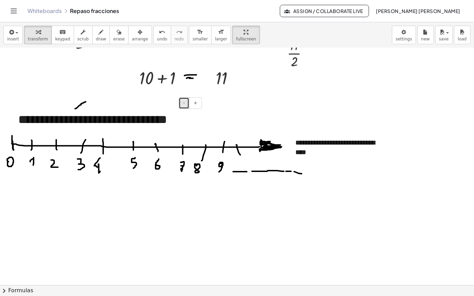
click at [183, 97] on button "-" at bounding box center [184, 103] width 11 height 12
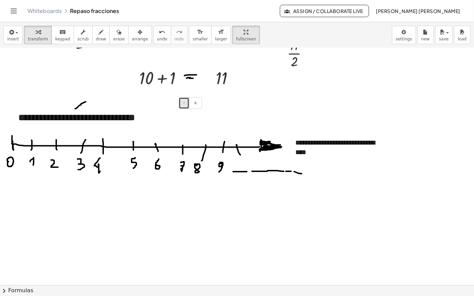
click at [183, 97] on button "-" at bounding box center [184, 103] width 11 height 12
click at [197, 100] on span "+" at bounding box center [196, 102] width 4 height 5
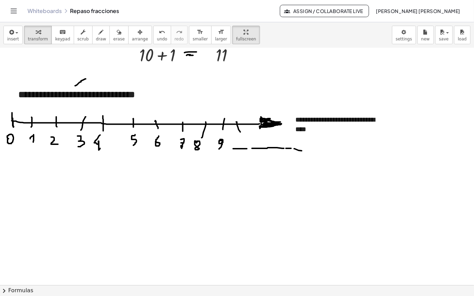
scroll to position [1108, 0]
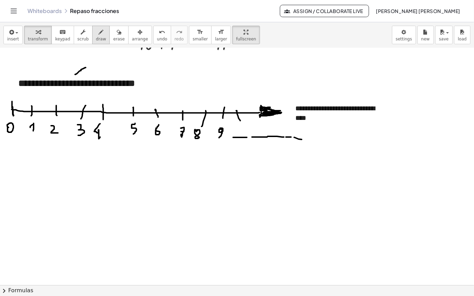
click at [96, 37] on span "draw" at bounding box center [101, 39] width 10 height 5
drag, startPoint x: 17, startPoint y: 151, endPoint x: 17, endPoint y: 173, distance: 22.0
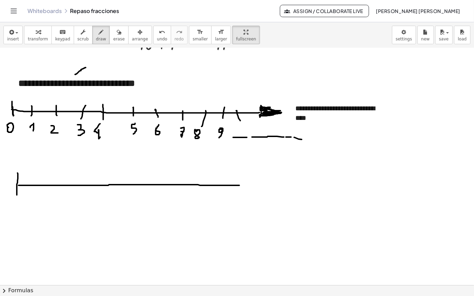
drag, startPoint x: 19, startPoint y: 163, endPoint x: 278, endPoint y: 156, distance: 259.1
drag, startPoint x: 240, startPoint y: 163, endPoint x: 261, endPoint y: 161, distance: 21.7
drag, startPoint x: 11, startPoint y: 79, endPoint x: 4, endPoint y: 81, distance: 7.6
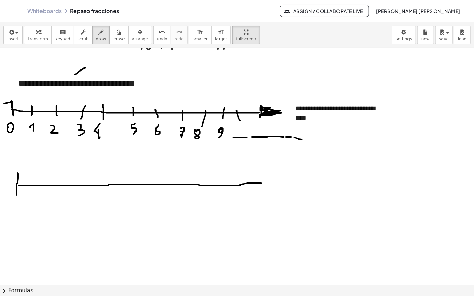
drag, startPoint x: 14, startPoint y: 93, endPoint x: 10, endPoint y: 86, distance: 8.4
drag, startPoint x: 235, startPoint y: 161, endPoint x: 278, endPoint y: 160, distance: 42.6
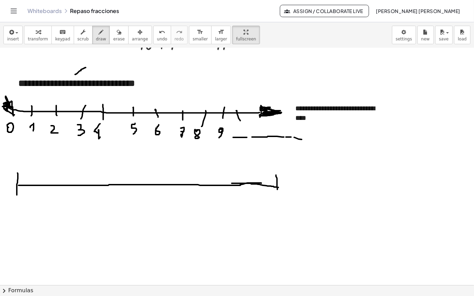
drag, startPoint x: 276, startPoint y: 154, endPoint x: 277, endPoint y: 160, distance: 5.2
drag, startPoint x: 275, startPoint y: 154, endPoint x: 281, endPoint y: 165, distance: 12.7
drag, startPoint x: 278, startPoint y: 167, endPoint x: 295, endPoint y: 164, distance: 17.2
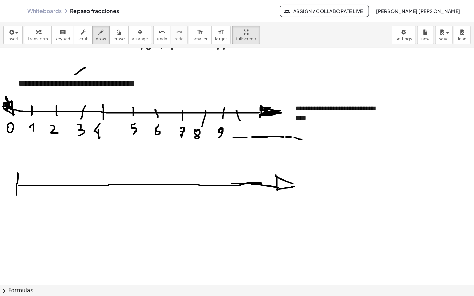
drag, startPoint x: 286, startPoint y: 163, endPoint x: 284, endPoint y: 161, distance: 3.6
drag, startPoint x: 56, startPoint y: 160, endPoint x: 55, endPoint y: 169, distance: 9.8
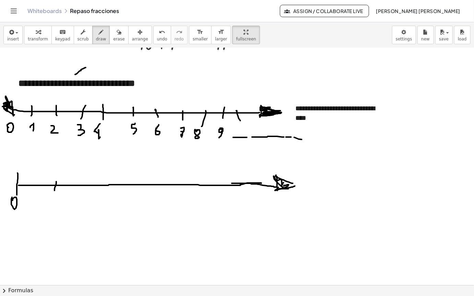
drag, startPoint x: 49, startPoint y: 173, endPoint x: 55, endPoint y: 180, distance: 9.1
drag, startPoint x: 93, startPoint y: 173, endPoint x: 99, endPoint y: 181, distance: 10.5
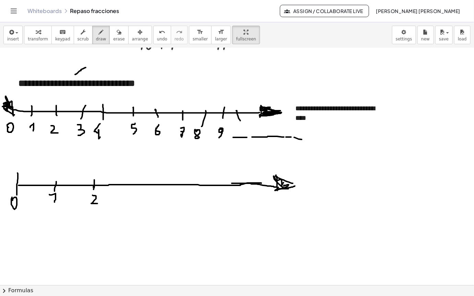
drag, startPoint x: 133, startPoint y: 167, endPoint x: 130, endPoint y: 173, distance: 7.1
drag, startPoint x: 124, startPoint y: 178, endPoint x: 168, endPoint y: 172, distance: 45.0
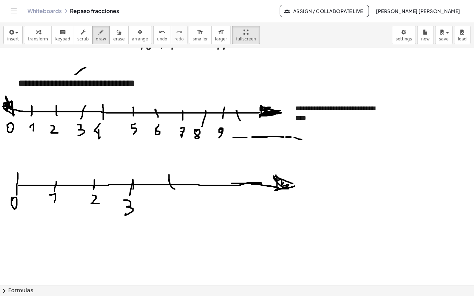
drag, startPoint x: 175, startPoint y: 167, endPoint x: 167, endPoint y: 166, distance: 8.3
drag, startPoint x: 164, startPoint y: 173, endPoint x: 169, endPoint y: 186, distance: 14.3
drag, startPoint x: 203, startPoint y: 158, endPoint x: 203, endPoint y: 167, distance: 9.3
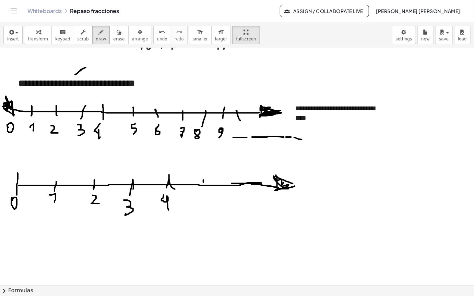
drag, startPoint x: 204, startPoint y: 173, endPoint x: 232, endPoint y: 186, distance: 30.7
drag, startPoint x: 251, startPoint y: 152, endPoint x: 254, endPoint y: 173, distance: 21.7
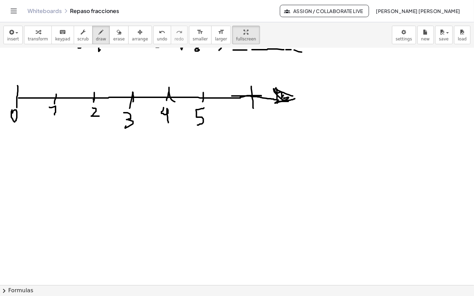
scroll to position [1211, 0]
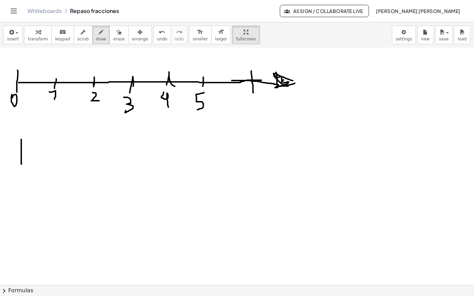
drag, startPoint x: 21, startPoint y: 117, endPoint x: 22, endPoint y: 142, distance: 24.7
drag, startPoint x: 23, startPoint y: 132, endPoint x: 162, endPoint y: 126, distance: 139.1
drag, startPoint x: 21, startPoint y: 129, endPoint x: 260, endPoint y: 127, distance: 238.8
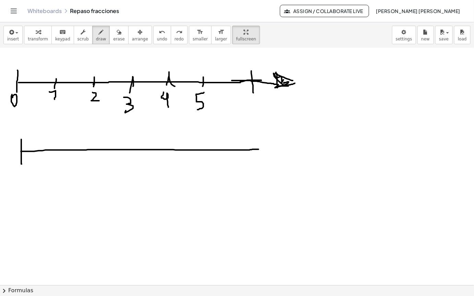
drag, startPoint x: 260, startPoint y: 122, endPoint x: 260, endPoint y: 138, distance: 15.8
drag, startPoint x: 256, startPoint y: 128, endPoint x: 265, endPoint y: 126, distance: 8.7
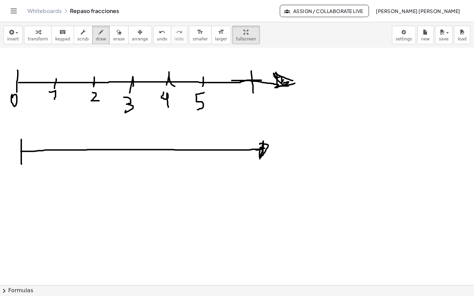
drag, startPoint x: 263, startPoint y: 133, endPoint x: 263, endPoint y: 125, distance: 8.9
drag, startPoint x: 14, startPoint y: 157, endPoint x: 56, endPoint y: 154, distance: 41.9
drag, startPoint x: 49, startPoint y: 127, endPoint x: 48, endPoint y: 131, distance: 3.6
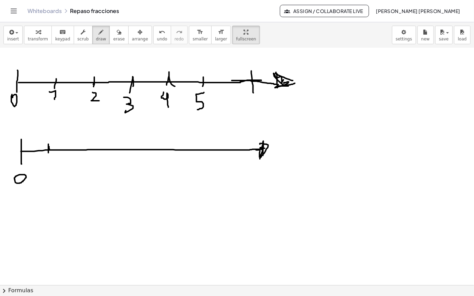
drag, startPoint x: 75, startPoint y: 132, endPoint x: 111, endPoint y: 123, distance: 37.0
drag, startPoint x: 153, startPoint y: 128, endPoint x: 153, endPoint y: 132, distance: 3.8
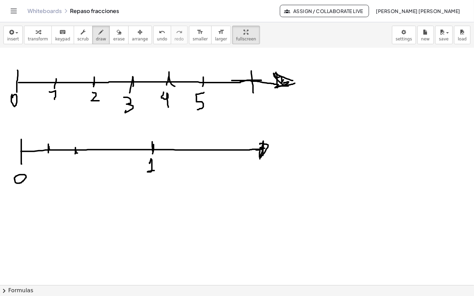
drag, startPoint x: 150, startPoint y: 141, endPoint x: 154, endPoint y: 148, distance: 8.7
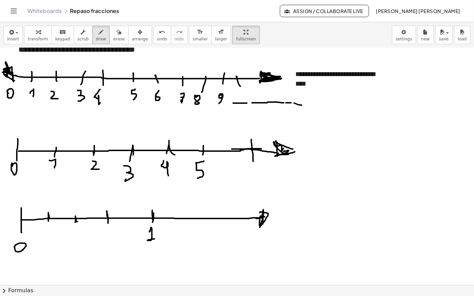
drag, startPoint x: 108, startPoint y: 198, endPoint x: 113, endPoint y: 199, distance: 4.5
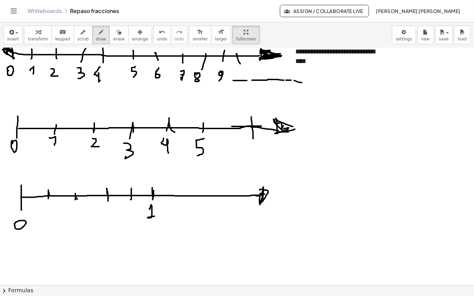
scroll to position [1177, 0]
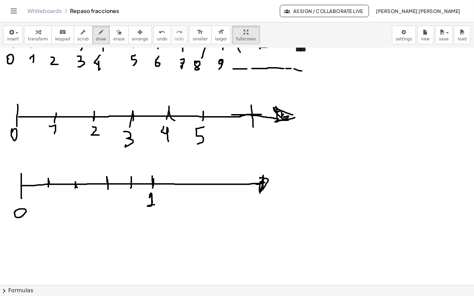
drag, startPoint x: 150, startPoint y: 173, endPoint x: 152, endPoint y: 181, distance: 8.4
drag, startPoint x: 21, startPoint y: 197, endPoint x: 151, endPoint y: 211, distance: 130.8
drag, startPoint x: 73, startPoint y: 170, endPoint x: 75, endPoint y: 164, distance: 5.8
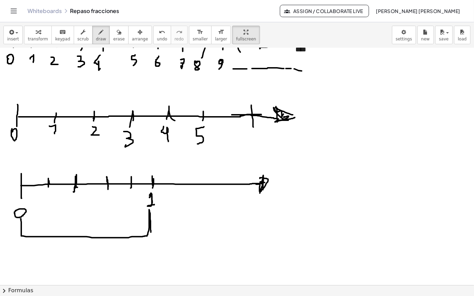
drag, startPoint x: 47, startPoint y: 162, endPoint x: 49, endPoint y: 154, distance: 8.2
drag, startPoint x: 175, startPoint y: 167, endPoint x: 186, endPoint y: 160, distance: 13.2
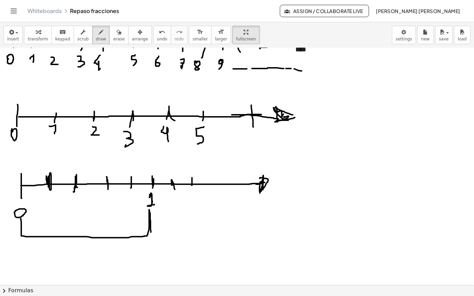
drag, startPoint x: 223, startPoint y: 153, endPoint x: 232, endPoint y: 166, distance: 14.8
drag, startPoint x: 232, startPoint y: 165, endPoint x: 238, endPoint y: 160, distance: 8.2
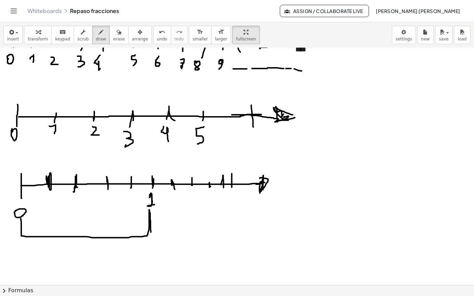
drag, startPoint x: 247, startPoint y: 158, endPoint x: 248, endPoint y: 165, distance: 7.4
drag, startPoint x: 247, startPoint y: 173, endPoint x: 257, endPoint y: 187, distance: 17.0
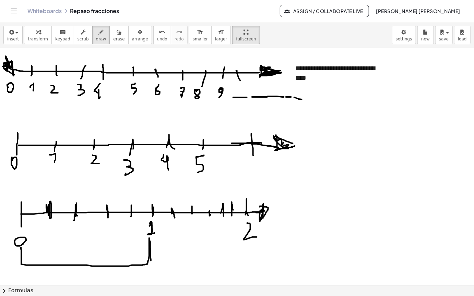
scroll to position [1211, 0]
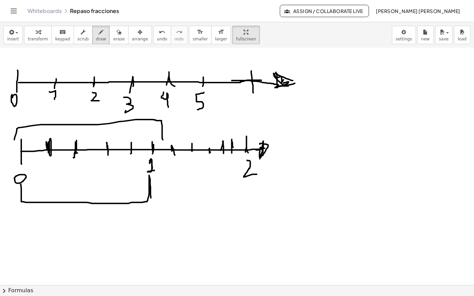
drag, startPoint x: 14, startPoint y: 118, endPoint x: 161, endPoint y: 125, distance: 147.0
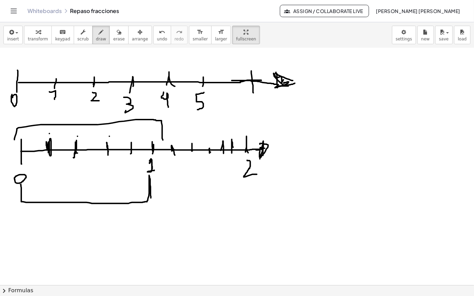
drag, startPoint x: 39, startPoint y: 148, endPoint x: 53, endPoint y: 147, distance: 13.7
drag, startPoint x: 49, startPoint y: 151, endPoint x: 44, endPoint y: 161, distance: 11.2
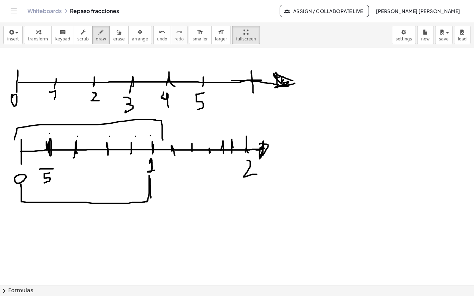
drag, startPoint x: 21, startPoint y: 116, endPoint x: 54, endPoint y: 114, distance: 32.3
drag, startPoint x: 152, startPoint y: 126, endPoint x: 73, endPoint y: 125, distance: 78.6
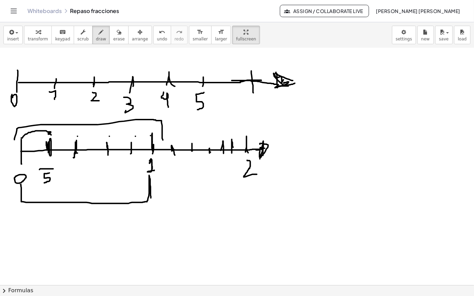
drag, startPoint x: 43, startPoint y: 139, endPoint x: 46, endPoint y: 142, distance: 4.4
drag, startPoint x: 50, startPoint y: 110, endPoint x: 76, endPoint y: 119, distance: 27.6
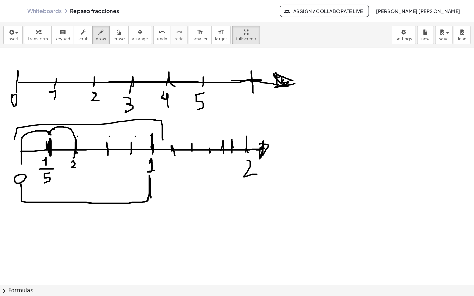
drag, startPoint x: 72, startPoint y: 141, endPoint x: 75, endPoint y: 145, distance: 6.1
drag, startPoint x: 69, startPoint y: 151, endPoint x: 82, endPoint y: 151, distance: 13.0
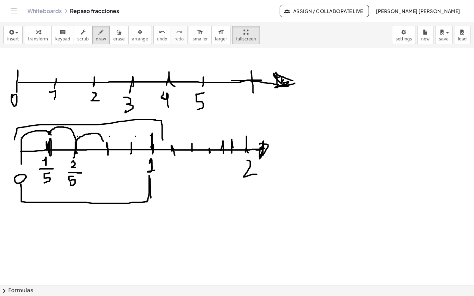
drag, startPoint x: 78, startPoint y: 118, endPoint x: 103, endPoint y: 119, distance: 25.8
drag, startPoint x: 106, startPoint y: 140, endPoint x: 105, endPoint y: 146, distance: 6.9
drag, startPoint x: 102, startPoint y: 150, endPoint x: 116, endPoint y: 150, distance: 13.7
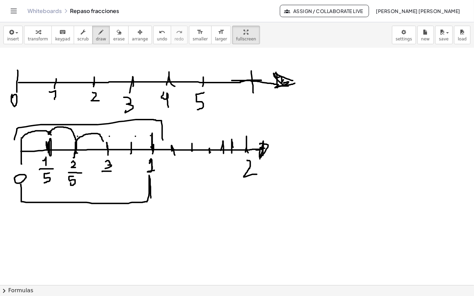
drag, startPoint x: 111, startPoint y: 153, endPoint x: 119, endPoint y: 128, distance: 26.0
drag, startPoint x: 107, startPoint y: 119, endPoint x: 134, endPoint y: 129, distance: 28.7
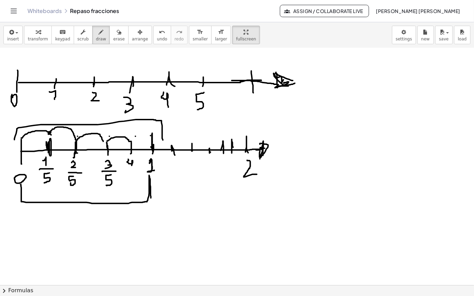
drag, startPoint x: 128, startPoint y: 137, endPoint x: 132, endPoint y: 145, distance: 8.6
drag, startPoint x: 127, startPoint y: 149, endPoint x: 139, endPoint y: 150, distance: 12.4
drag, startPoint x: 138, startPoint y: 153, endPoint x: 125, endPoint y: 158, distance: 14.1
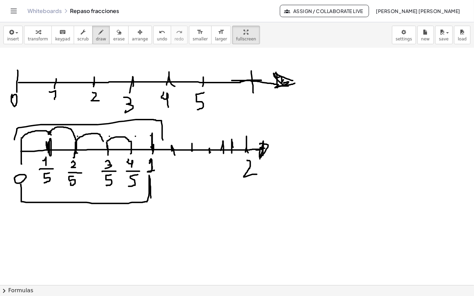
click at [31, 28] on div "button" at bounding box center [38, 32] width 20 height 8
click at [132, 37] on span "arrange" at bounding box center [140, 39] width 16 height 5
click at [113, 37] on span "erase" at bounding box center [118, 39] width 11 height 5
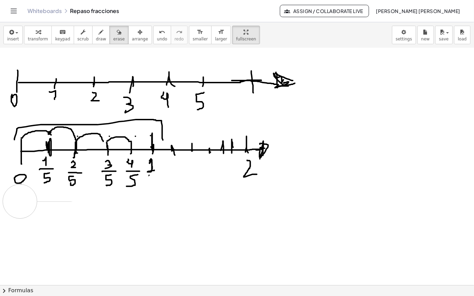
drag, startPoint x: 162, startPoint y: 179, endPoint x: 51, endPoint y: 125, distance: 123.1
click at [97, 26] on button "draw" at bounding box center [101, 35] width 18 height 19
drag, startPoint x: 154, startPoint y: 166, endPoint x: 143, endPoint y: 166, distance: 11.0
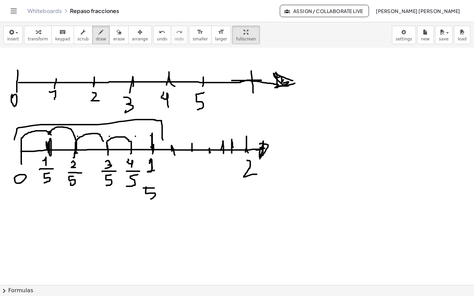
drag, startPoint x: 146, startPoint y: 165, endPoint x: 148, endPoint y: 178, distance: 12.8
drag, startPoint x: 141, startPoint y: 181, endPoint x: 154, endPoint y: 191, distance: 16.2
drag, startPoint x: 156, startPoint y: 190, endPoint x: 91, endPoint y: 156, distance: 73.2
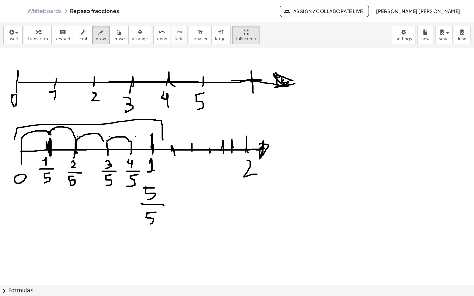
drag, startPoint x: 149, startPoint y: 150, endPoint x: 153, endPoint y: 149, distance: 3.8
drag, startPoint x: 146, startPoint y: 192, endPoint x: 150, endPoint y: 200, distance: 8.3
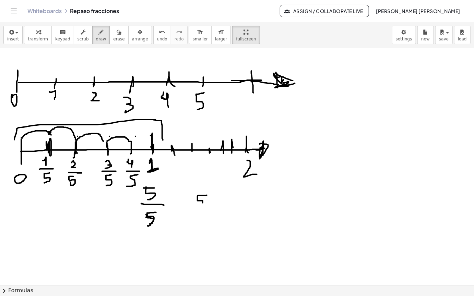
drag, startPoint x: 207, startPoint y: 173, endPoint x: 202, endPoint y: 185, distance: 12.5
drag, startPoint x: 220, startPoint y: 166, endPoint x: 225, endPoint y: 190, distance: 24.8
drag, startPoint x: 225, startPoint y: 181, endPoint x: 239, endPoint y: 178, distance: 15.1
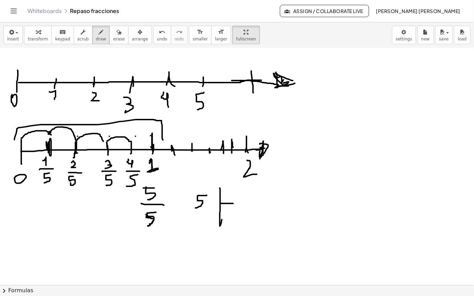
drag, startPoint x: 233, startPoint y: 168, endPoint x: 228, endPoint y: 179, distance: 11.7
drag, startPoint x: 225, startPoint y: 188, endPoint x: 229, endPoint y: 194, distance: 7.2
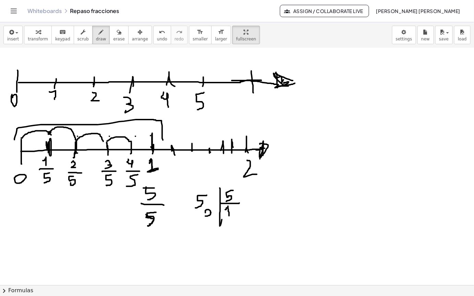
drag, startPoint x: 206, startPoint y: 191, endPoint x: 211, endPoint y: 190, distance: 5.9
drag, startPoint x: 227, startPoint y: 197, endPoint x: 237, endPoint y: 190, distance: 11.7
drag, startPoint x: 200, startPoint y: 189, endPoint x: 208, endPoint y: 193, distance: 8.4
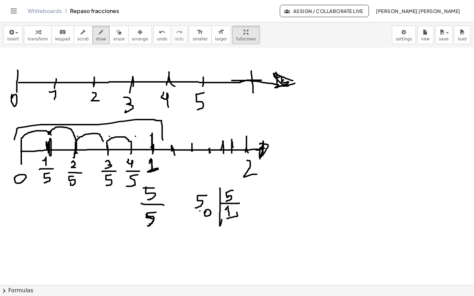
drag, startPoint x: 215, startPoint y: 186, endPoint x: 217, endPoint y: 197, distance: 11.7
click at [117, 28] on icon "button" at bounding box center [119, 32] width 5 height 8
drag, startPoint x: 255, startPoint y: 207, endPoint x: 150, endPoint y: 188, distance: 107.1
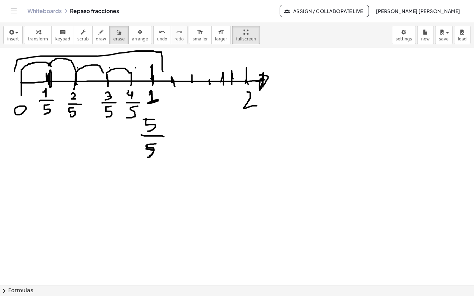
scroll to position [1300, 0]
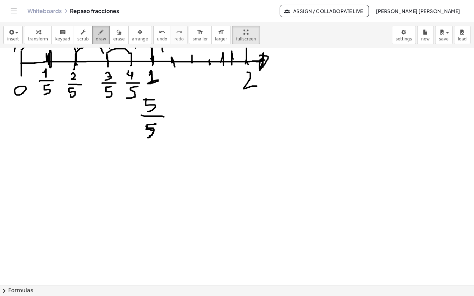
click at [92, 26] on button "draw" at bounding box center [101, 35] width 18 height 19
drag, startPoint x: 28, startPoint y: 140, endPoint x: 30, endPoint y: 166, distance: 26.1
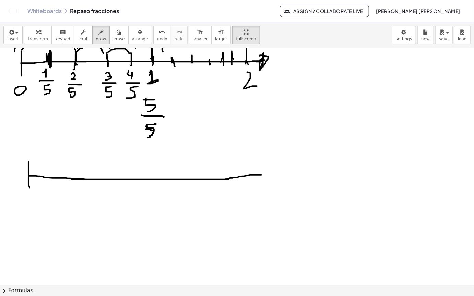
drag, startPoint x: 28, startPoint y: 154, endPoint x: 261, endPoint y: 153, distance: 233.0
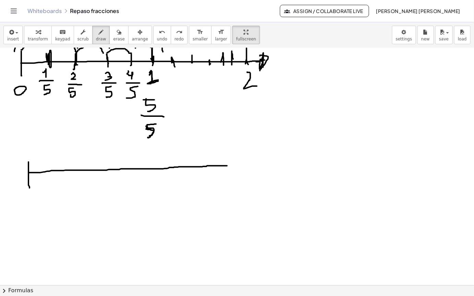
drag, startPoint x: 29, startPoint y: 151, endPoint x: 227, endPoint y: 142, distance: 198.5
drag, startPoint x: 228, startPoint y: 140, endPoint x: 217, endPoint y: 144, distance: 11.3
drag, startPoint x: 167, startPoint y: 141, endPoint x: 167, endPoint y: 155, distance: 13.4
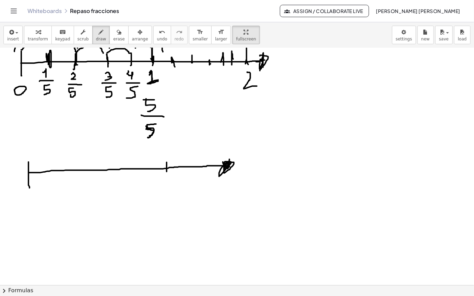
drag, startPoint x: 23, startPoint y: 174, endPoint x: 33, endPoint y: 179, distance: 11.8
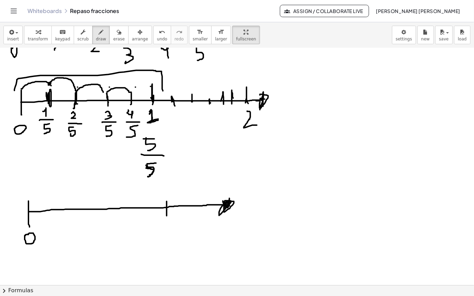
scroll to position [1231, 0]
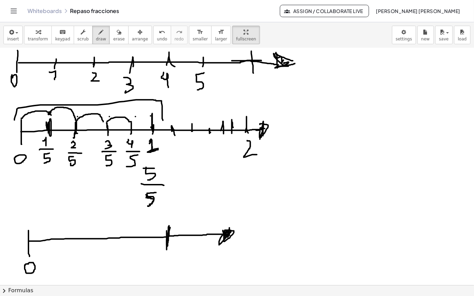
drag, startPoint x: 167, startPoint y: 221, endPoint x: 170, endPoint y: 206, distance: 15.5
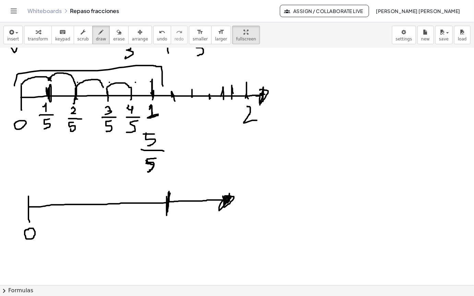
scroll to position [1300, 0]
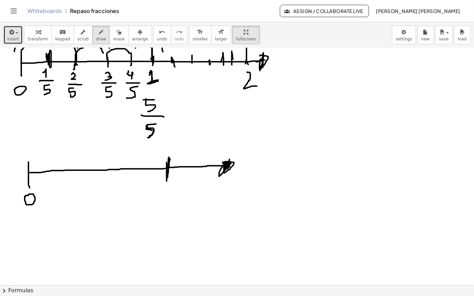
click at [13, 28] on icon "button" at bounding box center [11, 32] width 6 height 8
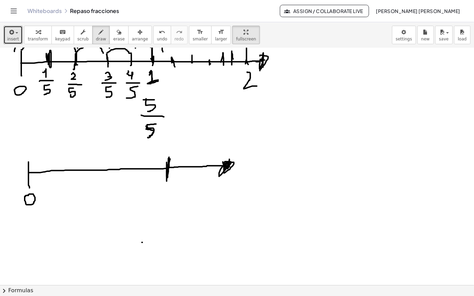
scroll to position [1265, 0]
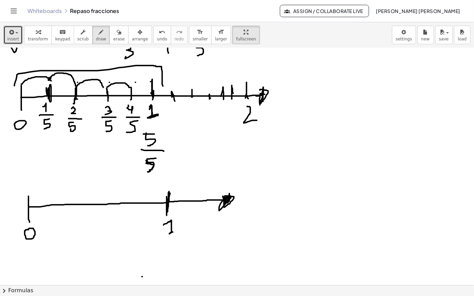
drag, startPoint x: 164, startPoint y: 203, endPoint x: 173, endPoint y: 210, distance: 11.7
drag, startPoint x: 106, startPoint y: 12, endPoint x: 239, endPoint y: 133, distance: 180.9
click at [127, 26] on div "transform keyboard keypad scrub draw erase arrange" at bounding box center [88, 35] width 128 height 19
drag, startPoint x: 240, startPoint y: 180, endPoint x: 158, endPoint y: 45, distance: 157.5
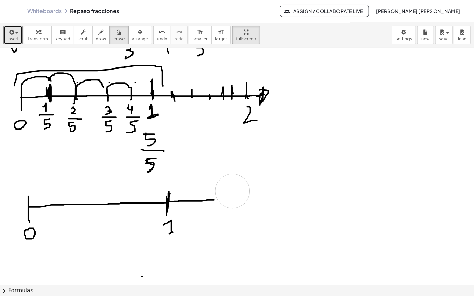
click at [97, 26] on button "draw" at bounding box center [101, 35] width 18 height 19
drag, startPoint x: 206, startPoint y: 178, endPoint x: 342, endPoint y: 177, distance: 136.6
drag, startPoint x: 342, startPoint y: 169, endPoint x: 325, endPoint y: 179, distance: 20.0
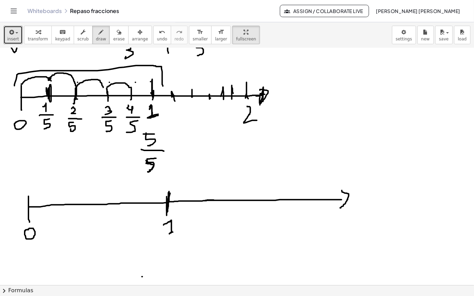
drag, startPoint x: 323, startPoint y: 174, endPoint x: 323, endPoint y: 185, distance: 11.3
drag, startPoint x: 318, startPoint y: 192, endPoint x: 330, endPoint y: 199, distance: 14.6
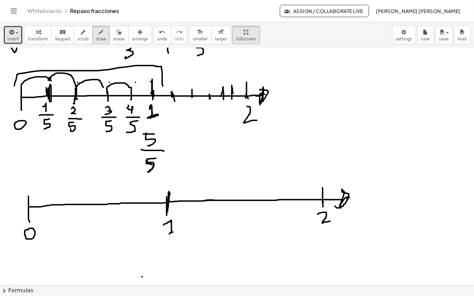
drag, startPoint x: 342, startPoint y: 167, endPoint x: 345, endPoint y: 170, distance: 4.4
drag, startPoint x: 345, startPoint y: 170, endPoint x: 353, endPoint y: 179, distance: 11.7
drag, startPoint x: 71, startPoint y: 174, endPoint x: 114, endPoint y: 173, distance: 42.9
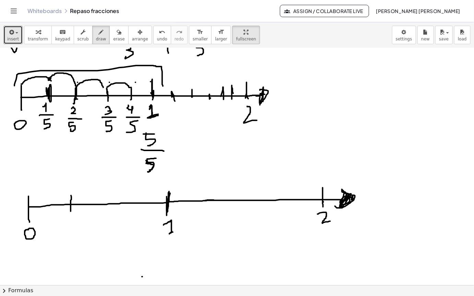
drag, startPoint x: 121, startPoint y: 176, endPoint x: 123, endPoint y: 183, distance: 7.4
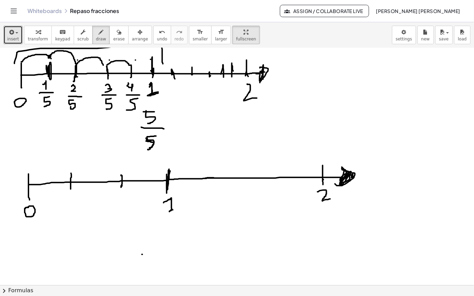
scroll to position [1300, 0]
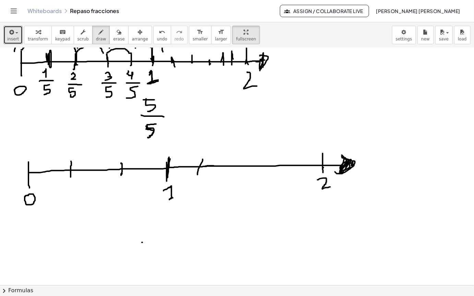
drag, startPoint x: 203, startPoint y: 137, endPoint x: 227, endPoint y: 138, distance: 24.4
drag, startPoint x: 211, startPoint y: 133, endPoint x: 216, endPoint y: 150, distance: 16.7
drag, startPoint x: 276, startPoint y: 135, endPoint x: 275, endPoint y: 151, distance: 16.1
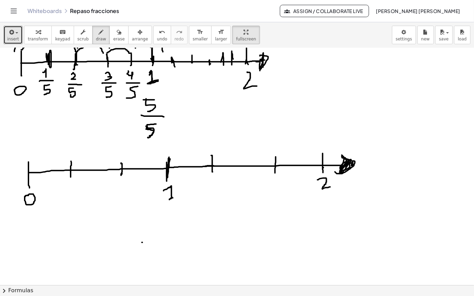
drag, startPoint x: 33, startPoint y: 133, endPoint x: 170, endPoint y: 131, distance: 136.9
drag, startPoint x: 26, startPoint y: 133, endPoint x: 172, endPoint y: 135, distance: 145.8
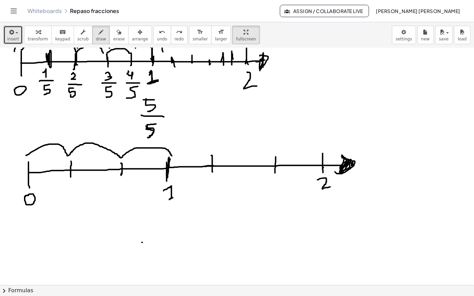
drag, startPoint x: 58, startPoint y: 179, endPoint x: 73, endPoint y: 177, distance: 15.2
drag, startPoint x: 61, startPoint y: 186, endPoint x: 68, endPoint y: 195, distance: 11.0
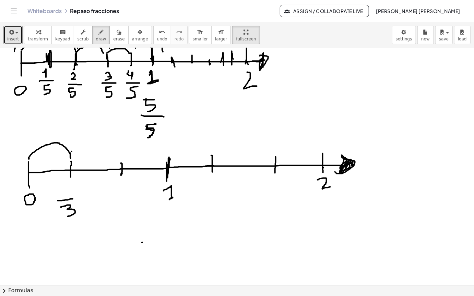
drag, startPoint x: 29, startPoint y: 137, endPoint x: 63, endPoint y: 155, distance: 38.4
drag, startPoint x: 59, startPoint y: 165, endPoint x: 69, endPoint y: 172, distance: 11.8
drag, startPoint x: 28, startPoint y: 137, endPoint x: 124, endPoint y: 144, distance: 95.3
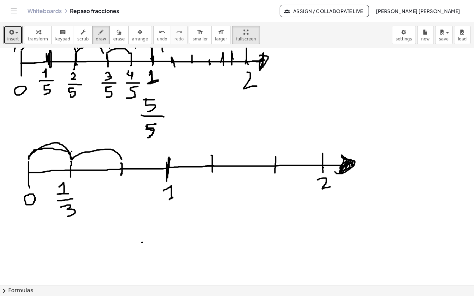
drag, startPoint x: 122, startPoint y: 160, endPoint x: 116, endPoint y: 172, distance: 13.5
drag, startPoint x: 114, startPoint y: 172, endPoint x: 121, endPoint y: 176, distance: 8.3
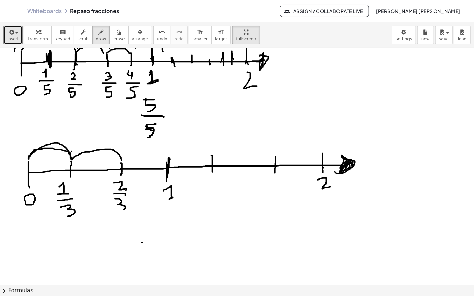
drag, startPoint x: 115, startPoint y: 177, endPoint x: 116, endPoint y: 190, distance: 13.4
drag, startPoint x: 121, startPoint y: 140, endPoint x: 161, endPoint y: 155, distance: 43.2
drag, startPoint x: 161, startPoint y: 186, endPoint x: 167, endPoint y: 196, distance: 11.1
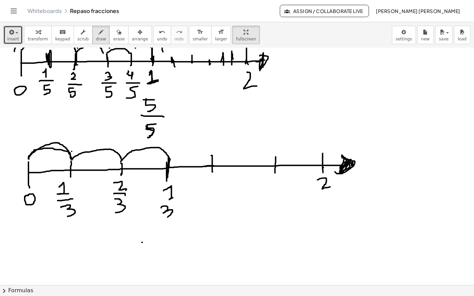
drag, startPoint x: 160, startPoint y: 202, endPoint x: 173, endPoint y: 204, distance: 12.9
drag, startPoint x: 167, startPoint y: 208, endPoint x: 168, endPoint y: 219, distance: 11.0
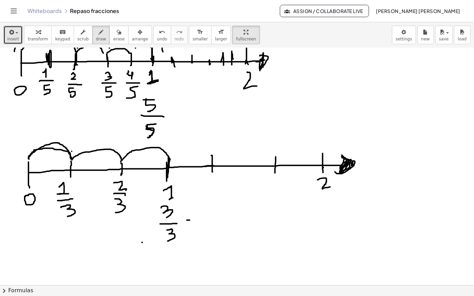
drag, startPoint x: 187, startPoint y: 198, endPoint x: 191, endPoint y: 198, distance: 4.5
drag, startPoint x: 188, startPoint y: 204, endPoint x: 198, endPoint y: 202, distance: 10.1
drag, startPoint x: 200, startPoint y: 202, endPoint x: 216, endPoint y: 210, distance: 17.6
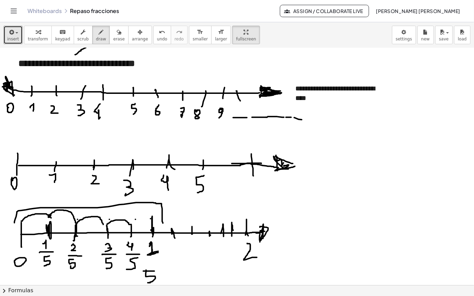
scroll to position [1094, 0]
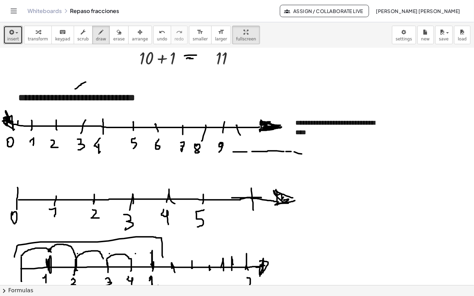
drag, startPoint x: 25, startPoint y: 98, endPoint x: 28, endPoint y: 102, distance: 5.3
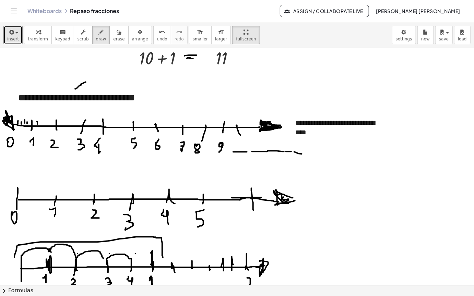
drag, startPoint x: 48, startPoint y: 97, endPoint x: 69, endPoint y: 102, distance: 21.6
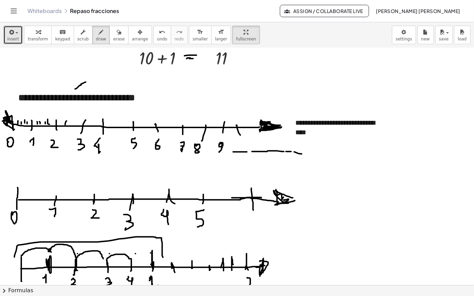
drag, startPoint x: 77, startPoint y: 102, endPoint x: 89, endPoint y: 104, distance: 12.2
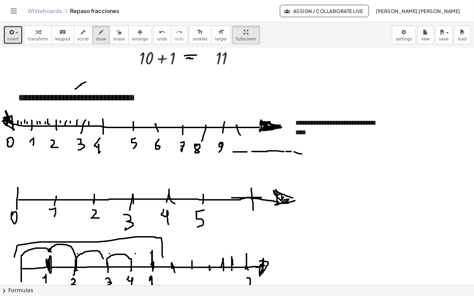
drag, startPoint x: 92, startPoint y: 98, endPoint x: 93, endPoint y: 104, distance: 5.6
drag, startPoint x: 95, startPoint y: 100, endPoint x: 95, endPoint y: 104, distance: 3.8
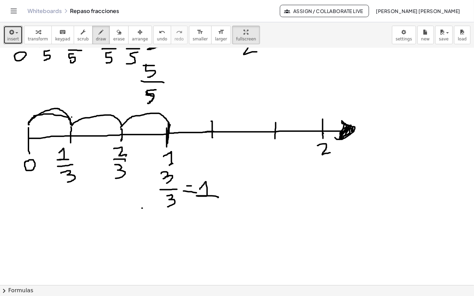
scroll to position [1265, 0]
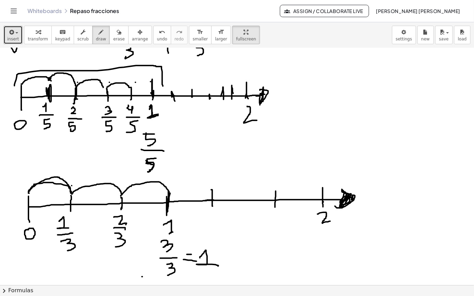
click at [19, 26] on button "insert" at bounding box center [12, 35] width 19 height 19
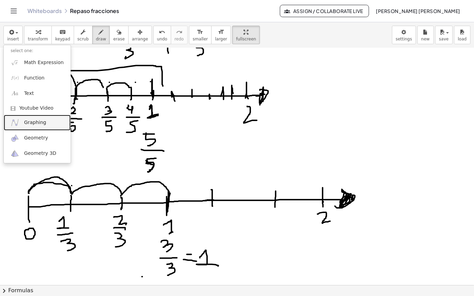
click at [56, 115] on link "Graphing" at bounding box center [37, 122] width 67 height 15
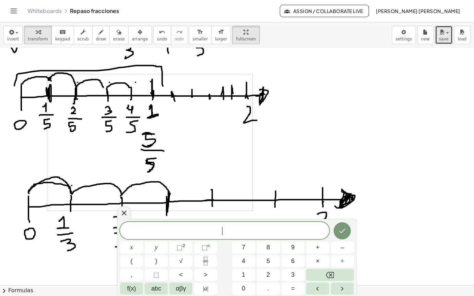
click at [442, 28] on icon "button" at bounding box center [442, 32] width 6 height 8
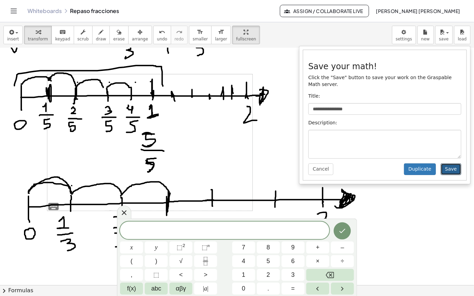
click at [454, 164] on button "Save" at bounding box center [451, 170] width 21 height 12
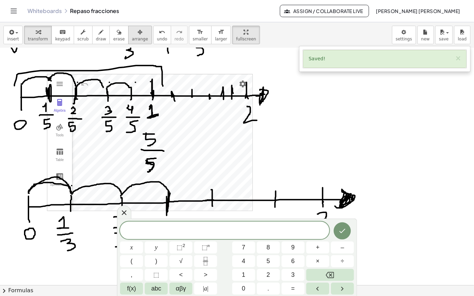
click at [134, 26] on button "arrange" at bounding box center [140, 35] width 24 height 19
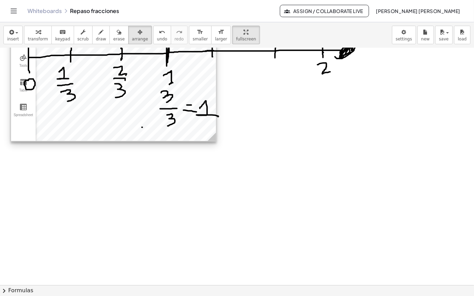
scroll to position [1437, 0]
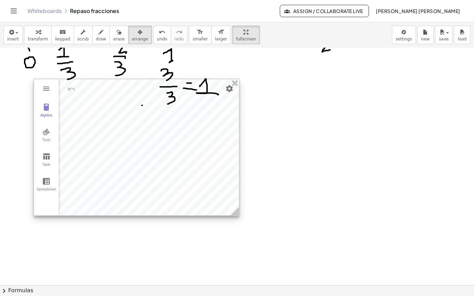
drag, startPoint x: 200, startPoint y: 140, endPoint x: 179, endPoint y: 317, distance: 178.0
click at [179, 296] on html "**********" at bounding box center [237, 148] width 474 height 296
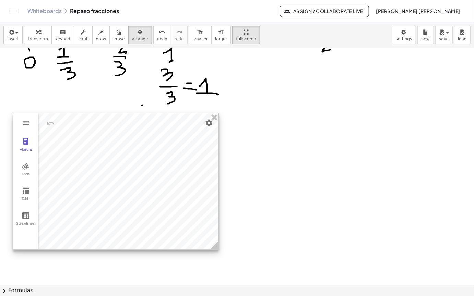
drag, startPoint x: 176, startPoint y: 156, endPoint x: 160, endPoint y: 189, distance: 36.1
click at [160, 189] on div at bounding box center [115, 182] width 205 height 137
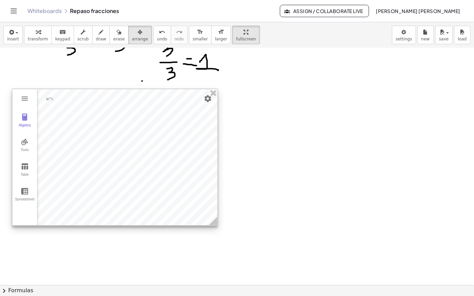
scroll to position [1471, 0]
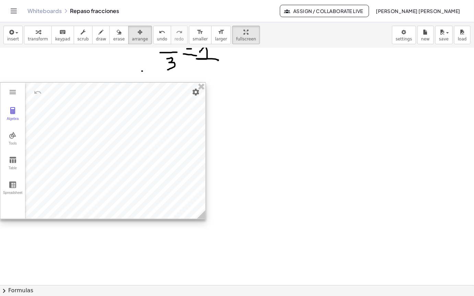
drag, startPoint x: 142, startPoint y: 130, endPoint x: 119, endPoint y: 133, distance: 23.2
click at [119, 133] on div at bounding box center [102, 151] width 205 height 137
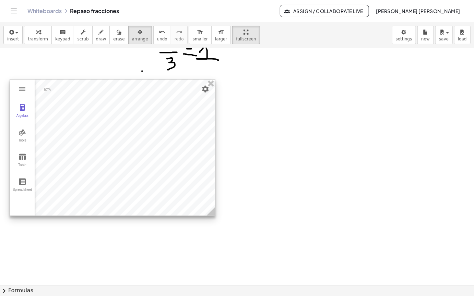
drag, startPoint x: 125, startPoint y: 128, endPoint x: 134, endPoint y: 125, distance: 10.1
click at [134, 125] on div at bounding box center [112, 148] width 205 height 137
click at [136, 126] on div at bounding box center [112, 148] width 205 height 137
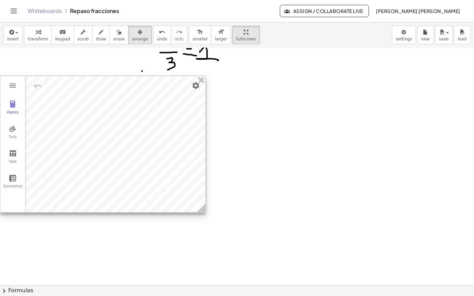
drag, startPoint x: 141, startPoint y: 123, endPoint x: 116, endPoint y: 120, distance: 24.9
click at [116, 120] on div at bounding box center [102, 144] width 205 height 137
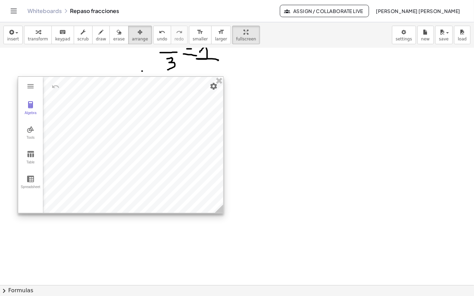
drag, startPoint x: 161, startPoint y: 102, endPoint x: 179, endPoint y: 103, distance: 17.9
click at [179, 103] on div at bounding box center [120, 145] width 205 height 137
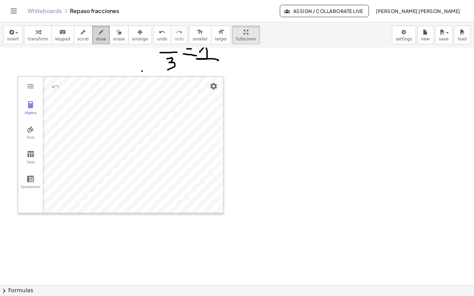
click at [94, 26] on button "draw" at bounding box center [101, 35] width 18 height 19
drag, startPoint x: 116, startPoint y: 125, endPoint x: 129, endPoint y: 129, distance: 13.3
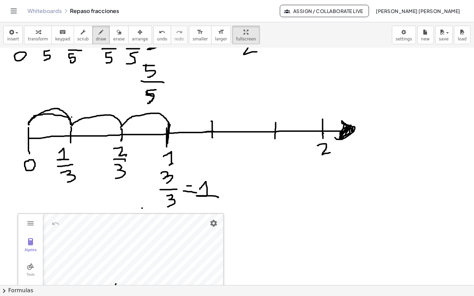
scroll to position [1437, 0]
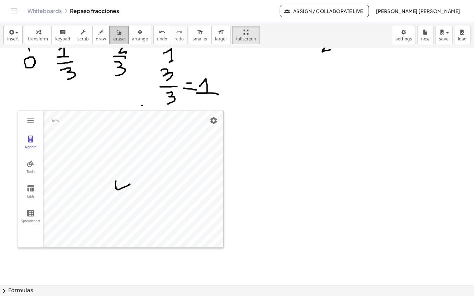
drag, startPoint x: 113, startPoint y: 16, endPoint x: 128, endPoint y: 165, distance: 149.7
click at [113, 37] on span "erase" at bounding box center [118, 39] width 11 height 5
drag, startPoint x: 122, startPoint y: 181, endPoint x: 232, endPoint y: 165, distance: 111.0
click at [99, 28] on icon "button" at bounding box center [101, 32] width 5 height 8
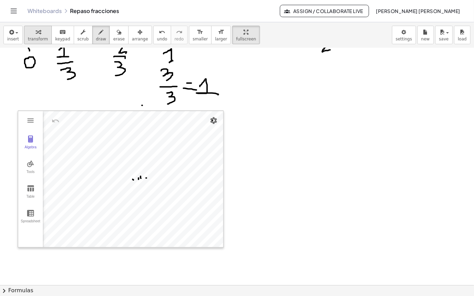
click at [36, 37] on span "transform" at bounding box center [38, 39] width 20 height 5
click at [97, 26] on button "draw" at bounding box center [101, 35] width 18 height 19
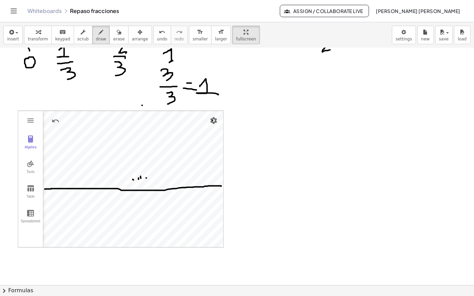
drag, startPoint x: 45, startPoint y: 167, endPoint x: 222, endPoint y: 165, distance: 177.0
drag, startPoint x: 40, startPoint y: 19, endPoint x: 128, endPoint y: 42, distance: 90.7
click at [42, 37] on span "transform" at bounding box center [38, 39] width 20 height 5
click at [113, 37] on span "erase" at bounding box center [118, 39] width 11 height 5
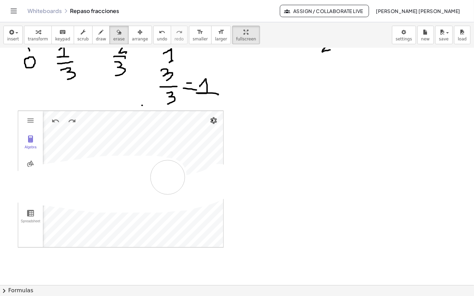
drag, startPoint x: 219, startPoint y: 159, endPoint x: 138, endPoint y: 158, distance: 81.0
click at [135, 26] on button "arrange" at bounding box center [140, 35] width 24 height 19
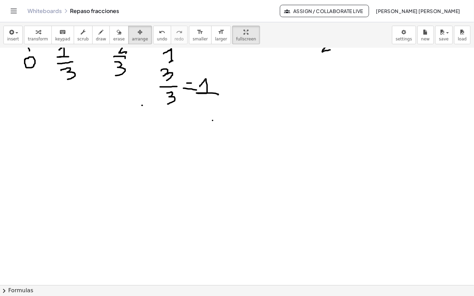
drag, startPoint x: 142, startPoint y: 126, endPoint x: 94, endPoint y: 235, distance: 119.8
click at [124, 296] on html "**********" at bounding box center [237, 148] width 474 height 296
click at [10, 28] on icon "button" at bounding box center [11, 32] width 6 height 8
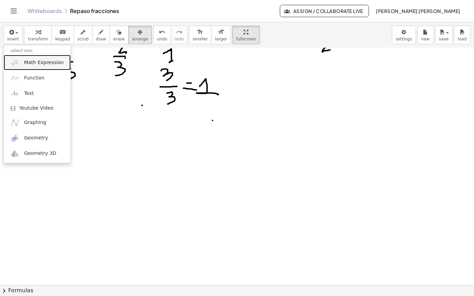
click at [34, 59] on span "Math Expression" at bounding box center [43, 62] width 39 height 7
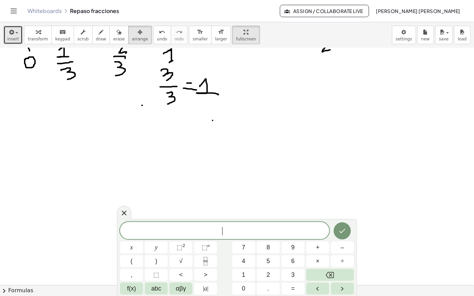
click at [14, 37] on span "insert" at bounding box center [13, 39] width 12 height 5
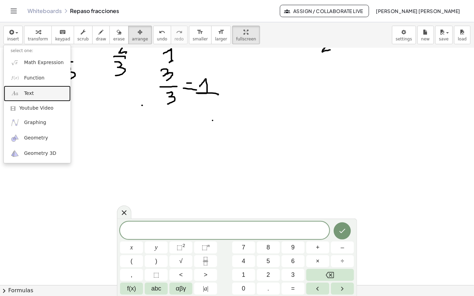
click at [42, 86] on link "Text" at bounding box center [37, 93] width 67 height 15
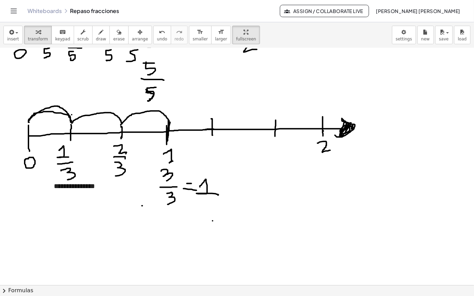
scroll to position [1334, 0]
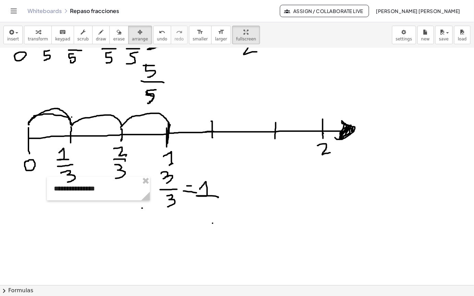
drag, startPoint x: 127, startPoint y: 10, endPoint x: 125, endPoint y: 113, distance: 103.3
click at [128, 26] on button "arrange" at bounding box center [140, 35] width 24 height 19
drag, startPoint x: 84, startPoint y: 165, endPoint x: 71, endPoint y: 181, distance: 20.5
click at [29, 296] on html "**********" at bounding box center [237, 148] width 474 height 296
click at [113, 37] on span "erase" at bounding box center [118, 39] width 11 height 5
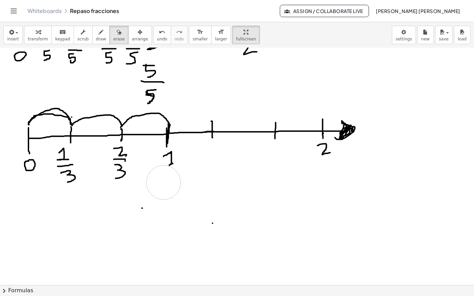
drag, startPoint x: 225, startPoint y: 169, endPoint x: 117, endPoint y: 171, distance: 107.8
click at [96, 37] on span "draw" at bounding box center [101, 39] width 10 height 5
drag, startPoint x: 169, startPoint y: 143, endPoint x: 173, endPoint y: 144, distance: 3.5
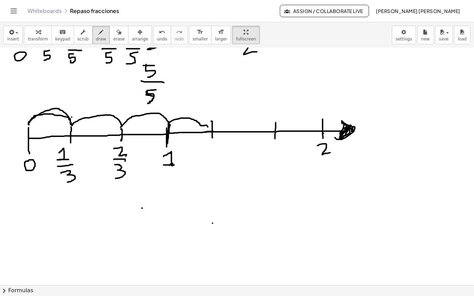
drag, startPoint x: 169, startPoint y: 100, endPoint x: 208, endPoint y: 105, distance: 38.8
drag, startPoint x: 167, startPoint y: 152, endPoint x: 168, endPoint y: 164, distance: 12.4
drag, startPoint x: 164, startPoint y: 170, endPoint x: 181, endPoint y: 170, distance: 17.2
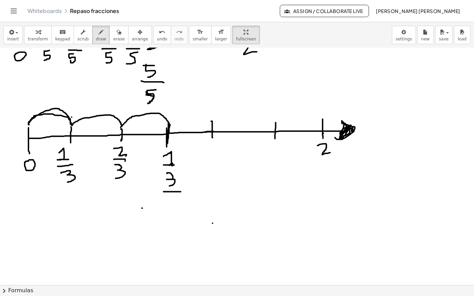
drag, startPoint x: 168, startPoint y: 177, endPoint x: 172, endPoint y: 188, distance: 11.5
drag, startPoint x: 168, startPoint y: 102, endPoint x: 211, endPoint y: 116, distance: 45.2
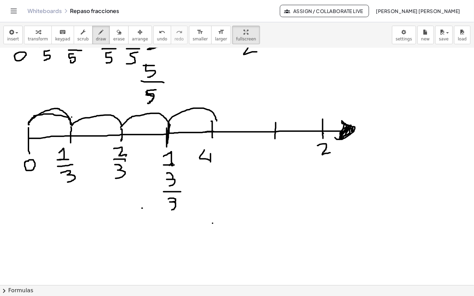
drag, startPoint x: 204, startPoint y: 128, endPoint x: 206, endPoint y: 152, distance: 23.7
drag, startPoint x: 201, startPoint y: 152, endPoint x: 218, endPoint y: 151, distance: 17.2
drag, startPoint x: 209, startPoint y: 156, endPoint x: 211, endPoint y: 171, distance: 14.5
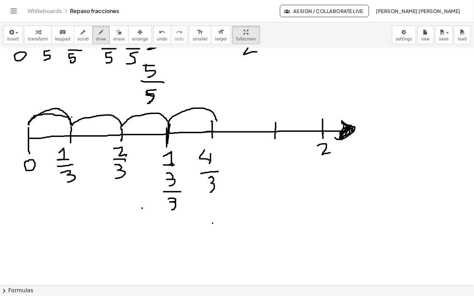
drag, startPoint x: 209, startPoint y: 137, endPoint x: 210, endPoint y: 132, distance: 4.7
drag, startPoint x: 216, startPoint y: 99, endPoint x: 269, endPoint y: 100, distance: 53.2
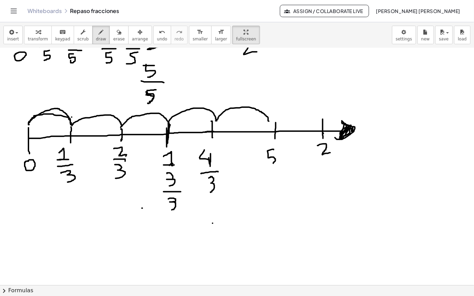
drag, startPoint x: 274, startPoint y: 128, endPoint x: 270, endPoint y: 143, distance: 16.0
drag, startPoint x: 268, startPoint y: 146, endPoint x: 279, endPoint y: 148, distance: 11.0
drag, startPoint x: 271, startPoint y: 154, endPoint x: 275, endPoint y: 164, distance: 10.6
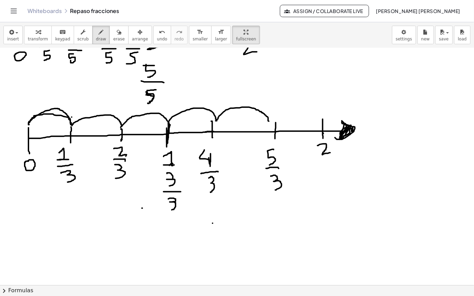
drag, startPoint x: 276, startPoint y: 99, endPoint x: 326, endPoint y: 96, distance: 49.8
drag, startPoint x: 327, startPoint y: 144, endPoint x: 323, endPoint y: 151, distance: 8.2
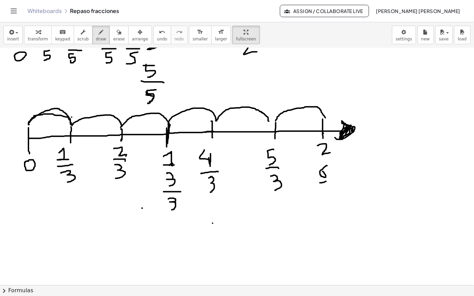
drag, startPoint x: 320, startPoint y: 161, endPoint x: 331, endPoint y: 160, distance: 11.4
drag, startPoint x: 325, startPoint y: 167, endPoint x: 330, endPoint y: 183, distance: 16.5
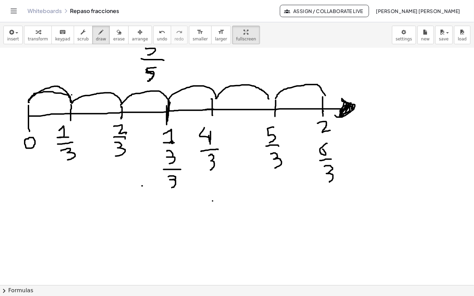
scroll to position [1368, 0]
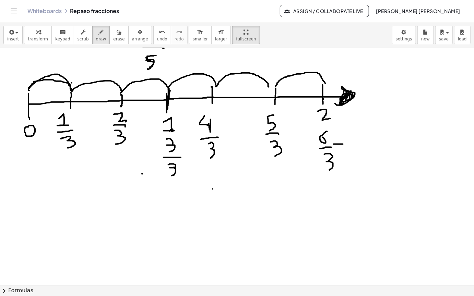
drag, startPoint x: 336, startPoint y: 127, endPoint x: 341, endPoint y: 127, distance: 5.1
drag, startPoint x: 349, startPoint y: 120, endPoint x: 377, endPoint y: 186, distance: 71.5
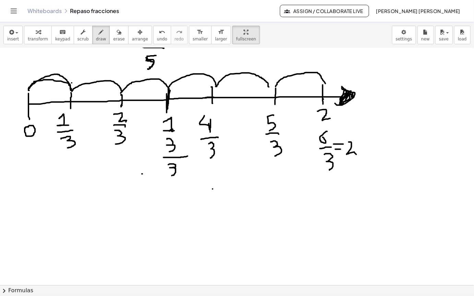
drag, startPoint x: 181, startPoint y: 135, endPoint x: 187, endPoint y: 133, distance: 6.3
drag, startPoint x: 190, startPoint y: 131, endPoint x: 194, endPoint y: 134, distance: 5.1
drag, startPoint x: 194, startPoint y: 132, endPoint x: 197, endPoint y: 139, distance: 6.8
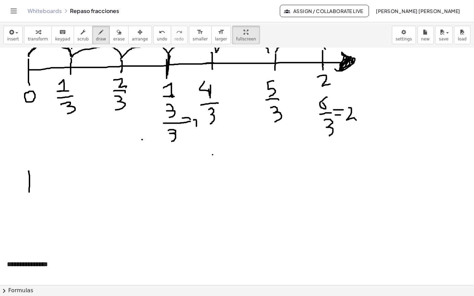
drag, startPoint x: 28, startPoint y: 149, endPoint x: 28, endPoint y: 174, distance: 24.4
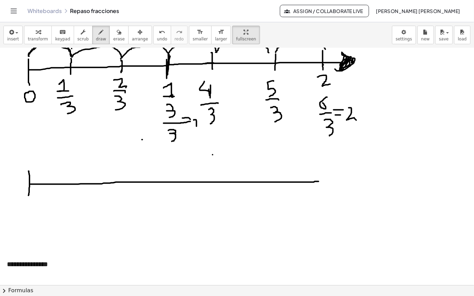
drag, startPoint x: 31, startPoint y: 162, endPoint x: 319, endPoint y: 158, distance: 288.9
drag, startPoint x: 319, startPoint y: 153, endPoint x: 165, endPoint y: 167, distance: 154.7
drag, startPoint x: 111, startPoint y: 155, endPoint x: 159, endPoint y: 154, distance: 47.7
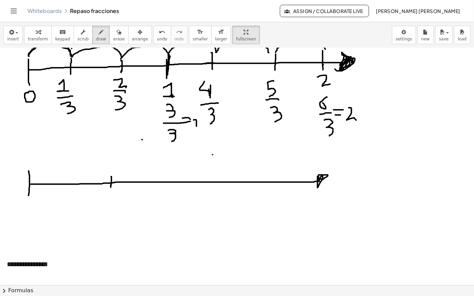
drag, startPoint x: 154, startPoint y: 148, endPoint x: 151, endPoint y: 170, distance: 22.2
drag, startPoint x: 251, startPoint y: 145, endPoint x: 234, endPoint y: 181, distance: 39.4
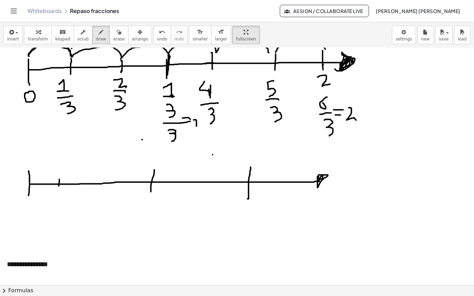
drag, startPoint x: 59, startPoint y: 157, endPoint x: 61, endPoint y: 167, distance: 9.4
drag, startPoint x: 149, startPoint y: 177, endPoint x: 168, endPoint y: 188, distance: 22.1
drag, startPoint x: 247, startPoint y: 186, endPoint x: 252, endPoint y: 192, distance: 8.6
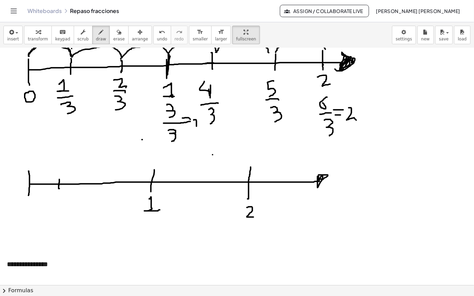
drag, startPoint x: 87, startPoint y: 156, endPoint x: 86, endPoint y: 164, distance: 8.0
drag, startPoint x: 112, startPoint y: 154, endPoint x: 111, endPoint y: 167, distance: 13.1
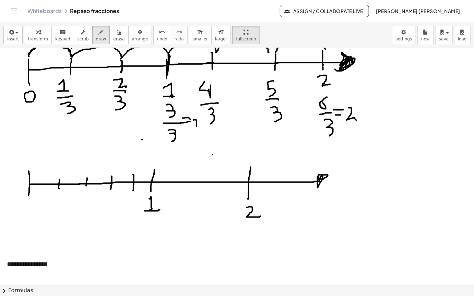
drag, startPoint x: 133, startPoint y: 153, endPoint x: 115, endPoint y: 177, distance: 30.1
drag, startPoint x: 171, startPoint y: 153, endPoint x: 172, endPoint y: 163, distance: 10.3
drag, startPoint x: 194, startPoint y: 153, endPoint x: 207, endPoint y: 158, distance: 14.1
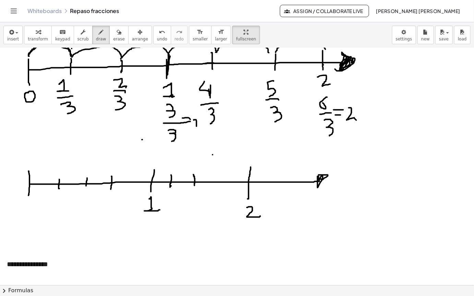
drag, startPoint x: 219, startPoint y: 152, endPoint x: 220, endPoint y: 170, distance: 17.5
drag, startPoint x: 23, startPoint y: 184, endPoint x: 123, endPoint y: 195, distance: 100.4
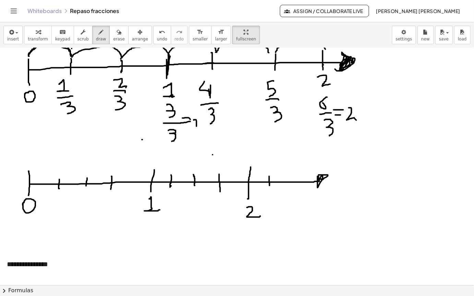
drag, startPoint x: 269, startPoint y: 154, endPoint x: 274, endPoint y: 165, distance: 11.5
drag, startPoint x: 283, startPoint y: 154, endPoint x: 289, endPoint y: 165, distance: 12.1
drag, startPoint x: 297, startPoint y: 153, endPoint x: 301, endPoint y: 163, distance: 10.4
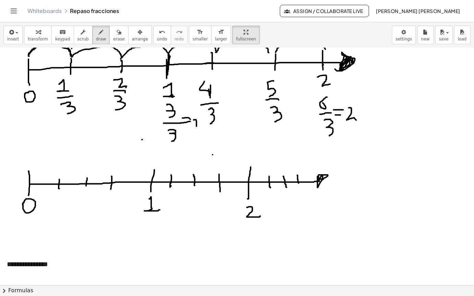
drag, startPoint x: 86, startPoint y: 155, endPoint x: 85, endPoint y: 167, distance: 12.0
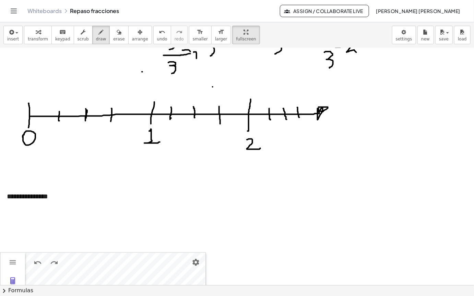
scroll to position [1471, 0]
click at [132, 37] on span "arrange" at bounding box center [140, 39] width 16 height 5
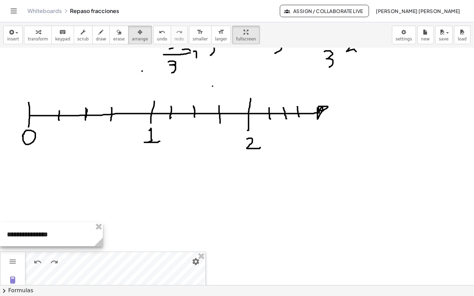
drag, startPoint x: 56, startPoint y: 173, endPoint x: 54, endPoint y: 212, distance: 38.8
click at [54, 223] on div at bounding box center [51, 235] width 103 height 24
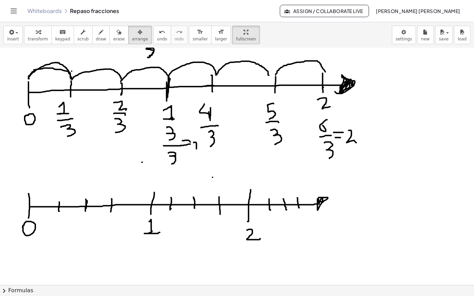
scroll to position [1368, 0]
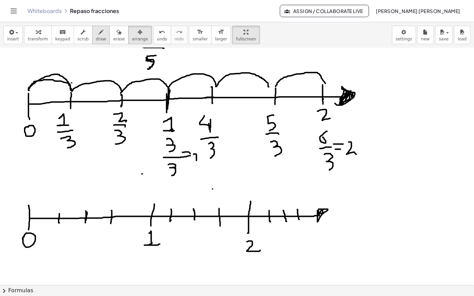
click at [99, 28] on icon "button" at bounding box center [101, 32] width 5 height 8
drag, startPoint x: 55, startPoint y: 212, endPoint x: 60, endPoint y: 220, distance: 8.9
drag, startPoint x: 54, startPoint y: 223, endPoint x: 53, endPoint y: 229, distance: 6.2
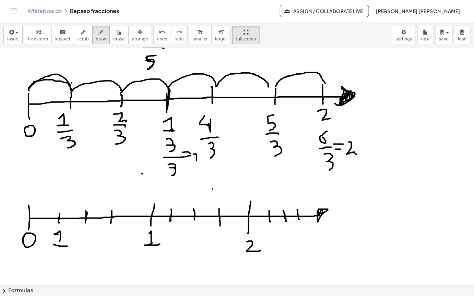
drag, startPoint x: 56, startPoint y: 227, endPoint x: 59, endPoint y: 238, distance: 11.9
drag, startPoint x: 83, startPoint y: 209, endPoint x: 90, endPoint y: 216, distance: 9.5
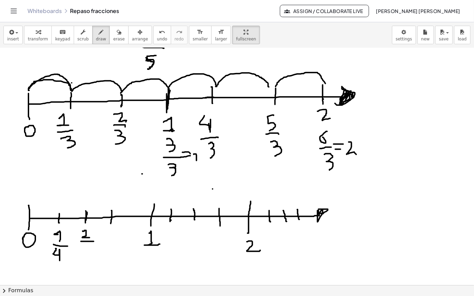
drag, startPoint x: 81, startPoint y: 220, endPoint x: 85, endPoint y: 223, distance: 5.4
drag, startPoint x: 82, startPoint y: 223, endPoint x: 87, endPoint y: 229, distance: 8.3
drag, startPoint x: 83, startPoint y: 210, endPoint x: 92, endPoint y: 216, distance: 11.1
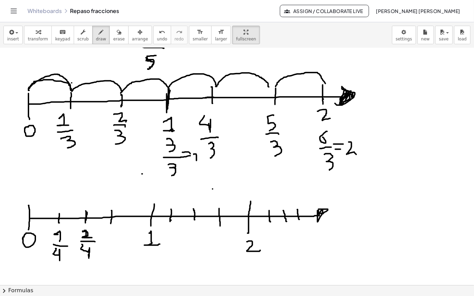
drag, startPoint x: 112, startPoint y: 176, endPoint x: 116, endPoint y: 181, distance: 6.6
drag, startPoint x: 108, startPoint y: 212, endPoint x: 110, endPoint y: 223, distance: 11.1
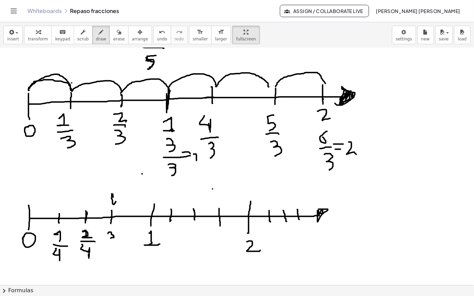
drag, startPoint x: 108, startPoint y: 223, endPoint x: 120, endPoint y: 224, distance: 11.7
drag, startPoint x: 112, startPoint y: 227, endPoint x: 150, endPoint y: 220, distance: 39.4
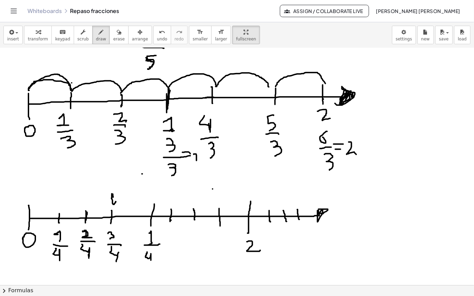
drag, startPoint x: 147, startPoint y: 230, endPoint x: 151, endPoint y: 238, distance: 9.1
drag, startPoint x: 146, startPoint y: 241, endPoint x: 154, endPoint y: 243, distance: 8.5
drag, startPoint x: 146, startPoint y: 247, endPoint x: 178, endPoint y: 214, distance: 45.6
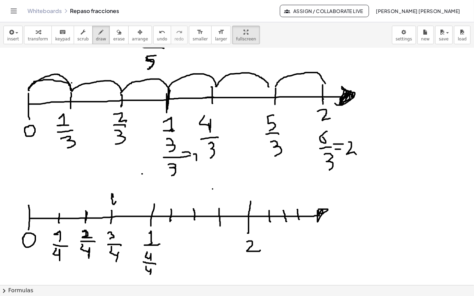
drag, startPoint x: 268, startPoint y: 183, endPoint x: 268, endPoint y: 178, distance: 4.5
drag, startPoint x: 268, startPoint y: 183, endPoint x: 268, endPoint y: 178, distance: 4.8
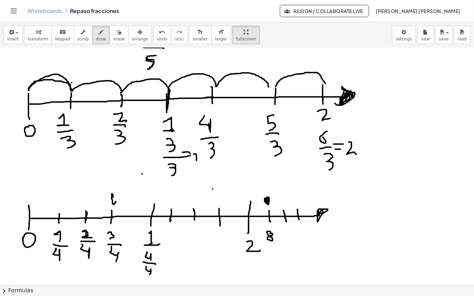
drag, startPoint x: 265, startPoint y: 224, endPoint x: 279, endPoint y: 224, distance: 14.1
drag, startPoint x: 268, startPoint y: 232, endPoint x: 276, endPoint y: 233, distance: 8.1
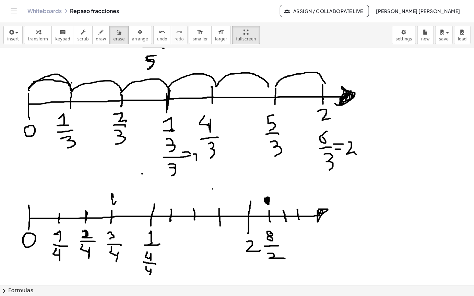
drag, startPoint x: 106, startPoint y: 11, endPoint x: 214, endPoint y: 167, distance: 190.6
click at [114, 26] on button "erase" at bounding box center [118, 35] width 19 height 19
drag, startPoint x: 293, startPoint y: 234, endPoint x: 175, endPoint y: 149, distance: 145.0
click at [96, 37] on span "draw" at bounding box center [101, 39] width 10 height 5
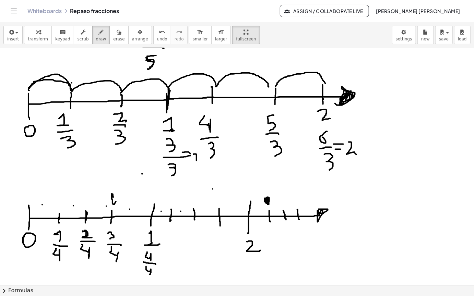
drag, startPoint x: 207, startPoint y: 196, endPoint x: 207, endPoint y: 200, distance: 4.5
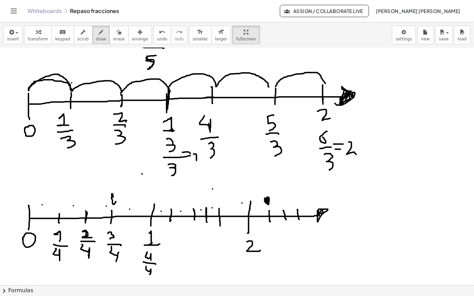
drag, startPoint x: 269, startPoint y: 197, endPoint x: 279, endPoint y: 223, distance: 27.5
drag, startPoint x: 270, startPoint y: 206, endPoint x: 268, endPoint y: 208, distance: 3.6
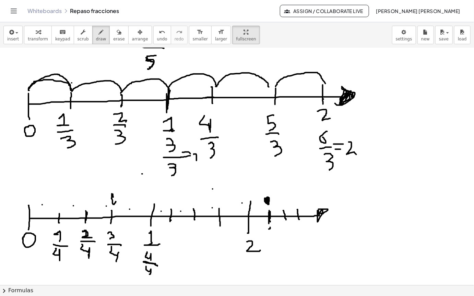
drag, startPoint x: 144, startPoint y: 240, endPoint x: 158, endPoint y: 245, distance: 14.9
drag, startPoint x: 63, startPoint y: 42, endPoint x: 21, endPoint y: 45, distance: 42.0
drag, startPoint x: 169, startPoint y: 208, endPoint x: 168, endPoint y: 216, distance: 8.6
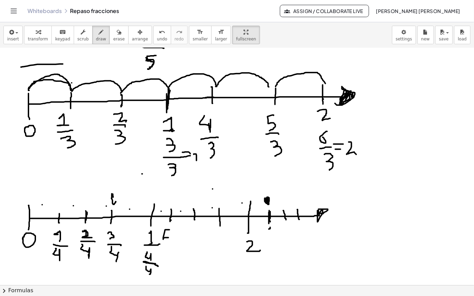
drag, startPoint x: 171, startPoint y: 205, endPoint x: 168, endPoint y: 215, distance: 9.8
drag, startPoint x: 166, startPoint y: 219, endPoint x: 174, endPoint y: 221, distance: 8.4
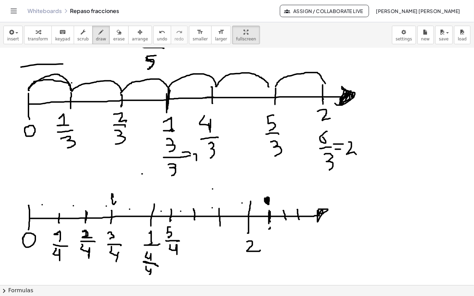
drag, startPoint x: 170, startPoint y: 223, endPoint x: 176, endPoint y: 233, distance: 11.8
drag, startPoint x: 197, startPoint y: 206, endPoint x: 193, endPoint y: 211, distance: 6.8
drag, startPoint x: 188, startPoint y: 221, endPoint x: 201, endPoint y: 221, distance: 13.7
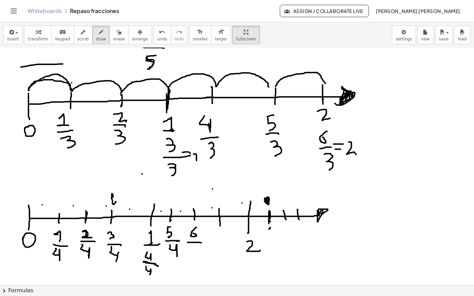
drag, startPoint x: 191, startPoint y: 225, endPoint x: 189, endPoint y: 237, distance: 11.4
drag, startPoint x: 218, startPoint y: 209, endPoint x: 219, endPoint y: 215, distance: 6.3
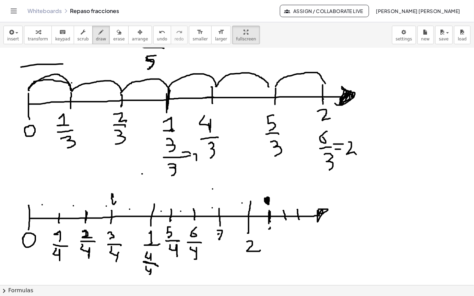
drag, startPoint x: 222, startPoint y: 223, endPoint x: 226, endPoint y: 223, distance: 4.1
drag, startPoint x: 215, startPoint y: 227, endPoint x: 225, endPoint y: 226, distance: 9.7
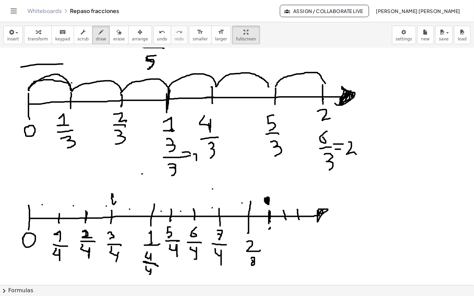
drag, startPoint x: 252, startPoint y: 236, endPoint x: 253, endPoint y: 240, distance: 4.3
drag, startPoint x: 249, startPoint y: 251, endPoint x: 247, endPoint y: 225, distance: 26.1
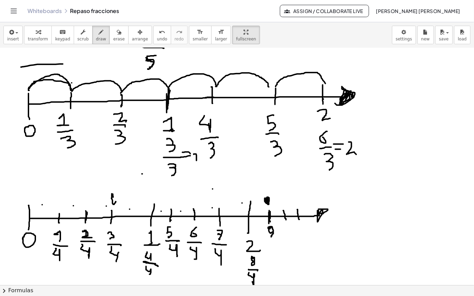
drag, startPoint x: 268, startPoint y: 207, endPoint x: 271, endPoint y: 215, distance: 9.1
drag, startPoint x: 268, startPoint y: 218, endPoint x: 280, endPoint y: 220, distance: 12.1
drag, startPoint x: 269, startPoint y: 221, endPoint x: 274, endPoint y: 232, distance: 11.5
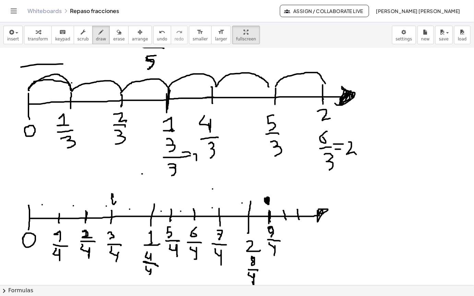
click at [96, 37] on span "draw" at bounding box center [101, 39] width 10 height 5
drag, startPoint x: 30, startPoint y: 238, endPoint x: 42, endPoint y: 235, distance: 11.7
drag, startPoint x: 46, startPoint y: 227, endPoint x: 34, endPoint y: 235, distance: 14.8
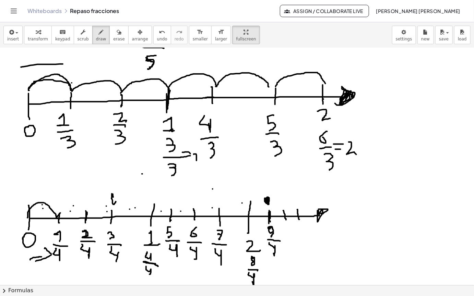
drag, startPoint x: 27, startPoint y: 196, endPoint x: 60, endPoint y: 191, distance: 33.3
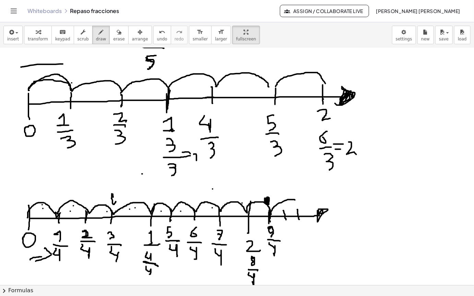
drag, startPoint x: 58, startPoint y: 192, endPoint x: 296, endPoint y: 178, distance: 239.2
drag, startPoint x: 310, startPoint y: 174, endPoint x: 309, endPoint y: 180, distance: 6.3
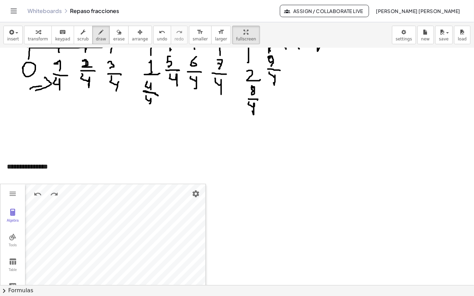
scroll to position [1540, 0]
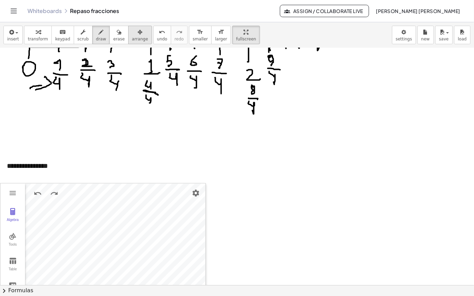
click at [131, 26] on button "arrange" at bounding box center [140, 35] width 24 height 19
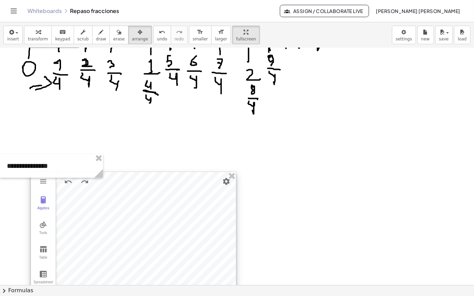
drag, startPoint x: 107, startPoint y: 226, endPoint x: 146, endPoint y: 216, distance: 39.6
click at [134, 217] on div at bounding box center [133, 240] width 205 height 137
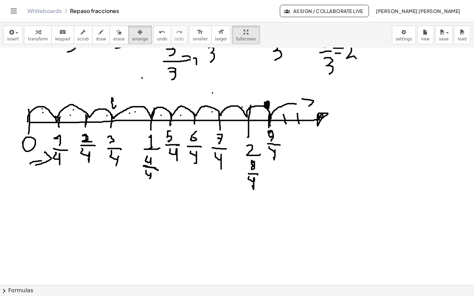
scroll to position [1505, 0]
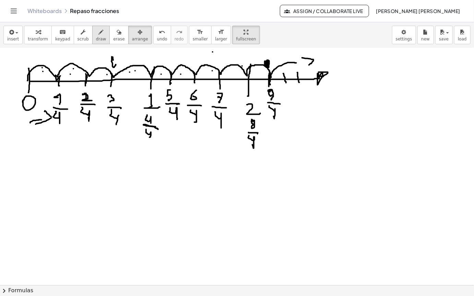
click at [99, 28] on icon "button" at bounding box center [101, 32] width 5 height 8
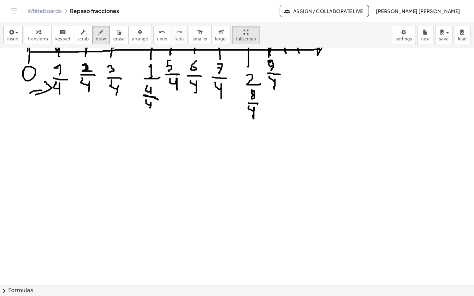
scroll to position [1559, 0]
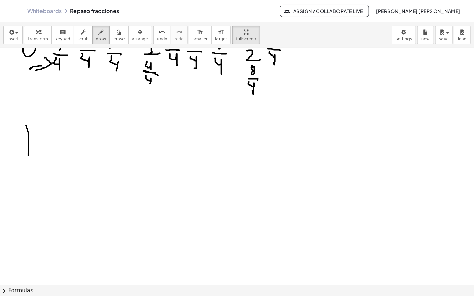
drag, startPoint x: 26, startPoint y: 104, endPoint x: 28, endPoint y: 133, distance: 29.9
drag, startPoint x: 27, startPoint y: 119, endPoint x: 270, endPoint y: 123, distance: 242.9
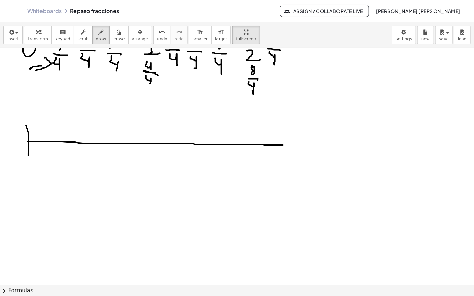
drag, startPoint x: 268, startPoint y: 123, endPoint x: 286, endPoint y: 123, distance: 18.2
drag, startPoint x: 286, startPoint y: 119, endPoint x: 289, endPoint y: 125, distance: 6.1
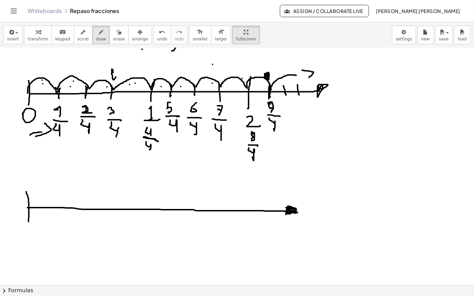
scroll to position [1491, 0]
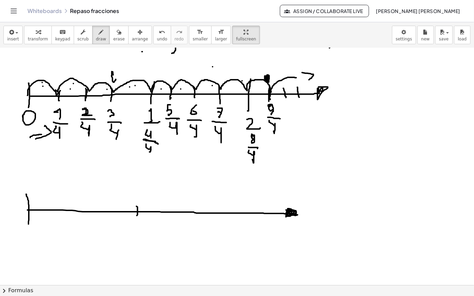
drag, startPoint x: 137, startPoint y: 184, endPoint x: 137, endPoint y: 199, distance: 14.4
drag, startPoint x: 133, startPoint y: 208, endPoint x: 141, endPoint y: 216, distance: 11.2
drag, startPoint x: 244, startPoint y: 194, endPoint x: 242, endPoint y: 200, distance: 6.3
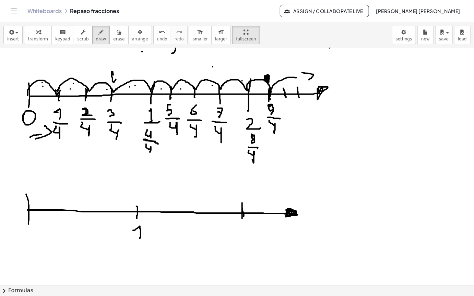
drag, startPoint x: 242, startPoint y: 206, endPoint x: 255, endPoint y: 214, distance: 15.7
drag, startPoint x: 46, startPoint y: 184, endPoint x: 46, endPoint y: 191, distance: 6.5
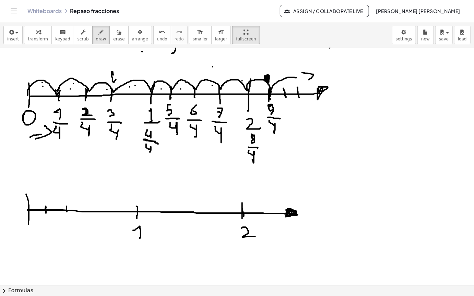
drag, startPoint x: 67, startPoint y: 184, endPoint x: 67, endPoint y: 190, distance: 5.5
drag, startPoint x: 86, startPoint y: 183, endPoint x: 103, endPoint y: 191, distance: 19.2
drag, startPoint x: 111, startPoint y: 183, endPoint x: 105, endPoint y: 195, distance: 14.3
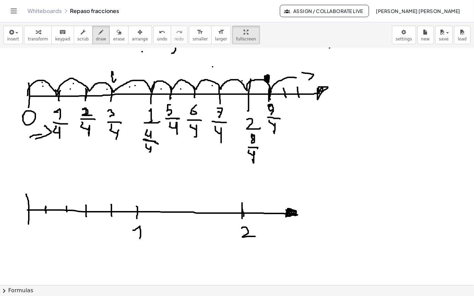
drag, startPoint x: 138, startPoint y: 194, endPoint x: 90, endPoint y: 200, distance: 48.0
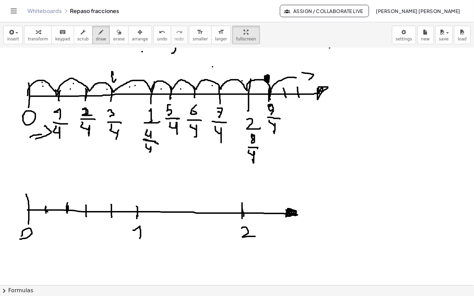
drag, startPoint x: 21, startPoint y: 214, endPoint x: 23, endPoint y: 209, distance: 5.7
drag, startPoint x: 137, startPoint y: 193, endPoint x: 141, endPoint y: 185, distance: 8.9
drag, startPoint x: 152, startPoint y: 185, endPoint x: 154, endPoint y: 191, distance: 6.6
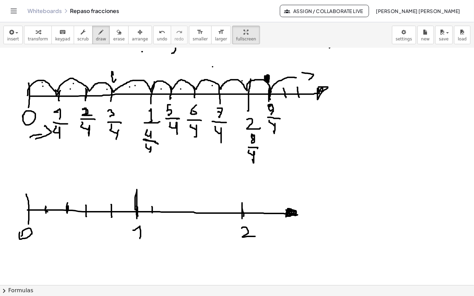
drag, startPoint x: 161, startPoint y: 186, endPoint x: 173, endPoint y: 188, distance: 11.8
drag, startPoint x: 176, startPoint y: 184, endPoint x: 187, endPoint y: 189, distance: 11.4
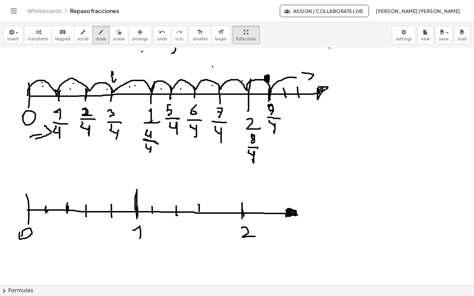
drag, startPoint x: 199, startPoint y: 186, endPoint x: 199, endPoint y: 194, distance: 7.9
drag, startPoint x: 223, startPoint y: 183, endPoint x: 223, endPoint y: 196, distance: 12.7
drag, startPoint x: 261, startPoint y: 185, endPoint x: 263, endPoint y: 196, distance: 10.7
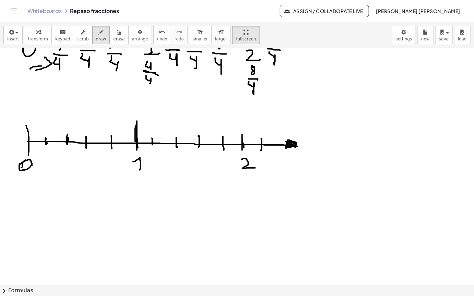
drag, startPoint x: 19, startPoint y: 143, endPoint x: 26, endPoint y: 138, distance: 8.1
drag, startPoint x: 42, startPoint y: 95, endPoint x: 49, endPoint y: 97, distance: 7.4
drag, startPoint x: 72, startPoint y: 109, endPoint x: 67, endPoint y: 120, distance: 11.8
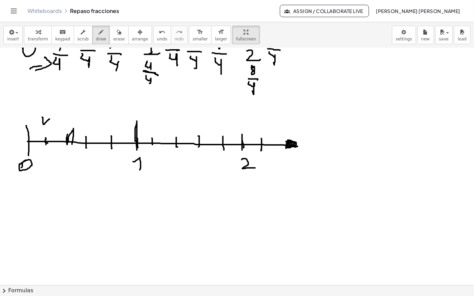
click at [113, 37] on span "erase" at bounding box center [118, 39] width 11 height 5
drag, startPoint x: 56, startPoint y: 88, endPoint x: 87, endPoint y: 40, distance: 57.2
drag, startPoint x: 92, startPoint y: 15, endPoint x: 87, endPoint y: 9, distance: 8.4
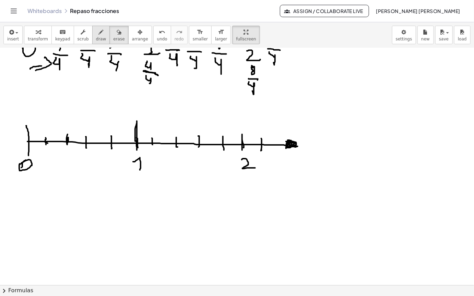
click at [96, 37] on span "draw" at bounding box center [101, 39] width 10 height 5
drag, startPoint x: 67, startPoint y: 120, endPoint x: 70, endPoint y: 114, distance: 6.8
drag, startPoint x: 86, startPoint y: 123, endPoint x: 103, endPoint y: 114, distance: 19.5
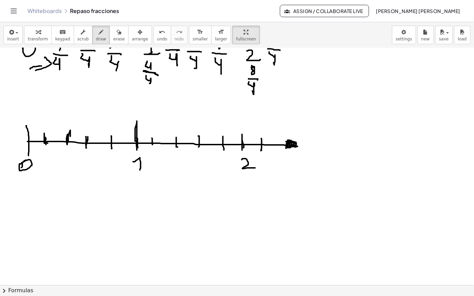
drag, startPoint x: 113, startPoint y: 118, endPoint x: 103, endPoint y: 115, distance: 10.4
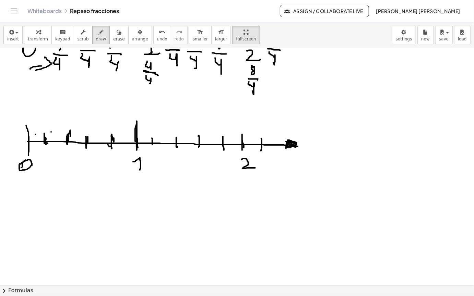
drag, startPoint x: 43, startPoint y: 93, endPoint x: 42, endPoint y: 98, distance: 5.5
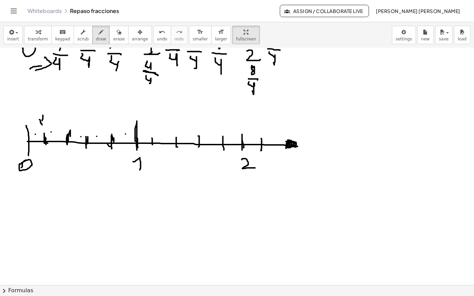
drag, startPoint x: 39, startPoint y: 97, endPoint x: 48, endPoint y: 99, distance: 8.3
drag, startPoint x: 41, startPoint y: 135, endPoint x: 48, endPoint y: 140, distance: 8.1
drag, startPoint x: 62, startPoint y: 144, endPoint x: 66, endPoint y: 145, distance: 3.5
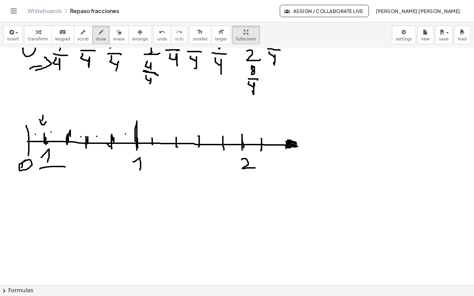
drag, startPoint x: 51, startPoint y: 148, endPoint x: 59, endPoint y: 167, distance: 20.6
click at [117, 28] on icon "button" at bounding box center [119, 32] width 5 height 8
drag, startPoint x: 46, startPoint y: 81, endPoint x: 48, endPoint y: 88, distance: 7.2
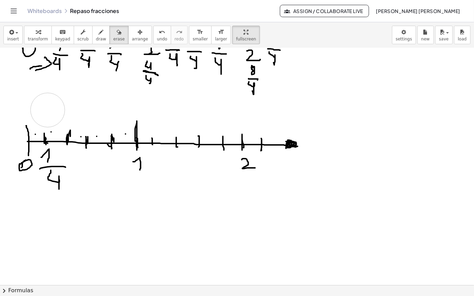
click at [99, 28] on icon "button" at bounding box center [101, 32] width 5 height 8
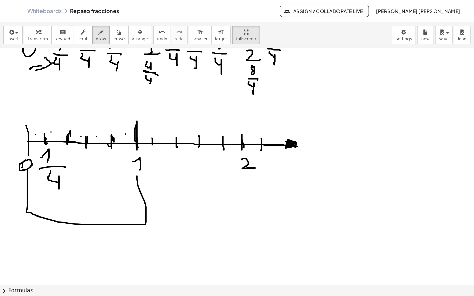
drag, startPoint x: 27, startPoint y: 148, endPoint x: 137, endPoint y: 154, distance: 109.6
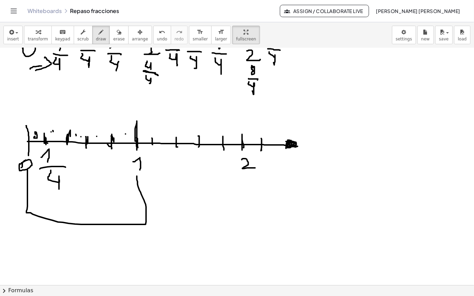
drag, startPoint x: 97, startPoint y: 113, endPoint x: 113, endPoint y: 108, distance: 16.5
click at [113, 37] on span "erase" at bounding box center [118, 39] width 11 height 5
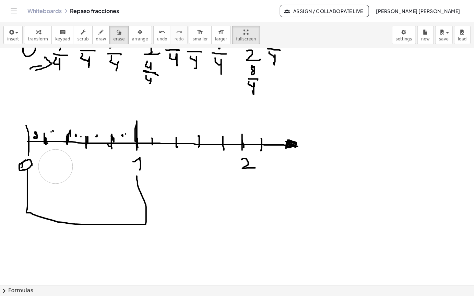
drag, startPoint x: 79, startPoint y: 160, endPoint x: 69, endPoint y: 59, distance: 101.4
click at [96, 37] on span "draw" at bounding box center [101, 39] width 10 height 5
drag, startPoint x: 39, startPoint y: 140, endPoint x: 56, endPoint y: 140, distance: 16.8
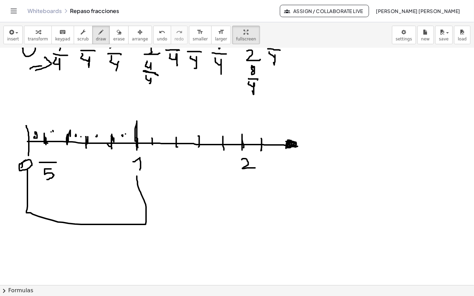
drag, startPoint x: 51, startPoint y: 147, endPoint x: 41, endPoint y: 133, distance: 16.7
drag, startPoint x: 44, startPoint y: 129, endPoint x: 77, endPoint y: 140, distance: 34.3
click at [117, 28] on icon "button" at bounding box center [119, 32] width 5 height 8
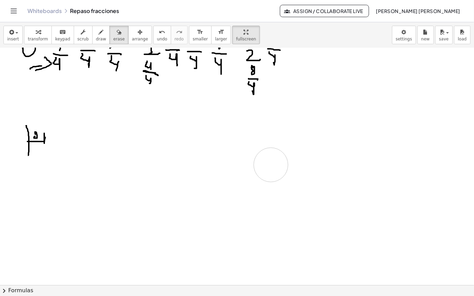
drag, startPoint x: 57, startPoint y: 183, endPoint x: 35, endPoint y: 98, distance: 87.0
drag, startPoint x: 106, startPoint y: 13, endPoint x: 54, endPoint y: 97, distance: 98.6
click at [113, 28] on div "button" at bounding box center [118, 32] width 11 height 8
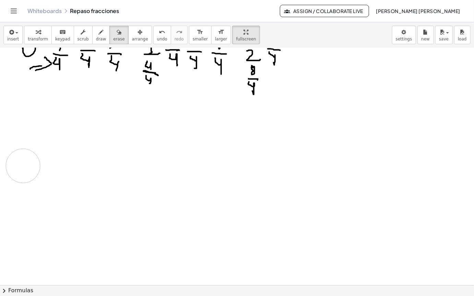
drag, startPoint x: 48, startPoint y: 103, endPoint x: 62, endPoint y: 46, distance: 57.8
click at [99, 28] on icon "button" at bounding box center [101, 32] width 5 height 8
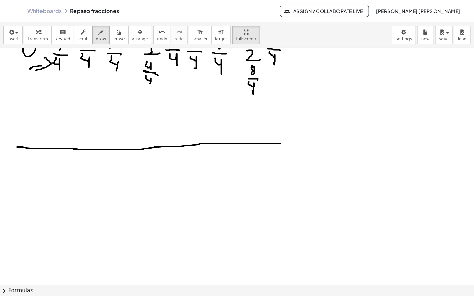
drag, startPoint x: 17, startPoint y: 125, endPoint x: 260, endPoint y: 118, distance: 243.0
drag, startPoint x: 17, startPoint y: 119, endPoint x: 16, endPoint y: 130, distance: 11.1
drag, startPoint x: 11, startPoint y: 143, endPoint x: 298, endPoint y: 123, distance: 287.8
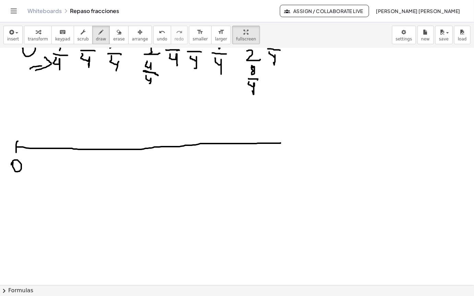
drag, startPoint x: 280, startPoint y: 117, endPoint x: 261, endPoint y: 118, distance: 18.9
drag, startPoint x: 126, startPoint y: 118, endPoint x: 124, endPoint y: 134, distance: 16.3
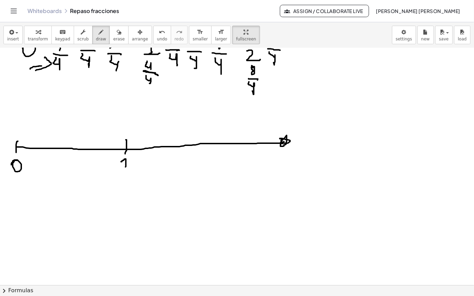
drag, startPoint x: 121, startPoint y: 140, endPoint x: 141, endPoint y: 143, distance: 20.5
drag, startPoint x: 231, startPoint y: 112, endPoint x: 230, endPoint y: 129, distance: 16.8
drag, startPoint x: 228, startPoint y: 136, endPoint x: 244, endPoint y: 145, distance: 18.3
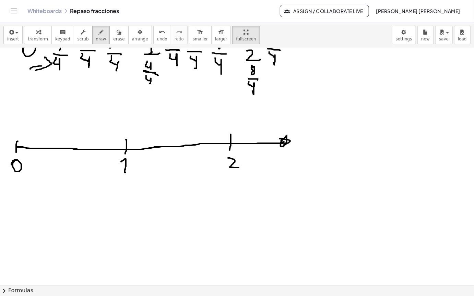
drag, startPoint x: 47, startPoint y: 118, endPoint x: 39, endPoint y: 118, distance: 7.9
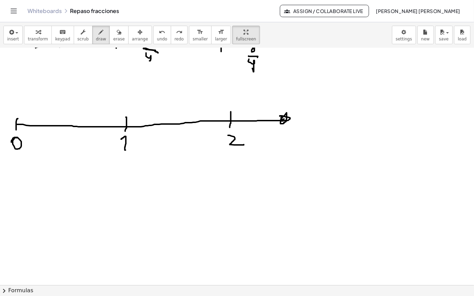
scroll to position [1594, 0]
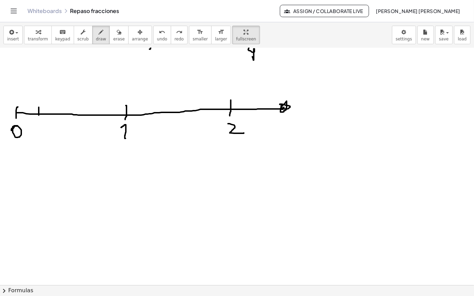
drag, startPoint x: 39, startPoint y: 85, endPoint x: 38, endPoint y: 95, distance: 10.0
drag, startPoint x: 56, startPoint y: 86, endPoint x: 57, endPoint y: 96, distance: 10.0
drag, startPoint x: 73, startPoint y: 86, endPoint x: 89, endPoint y: 96, distance: 18.6
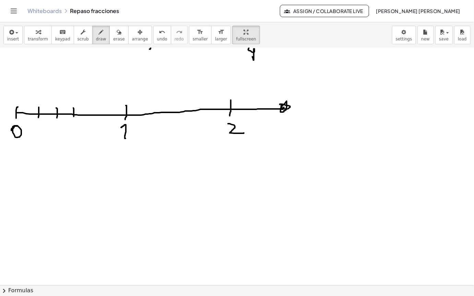
drag, startPoint x: 93, startPoint y: 86, endPoint x: 93, endPoint y: 95, distance: 9.6
drag, startPoint x: 111, startPoint y: 85, endPoint x: 154, endPoint y: 98, distance: 45.6
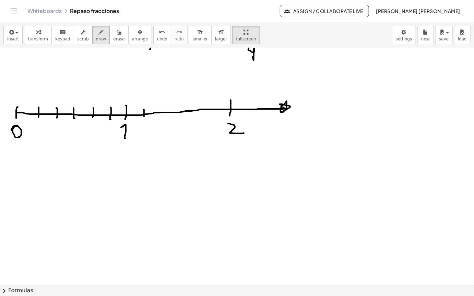
drag, startPoint x: 143, startPoint y: 87, endPoint x: 156, endPoint y: 90, distance: 12.9
drag, startPoint x: 162, startPoint y: 85, endPoint x: 174, endPoint y: 89, distance: 12.7
drag, startPoint x: 180, startPoint y: 84, endPoint x: 183, endPoint y: 92, distance: 8.0
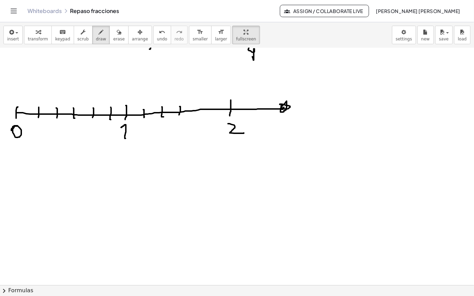
drag, startPoint x: 195, startPoint y: 81, endPoint x: 199, endPoint y: 91, distance: 11.0
drag, startPoint x: 211, startPoint y: 81, endPoint x: 237, endPoint y: 104, distance: 34.6
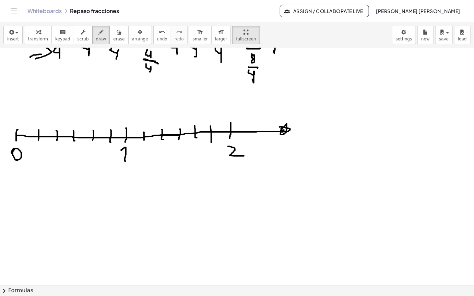
scroll to position [1559, 0]
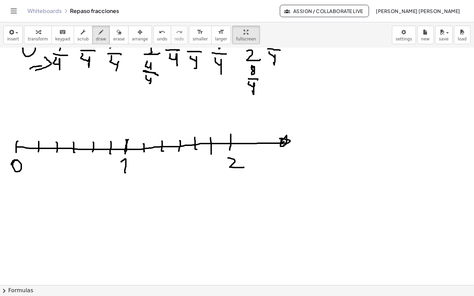
drag, startPoint x: 126, startPoint y: 126, endPoint x: 139, endPoint y: 113, distance: 18.9
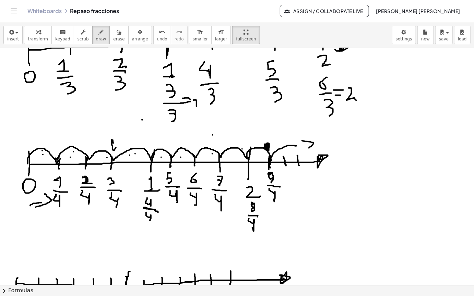
scroll to position [1422, 0]
click at [113, 37] on span "erase" at bounding box center [118, 39] width 11 height 5
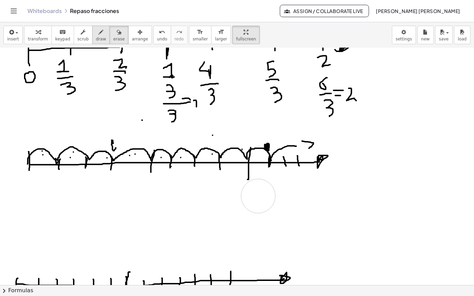
drag, startPoint x: 261, startPoint y: 182, endPoint x: 98, endPoint y: 13, distance: 234.6
click at [109, 26] on button "erase" at bounding box center [118, 35] width 19 height 19
drag, startPoint x: 26, startPoint y: 160, endPoint x: 32, endPoint y: 125, distance: 35.1
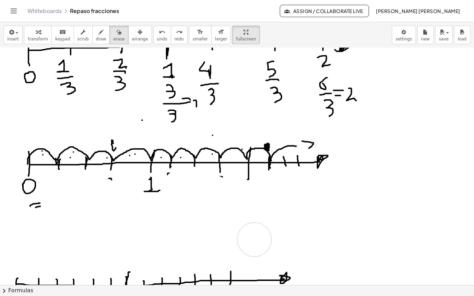
drag, startPoint x: 25, startPoint y: 205, endPoint x: 222, endPoint y: 128, distance: 211.1
click at [96, 37] on span "draw" at bounding box center [101, 39] width 10 height 5
drag, startPoint x: 245, startPoint y: 163, endPoint x: 135, endPoint y: 204, distance: 117.6
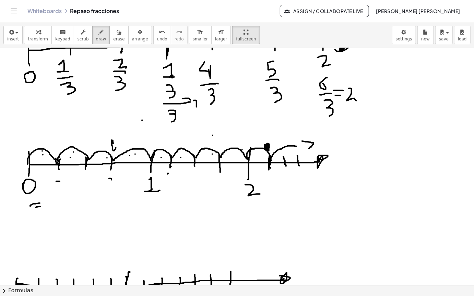
drag, startPoint x: 56, startPoint y: 159, endPoint x: 67, endPoint y: 160, distance: 10.6
drag, startPoint x: 38, startPoint y: 133, endPoint x: 42, endPoint y: 137, distance: 4.9
drag, startPoint x: 70, startPoint y: 129, endPoint x: 86, endPoint y: 134, distance: 16.8
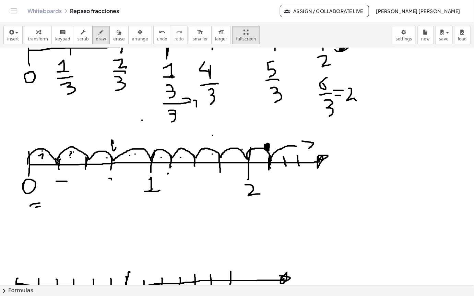
drag, startPoint x: 98, startPoint y: 134, endPoint x: 101, endPoint y: 138, distance: 4.9
drag, startPoint x: 136, startPoint y: 132, endPoint x: 138, endPoint y: 139, distance: 7.4
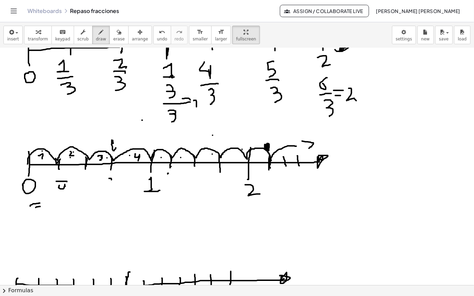
drag, startPoint x: 59, startPoint y: 163, endPoint x: 66, endPoint y: 172, distance: 10.5
drag, startPoint x: 58, startPoint y: 151, endPoint x: 61, endPoint y: 156, distance: 6.5
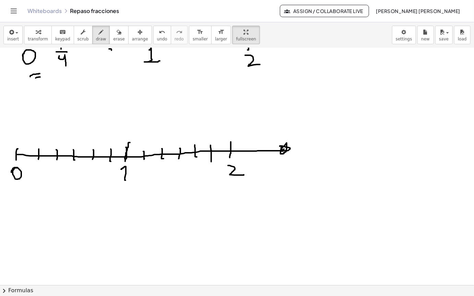
scroll to position [1559, 0]
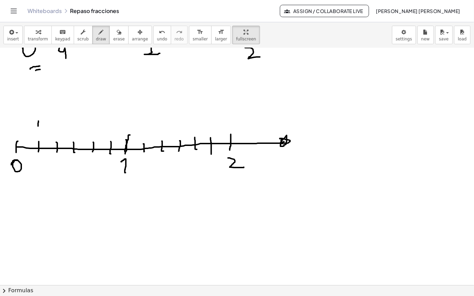
drag, startPoint x: 38, startPoint y: 99, endPoint x: 38, endPoint y: 105, distance: 6.6
drag, startPoint x: 37, startPoint y: 105, endPoint x: 75, endPoint y: 123, distance: 41.9
drag, startPoint x: 35, startPoint y: 137, endPoint x: 38, endPoint y: 141, distance: 4.4
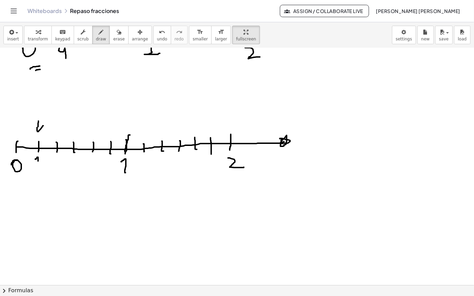
drag, startPoint x: 32, startPoint y: 145, endPoint x: 40, endPoint y: 151, distance: 10.1
drag, startPoint x: 34, startPoint y: 151, endPoint x: 38, endPoint y: 148, distance: 5.6
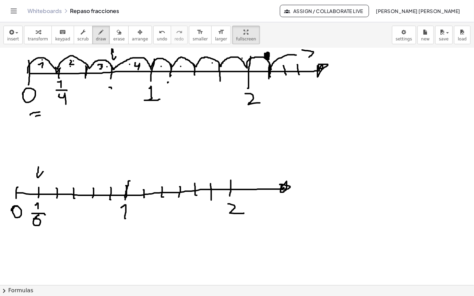
scroll to position [1525, 0]
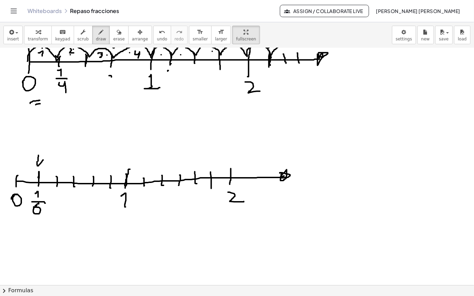
drag, startPoint x: 37, startPoint y: 183, endPoint x: 34, endPoint y: 187, distance: 5.9
drag, startPoint x: 164, startPoint y: 135, endPoint x: 163, endPoint y: 143, distance: 8.0
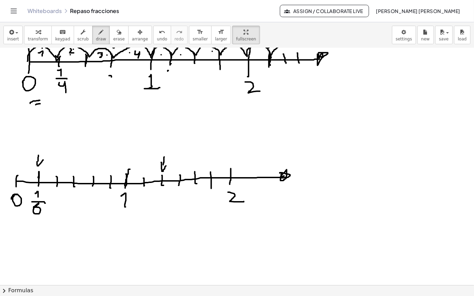
drag, startPoint x: 161, startPoint y: 140, endPoint x: 166, endPoint y: 144, distance: 5.9
drag, startPoint x: 161, startPoint y: 170, endPoint x: 165, endPoint y: 177, distance: 7.8
drag, startPoint x: 155, startPoint y: 172, endPoint x: 164, endPoint y: 177, distance: 9.7
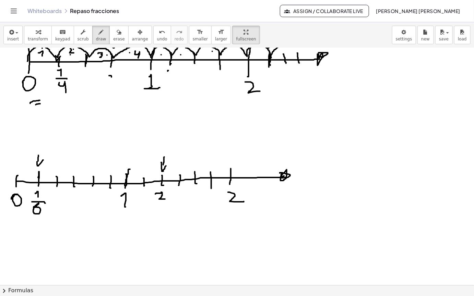
drag, startPoint x: 156, startPoint y: 183, endPoint x: 167, endPoint y: 183, distance: 10.6
drag, startPoint x: 160, startPoint y: 186, endPoint x: 164, endPoint y: 184, distance: 3.8
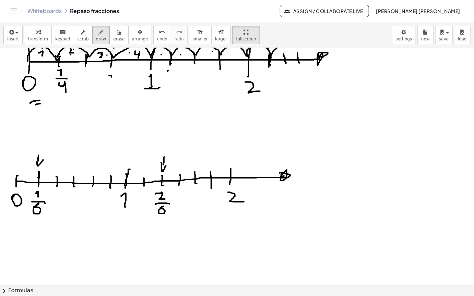
drag, startPoint x: 18, startPoint y: 150, endPoint x: 44, endPoint y: 181, distance: 40.4
drag, startPoint x: 39, startPoint y: 147, endPoint x: 162, endPoint y: 149, distance: 122.8
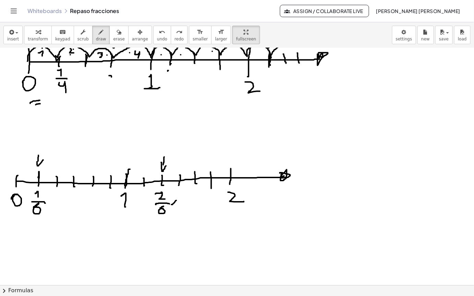
drag, startPoint x: 172, startPoint y: 183, endPoint x: 177, endPoint y: 177, distance: 8.0
drag, startPoint x: 173, startPoint y: 175, endPoint x: 172, endPoint y: 197, distance: 21.7
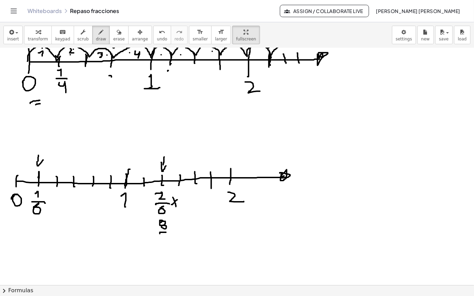
drag, startPoint x: 160, startPoint y: 212, endPoint x: 174, endPoint y: 211, distance: 14.4
drag, startPoint x: 167, startPoint y: 213, endPoint x: 162, endPoint y: 216, distance: 5.8
drag, startPoint x: 163, startPoint y: 216, endPoint x: 169, endPoint y: 210, distance: 8.5
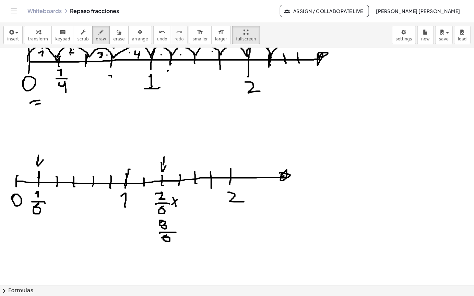
drag, startPoint x: 15, startPoint y: 156, endPoint x: 163, endPoint y: 149, distance: 148.4
drag, startPoint x: 125, startPoint y: 164, endPoint x: 133, endPoint y: 155, distance: 11.9
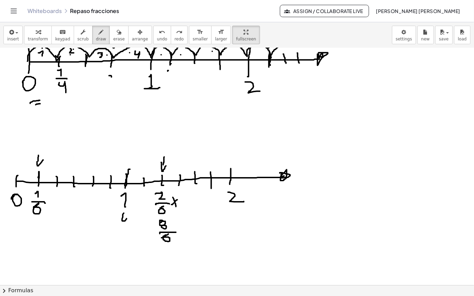
drag, startPoint x: 124, startPoint y: 191, endPoint x: 124, endPoint y: 197, distance: 5.5
drag, startPoint x: 119, startPoint y: 201, endPoint x: 126, endPoint y: 205, distance: 7.5
drag, startPoint x: 125, startPoint y: 205, endPoint x: 128, endPoint y: 207, distance: 3.7
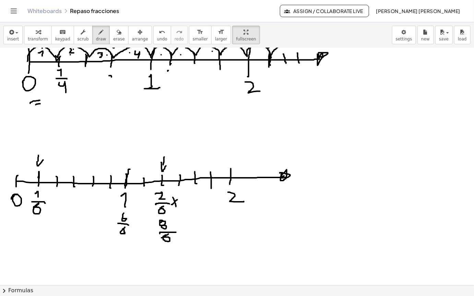
click at [114, 26] on button "erase" at bounding box center [118, 35] width 19 height 19
drag, startPoint x: 186, startPoint y: 224, endPoint x: 130, endPoint y: 178, distance: 72.3
click at [96, 28] on div "button" at bounding box center [101, 32] width 10 height 8
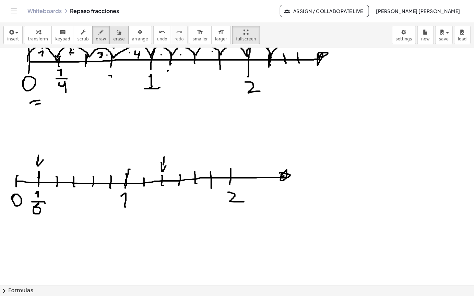
click at [117, 28] on icon "button" at bounding box center [119, 32] width 5 height 8
click at [97, 26] on button "draw" at bounding box center [101, 35] width 18 height 19
drag, startPoint x: 91, startPoint y: 145, endPoint x: 120, endPoint y: 176, distance: 42.0
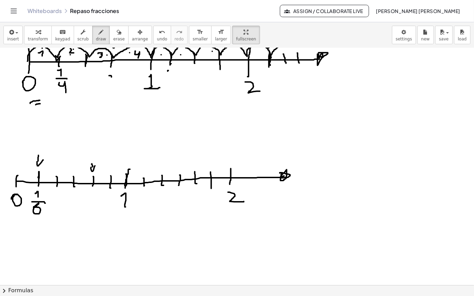
drag, startPoint x: 111, startPoint y: 8, endPoint x: 68, endPoint y: 94, distance: 95.4
click at [117, 28] on icon "button" at bounding box center [119, 32] width 5 height 8
drag, startPoint x: 98, startPoint y: 14, endPoint x: 121, endPoint y: 126, distance: 114.2
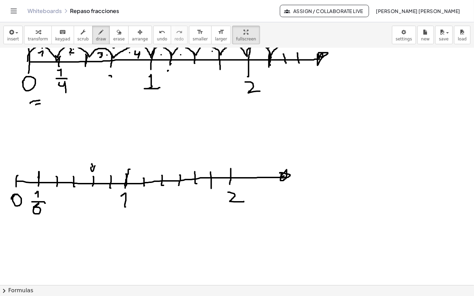
click at [97, 26] on button "draw" at bounding box center [101, 35] width 18 height 19
drag, startPoint x: 89, startPoint y: 144, endPoint x: 106, endPoint y: 139, distance: 17.3
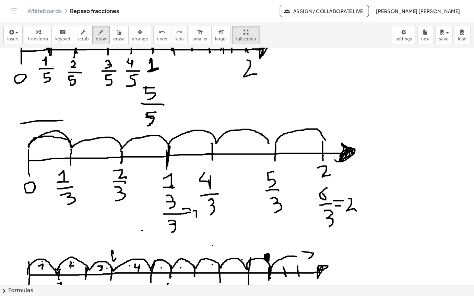
scroll to position [1491, 0]
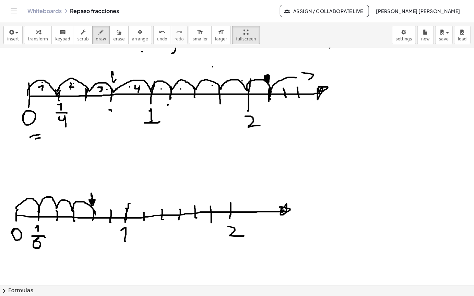
drag, startPoint x: 16, startPoint y: 187, endPoint x: 95, endPoint y: 193, distance: 79.5
drag, startPoint x: 87, startPoint y: 203, endPoint x: 95, endPoint y: 214, distance: 13.5
drag, startPoint x: 85, startPoint y: 216, endPoint x: 90, endPoint y: 219, distance: 5.8
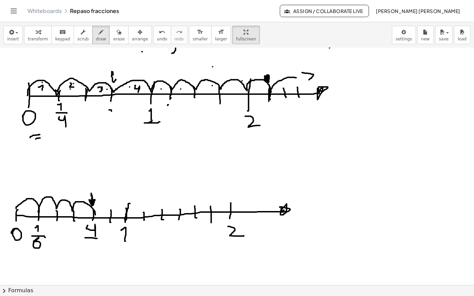
drag, startPoint x: 90, startPoint y: 219, endPoint x: 89, endPoint y: 223, distance: 4.3
click at [113, 37] on span "erase" at bounding box center [118, 39] width 11 height 5
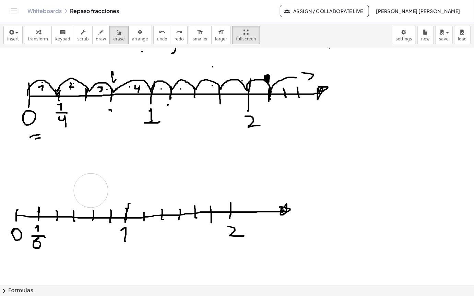
drag, startPoint x: 94, startPoint y: 155, endPoint x: 73, endPoint y: 1, distance: 156.1
click at [92, 26] on button "draw" at bounding box center [101, 35] width 18 height 19
drag, startPoint x: 163, startPoint y: 179, endPoint x: 161, endPoint y: 169, distance: 10.7
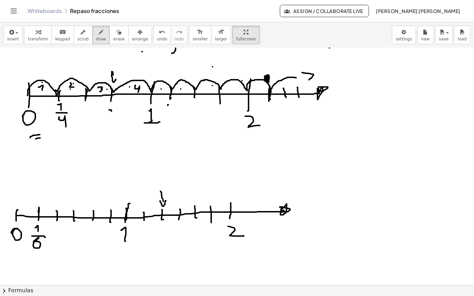
drag, startPoint x: 160, startPoint y: 179, endPoint x: 177, endPoint y: 179, distance: 17.2
drag, startPoint x: 159, startPoint y: 180, endPoint x: 168, endPoint y: 178, distance: 9.8
drag, startPoint x: 20, startPoint y: 182, endPoint x: 62, endPoint y: 181, distance: 41.9
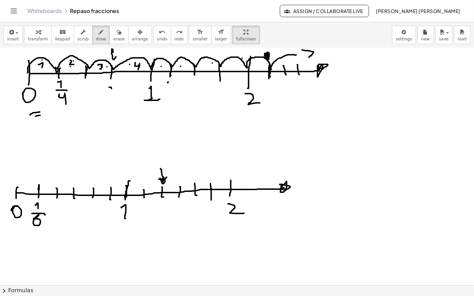
scroll to position [1525, 0]
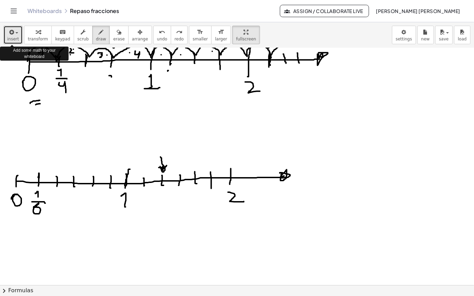
click at [8, 28] on icon "button" at bounding box center [11, 32] width 6 height 8
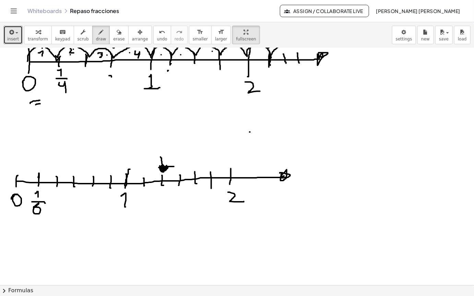
drag, startPoint x: 160, startPoint y: 144, endPoint x: 164, endPoint y: 148, distance: 4.6
drag, startPoint x: 149, startPoint y: 137, endPoint x: 176, endPoint y: 132, distance: 26.9
drag, startPoint x: 17, startPoint y: 150, endPoint x: 161, endPoint y: 147, distance: 143.8
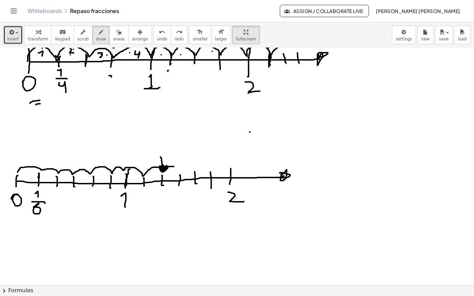
drag, startPoint x: 157, startPoint y: 181, endPoint x: 172, endPoint y: 180, distance: 14.4
drag, startPoint x: 165, startPoint y: 186, endPoint x: 183, endPoint y: 183, distance: 17.5
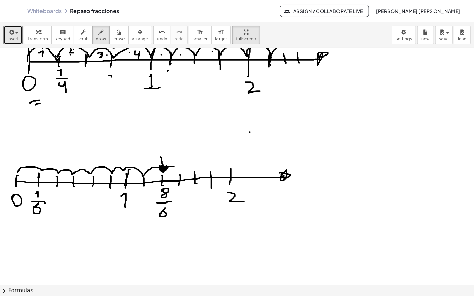
drag, startPoint x: 251, startPoint y: 152, endPoint x: 237, endPoint y: 163, distance: 18.1
drag, startPoint x: 210, startPoint y: 136, endPoint x: 210, endPoint y: 141, distance: 4.8
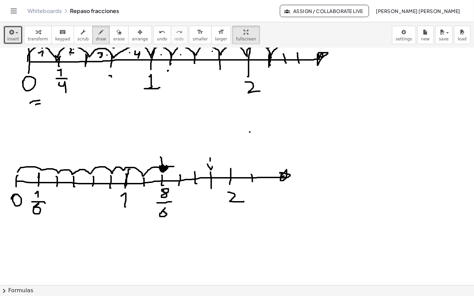
drag, startPoint x: 208, startPoint y: 142, endPoint x: 212, endPoint y: 144, distance: 5.4
drag, startPoint x: 209, startPoint y: 138, endPoint x: 208, endPoint y: 142, distance: 3.5
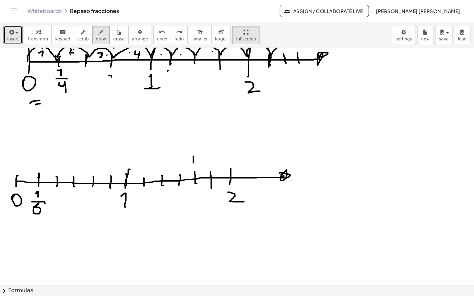
drag, startPoint x: 194, startPoint y: 134, endPoint x: 194, endPoint y: 141, distance: 6.5
drag, startPoint x: 196, startPoint y: 139, endPoint x: 194, endPoint y: 135, distance: 4.5
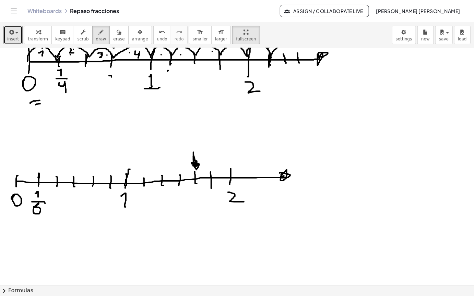
drag, startPoint x: 227, startPoint y: 155, endPoint x: 230, endPoint y: 149, distance: 6.8
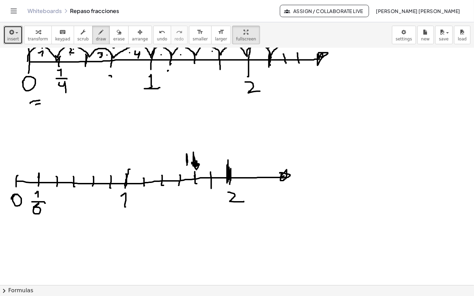
drag, startPoint x: 185, startPoint y: 132, endPoint x: 187, endPoint y: 141, distance: 8.7
drag, startPoint x: 193, startPoint y: 171, endPoint x: 195, endPoint y: 176, distance: 5.4
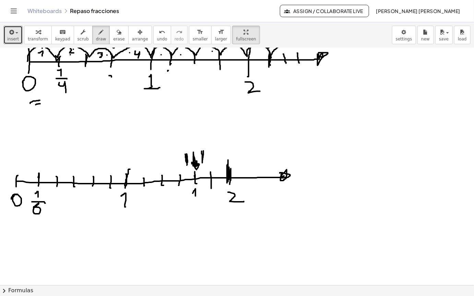
drag, startPoint x: 198, startPoint y: 171, endPoint x: 209, endPoint y: 184, distance: 17.8
drag, startPoint x: 189, startPoint y: 180, endPoint x: 211, endPoint y: 180, distance: 21.3
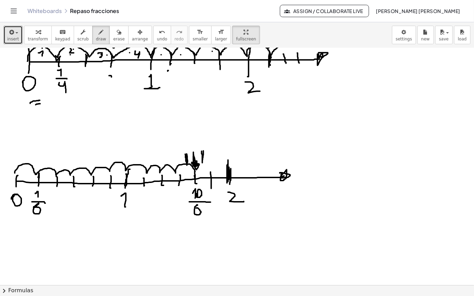
drag, startPoint x: 15, startPoint y: 150, endPoint x: 195, endPoint y: 149, distance: 180.5
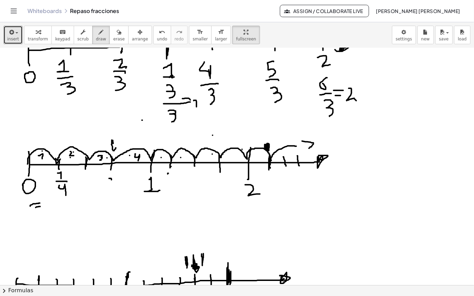
scroll to position [1559, 0]
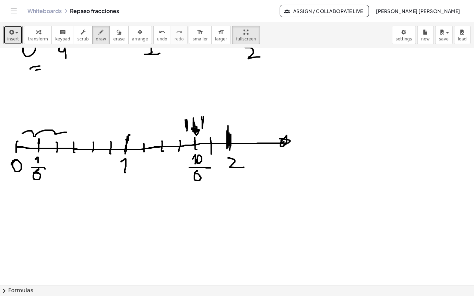
drag, startPoint x: 22, startPoint y: 111, endPoint x: 76, endPoint y: 113, distance: 53.6
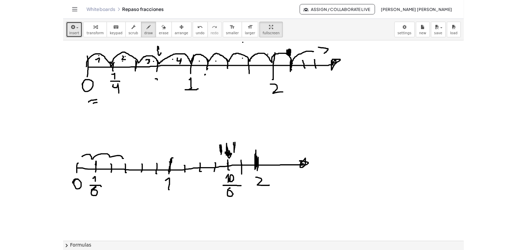
scroll to position [1510, 0]
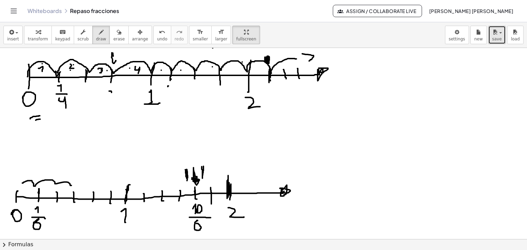
click at [474, 26] on button "save" at bounding box center [496, 35] width 17 height 19
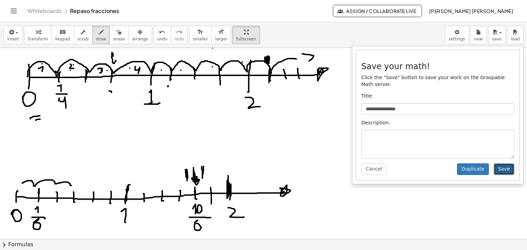
click at [474, 164] on button "Save" at bounding box center [504, 170] width 21 height 12
